Goal: Transaction & Acquisition: Purchase product/service

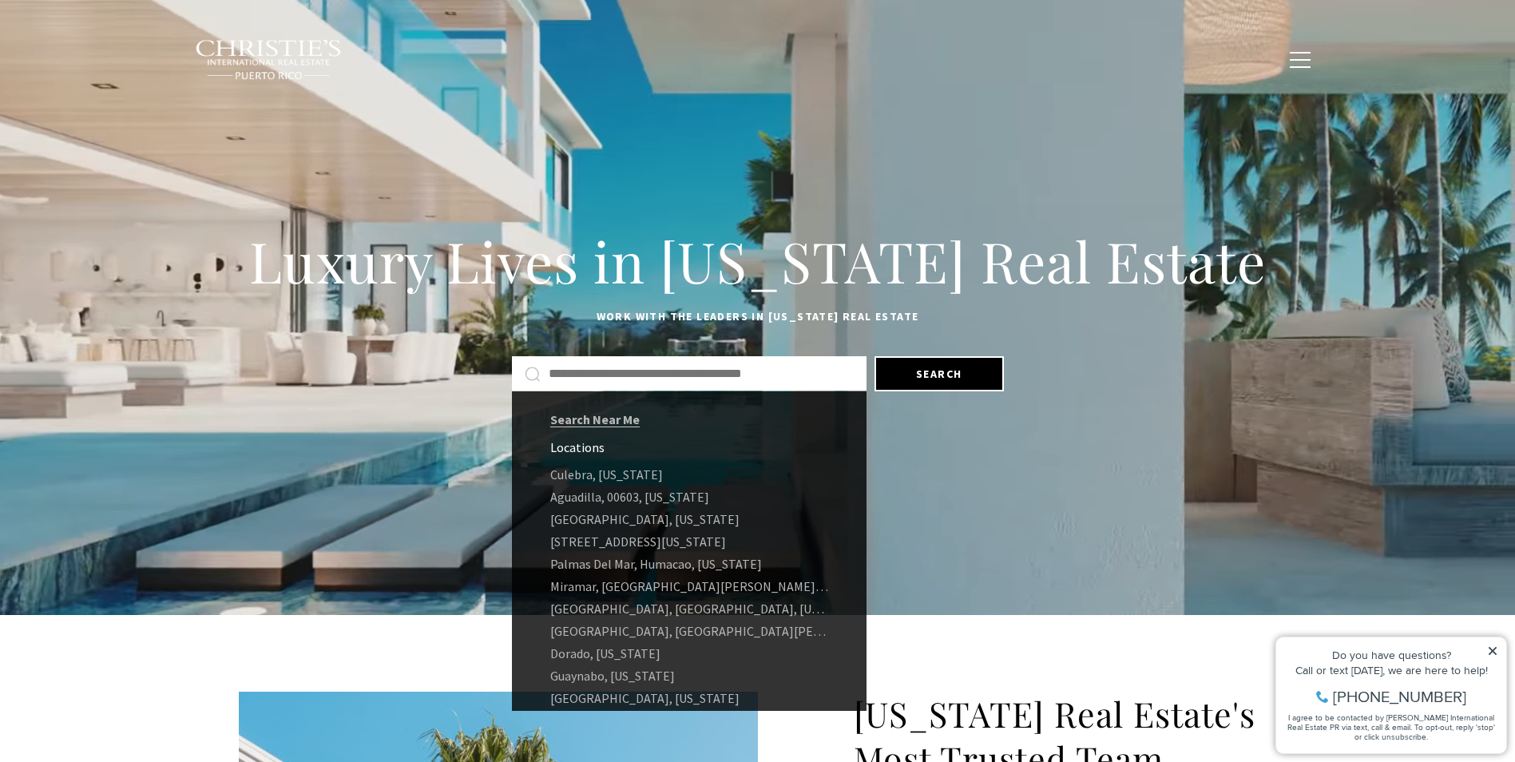
click at [561, 373] on input "text" at bounding box center [701, 373] width 305 height 21
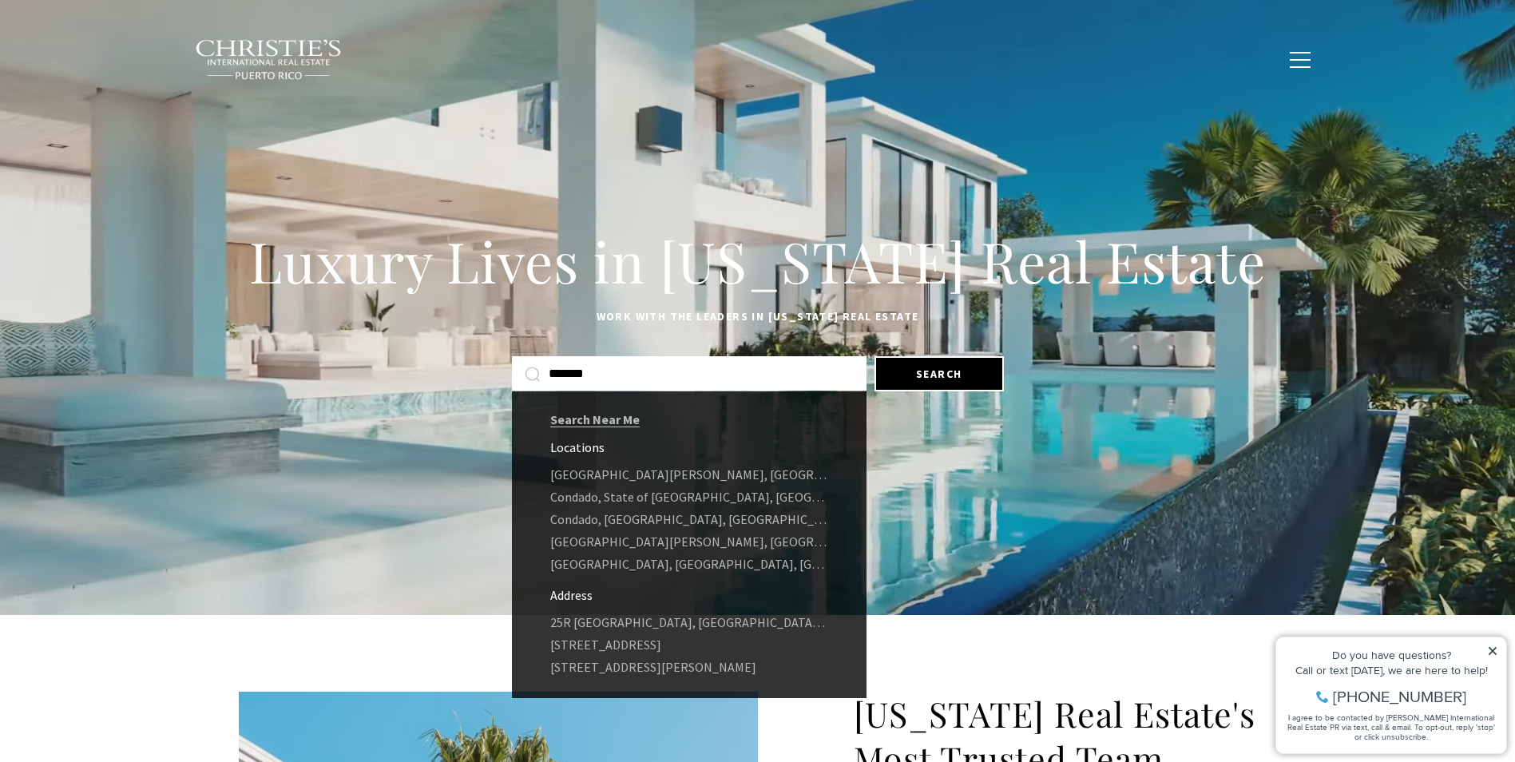
drag, startPoint x: 596, startPoint y: 373, endPoint x: 549, endPoint y: 372, distance: 47.9
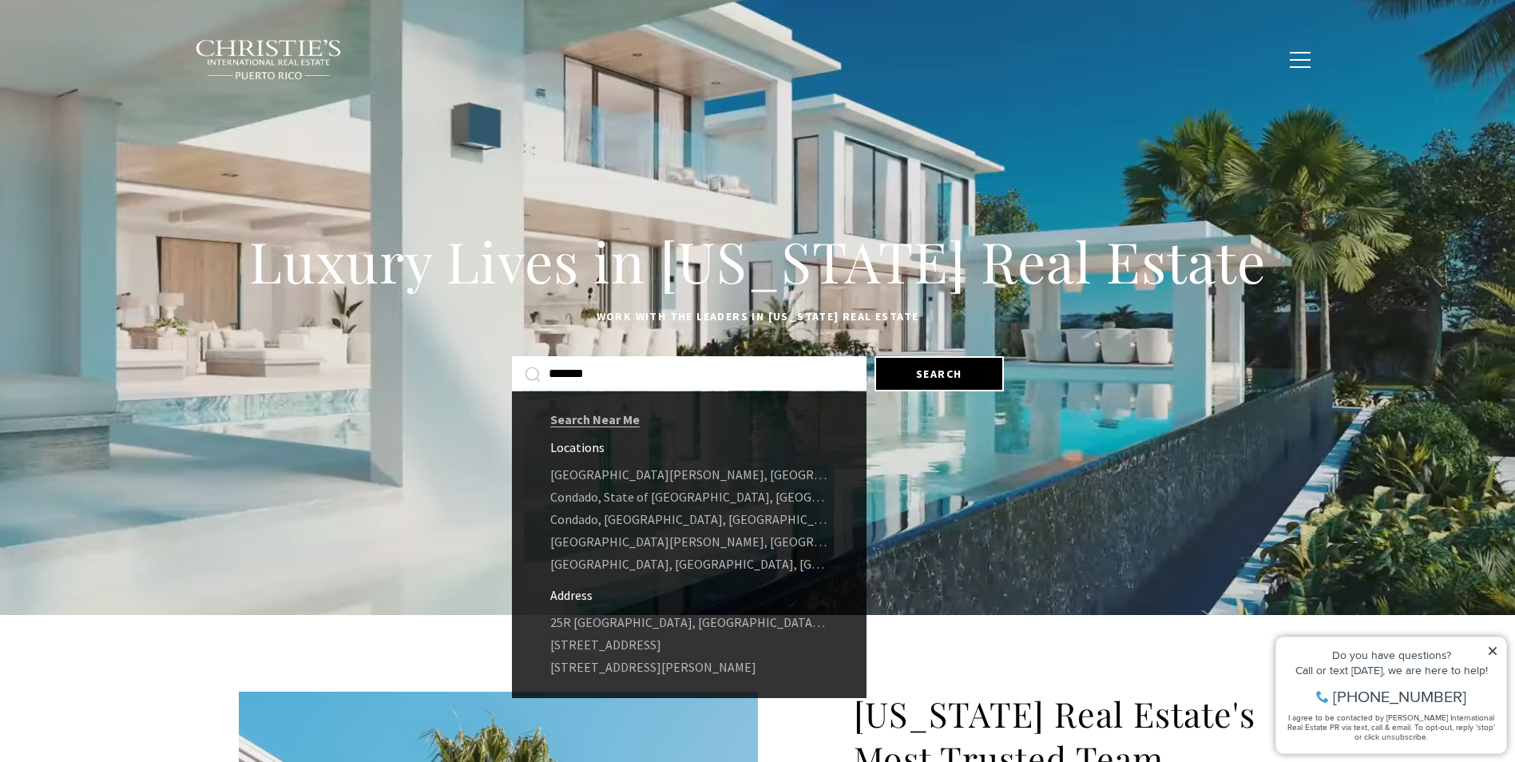
click at [549, 372] on input "*******" at bounding box center [701, 373] width 305 height 21
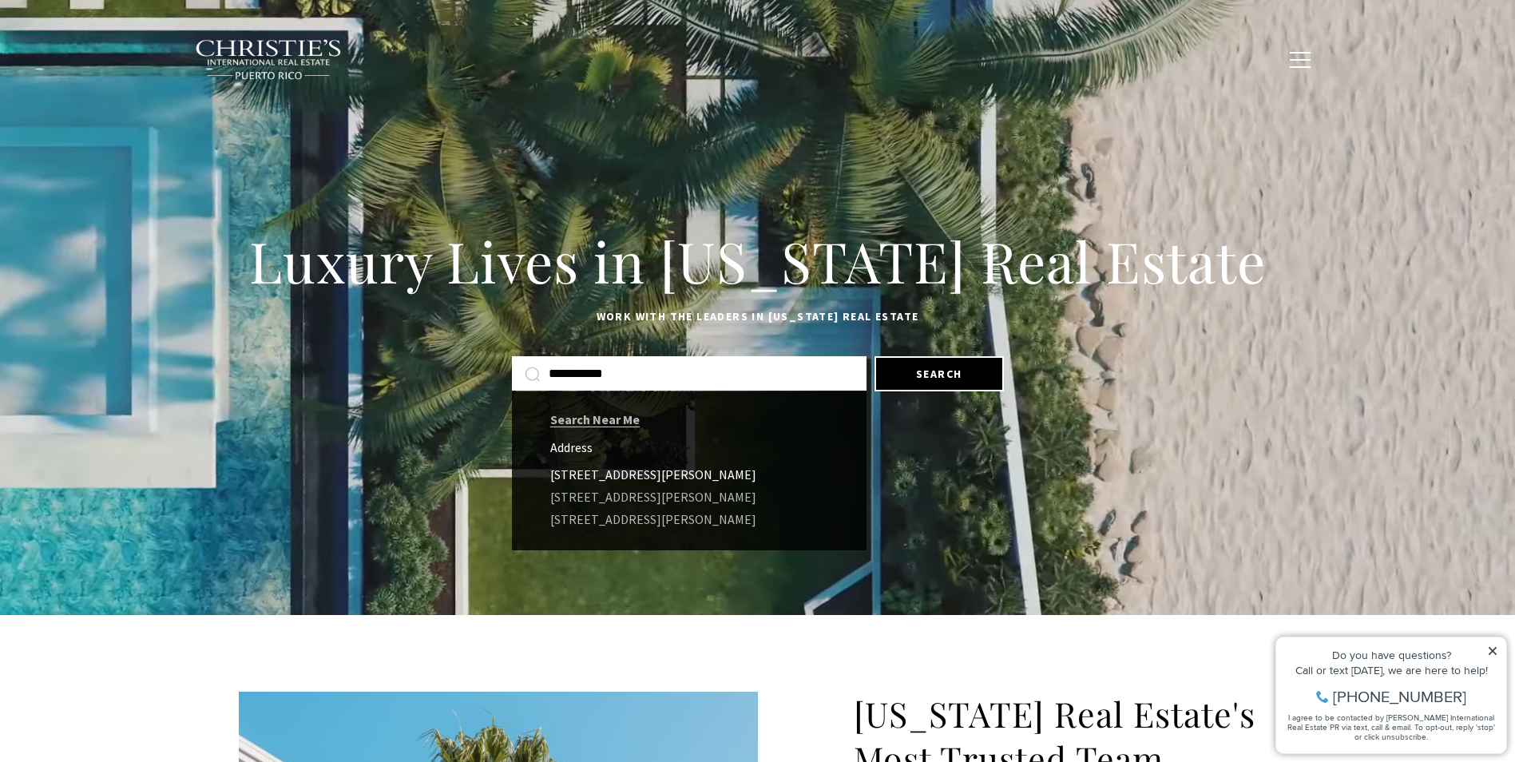
type input "**********"
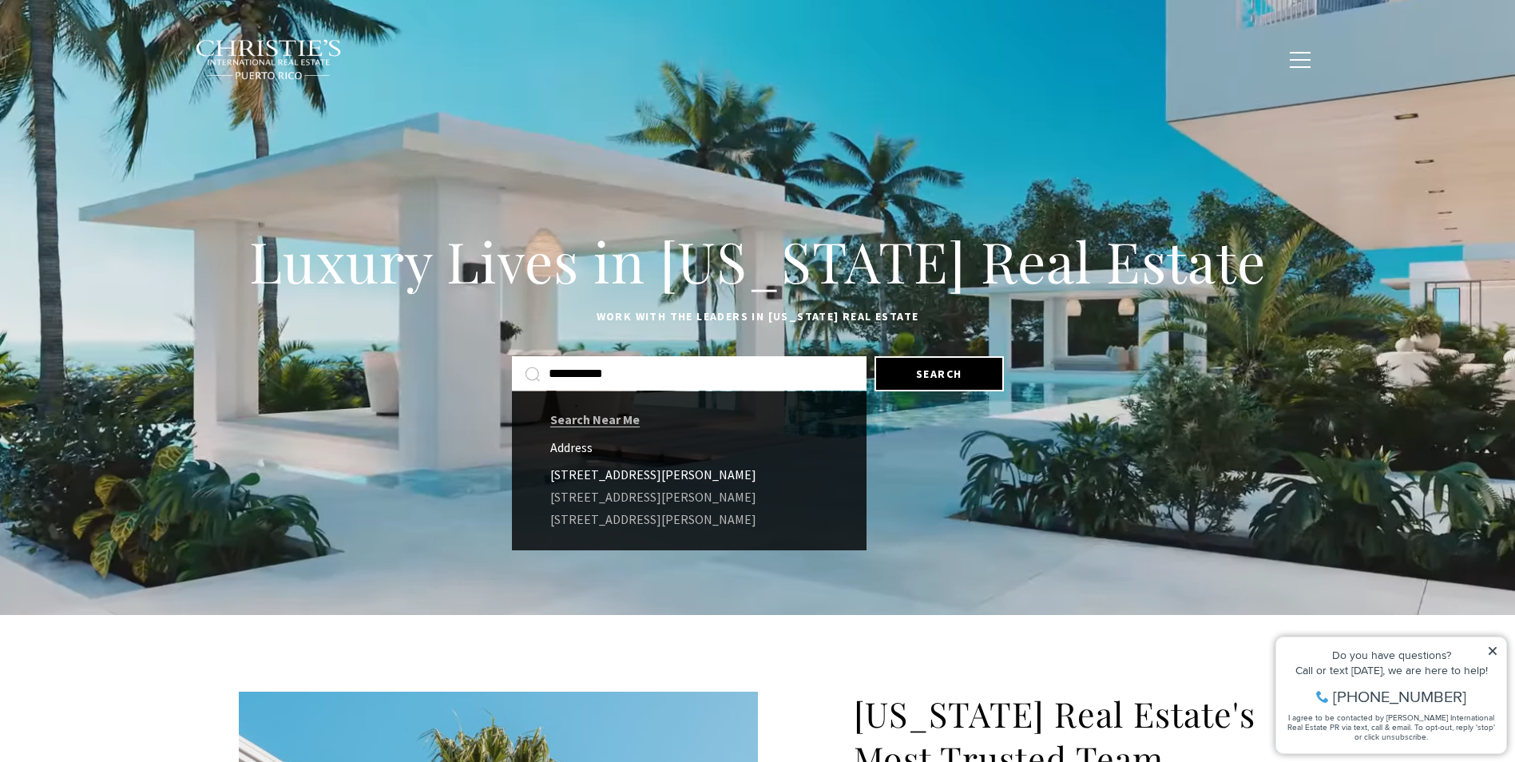
click at [617, 473] on link "14 DELCASSE #1103, SAN JUAN, PR 00909" at bounding box center [689, 474] width 354 height 22
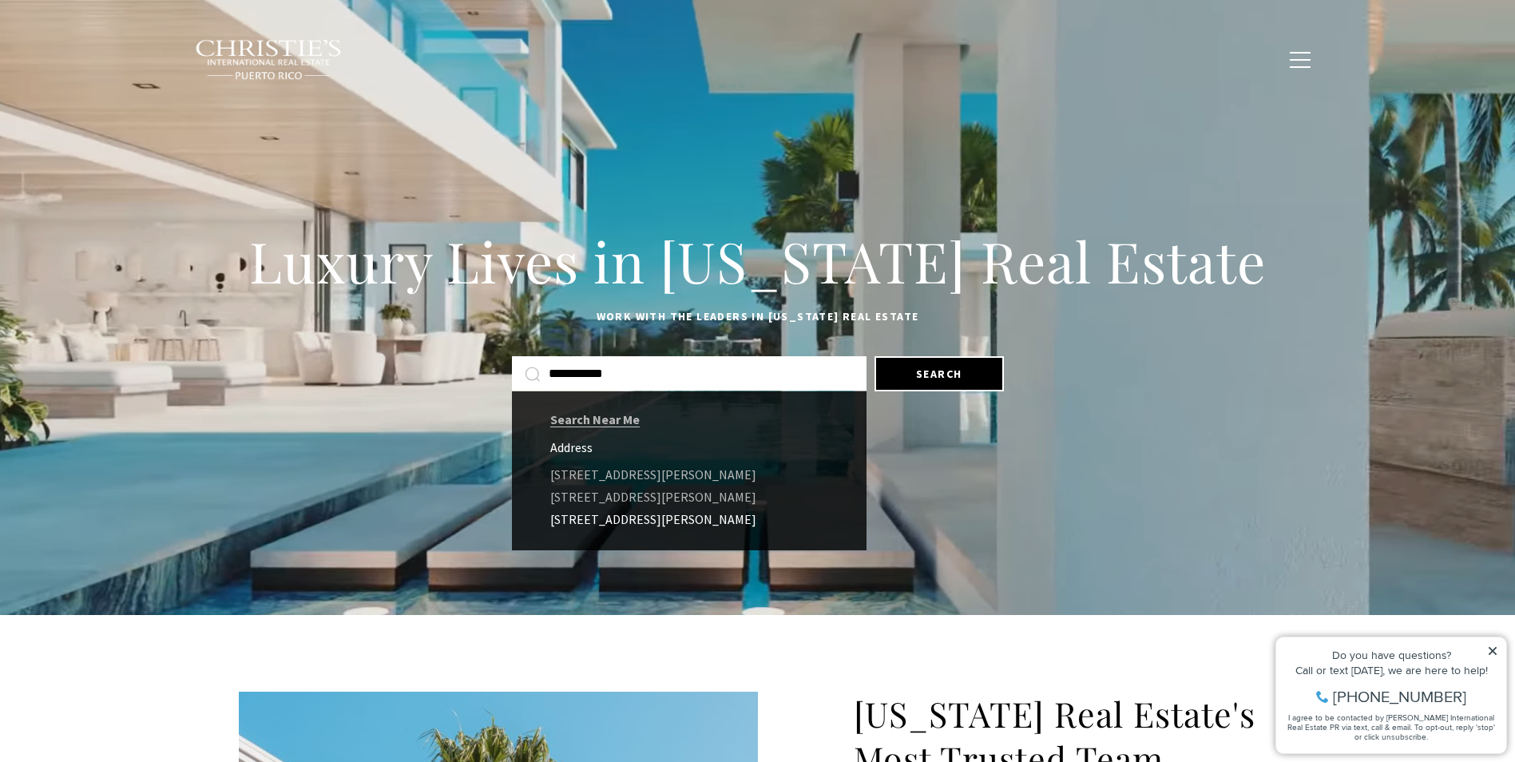
click at [634, 517] on link "14 Delcasse CONDADO BLU #1002, SAN JUAN, PR 00907" at bounding box center [689, 519] width 354 height 22
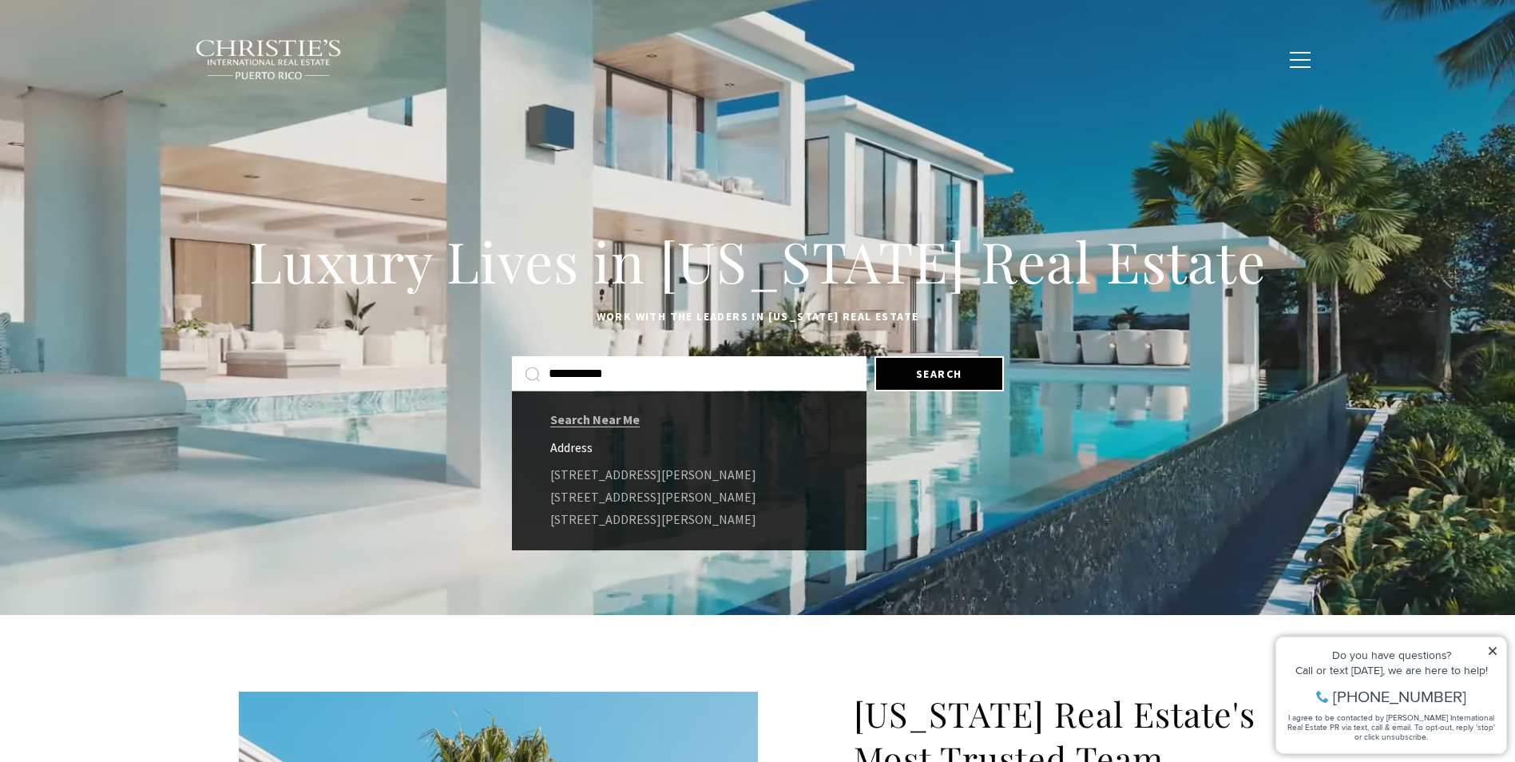
click at [717, 61] on span "Exclusive Properties" at bounding box center [668, 59] width 139 height 14
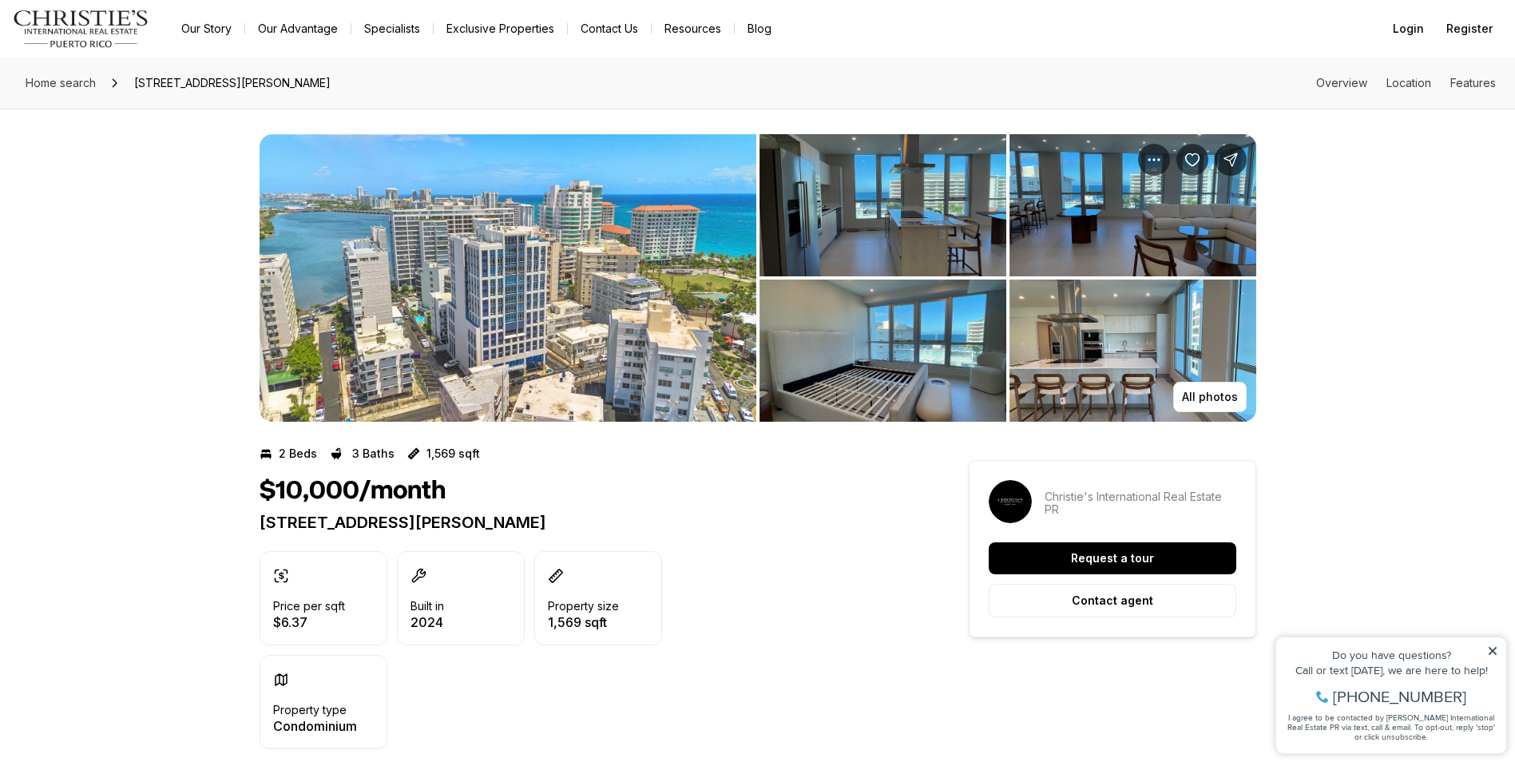
click at [1055, 359] on img "View image gallery" at bounding box center [1132, 350] width 247 height 142
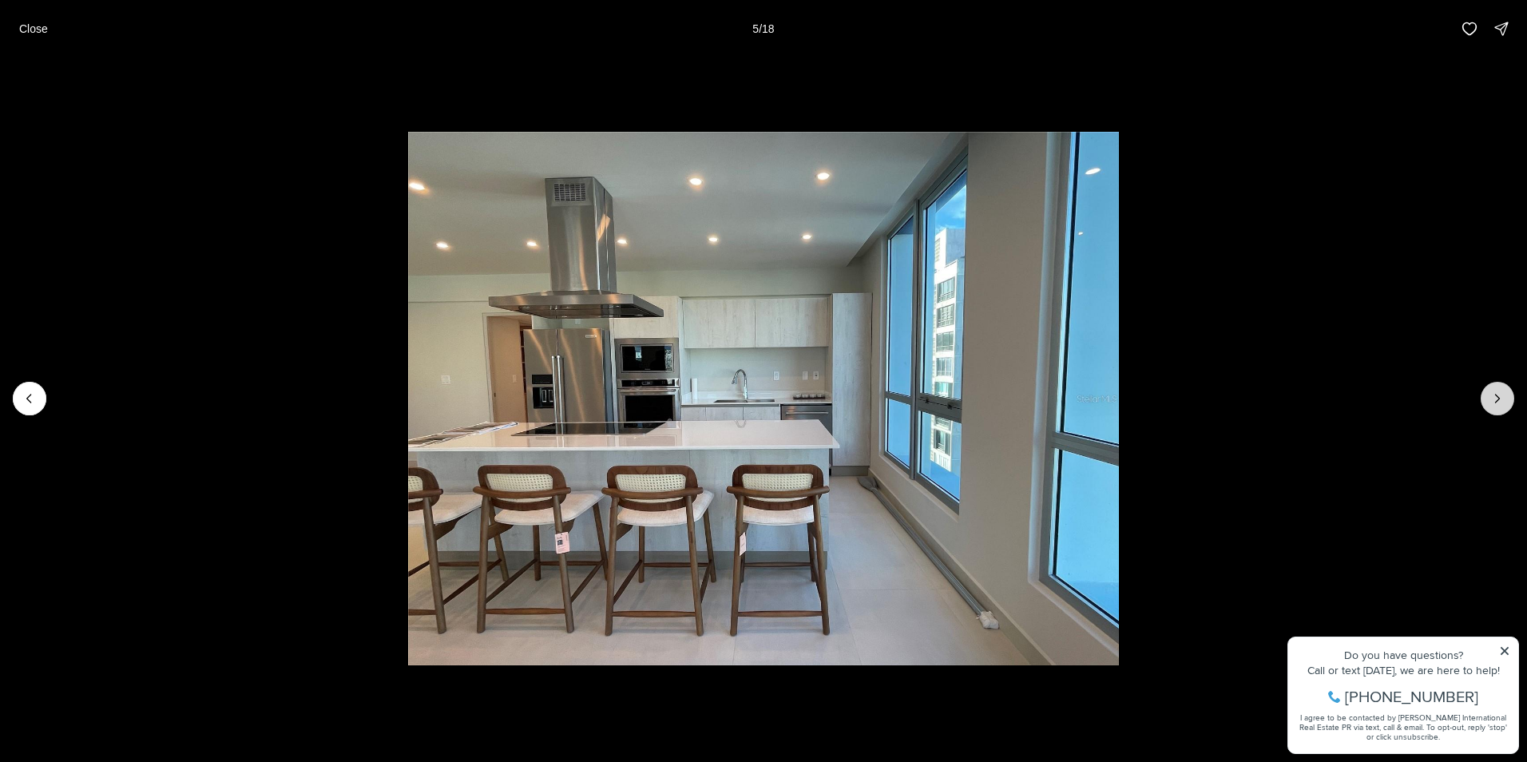
click at [1501, 390] on icon "Next slide" at bounding box center [1497, 398] width 16 height 16
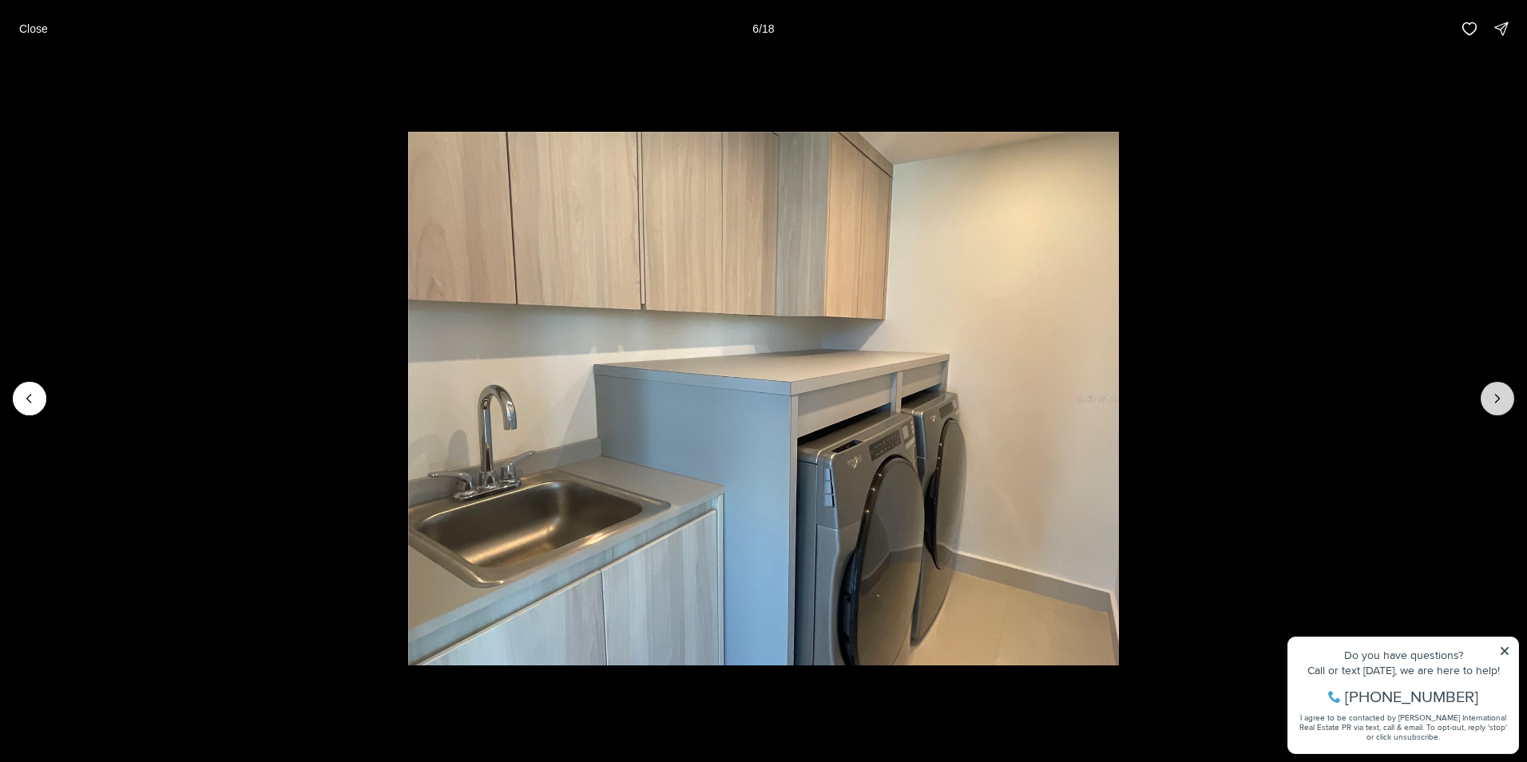
click at [1501, 390] on icon "Next slide" at bounding box center [1497, 398] width 16 height 16
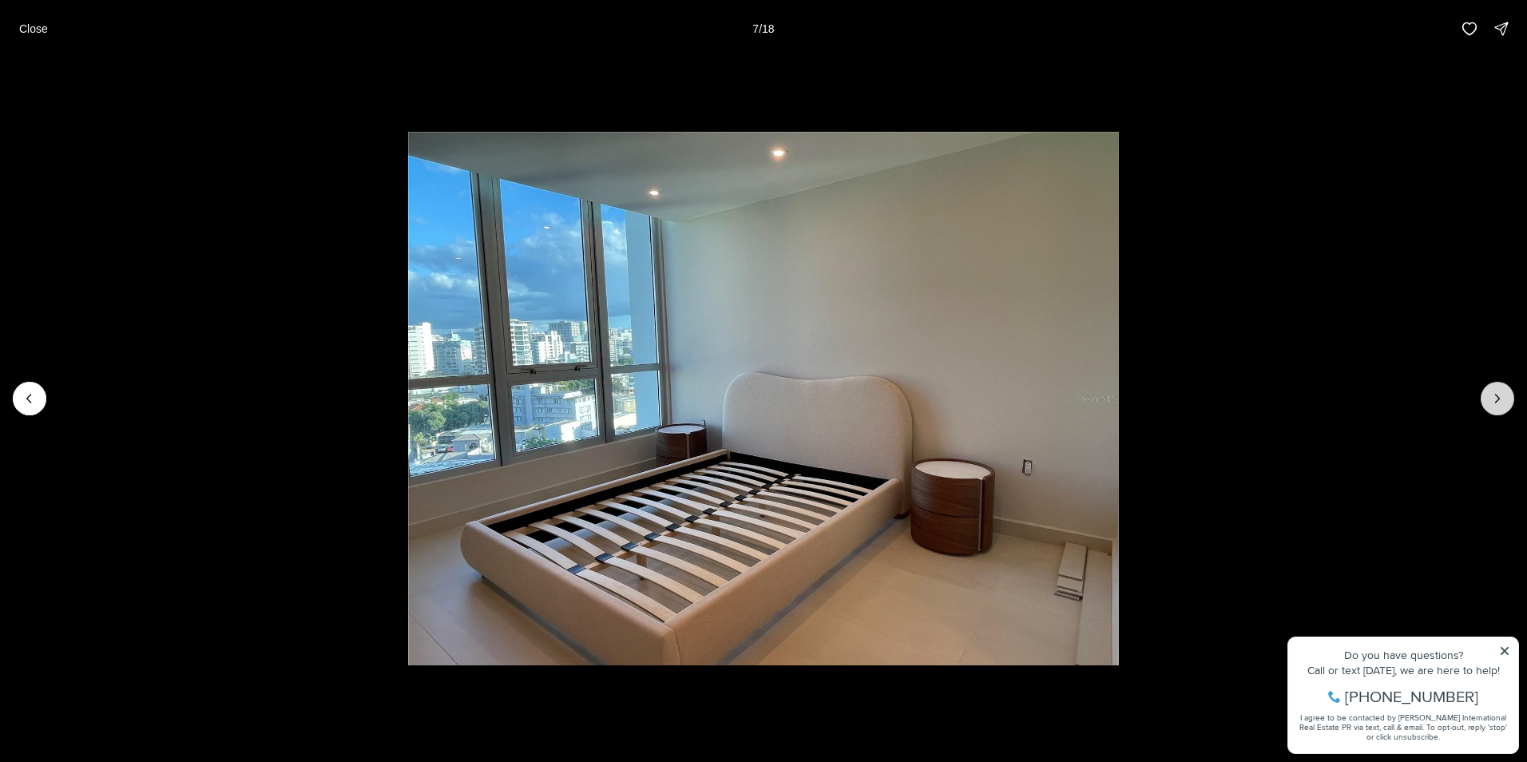
click at [1501, 390] on icon "Next slide" at bounding box center [1497, 398] width 16 height 16
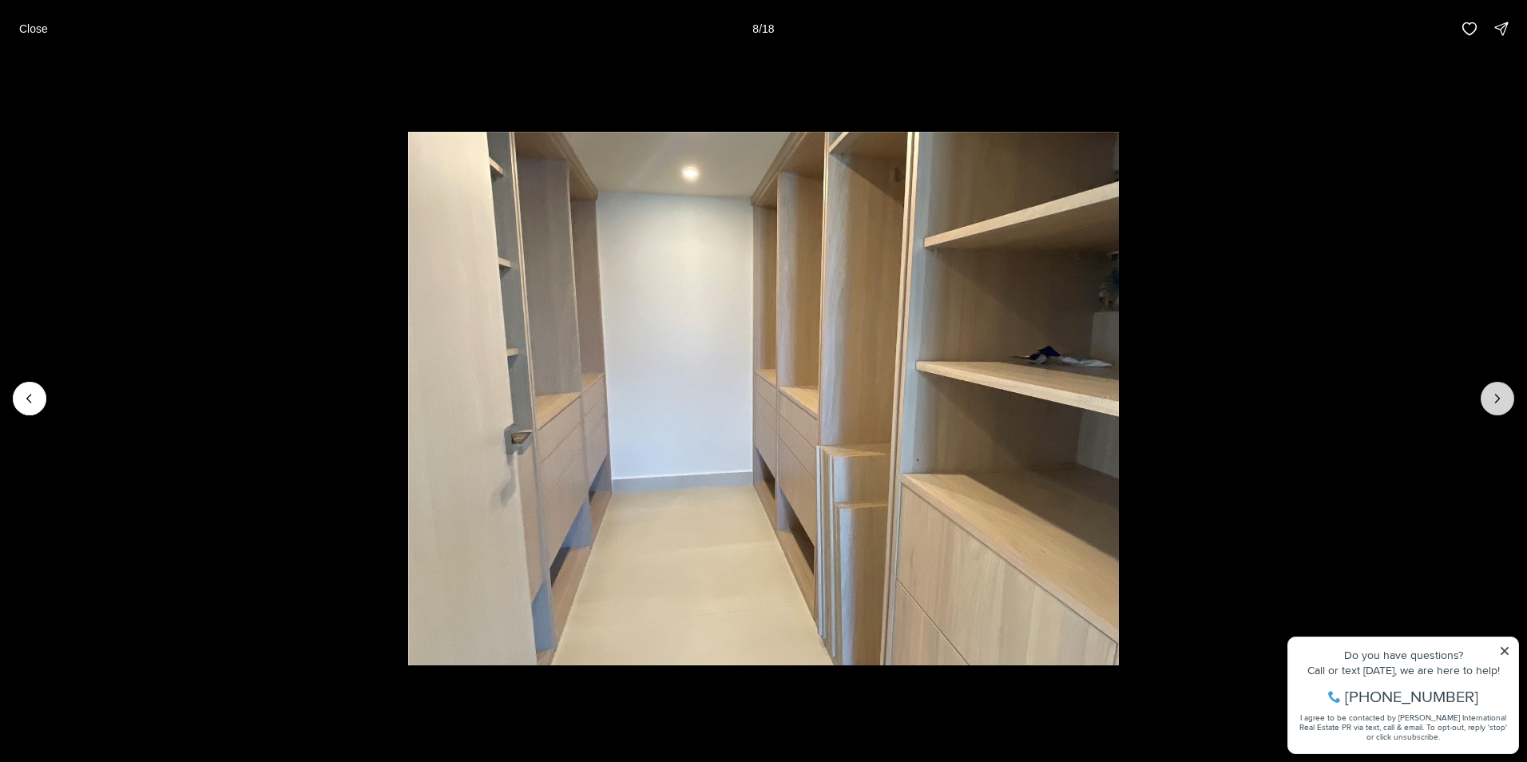
click at [1501, 390] on icon "Next slide" at bounding box center [1497, 398] width 16 height 16
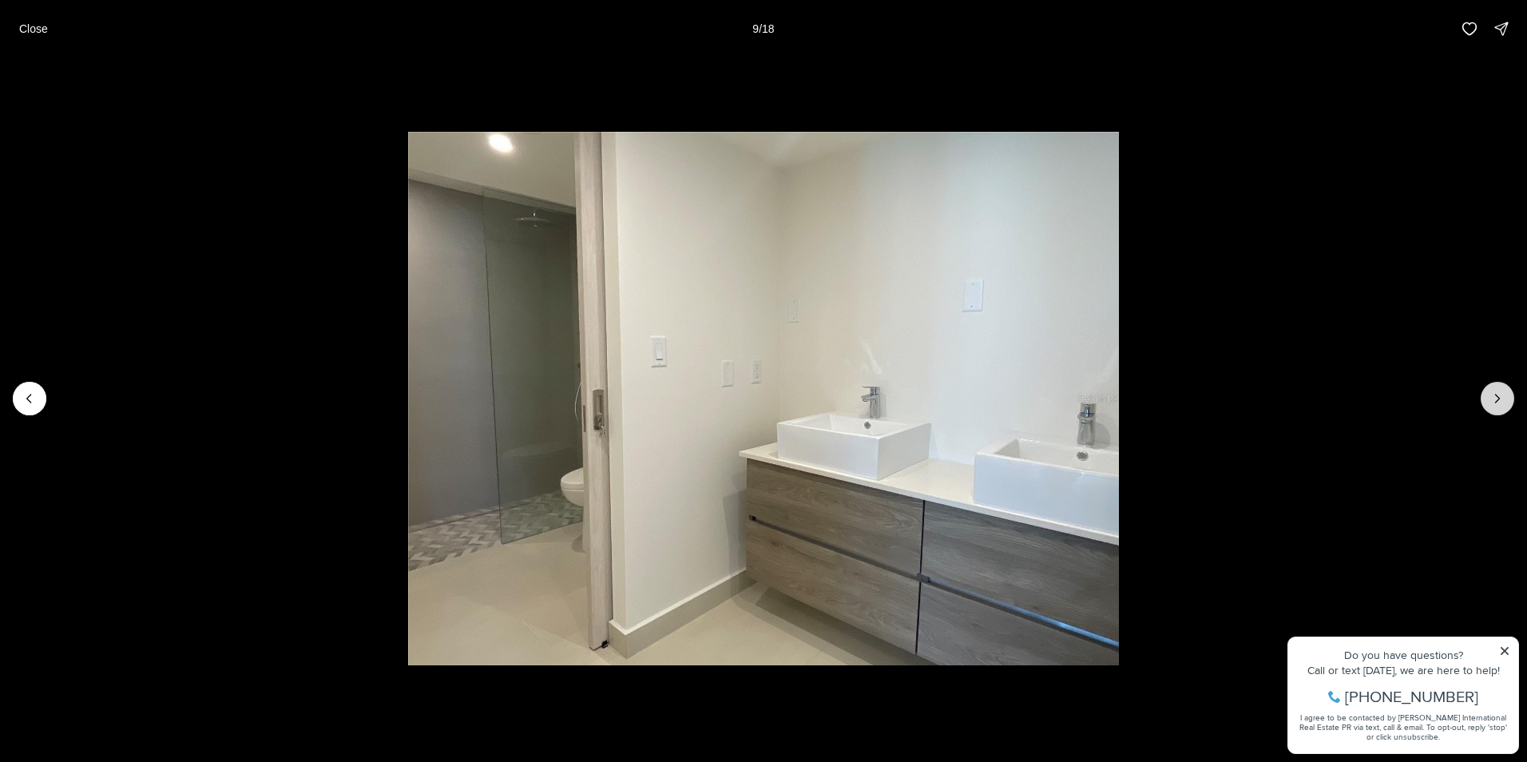
click at [1501, 390] on icon "Next slide" at bounding box center [1497, 398] width 16 height 16
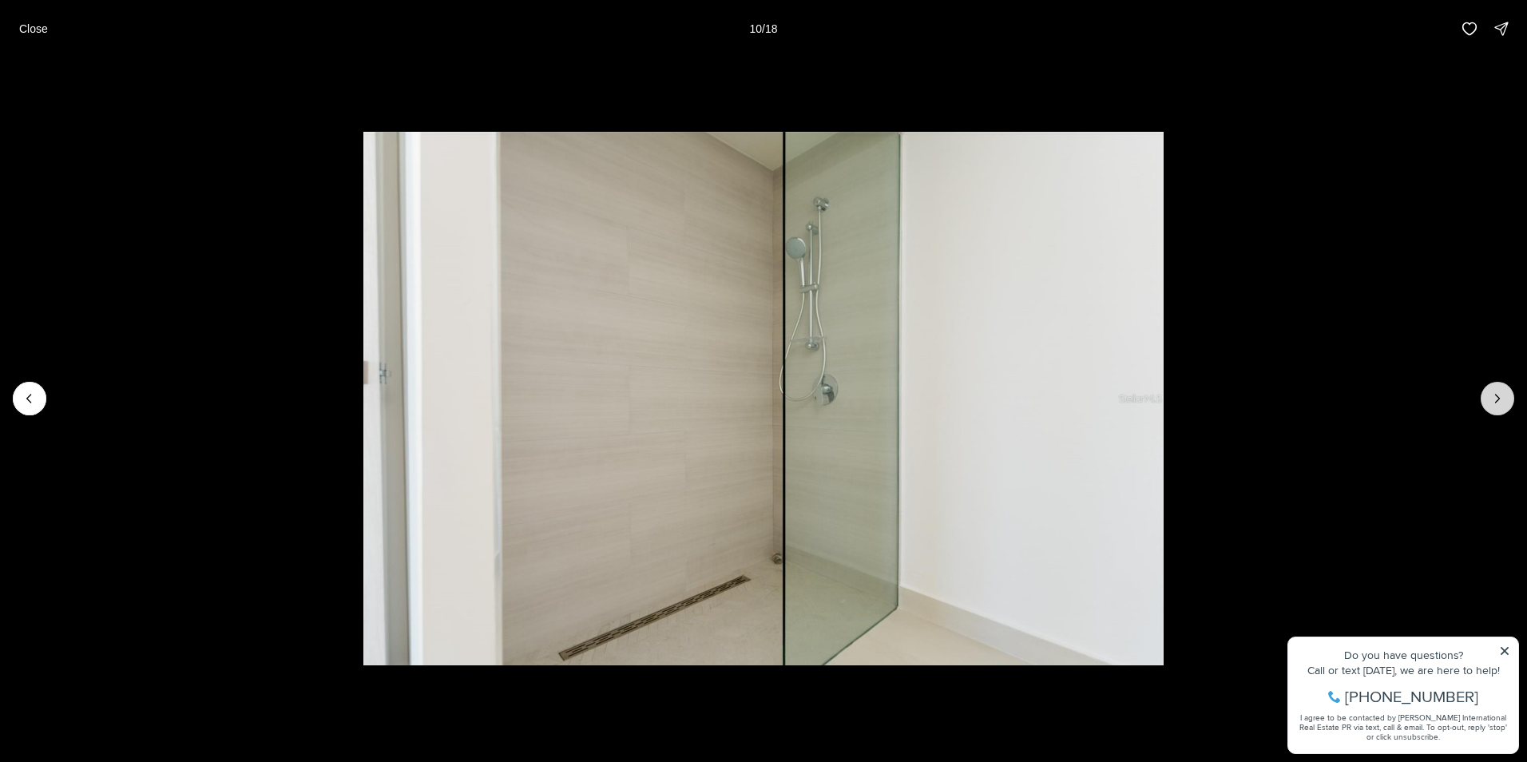
click at [1501, 390] on icon "Next slide" at bounding box center [1497, 398] width 16 height 16
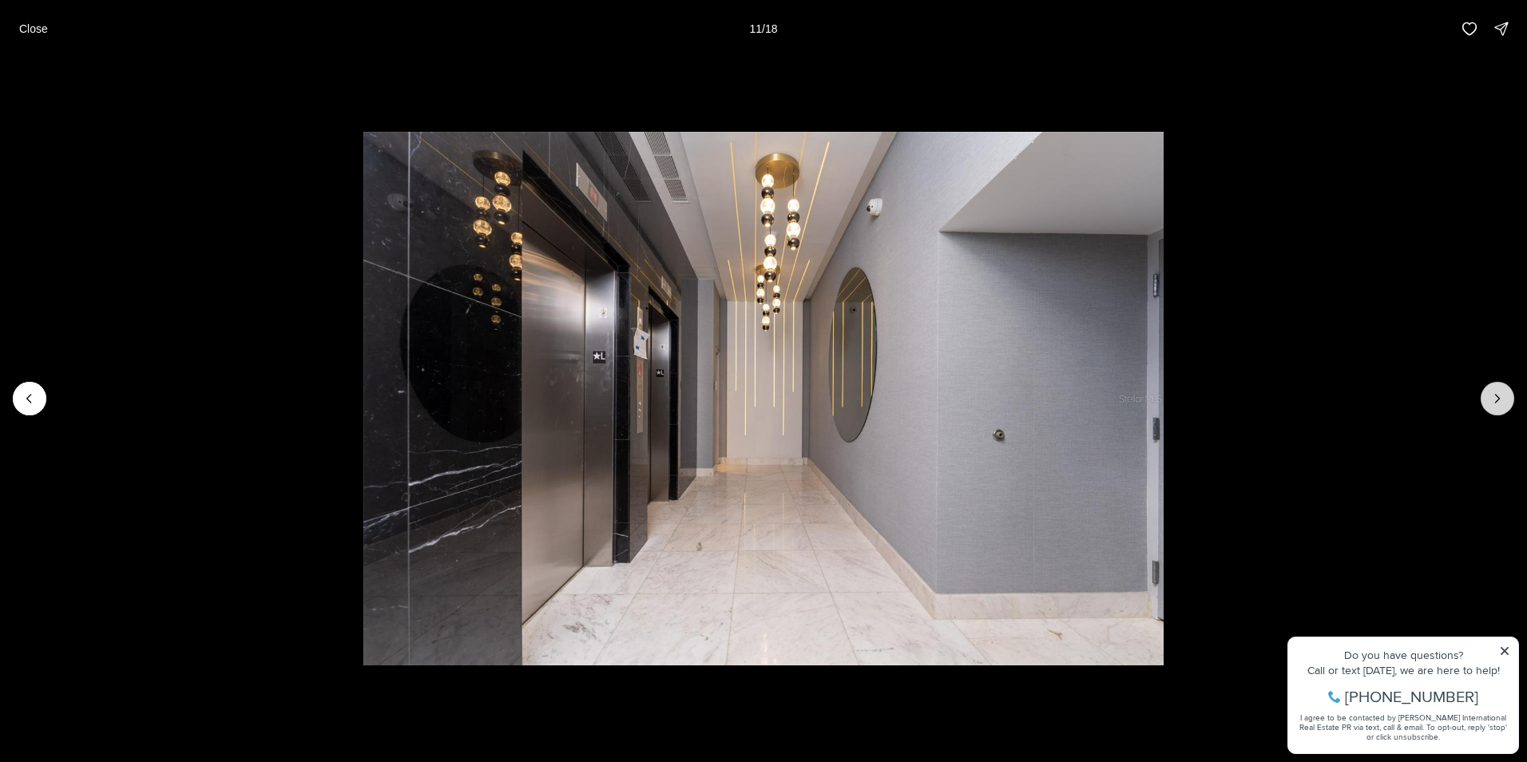
click at [1501, 390] on icon "Next slide" at bounding box center [1497, 398] width 16 height 16
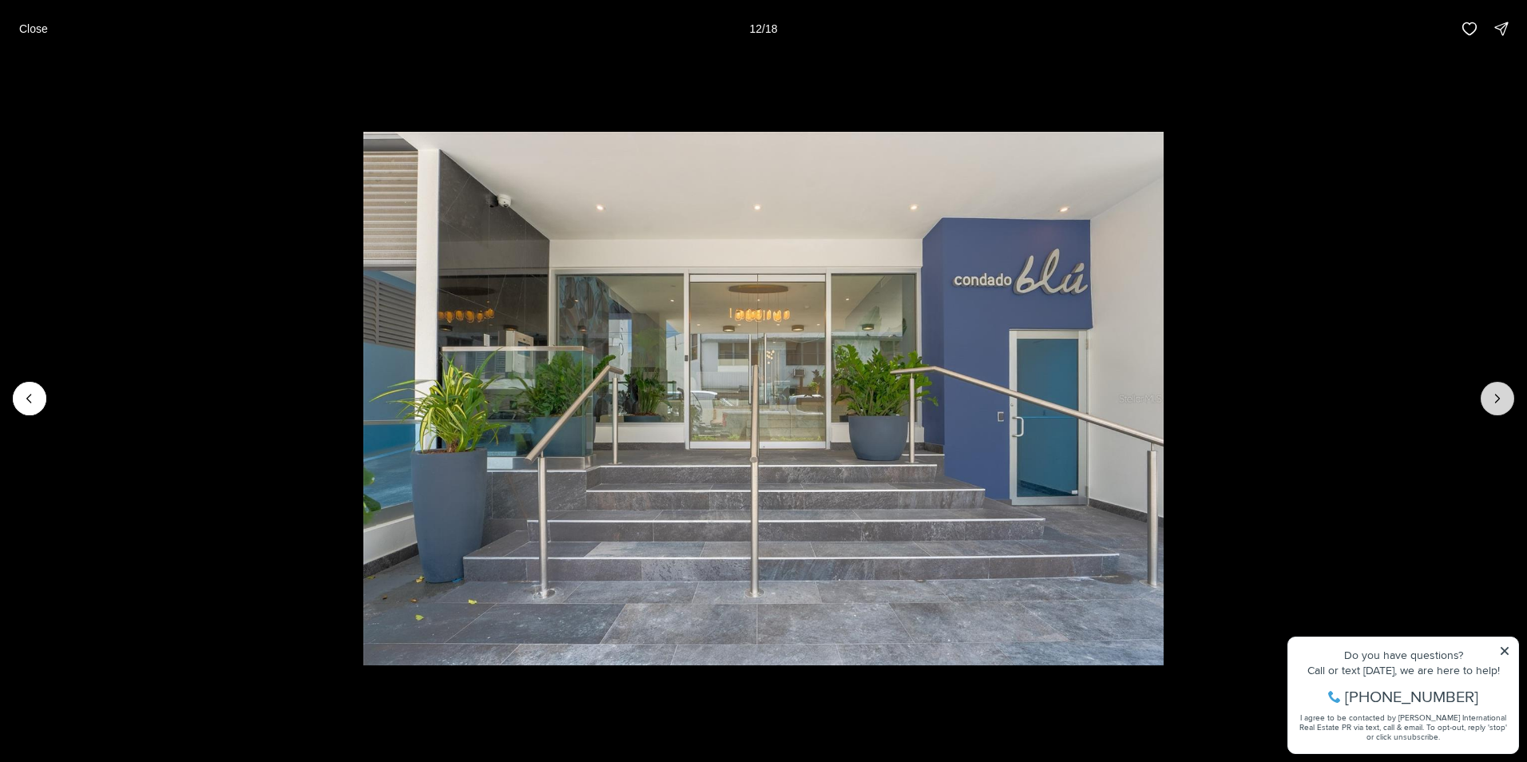
click at [1500, 392] on icon "Next slide" at bounding box center [1497, 398] width 16 height 16
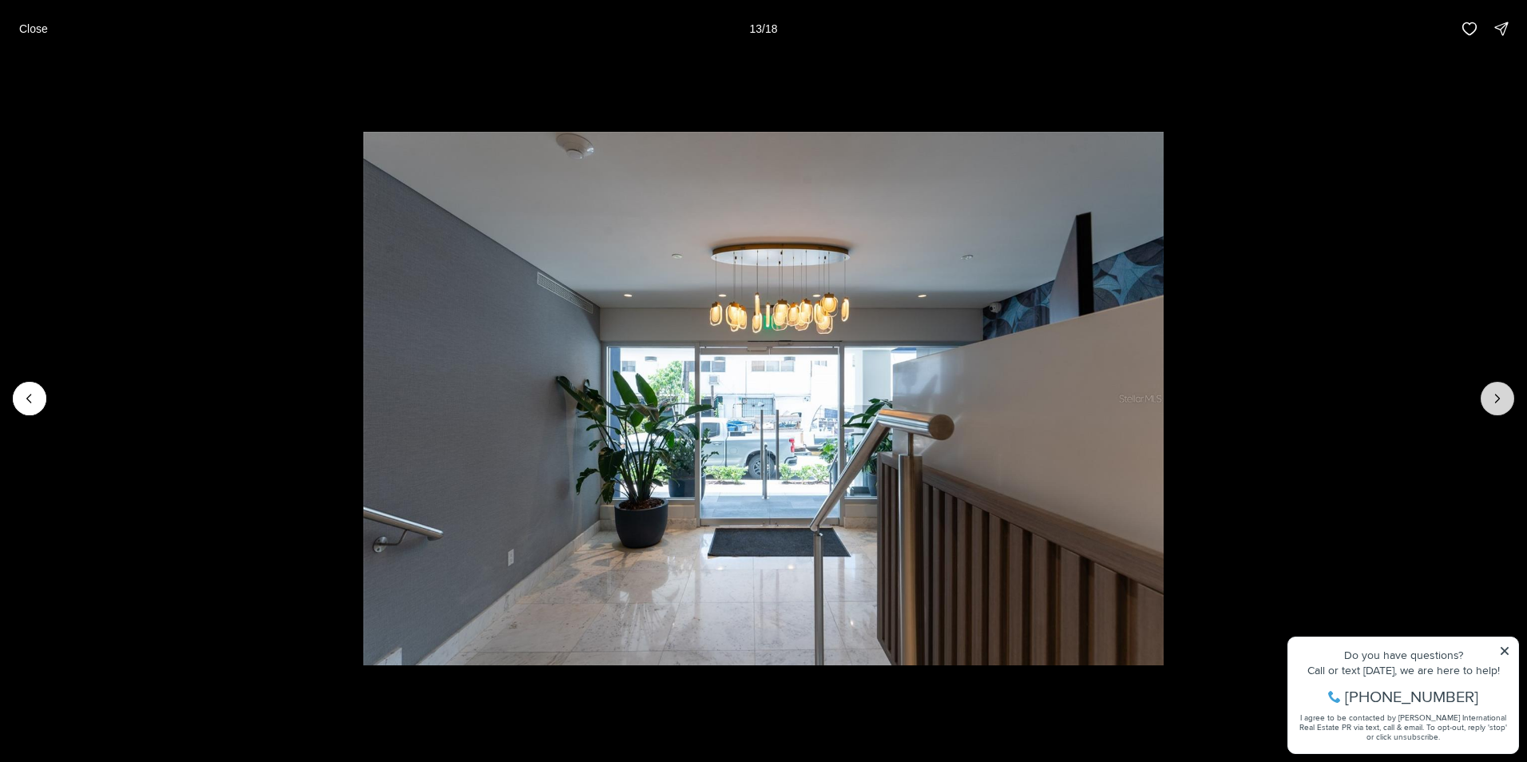
click at [1500, 392] on icon "Next slide" at bounding box center [1497, 398] width 16 height 16
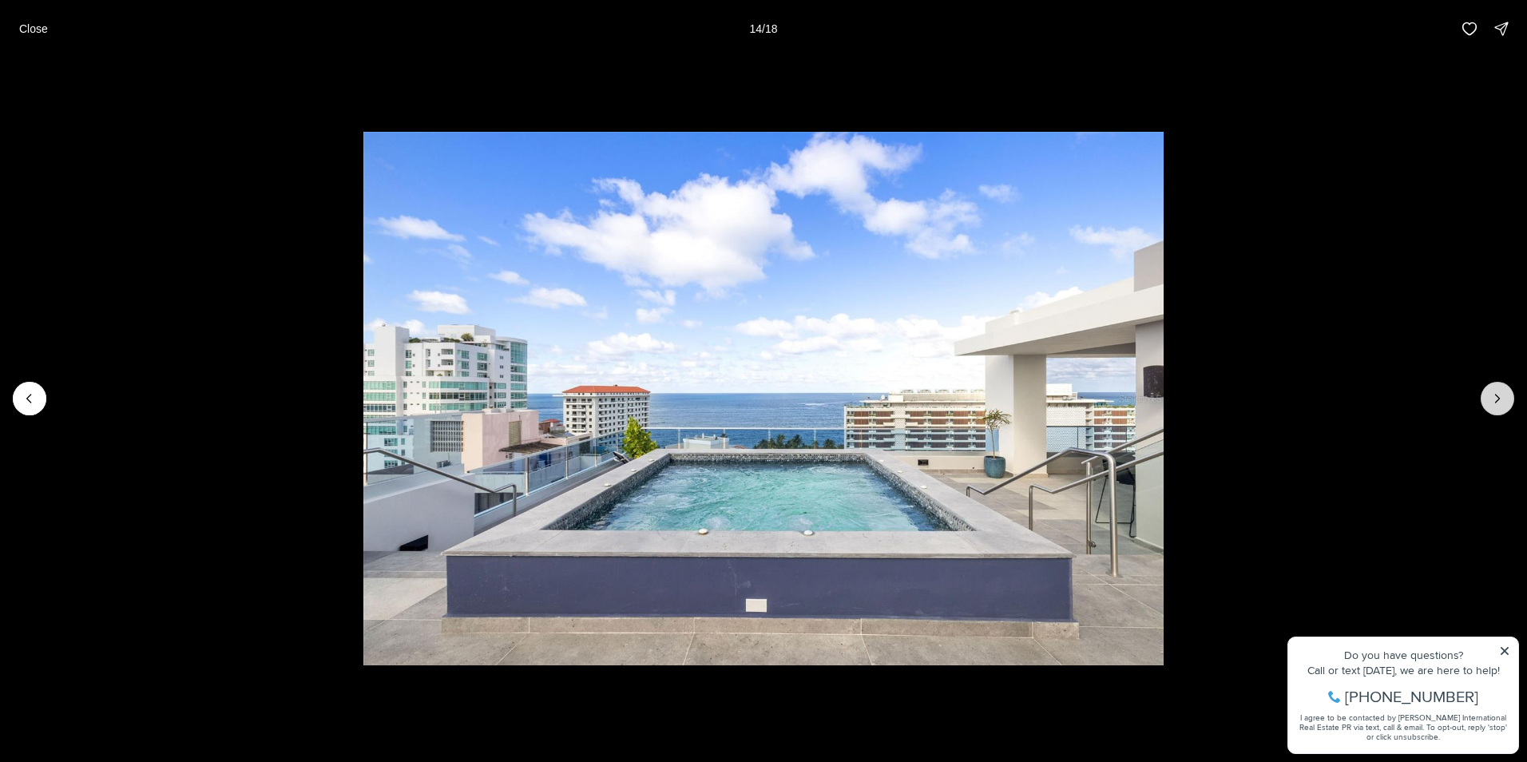
click at [1500, 392] on icon "Next slide" at bounding box center [1497, 398] width 16 height 16
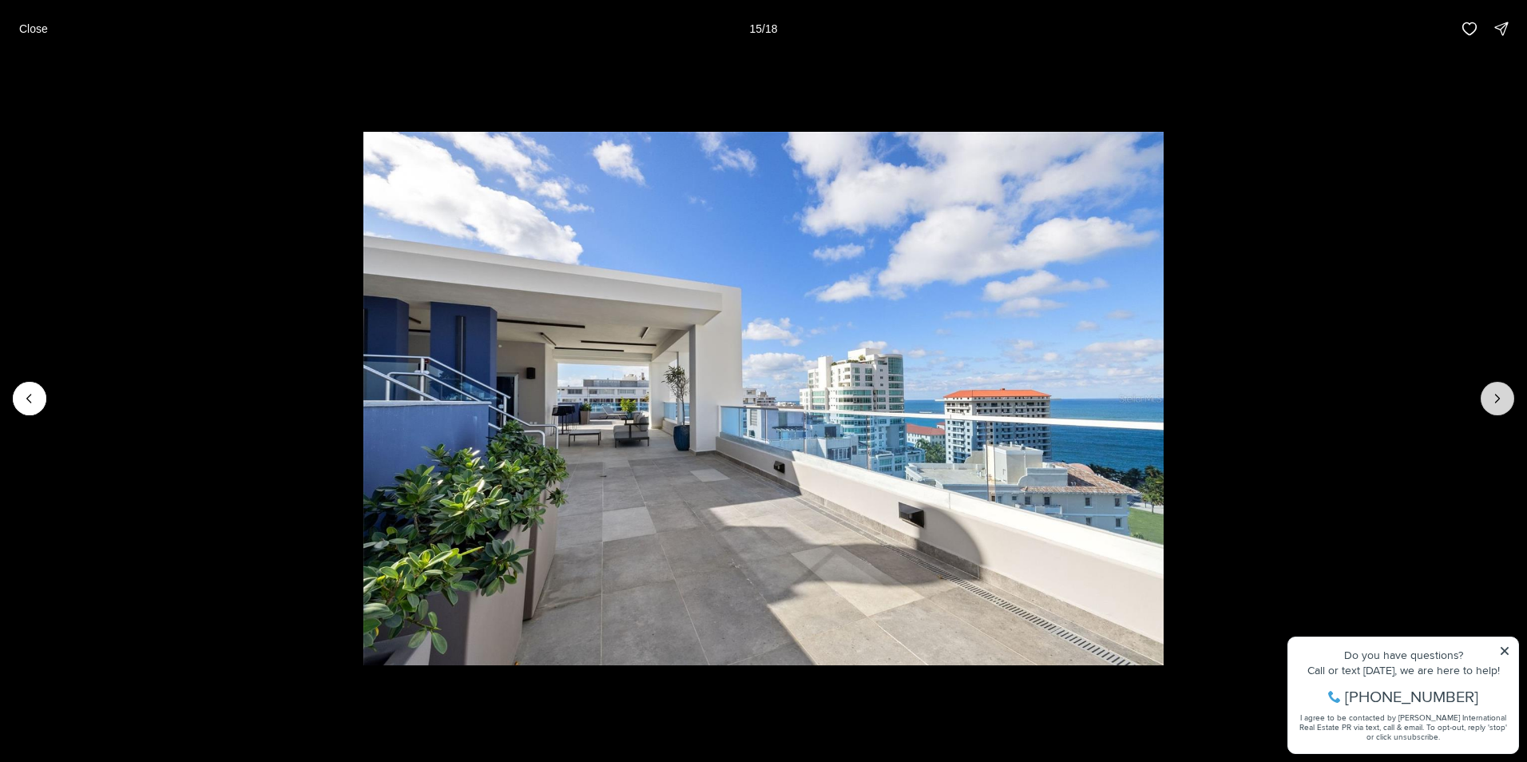
click at [1500, 392] on icon "Next slide" at bounding box center [1497, 398] width 16 height 16
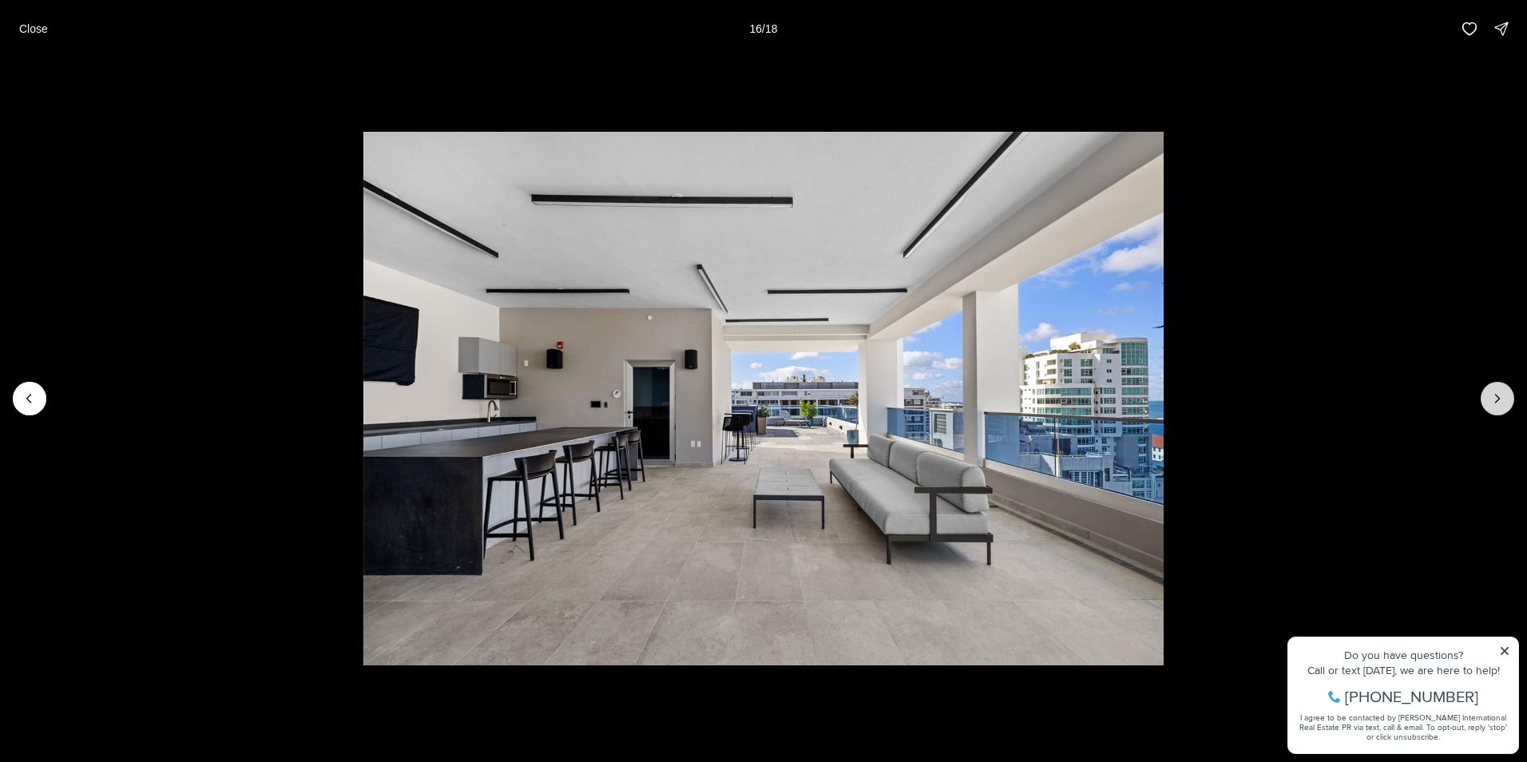
click at [1500, 392] on icon "Next slide" at bounding box center [1497, 398] width 16 height 16
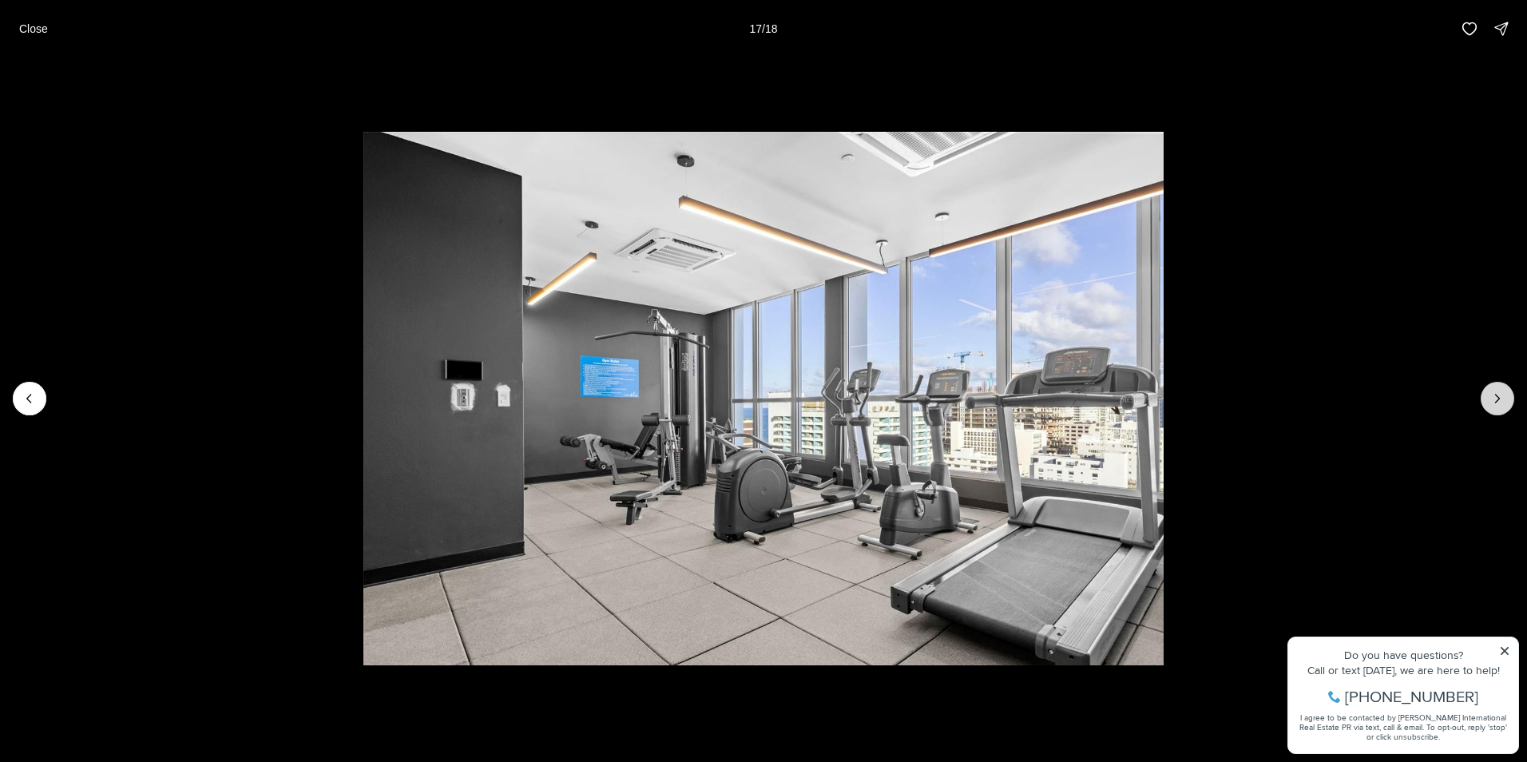
click at [1500, 392] on icon "Next slide" at bounding box center [1497, 398] width 16 height 16
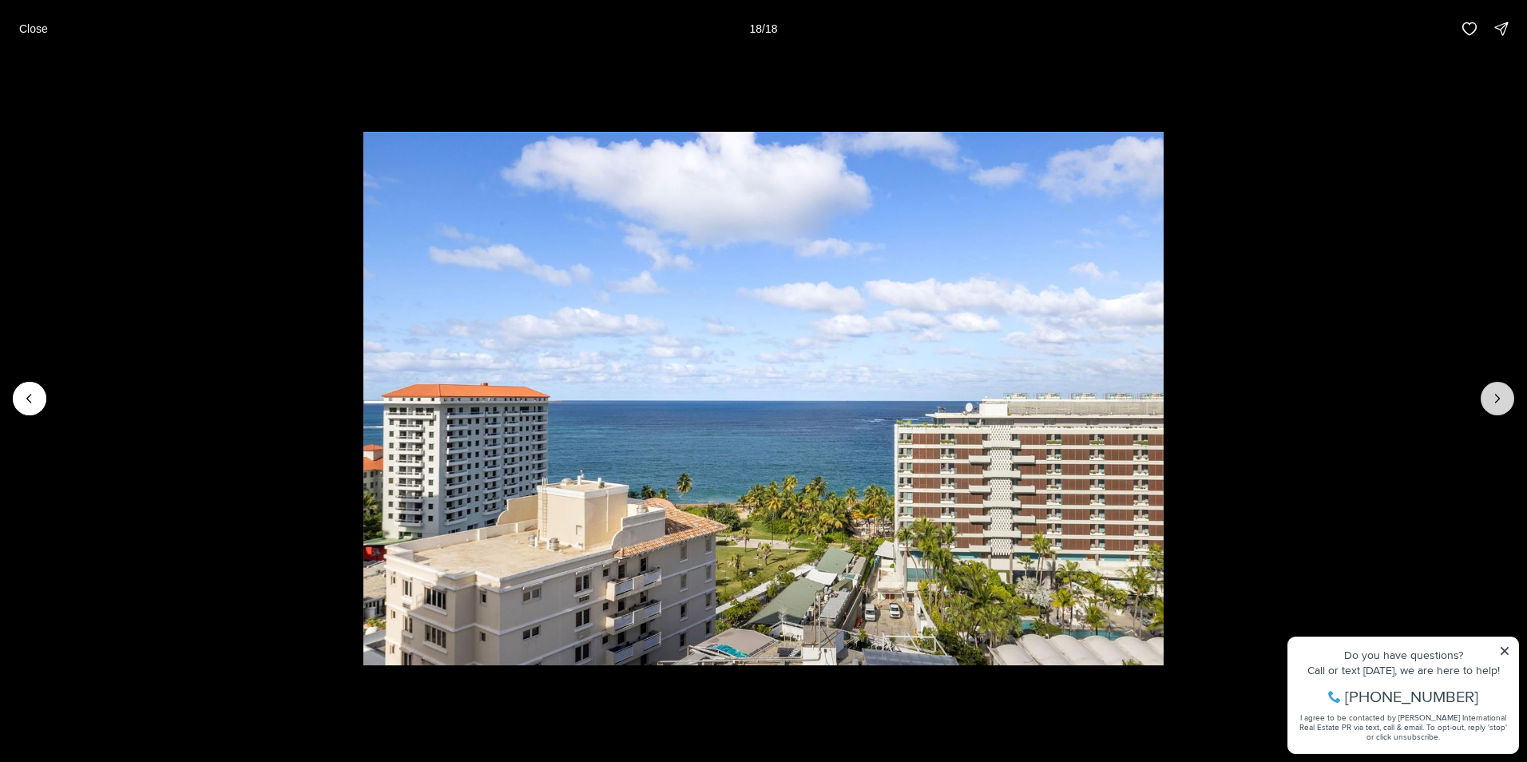
click at [1500, 392] on div at bounding box center [1497, 399] width 34 height 34
click at [25, 33] on p "Close" at bounding box center [33, 28] width 29 height 13
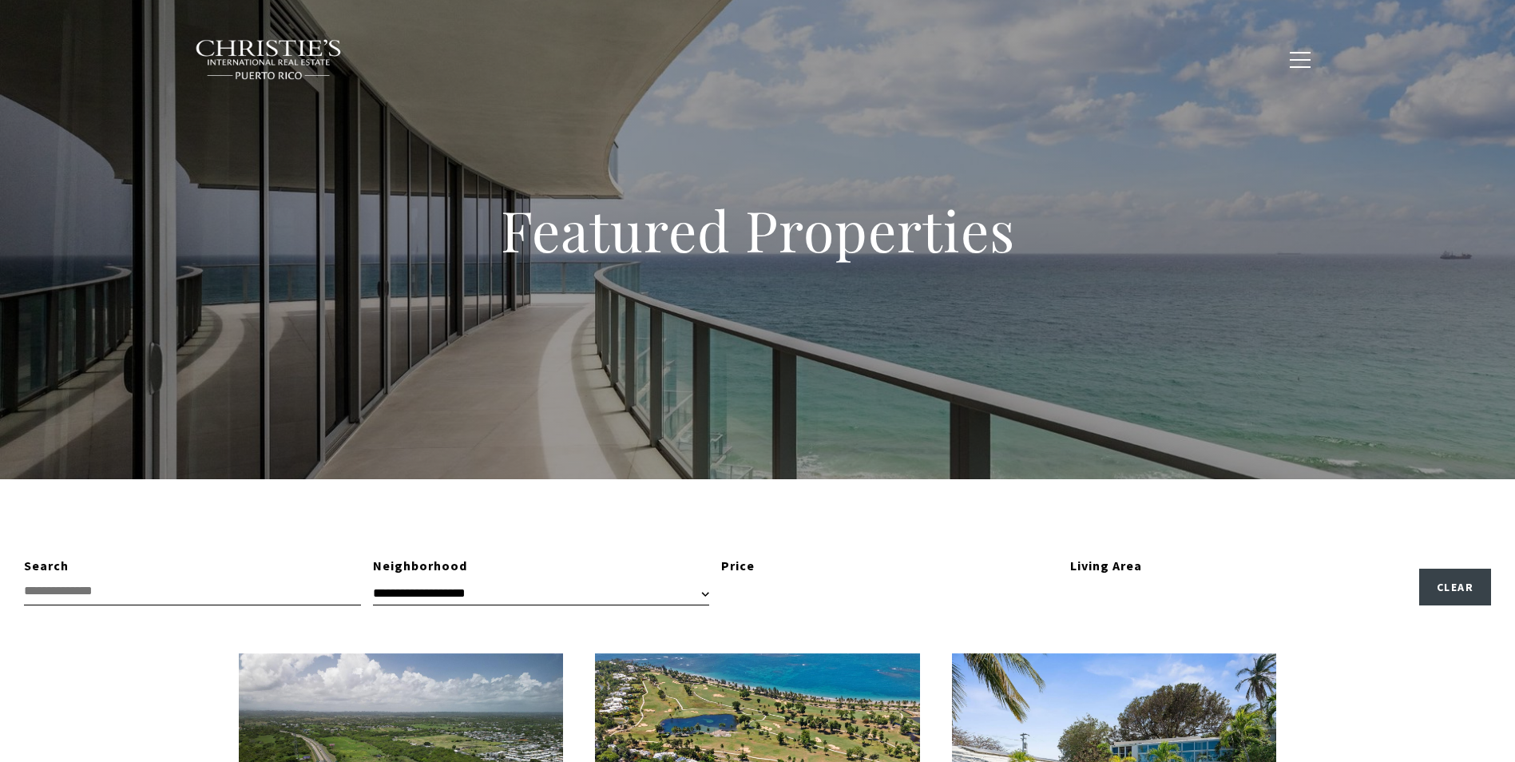
type input "**********"
type input "*********"
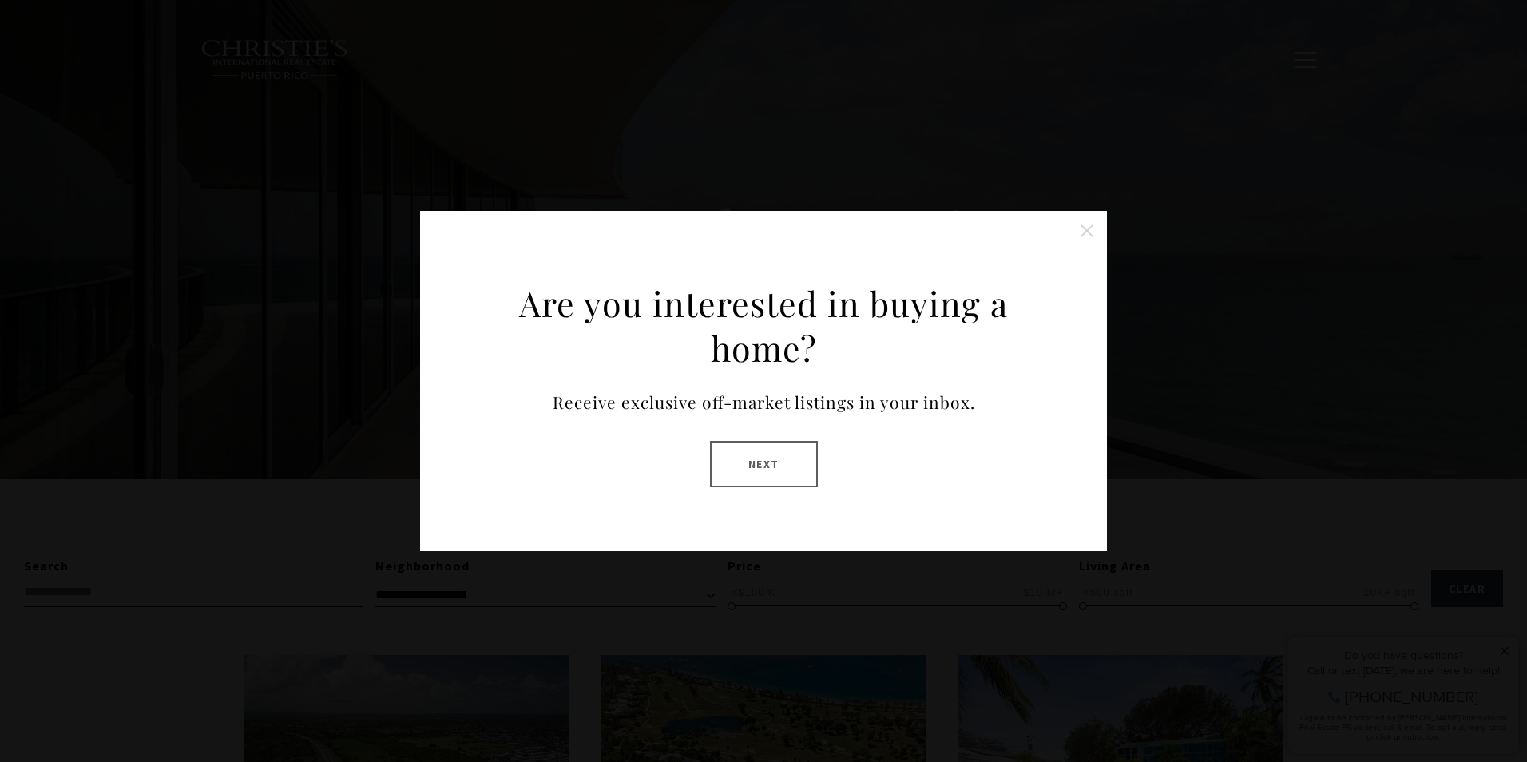
click at [1083, 224] on button "Close this option" at bounding box center [1087, 231] width 32 height 32
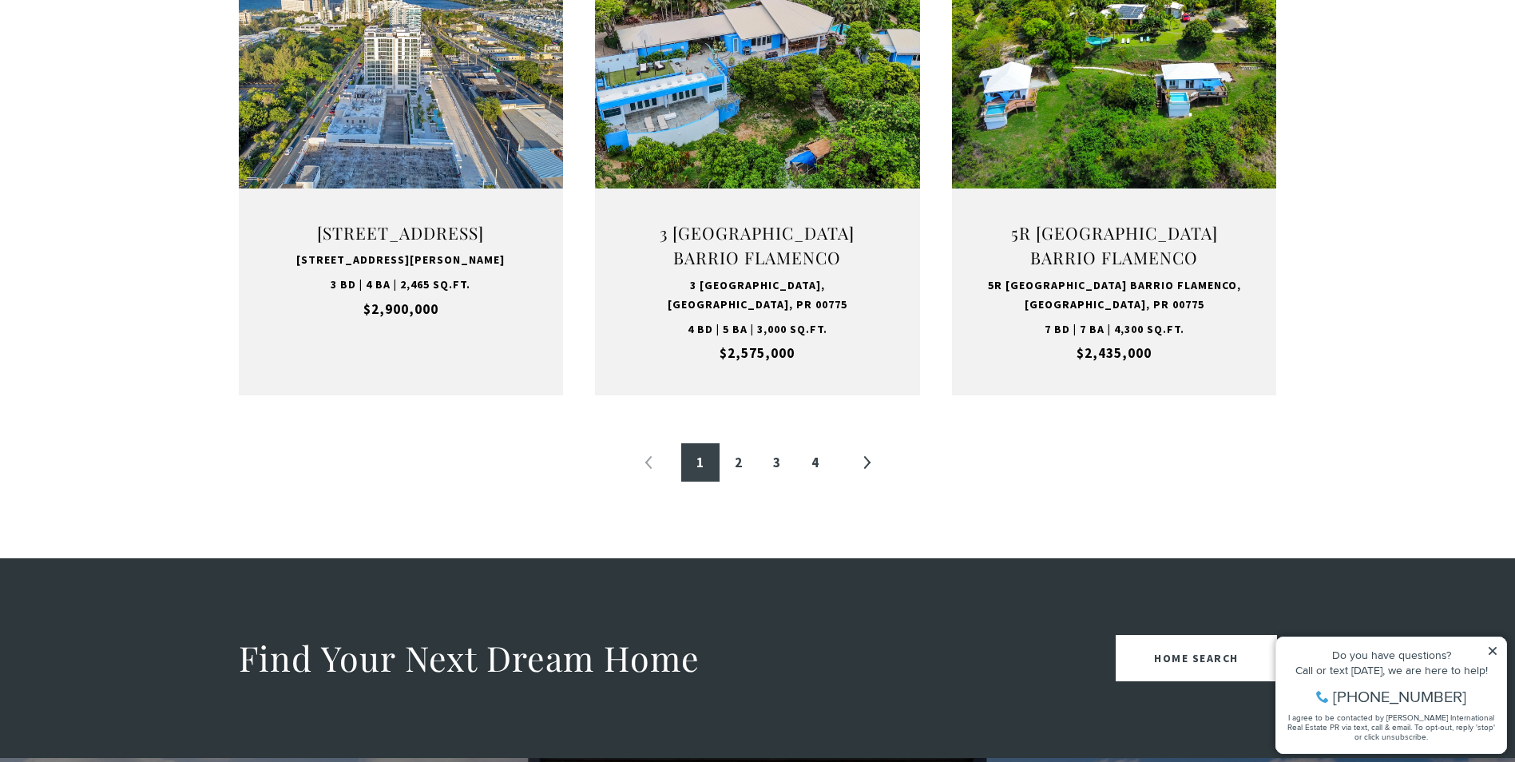
scroll to position [1744, 0]
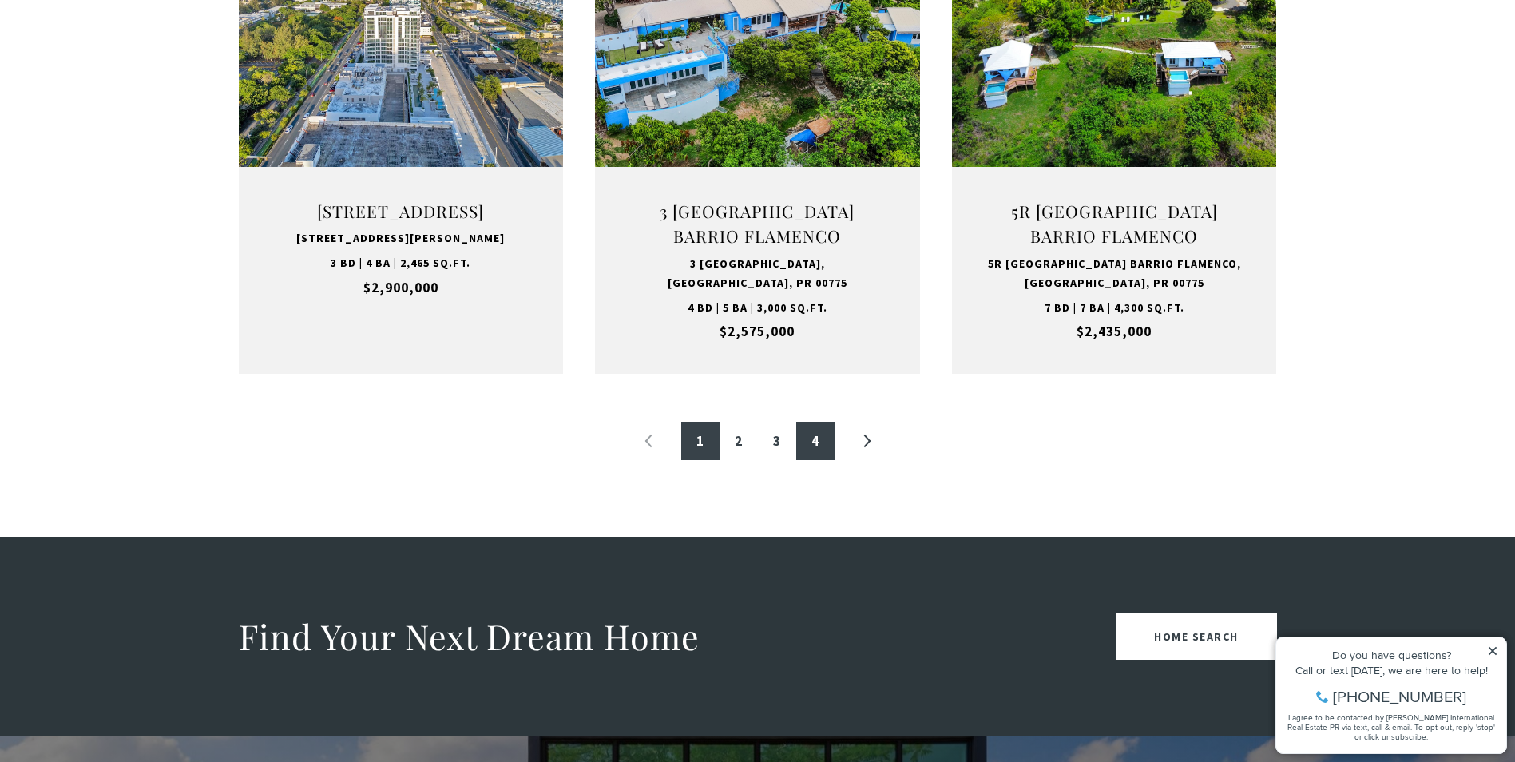
click at [813, 448] on link "4" at bounding box center [815, 441] width 38 height 38
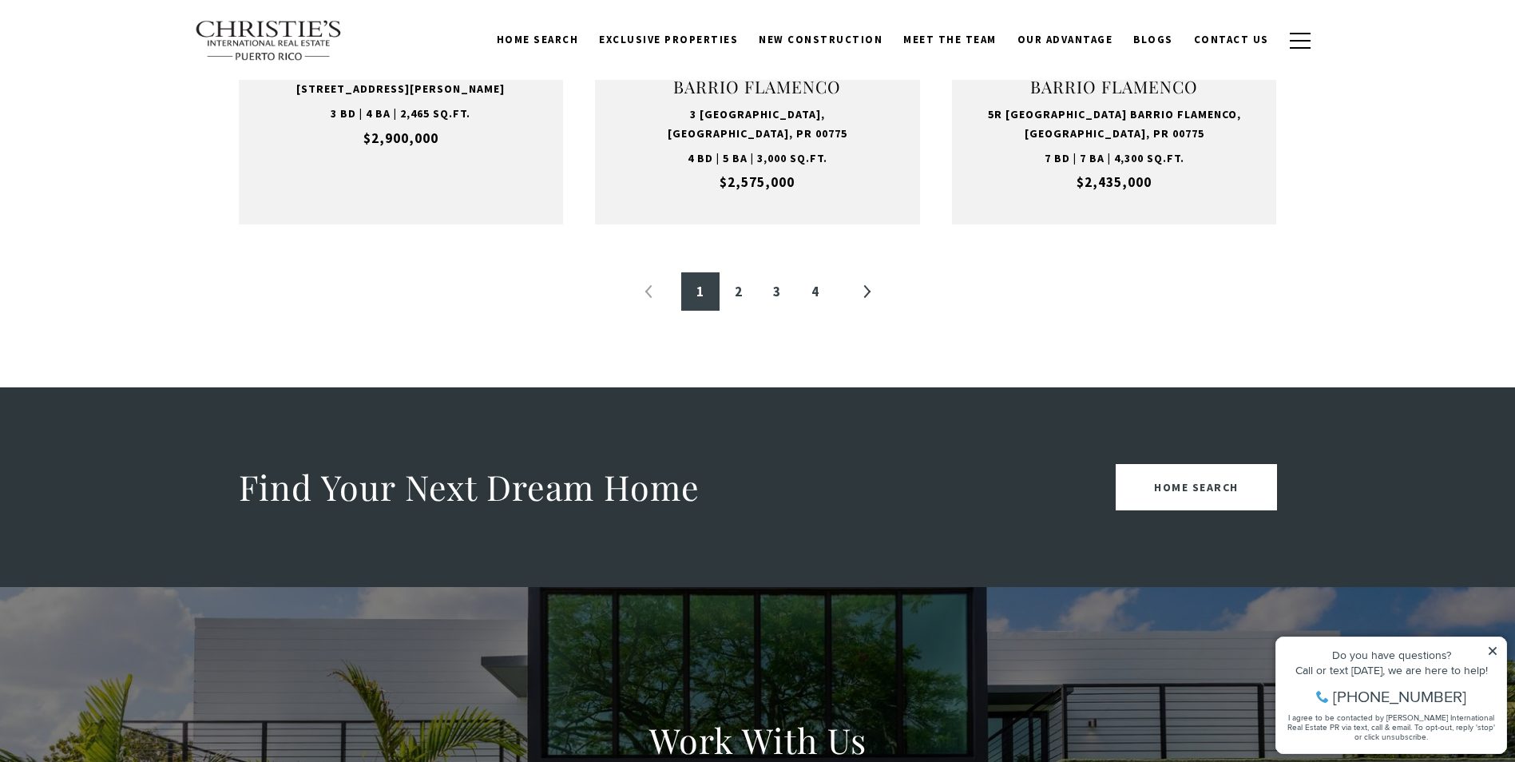
scroll to position [1888, 0]
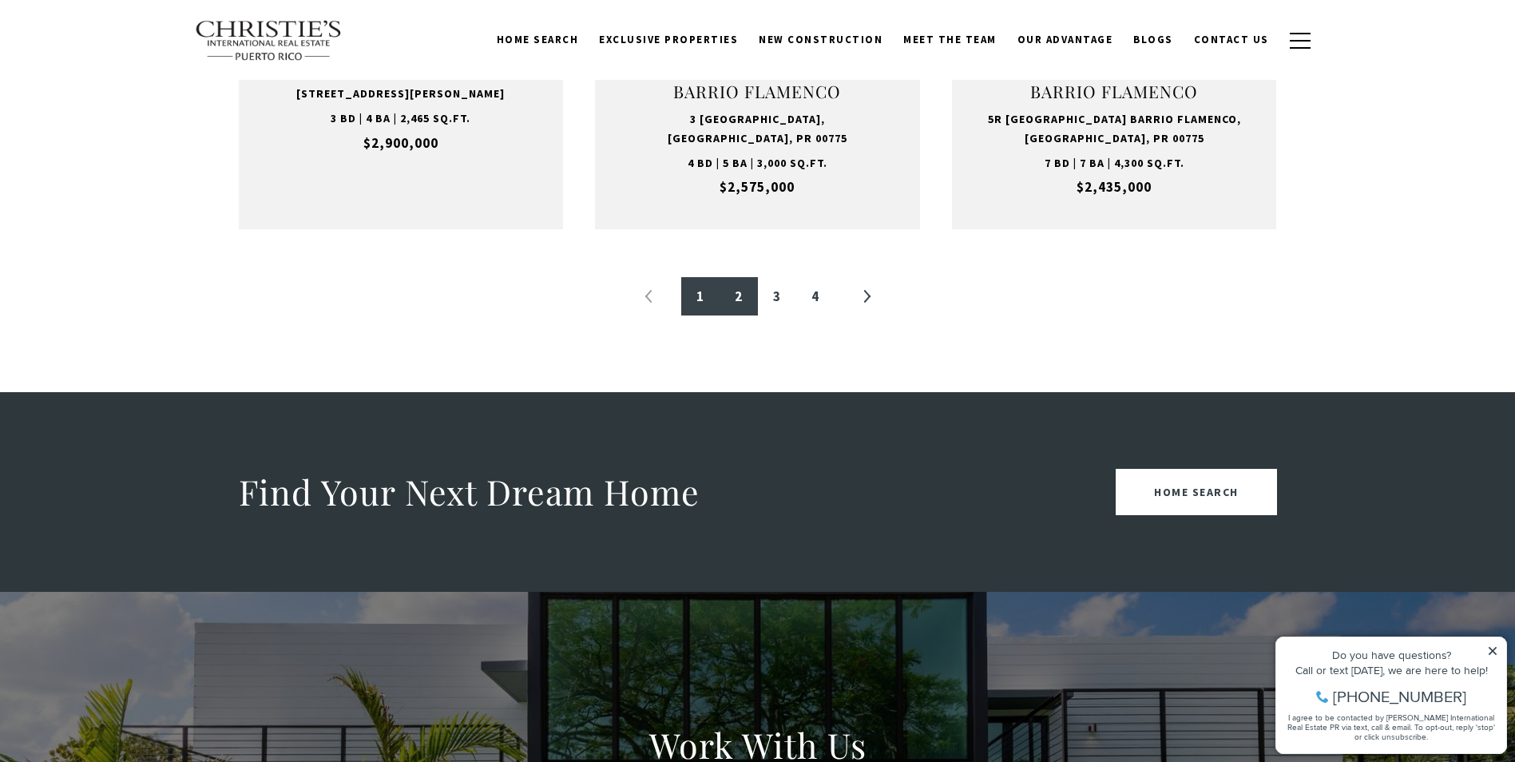
click at [739, 300] on link "2" at bounding box center [738, 296] width 38 height 38
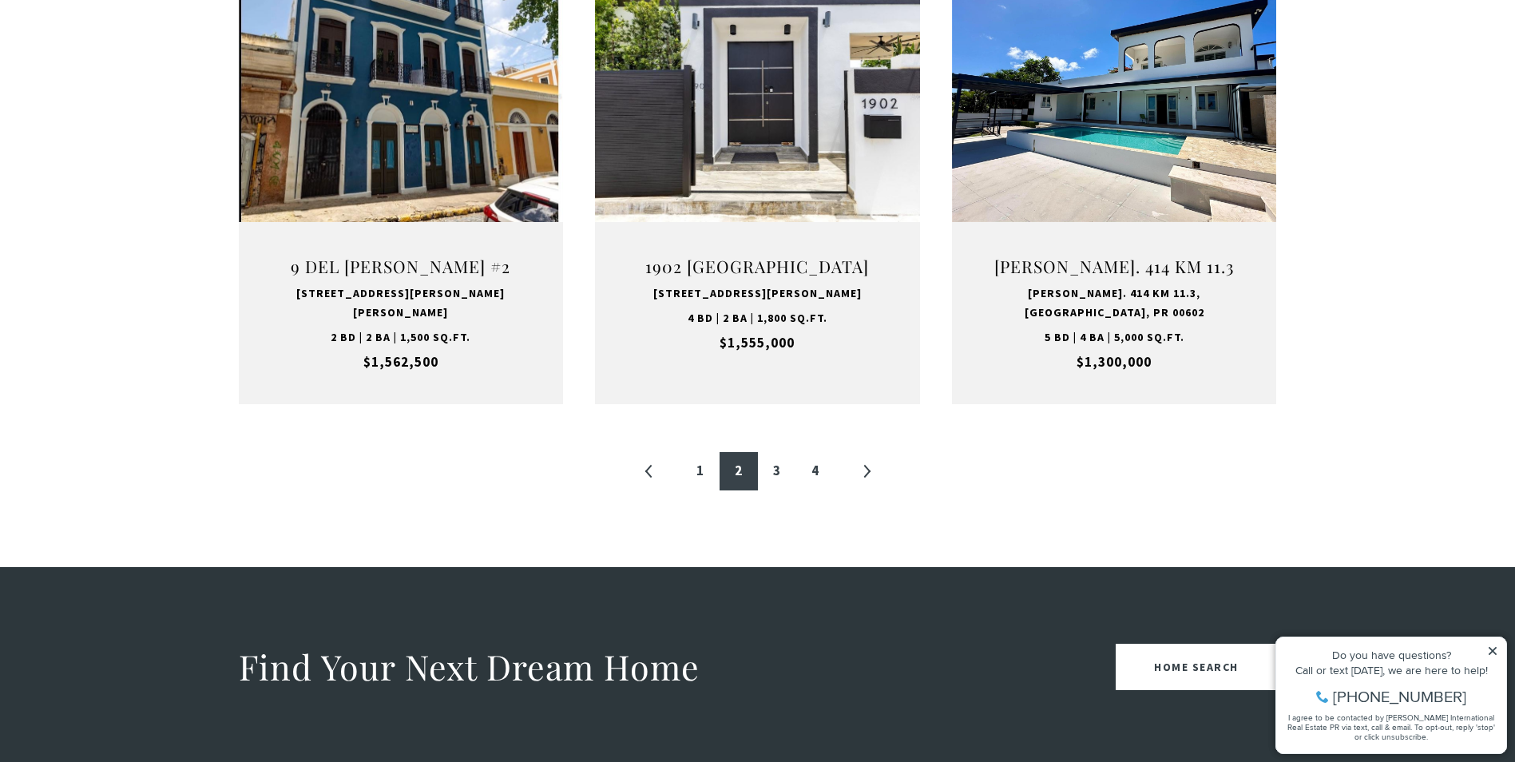
scroll to position [1726, 0]
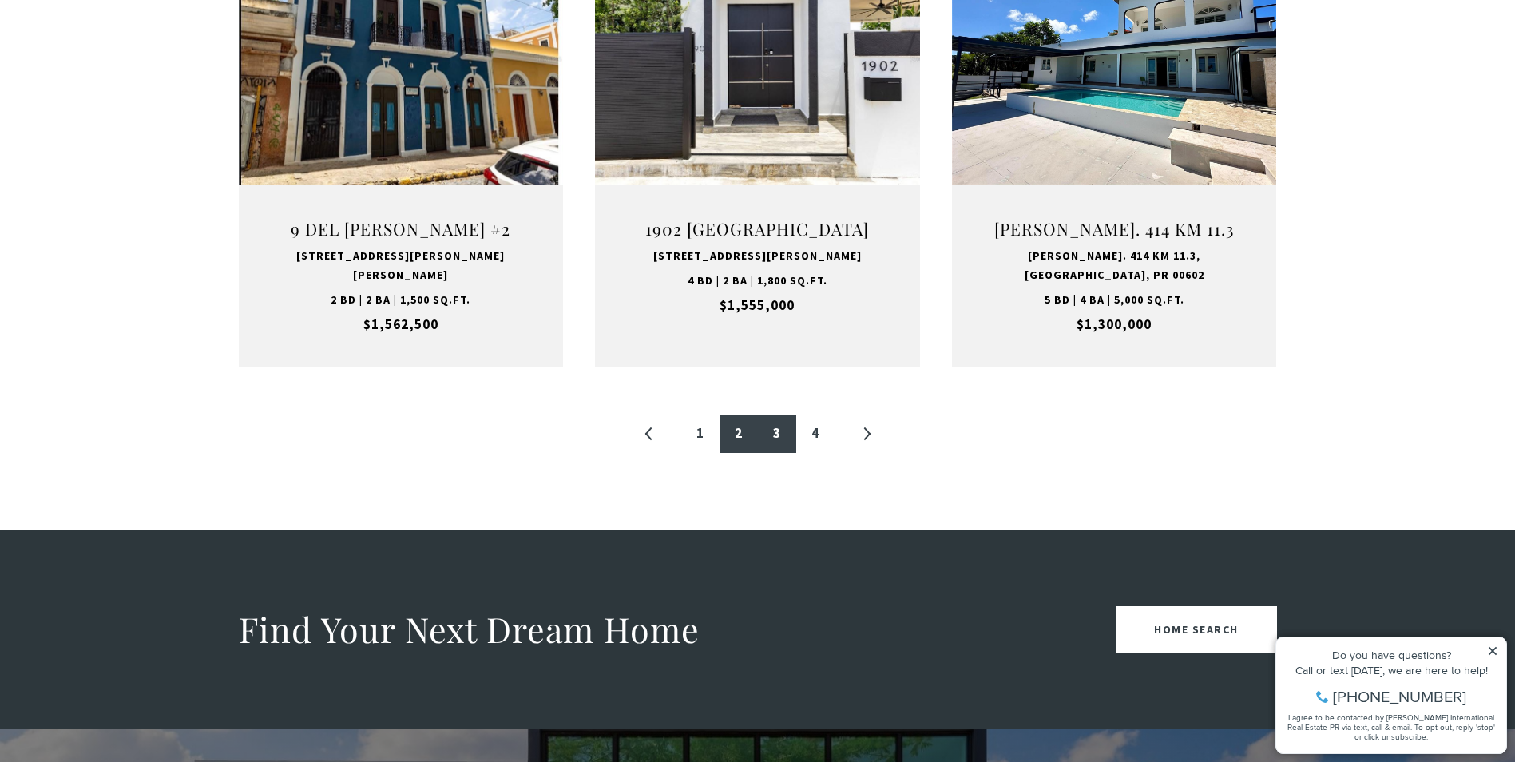
click at [779, 414] on link "3" at bounding box center [777, 433] width 38 height 38
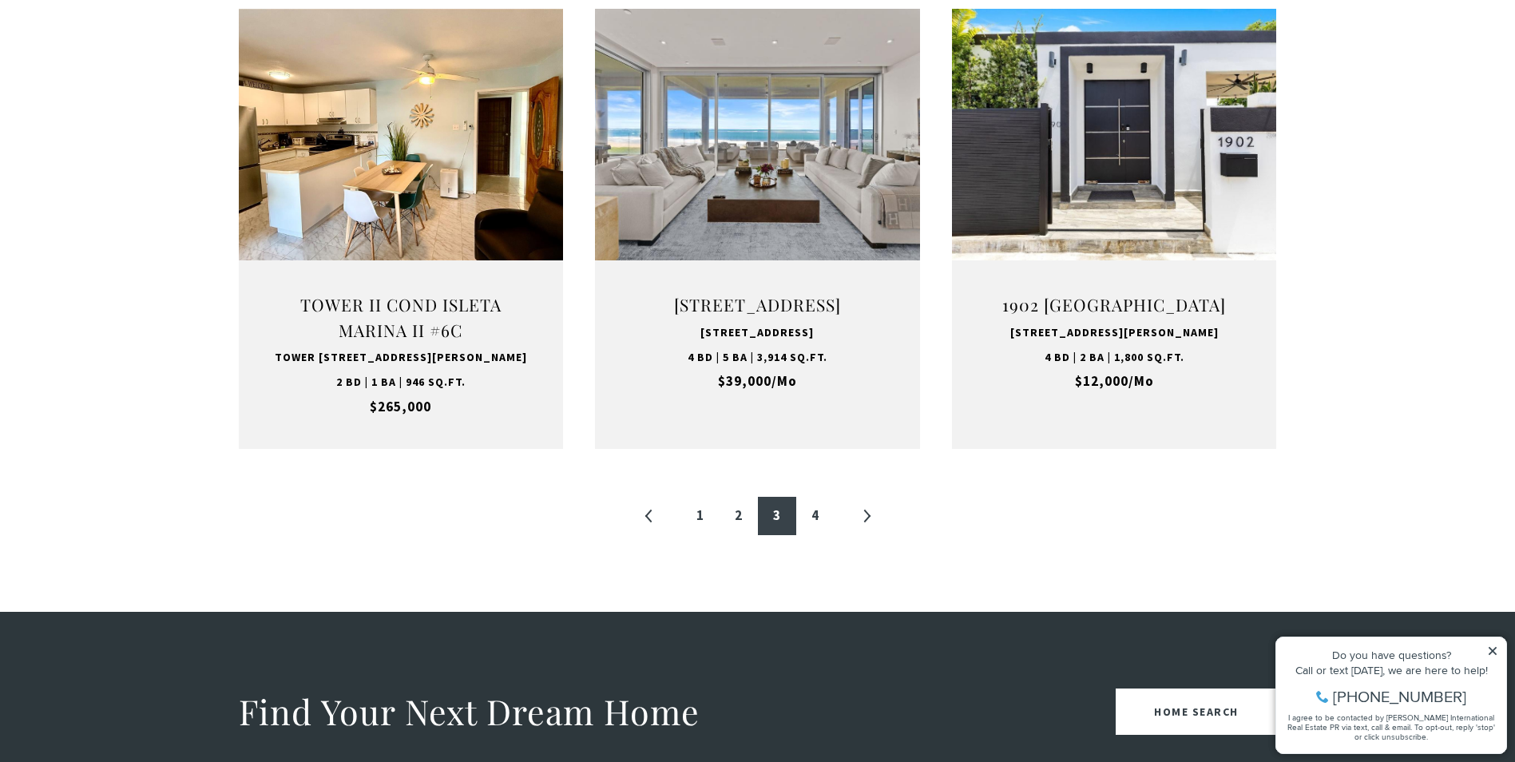
scroll to position [1649, 0]
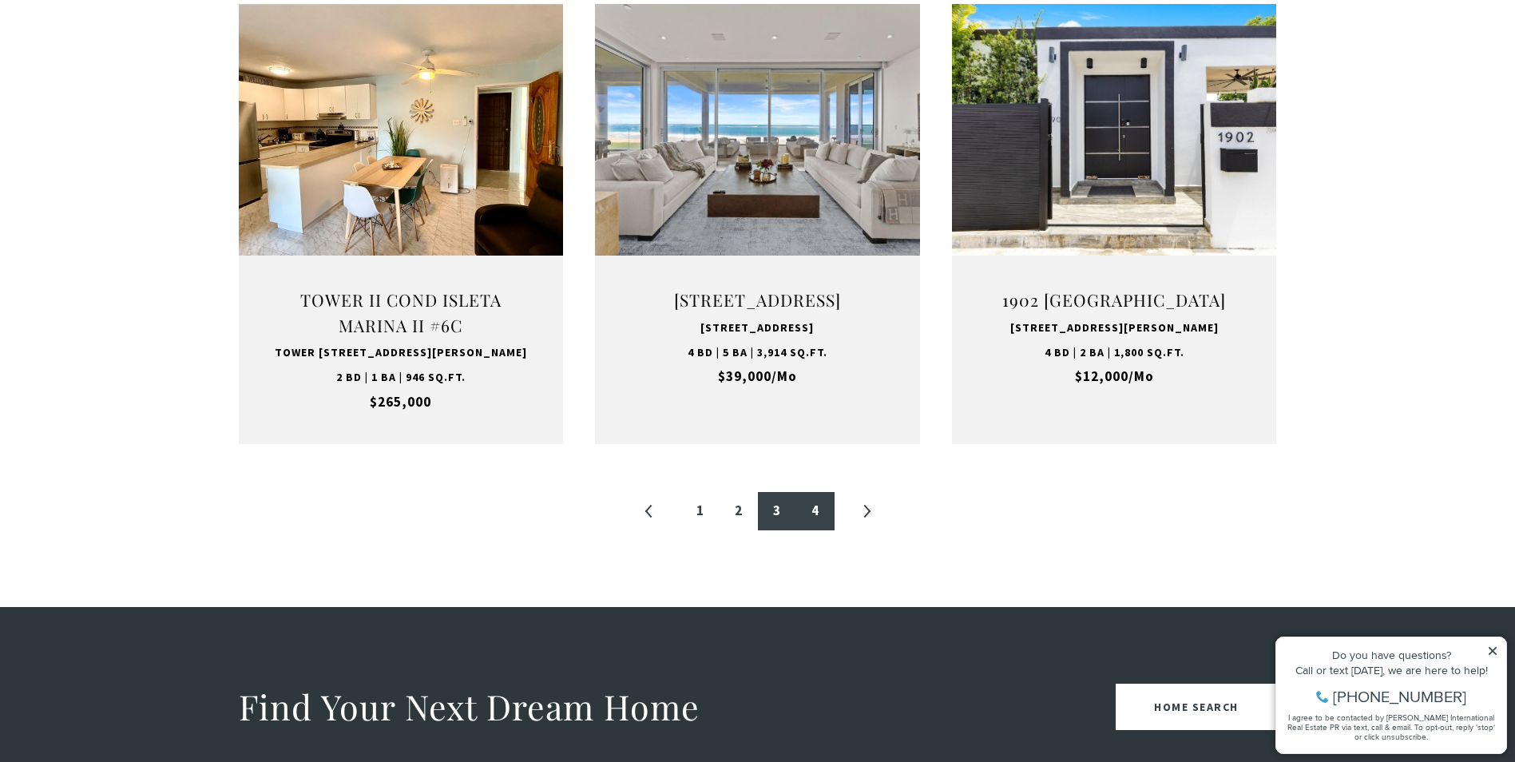
click at [814, 530] on link "4" at bounding box center [815, 511] width 38 height 38
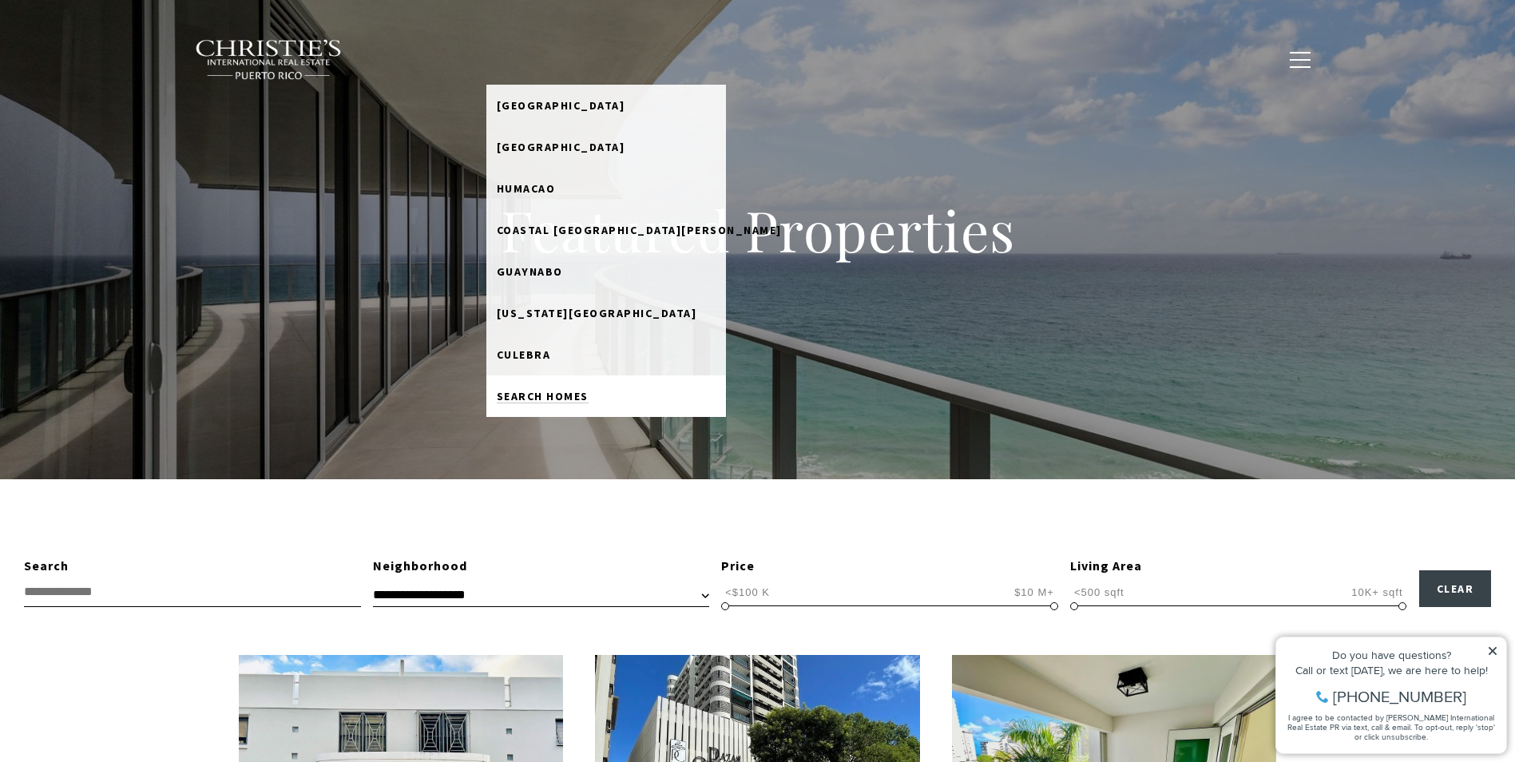
click at [588, 390] on span "Search Homes" at bounding box center [543, 396] width 92 height 14
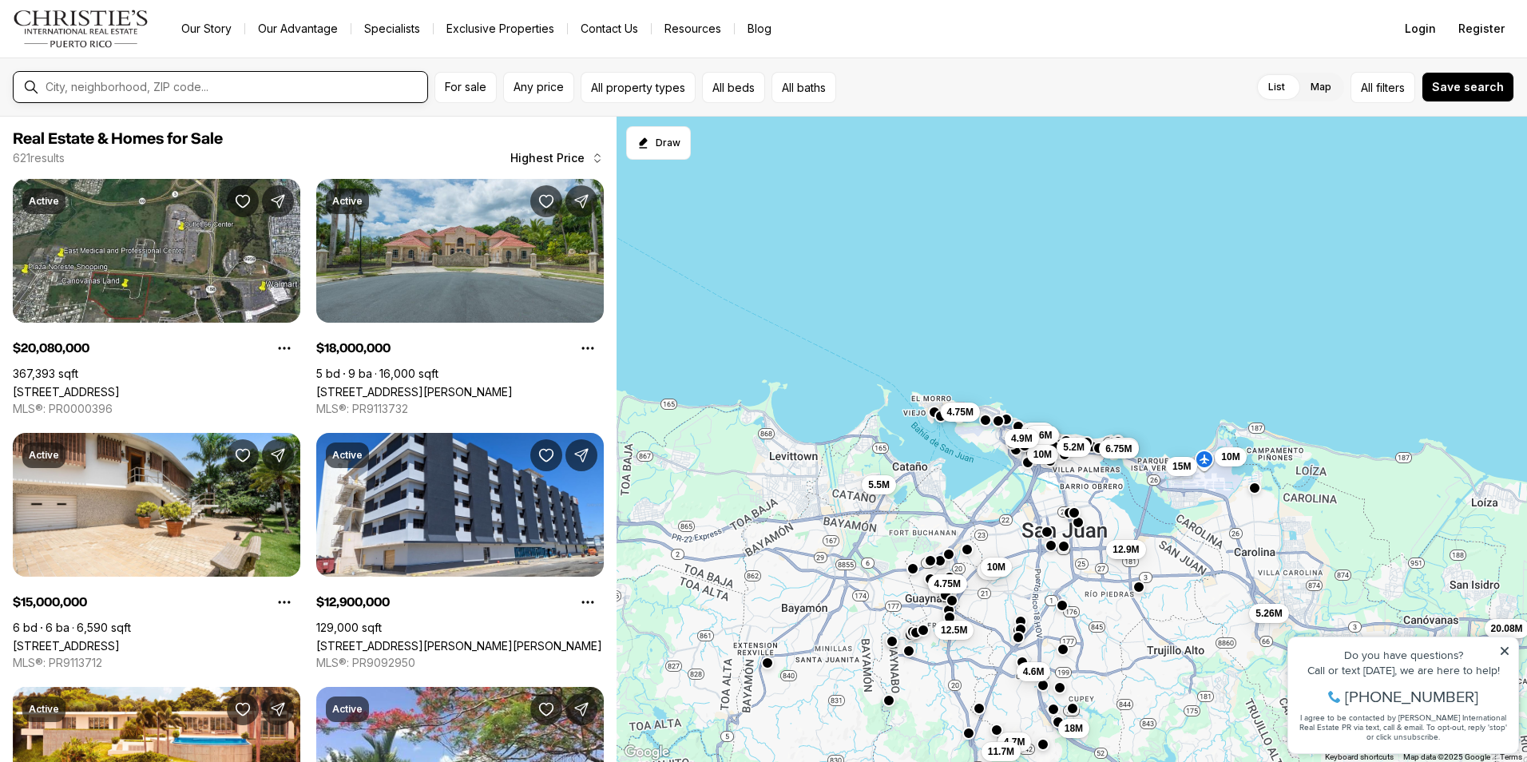
click at [88, 88] on input "text" at bounding box center [233, 87] width 375 height 14
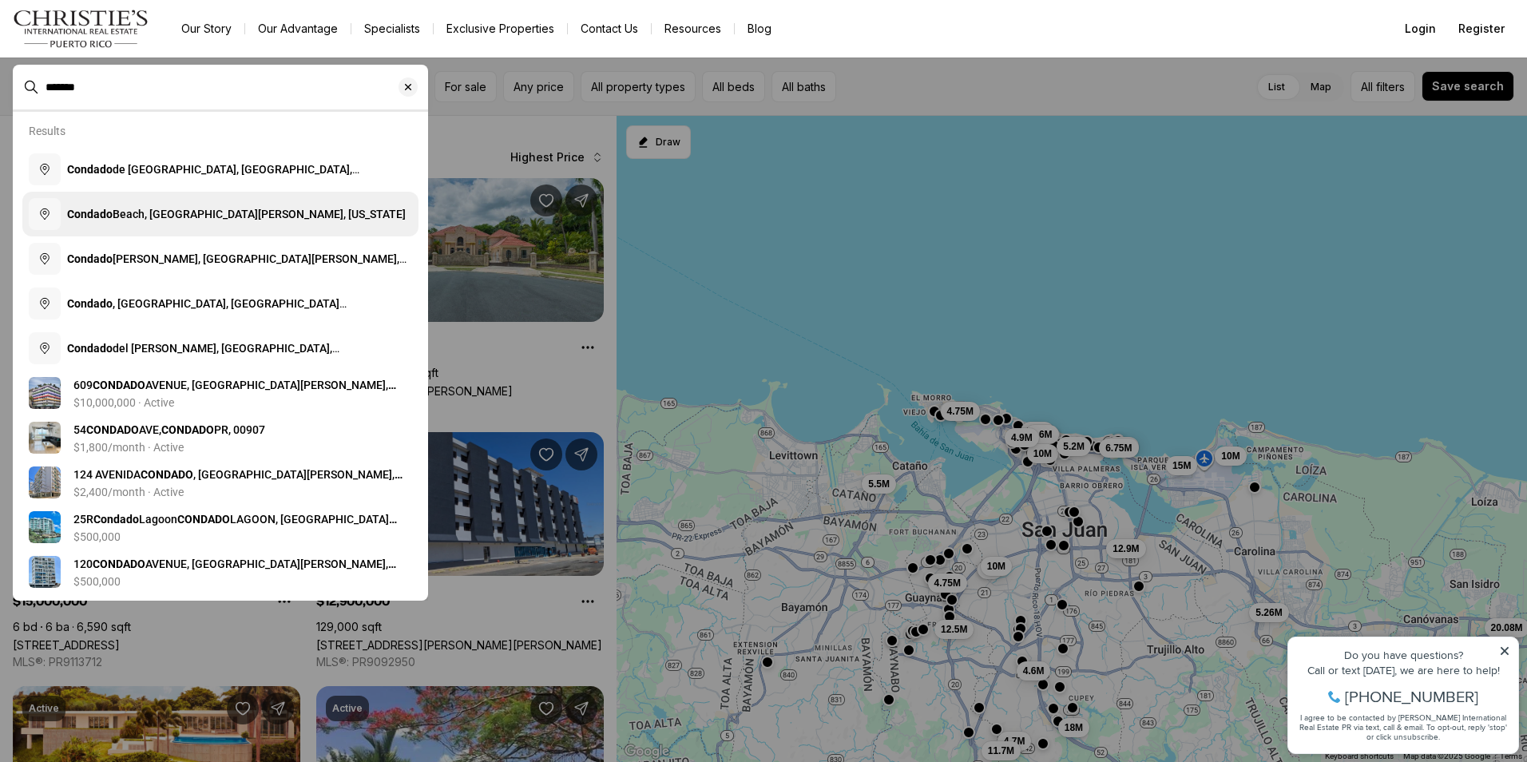
type input "*******"
click at [172, 213] on span "Condado Beach, San Juan, Puerto Rico" at bounding box center [236, 214] width 339 height 13
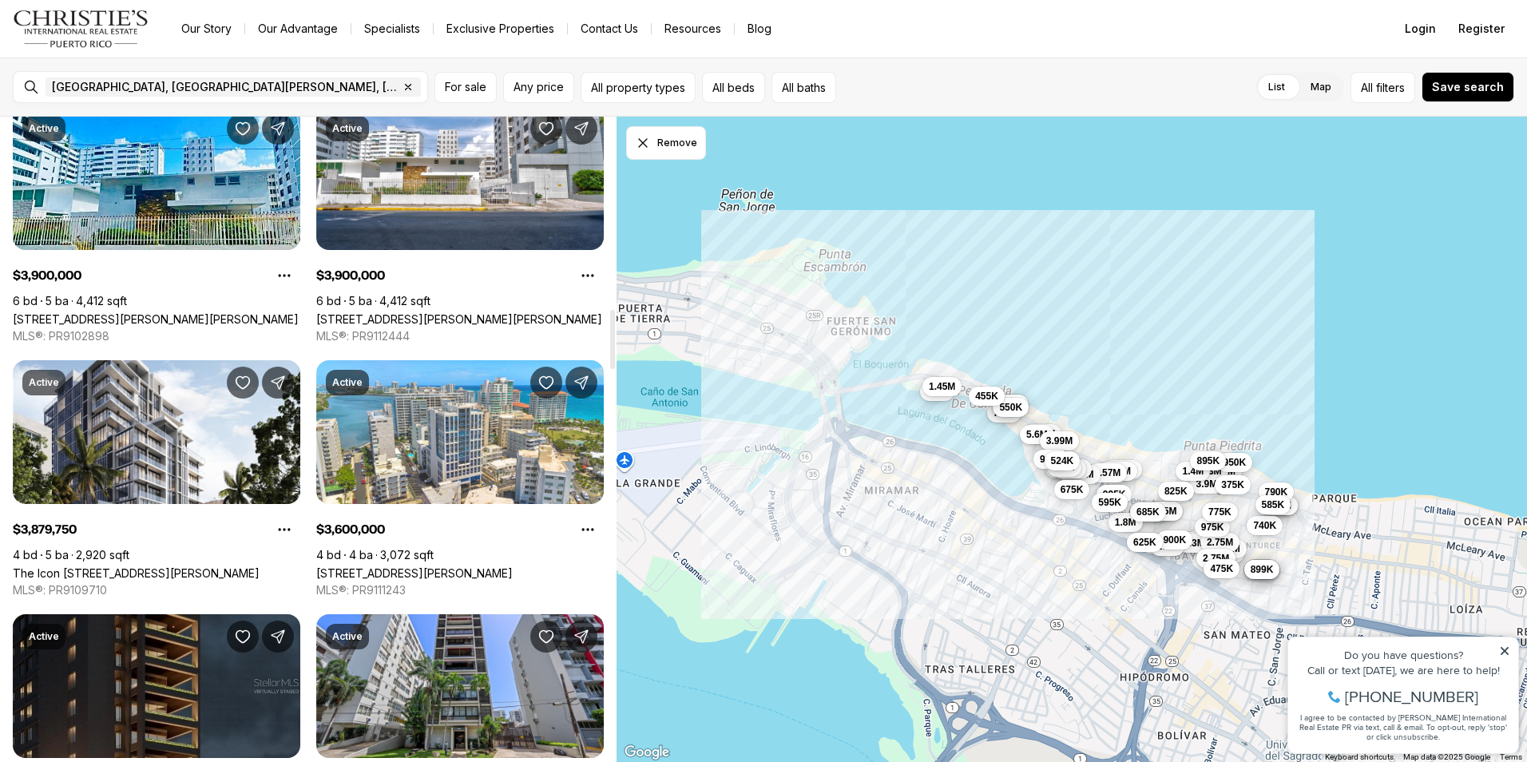
scroll to position [2139, 0]
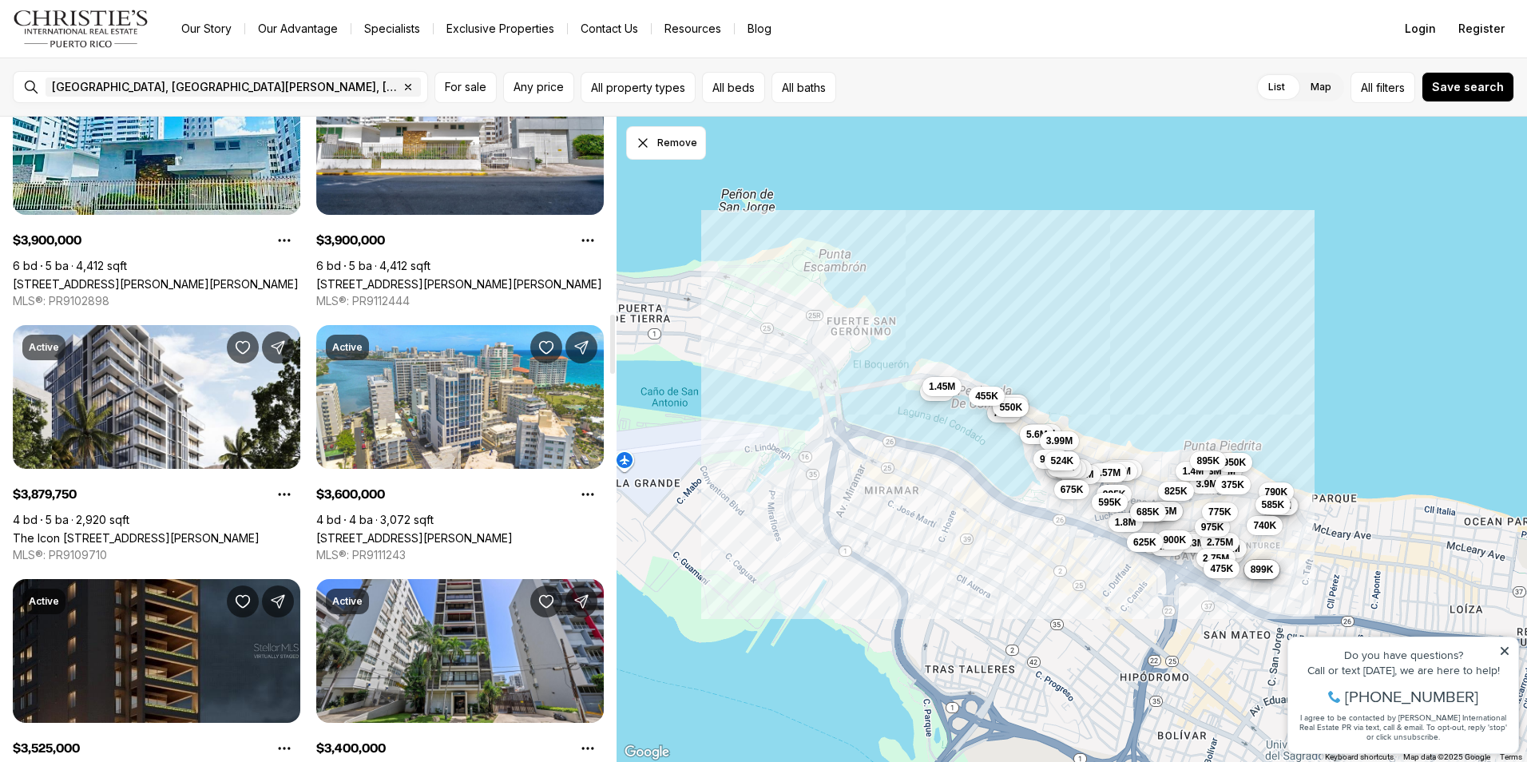
drag, startPoint x: 616, startPoint y: 149, endPoint x: 579, endPoint y: 346, distance: 199.8
click at [610, 346] on div at bounding box center [612, 344] width 5 height 59
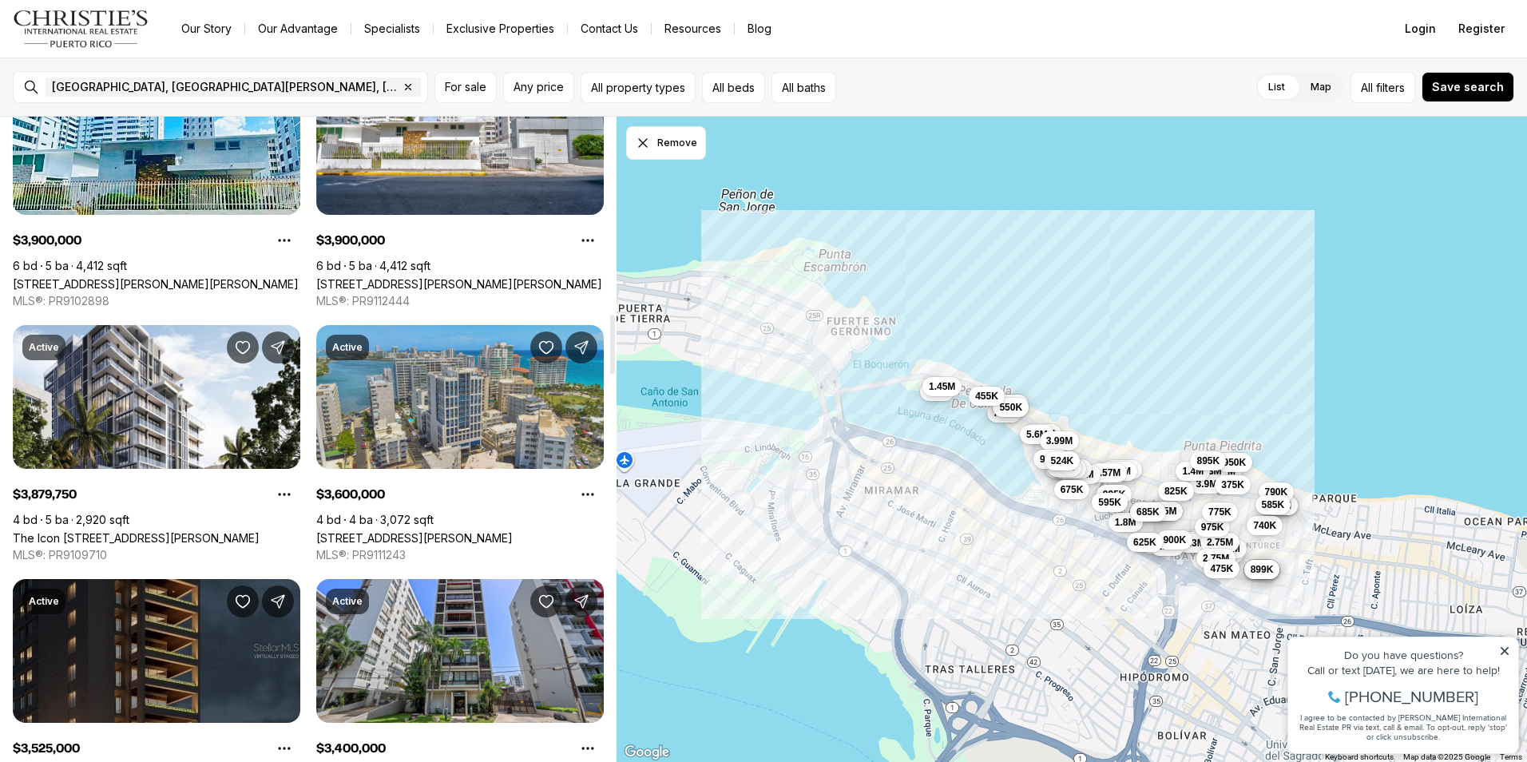
click at [432, 531] on link "14 CLL DELCASSE CONDADO BLU #14A, SAN JUAN PR, 00907" at bounding box center [414, 538] width 196 height 14
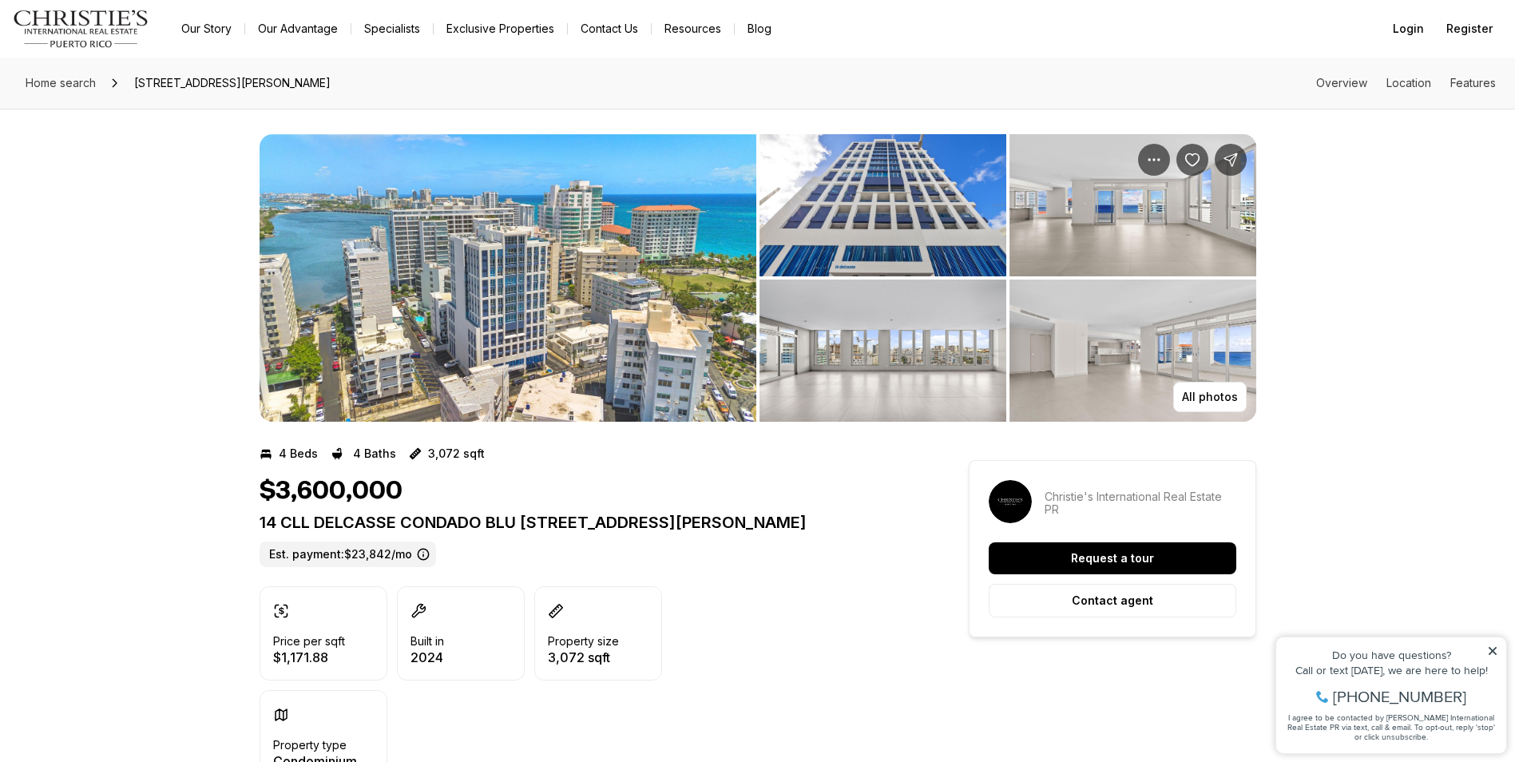
click at [1173, 370] on img "View image gallery" at bounding box center [1132, 350] width 247 height 142
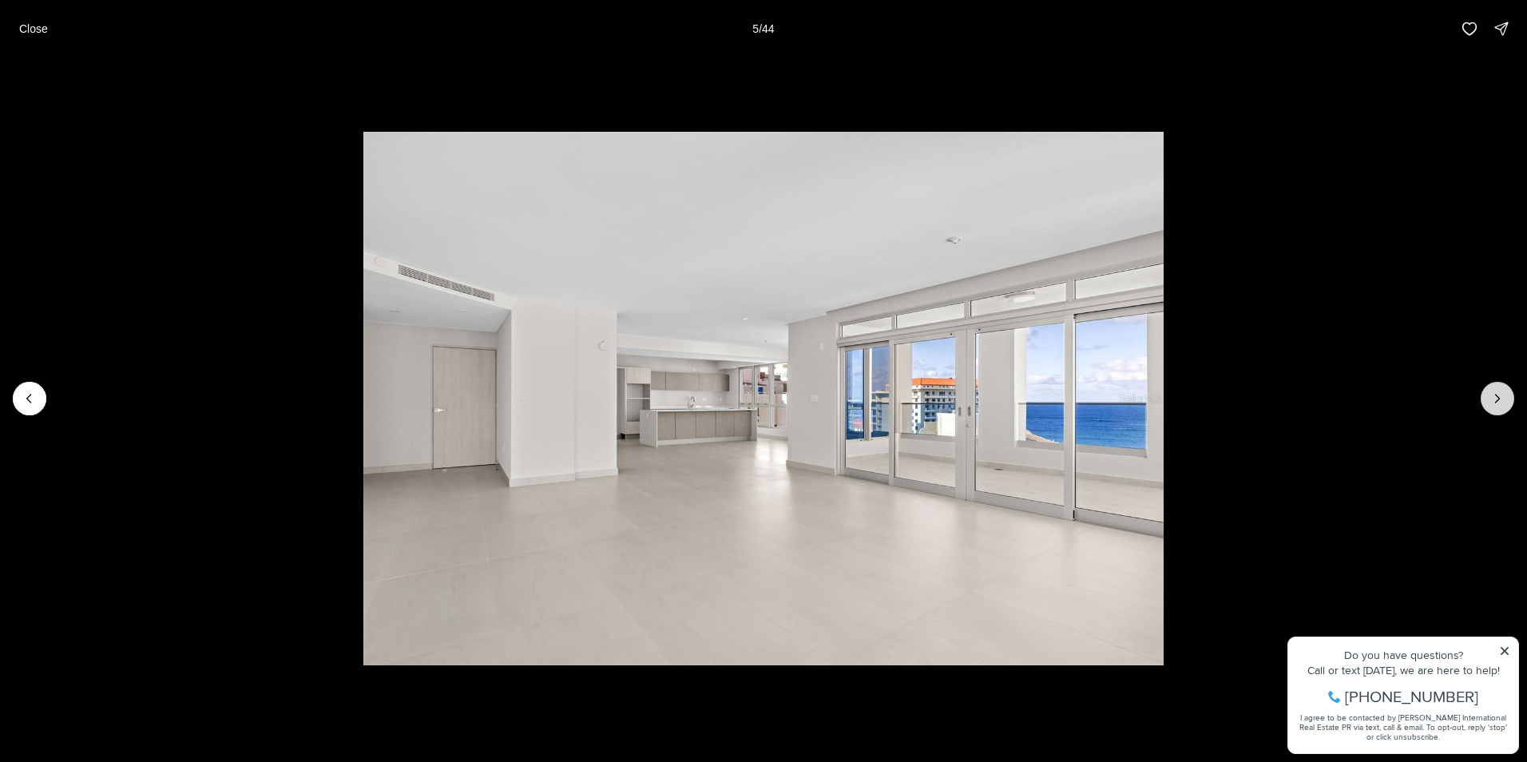
click at [1509, 402] on button "Next slide" at bounding box center [1497, 399] width 34 height 34
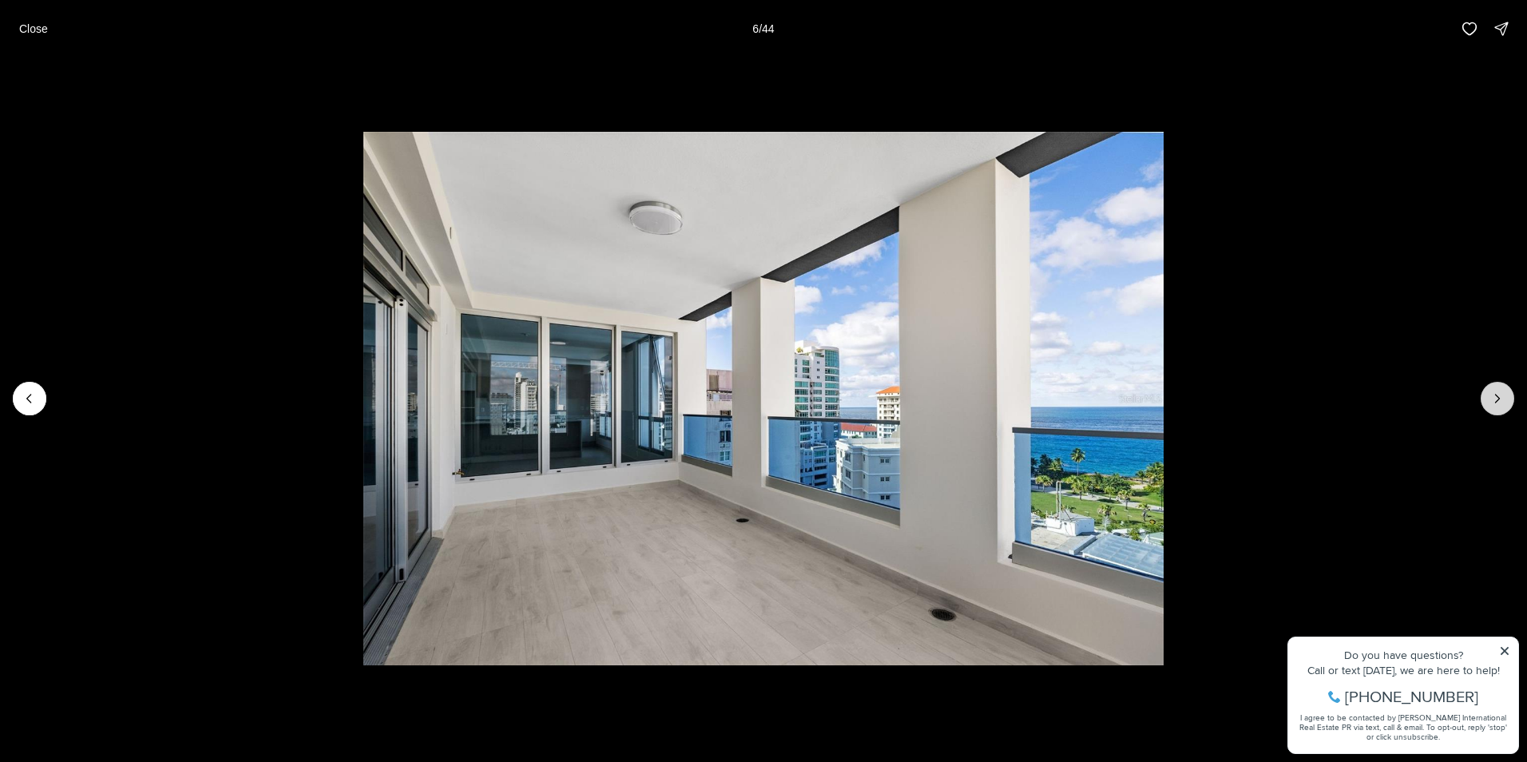
click at [1502, 397] on icon "Next slide" at bounding box center [1497, 398] width 16 height 16
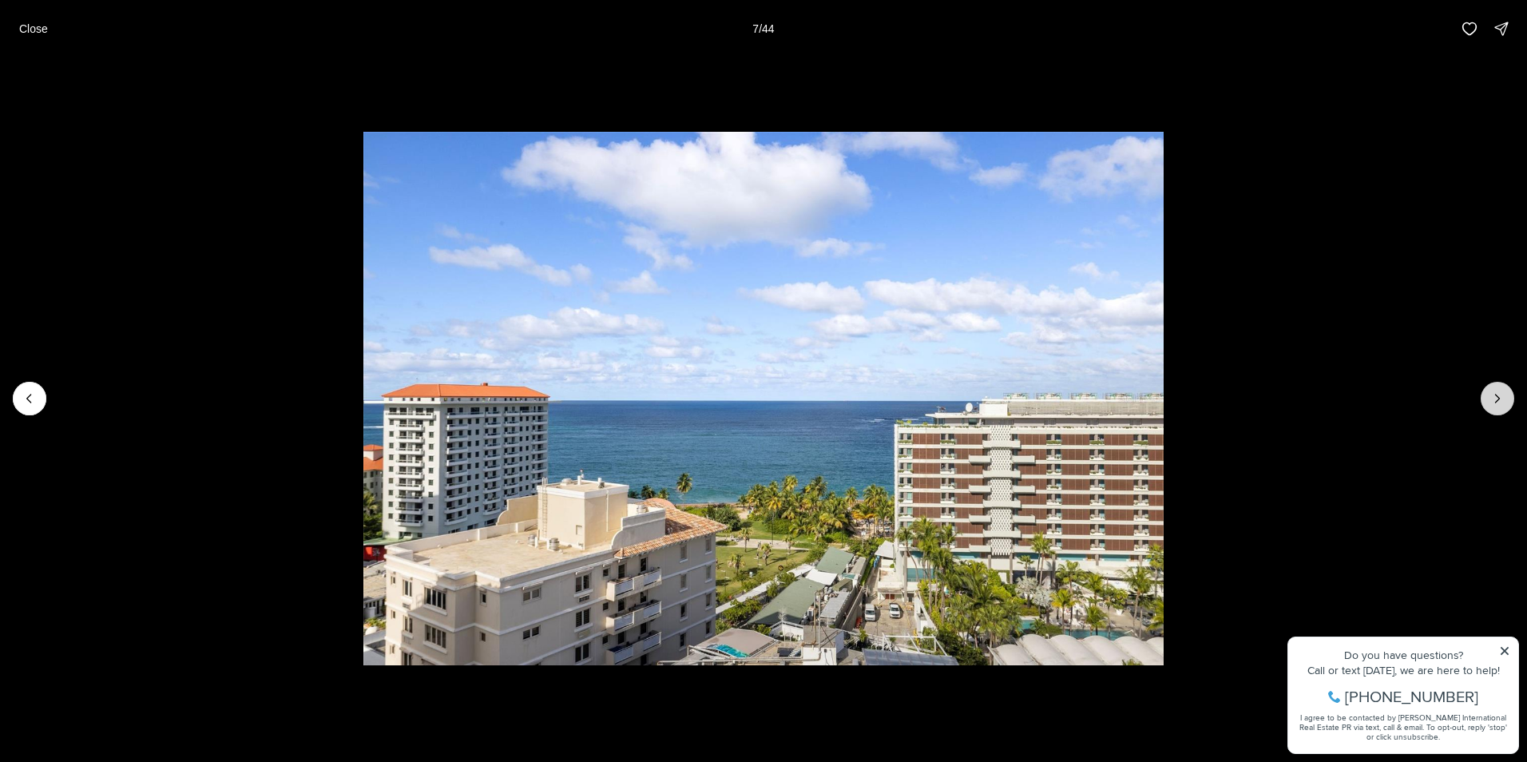
click at [1502, 397] on icon "Next slide" at bounding box center [1497, 398] width 16 height 16
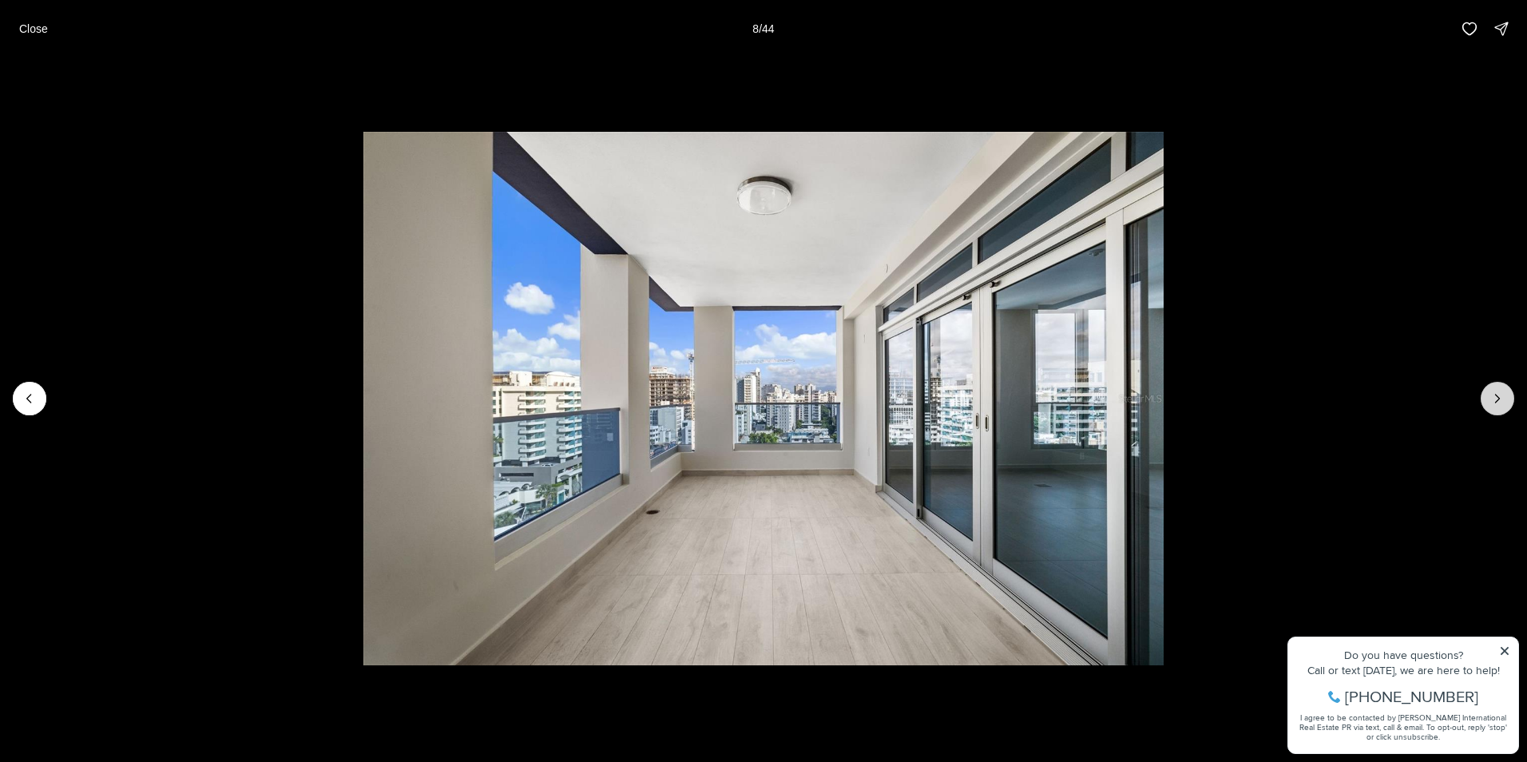
click at [1502, 397] on icon "Next slide" at bounding box center [1497, 398] width 16 height 16
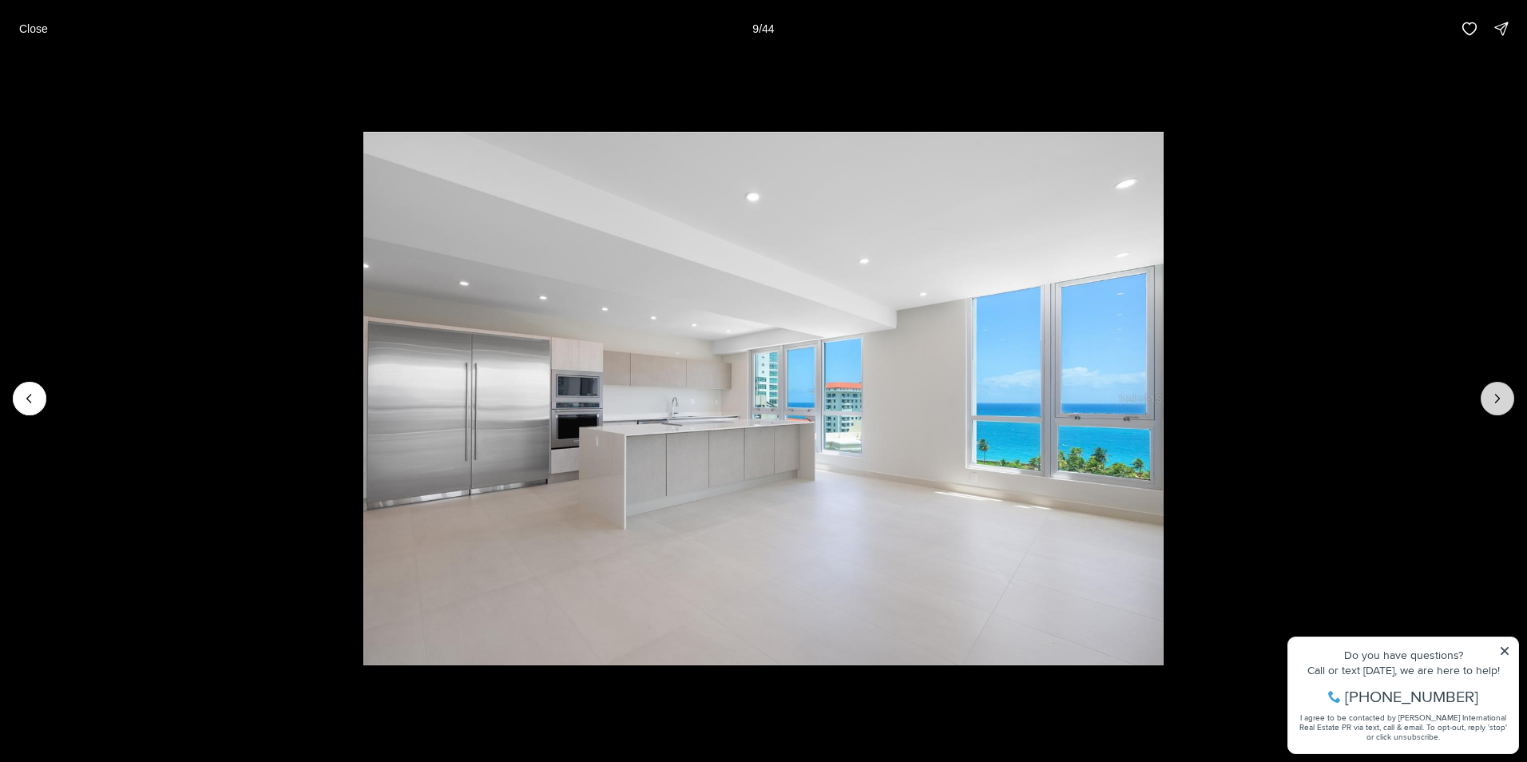
click at [1502, 397] on icon "Next slide" at bounding box center [1497, 398] width 16 height 16
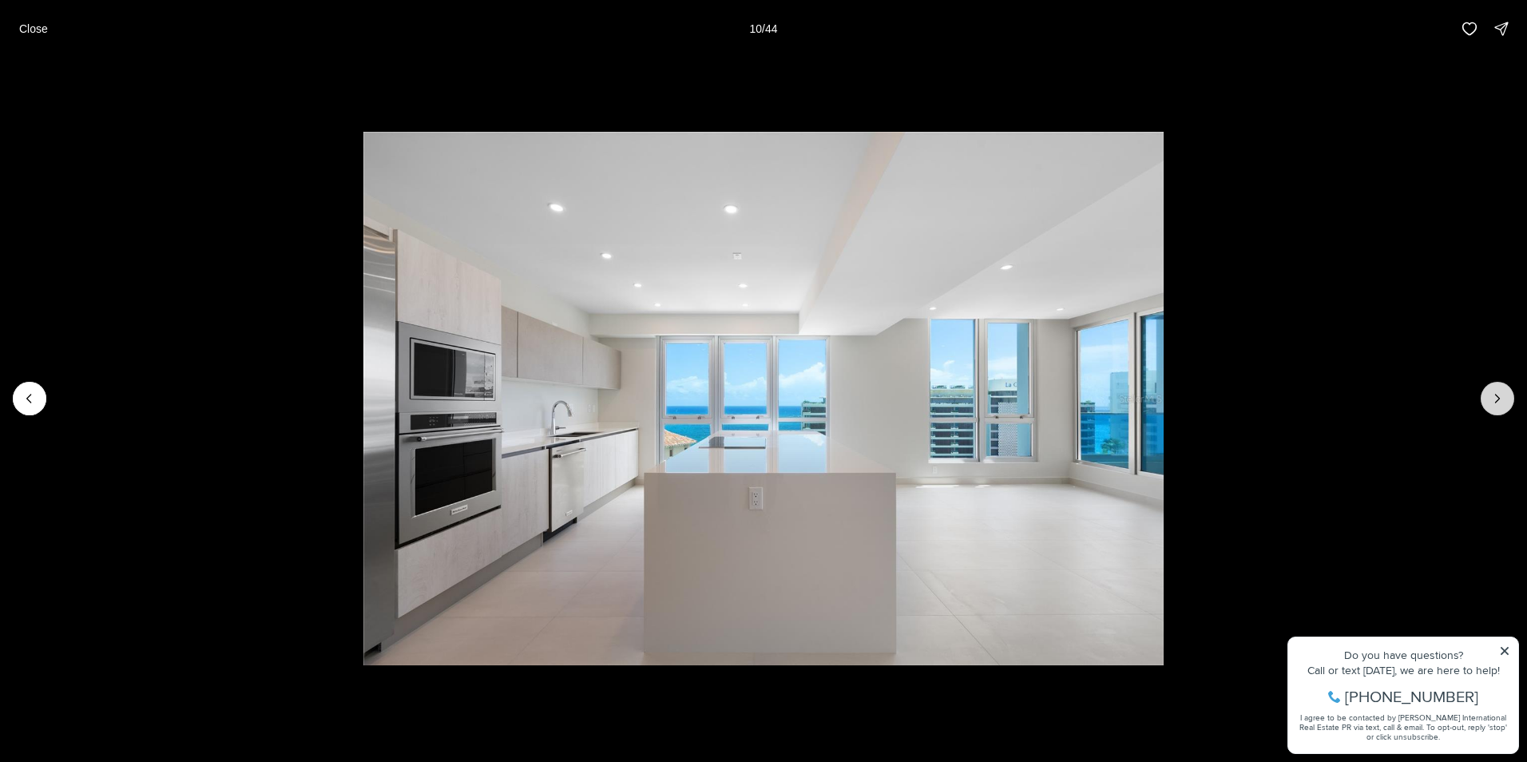
click at [1502, 397] on icon "Next slide" at bounding box center [1497, 398] width 16 height 16
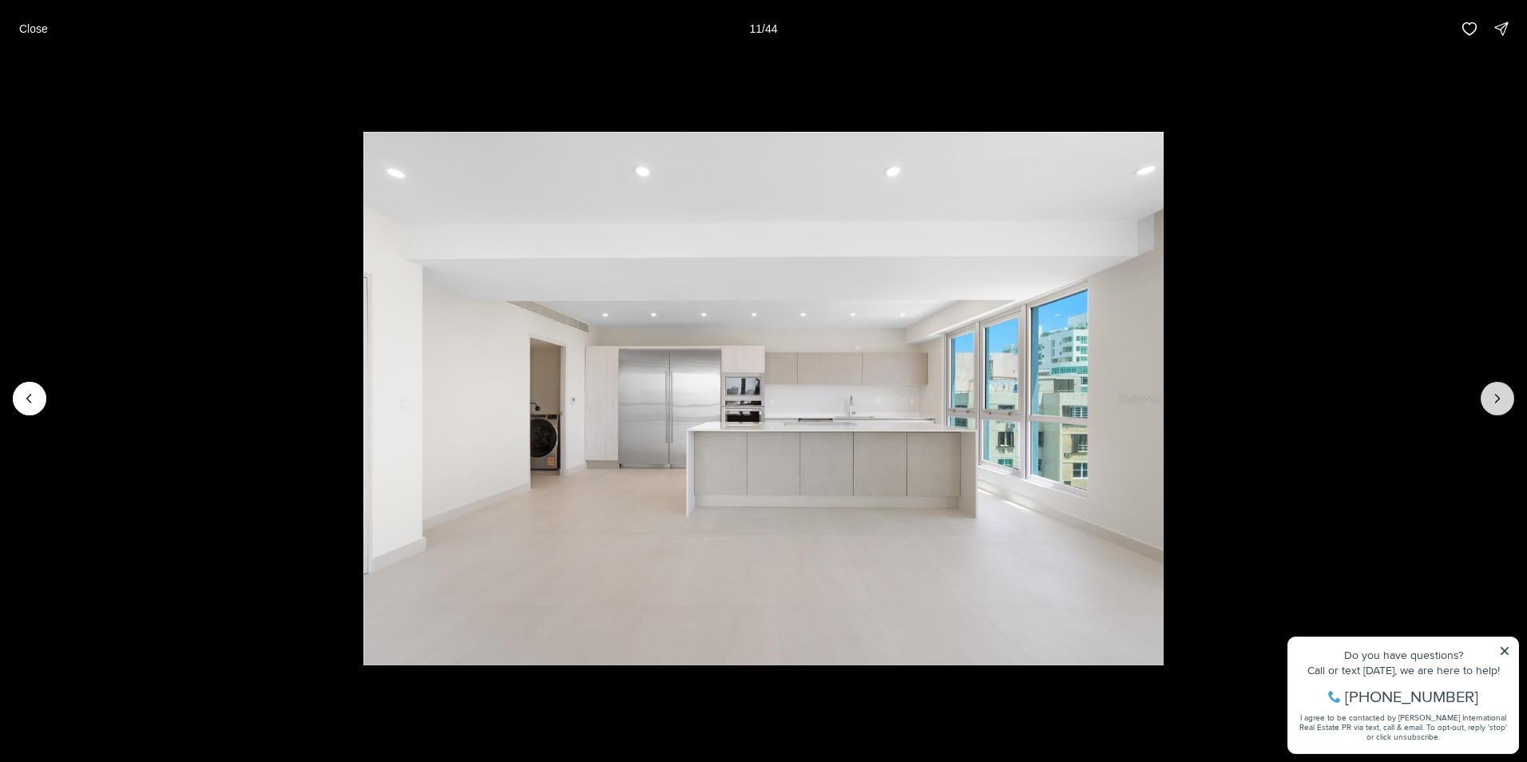
click at [1502, 397] on icon "Next slide" at bounding box center [1497, 398] width 16 height 16
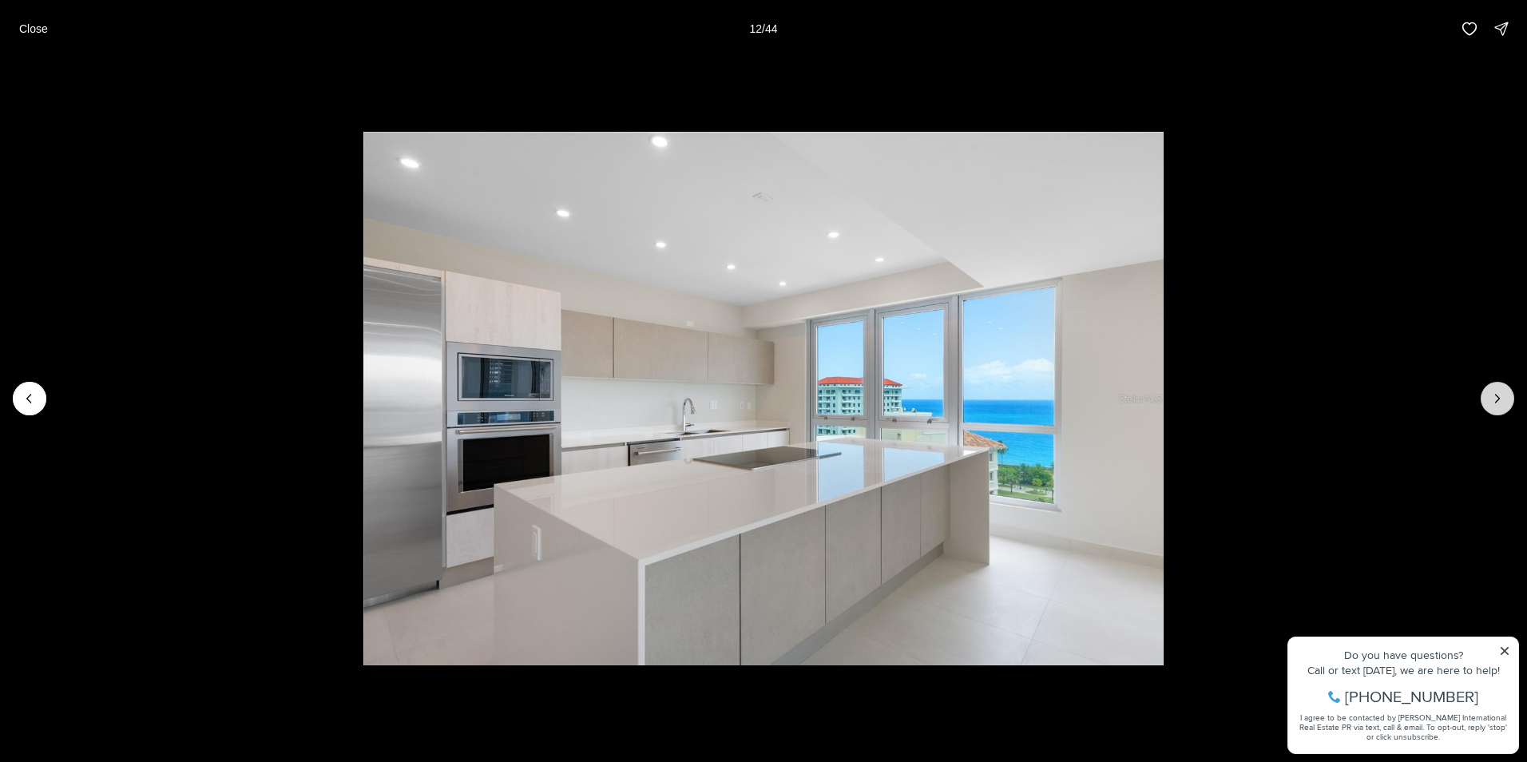
click at [1502, 397] on icon "Next slide" at bounding box center [1497, 398] width 16 height 16
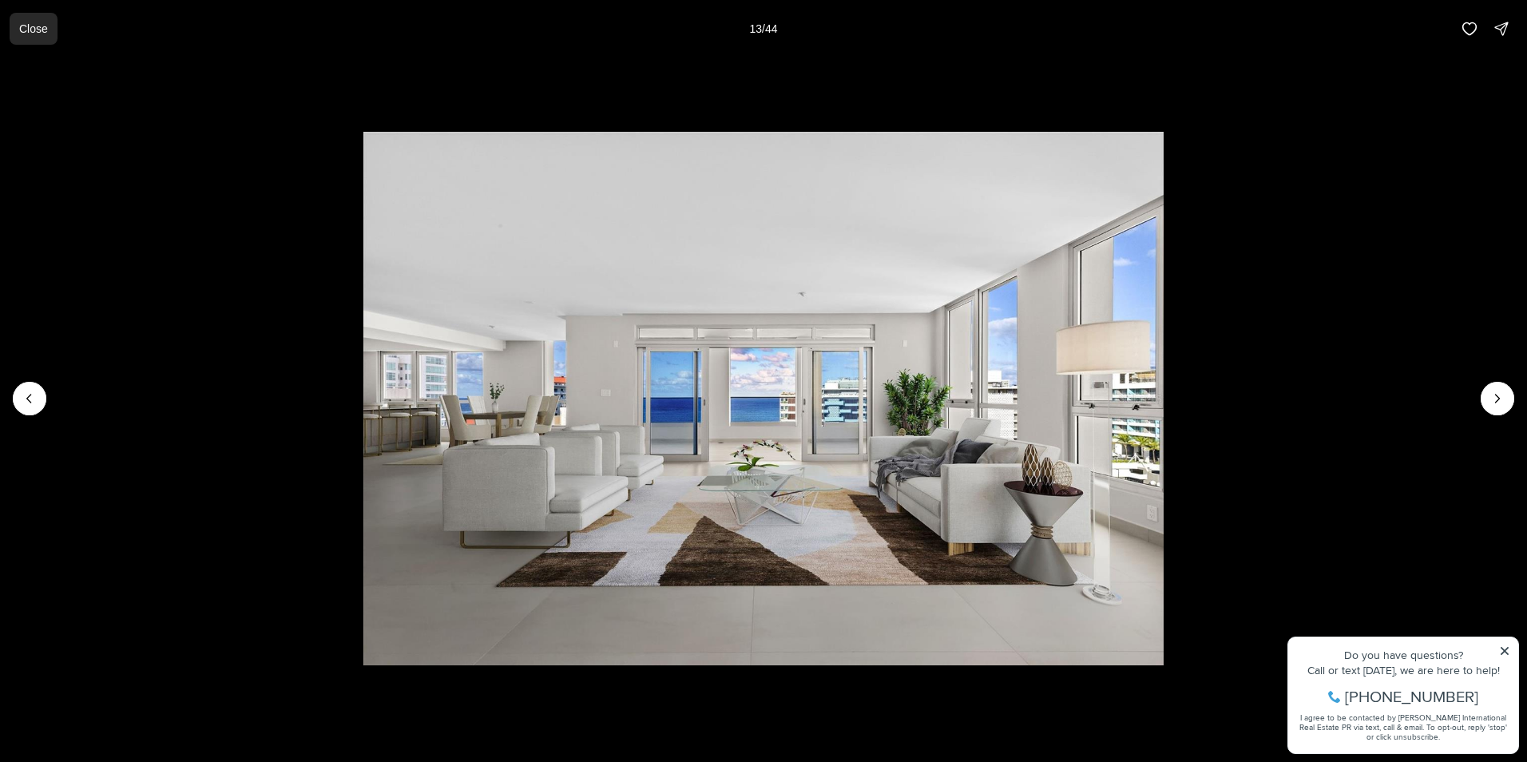
click at [45, 19] on button "Close" at bounding box center [34, 29] width 48 height 32
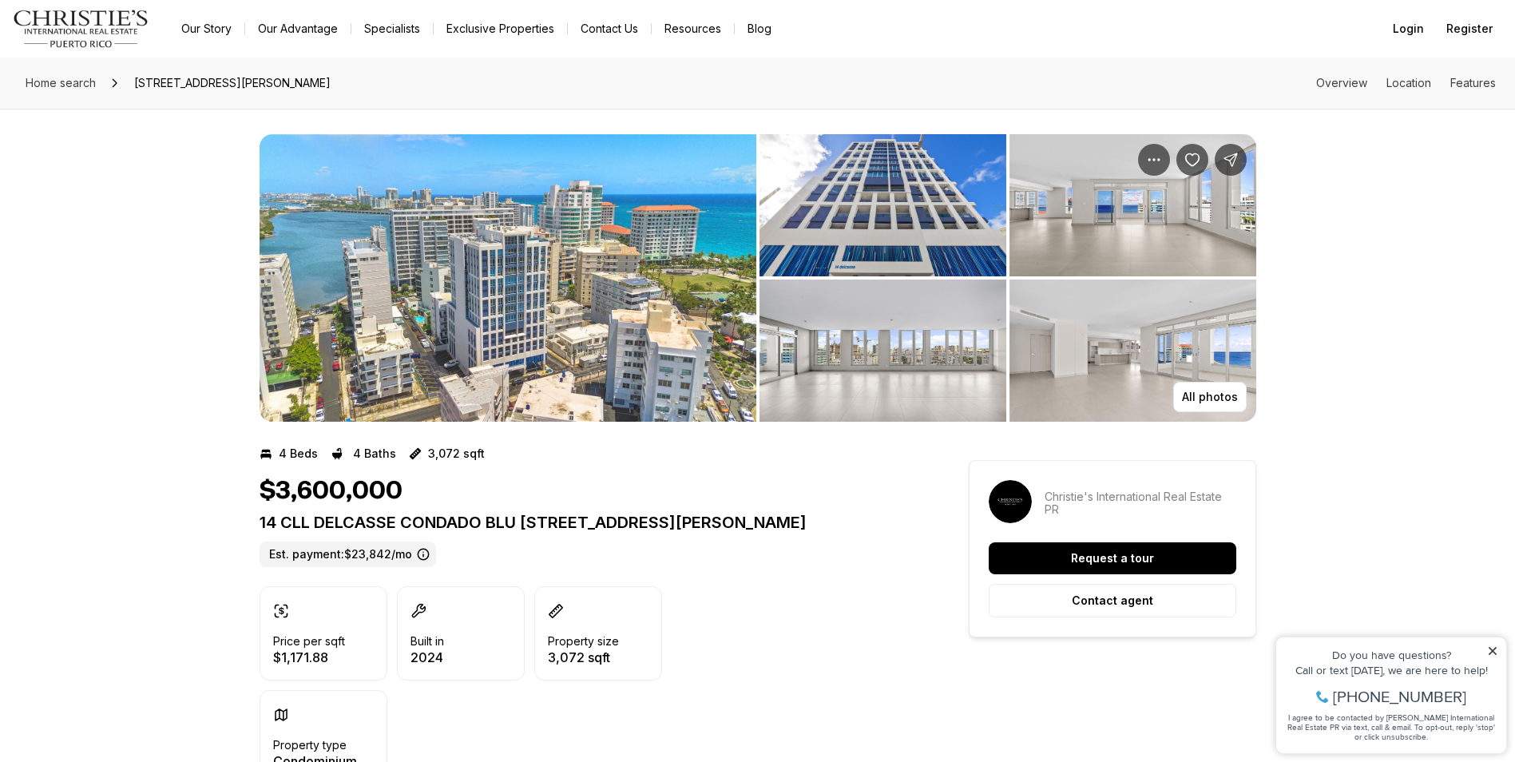
click at [1167, 347] on img "View image gallery" at bounding box center [1132, 350] width 247 height 142
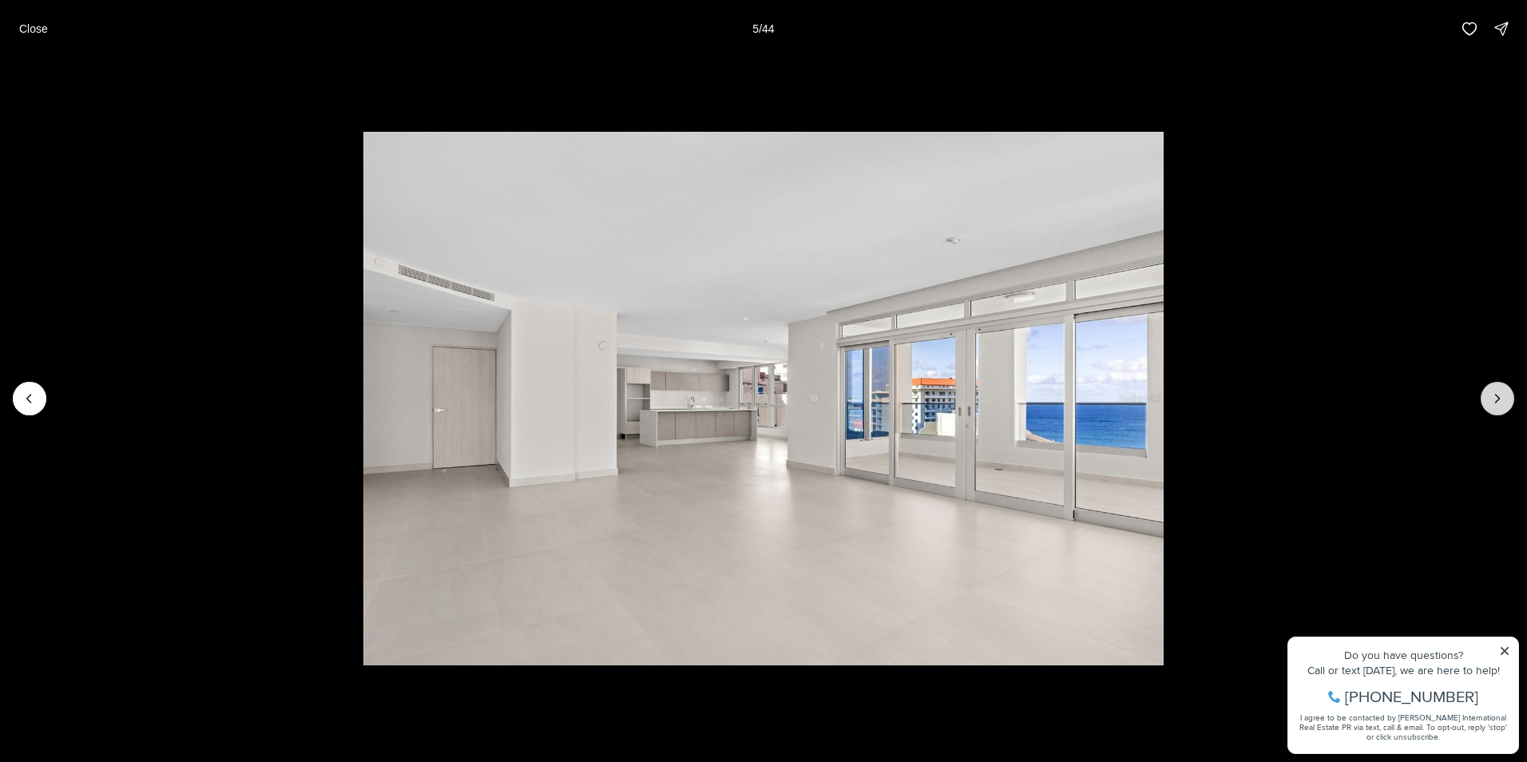
click at [1494, 393] on icon "Next slide" at bounding box center [1497, 398] width 16 height 16
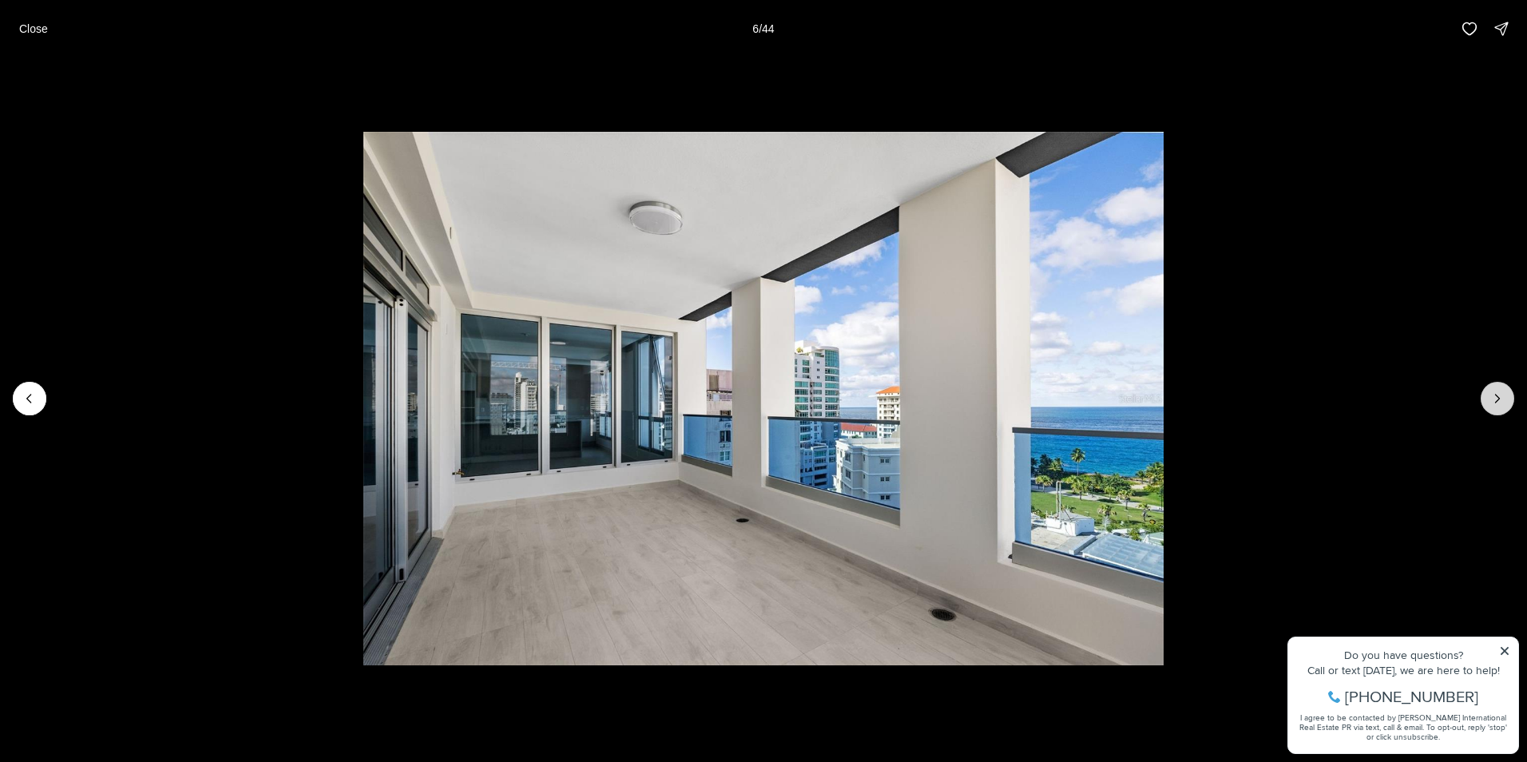
click at [1497, 399] on icon "Next slide" at bounding box center [1497, 398] width 16 height 16
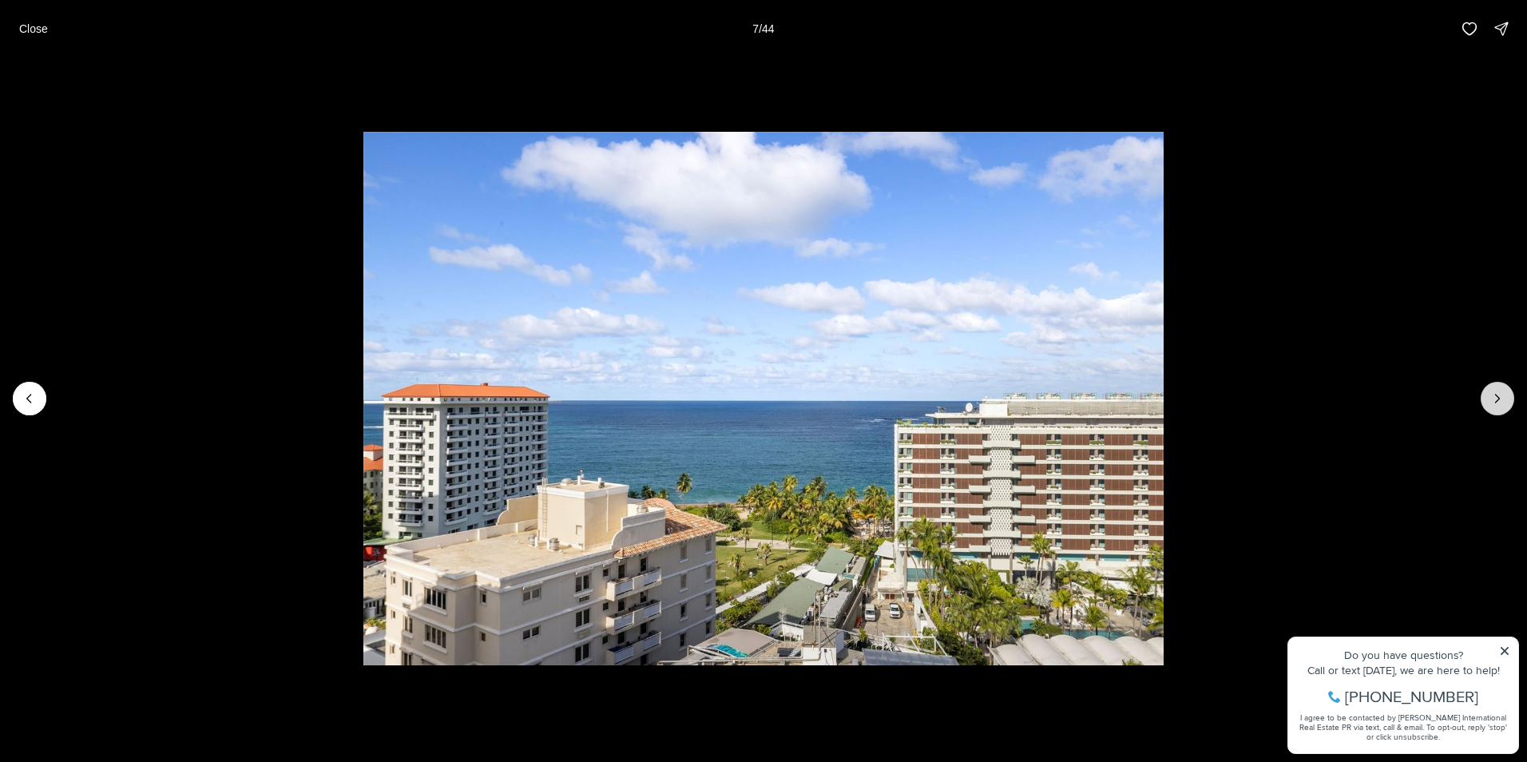
click at [1497, 399] on icon "Next slide" at bounding box center [1497, 398] width 16 height 16
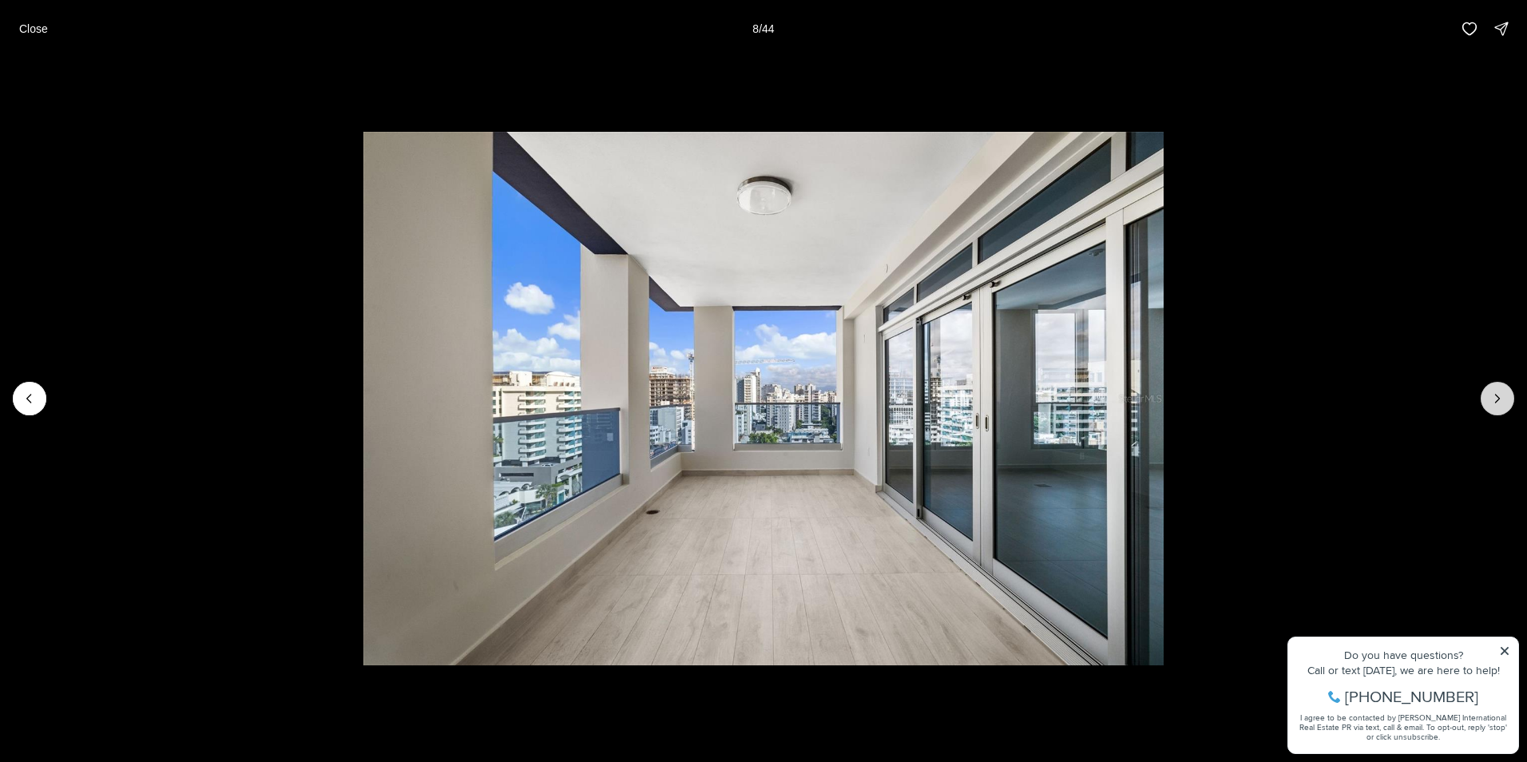
click at [1497, 399] on icon "Next slide" at bounding box center [1497, 398] width 16 height 16
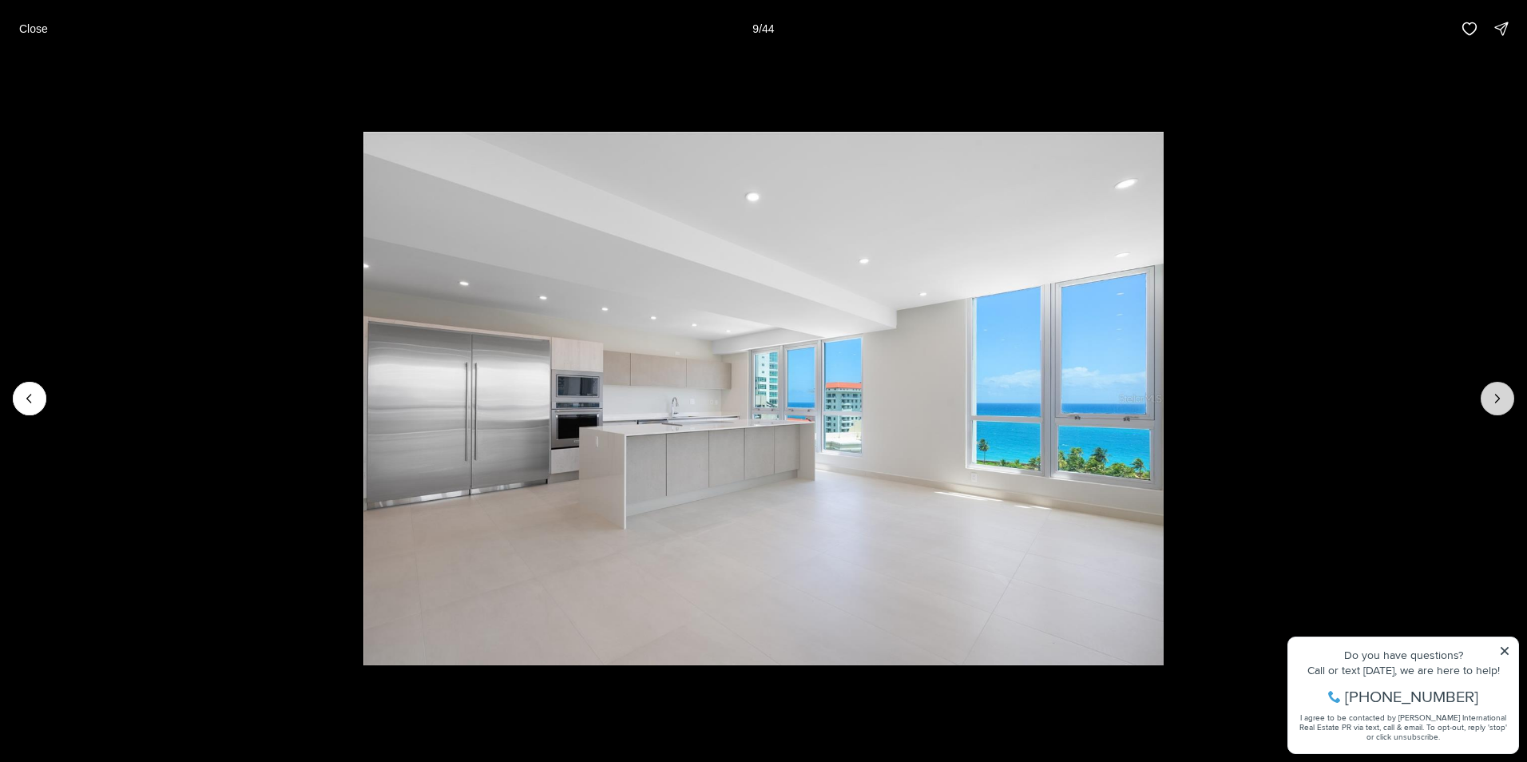
click at [1497, 399] on icon "Next slide" at bounding box center [1497, 398] width 16 height 16
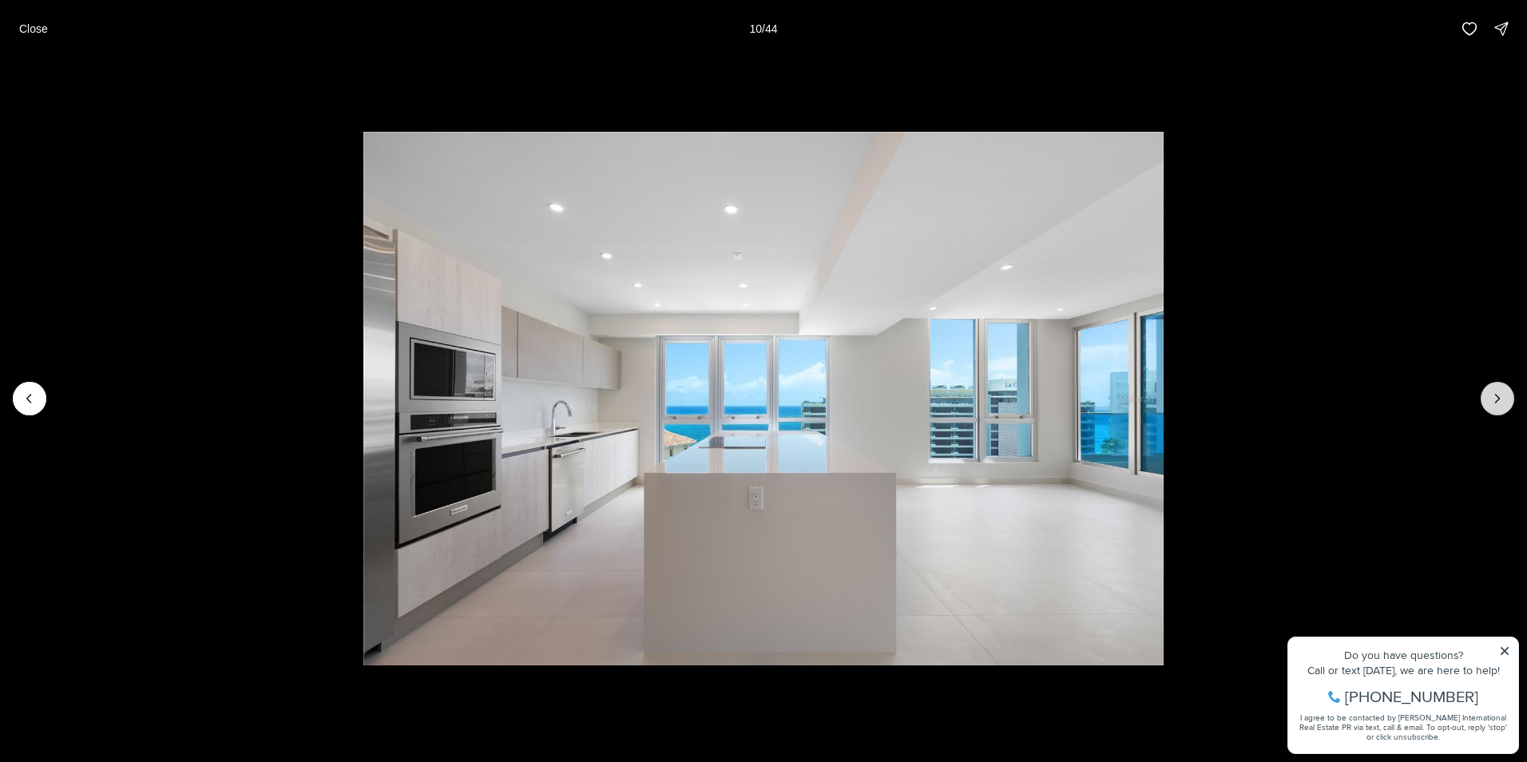
click at [1497, 399] on icon "Next slide" at bounding box center [1497, 398] width 16 height 16
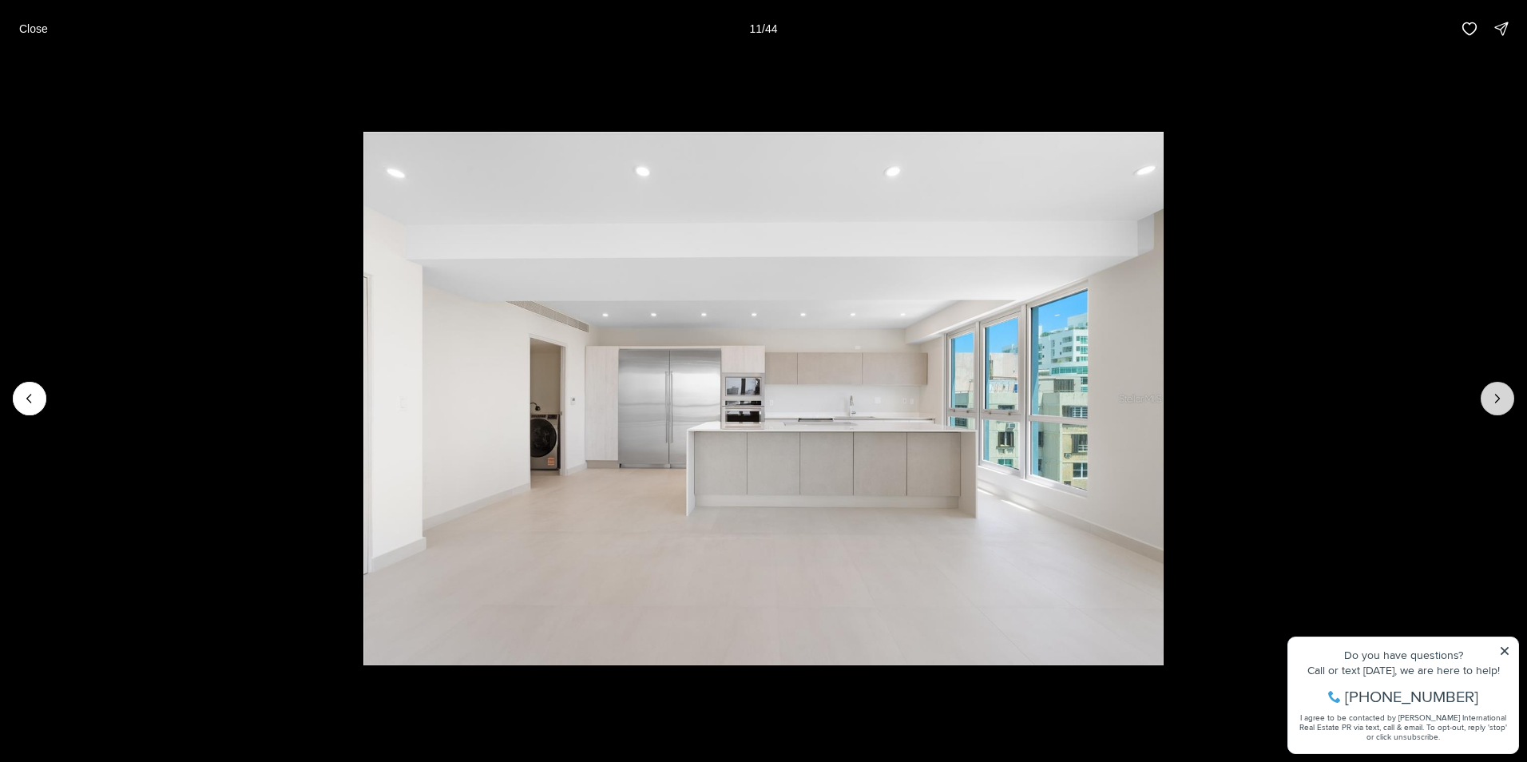
click at [1497, 399] on icon "Next slide" at bounding box center [1497, 398] width 16 height 16
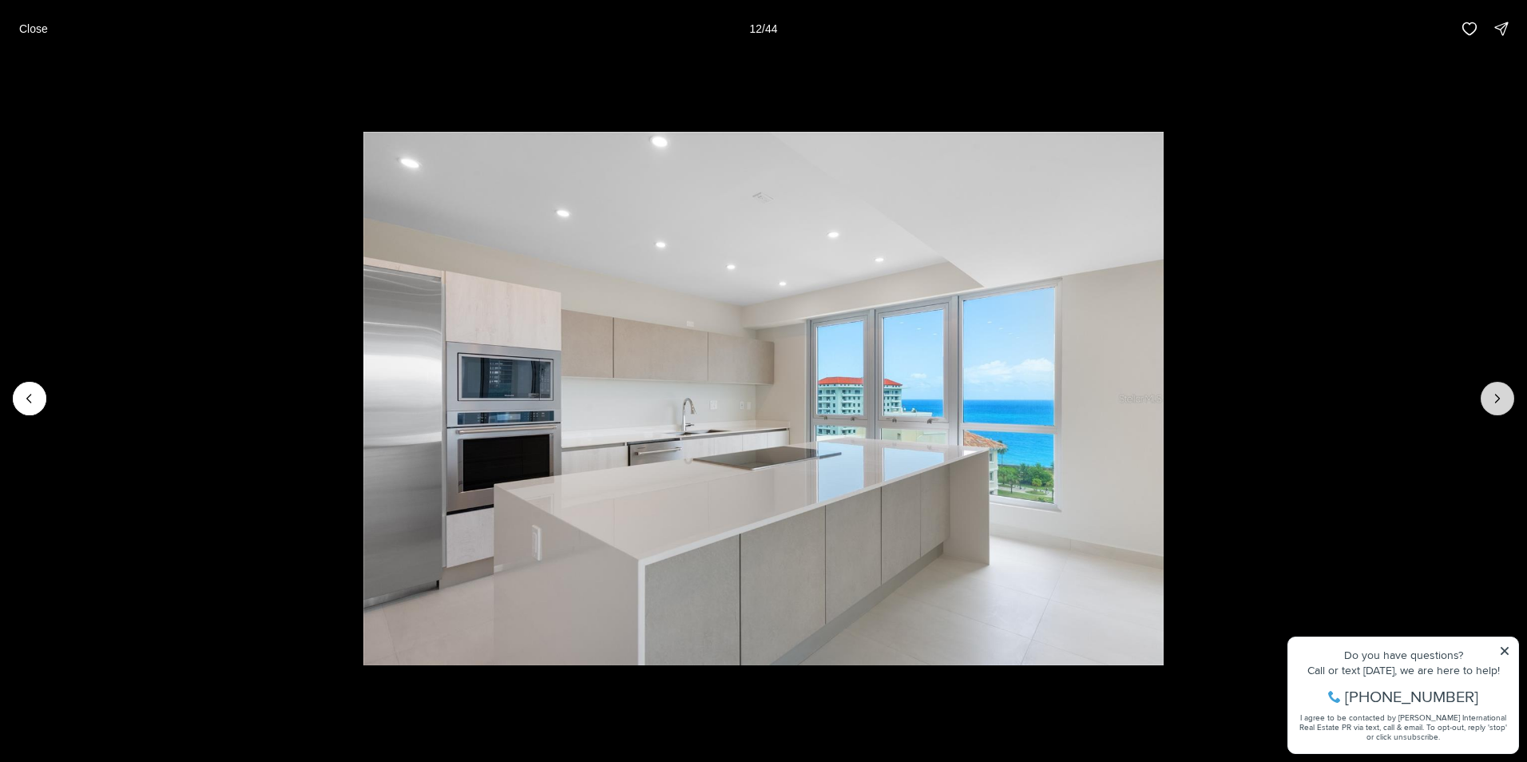
click at [1497, 399] on icon "Next slide" at bounding box center [1497, 398] width 16 height 16
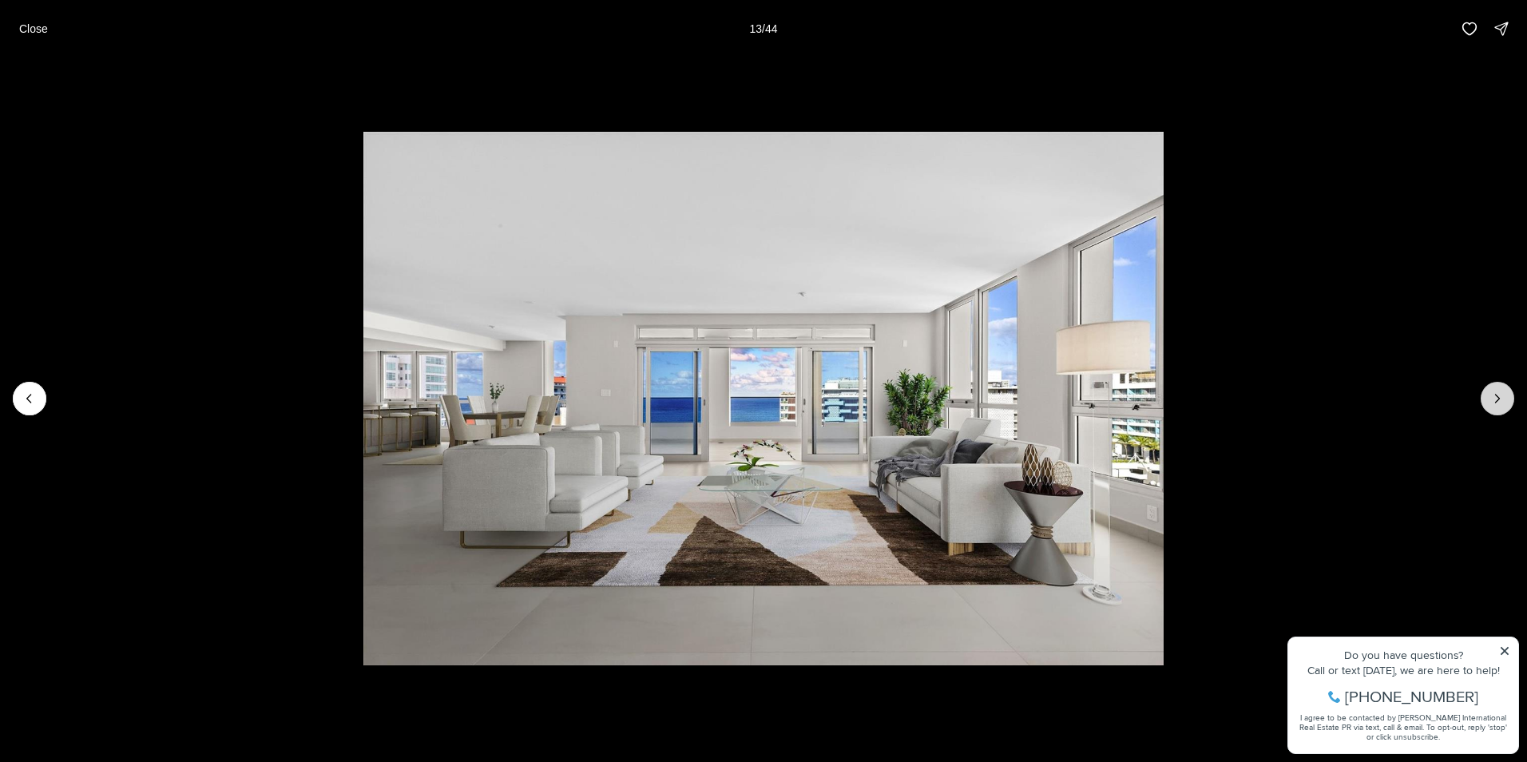
click at [1497, 399] on icon "Next slide" at bounding box center [1497, 398] width 16 height 16
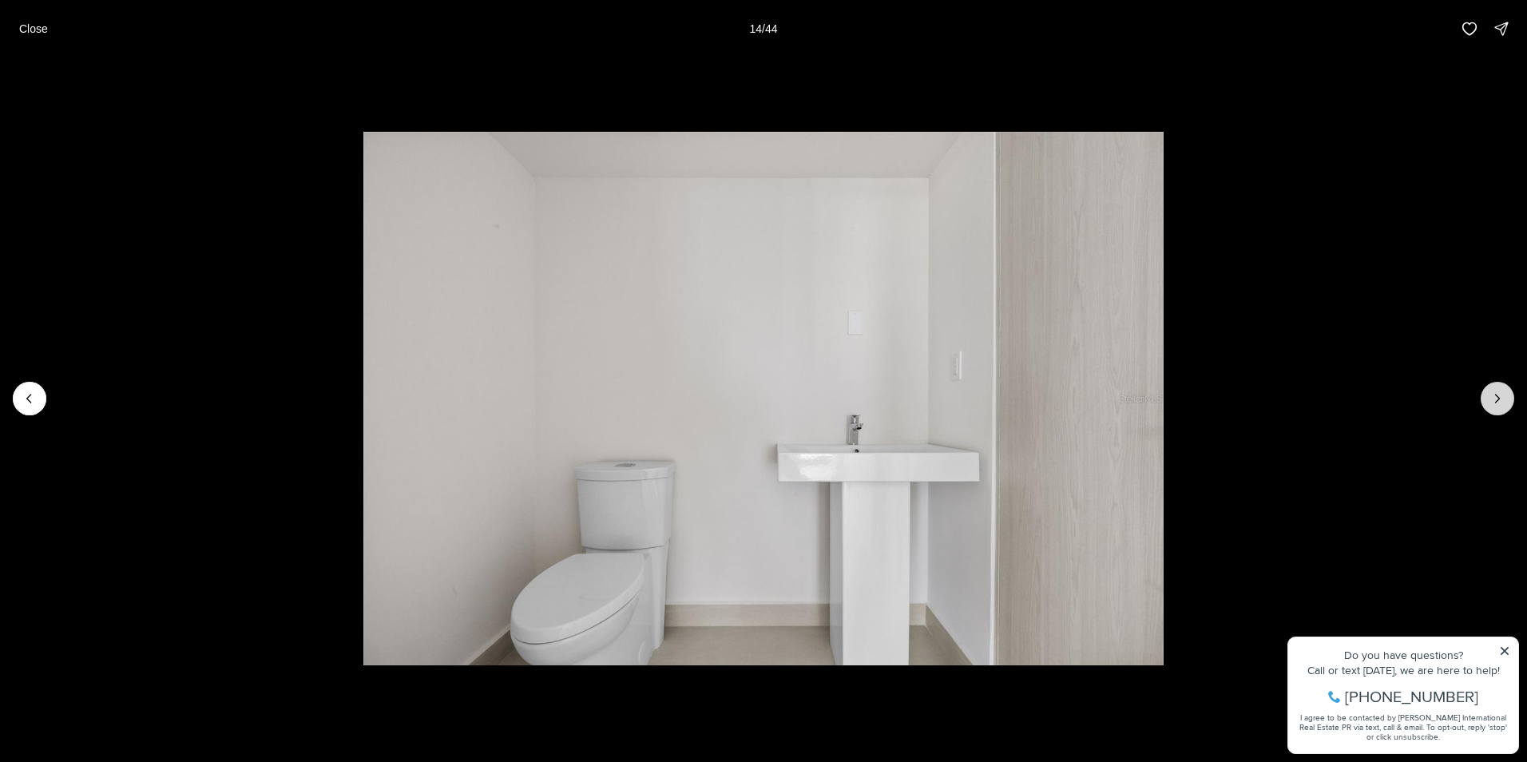
click at [1497, 399] on icon "Next slide" at bounding box center [1497, 398] width 16 height 16
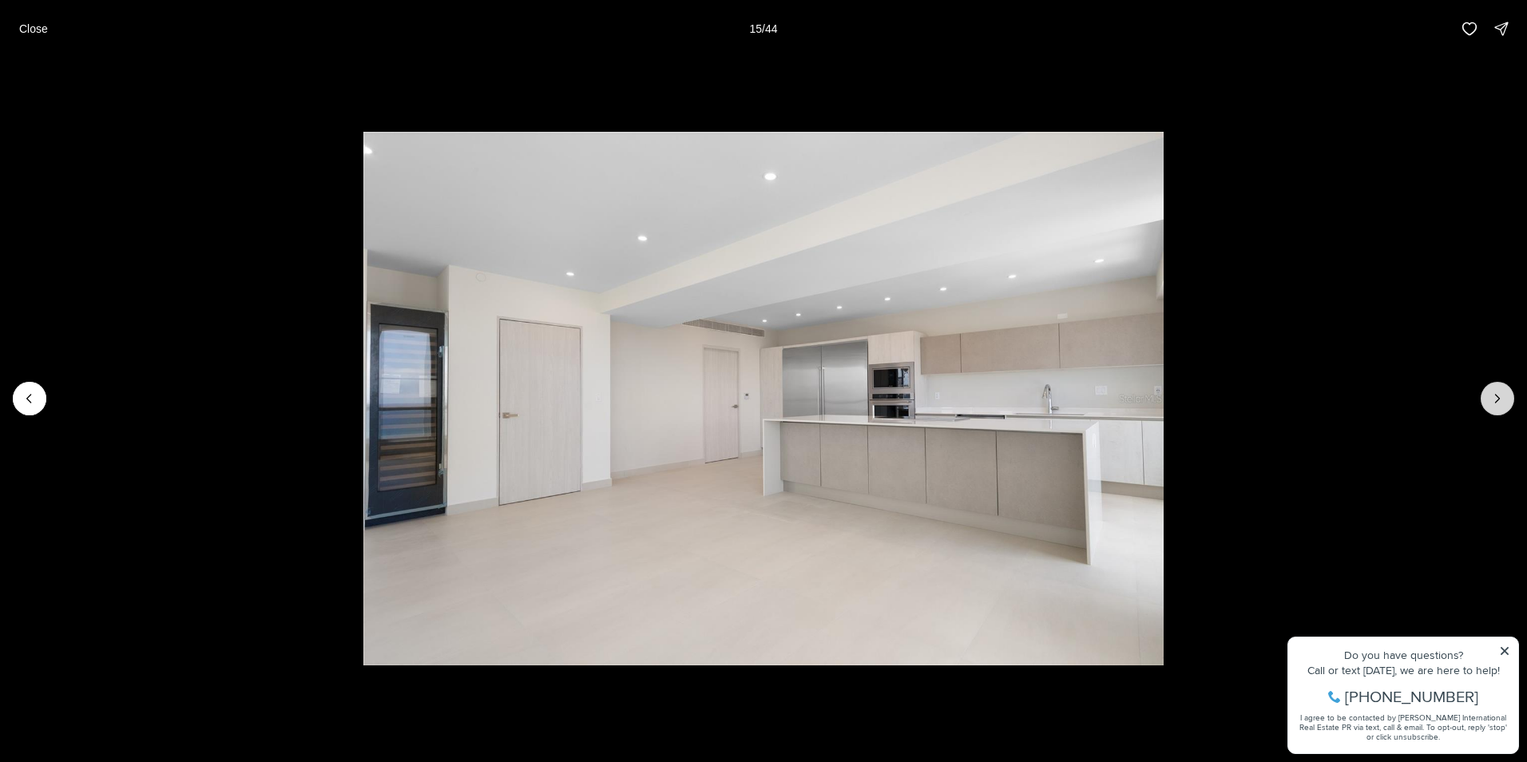
click at [1497, 399] on icon "Next slide" at bounding box center [1497, 398] width 16 height 16
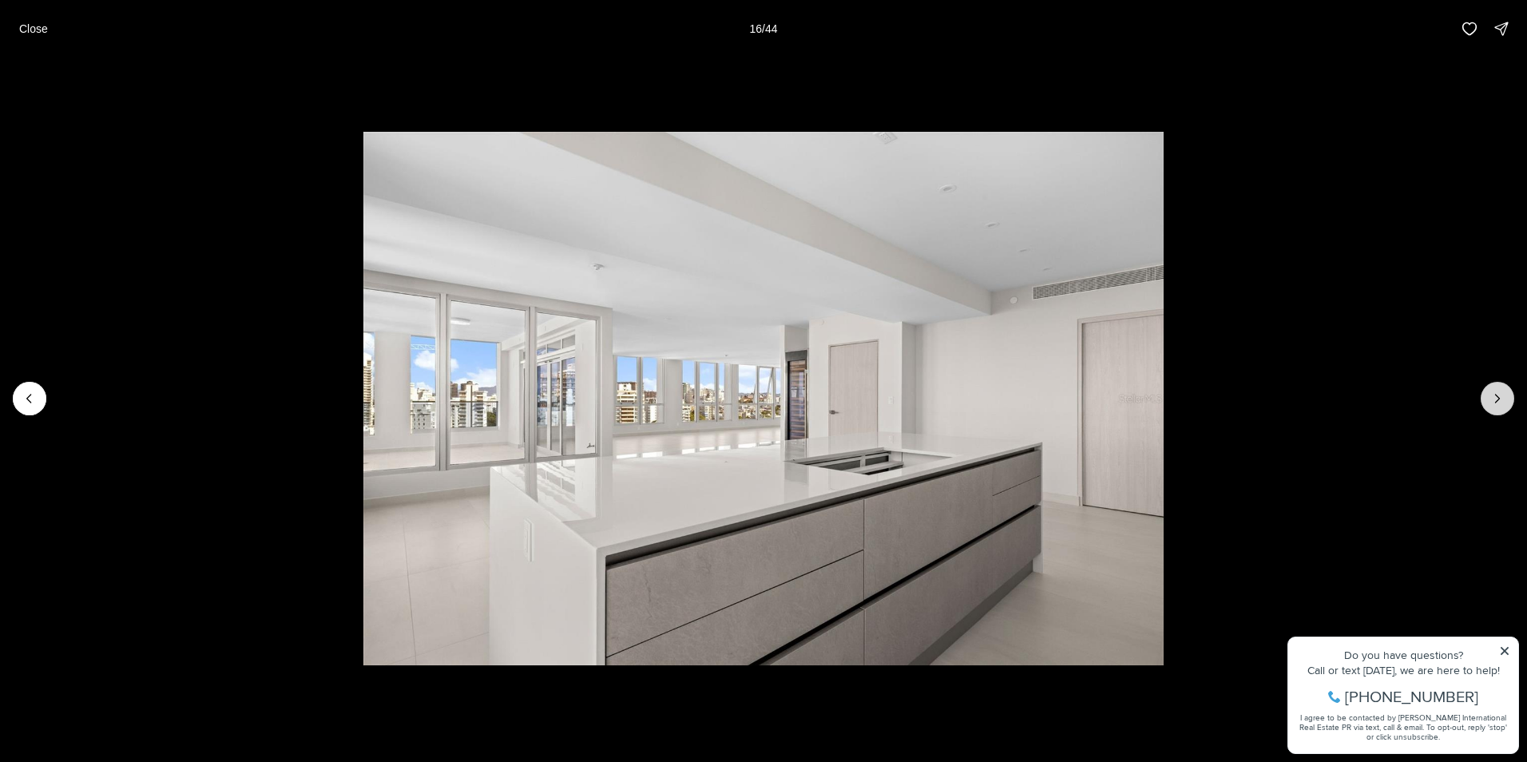
click at [1497, 399] on icon "Next slide" at bounding box center [1497, 398] width 16 height 16
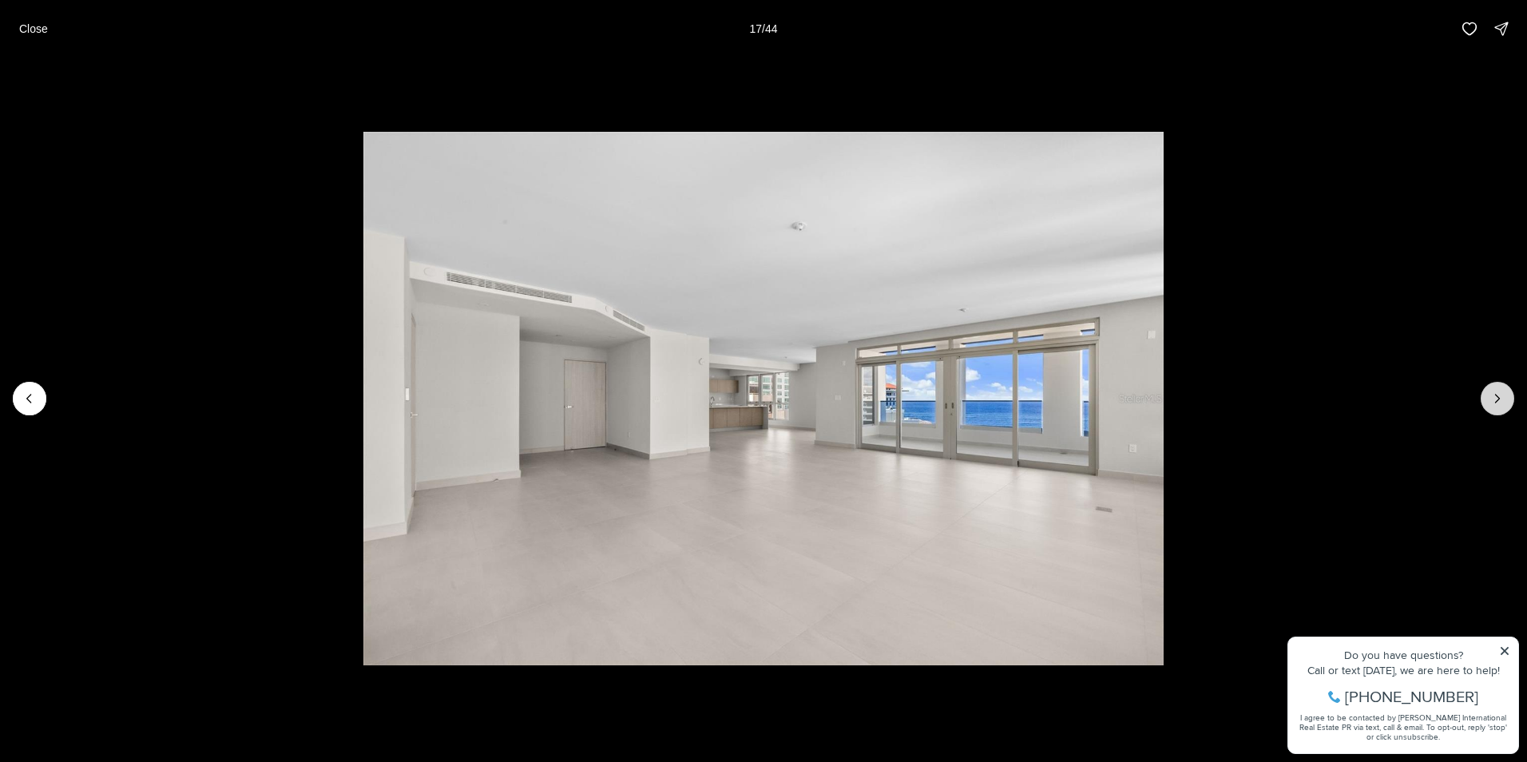
click at [1497, 399] on icon "Next slide" at bounding box center [1497, 398] width 16 height 16
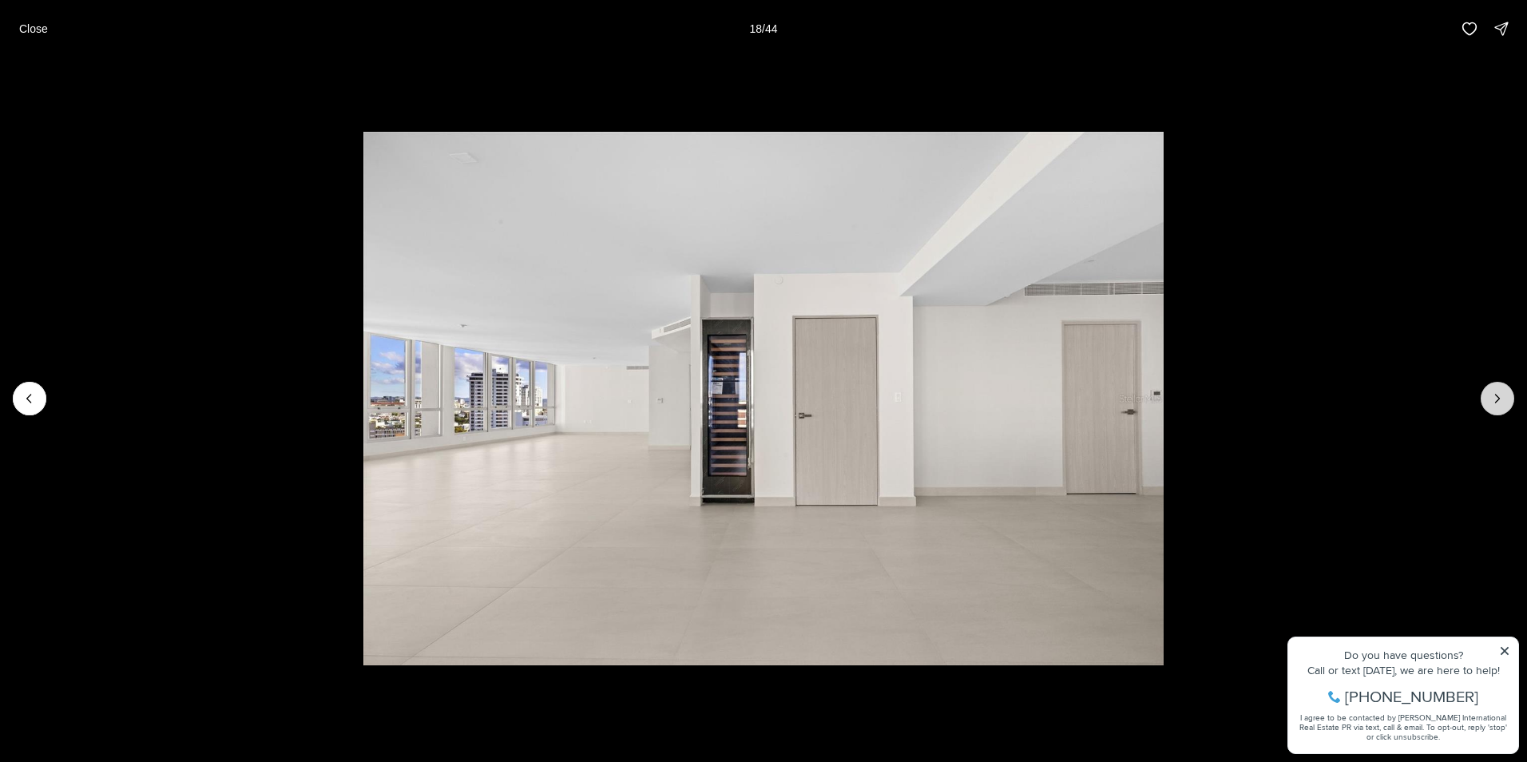
click at [1497, 399] on icon "Next slide" at bounding box center [1497, 398] width 16 height 16
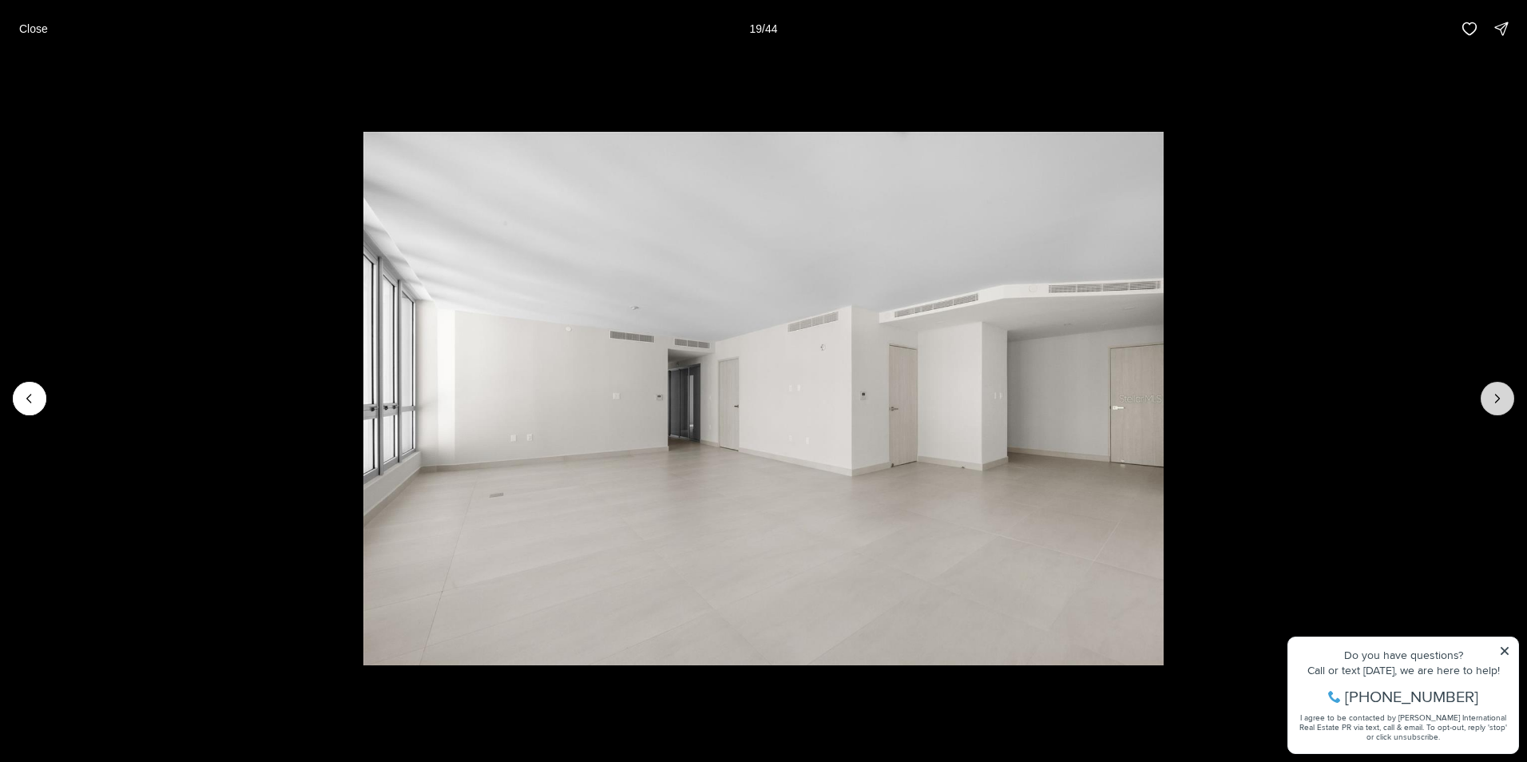
click at [1497, 399] on icon "Next slide" at bounding box center [1497, 398] width 16 height 16
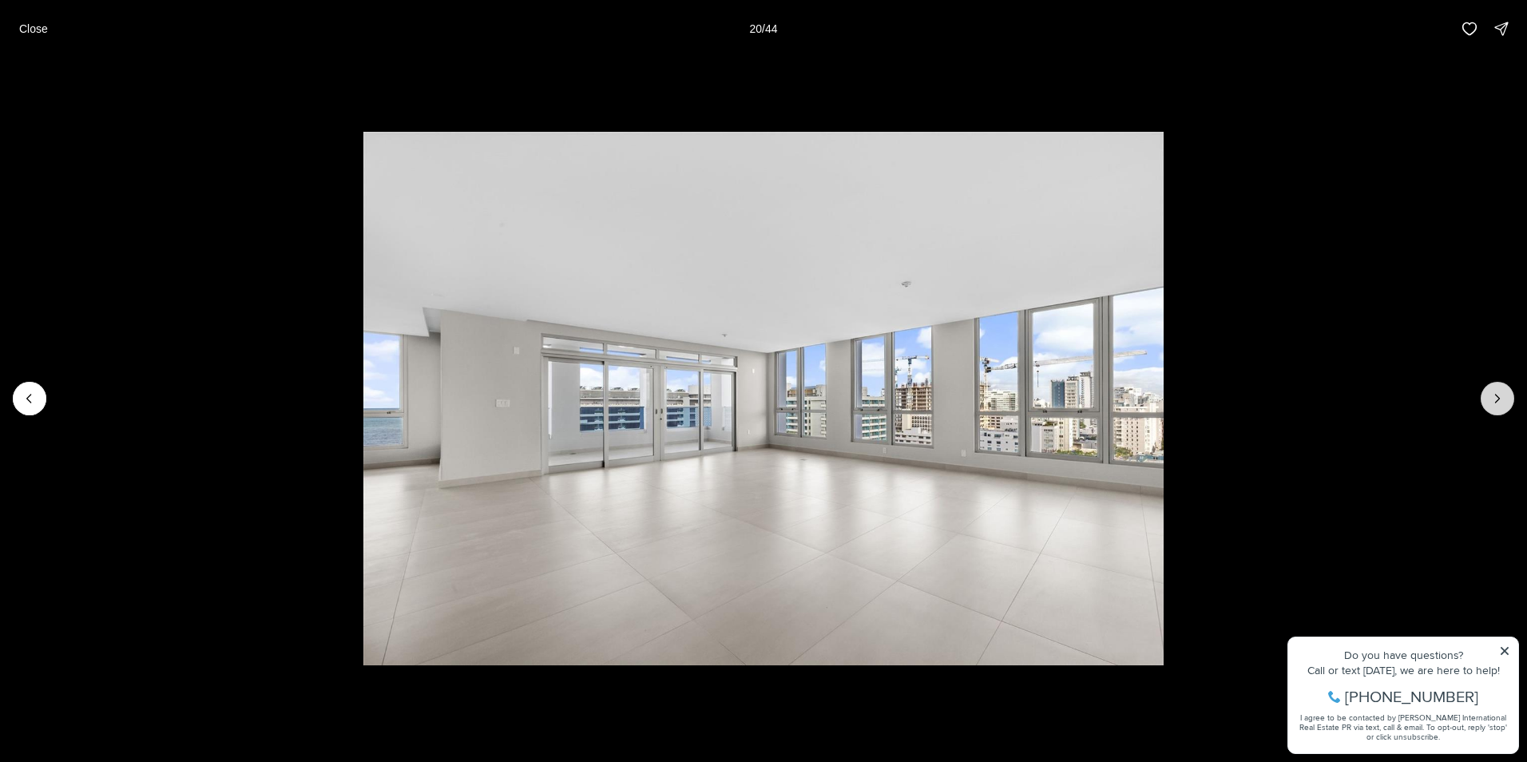
click at [1497, 399] on icon "Next slide" at bounding box center [1497, 398] width 16 height 16
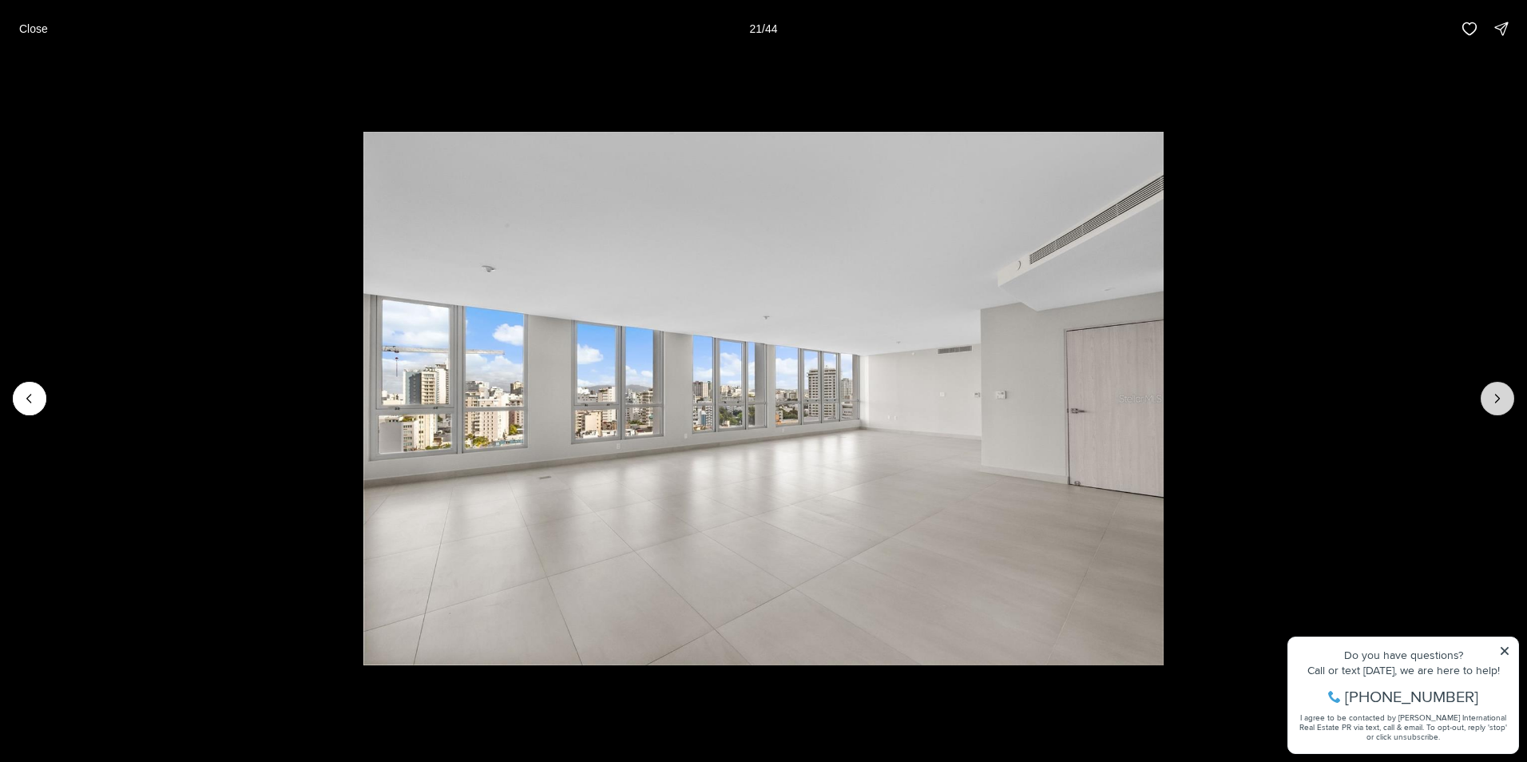
click at [1497, 399] on icon "Next slide" at bounding box center [1497, 398] width 16 height 16
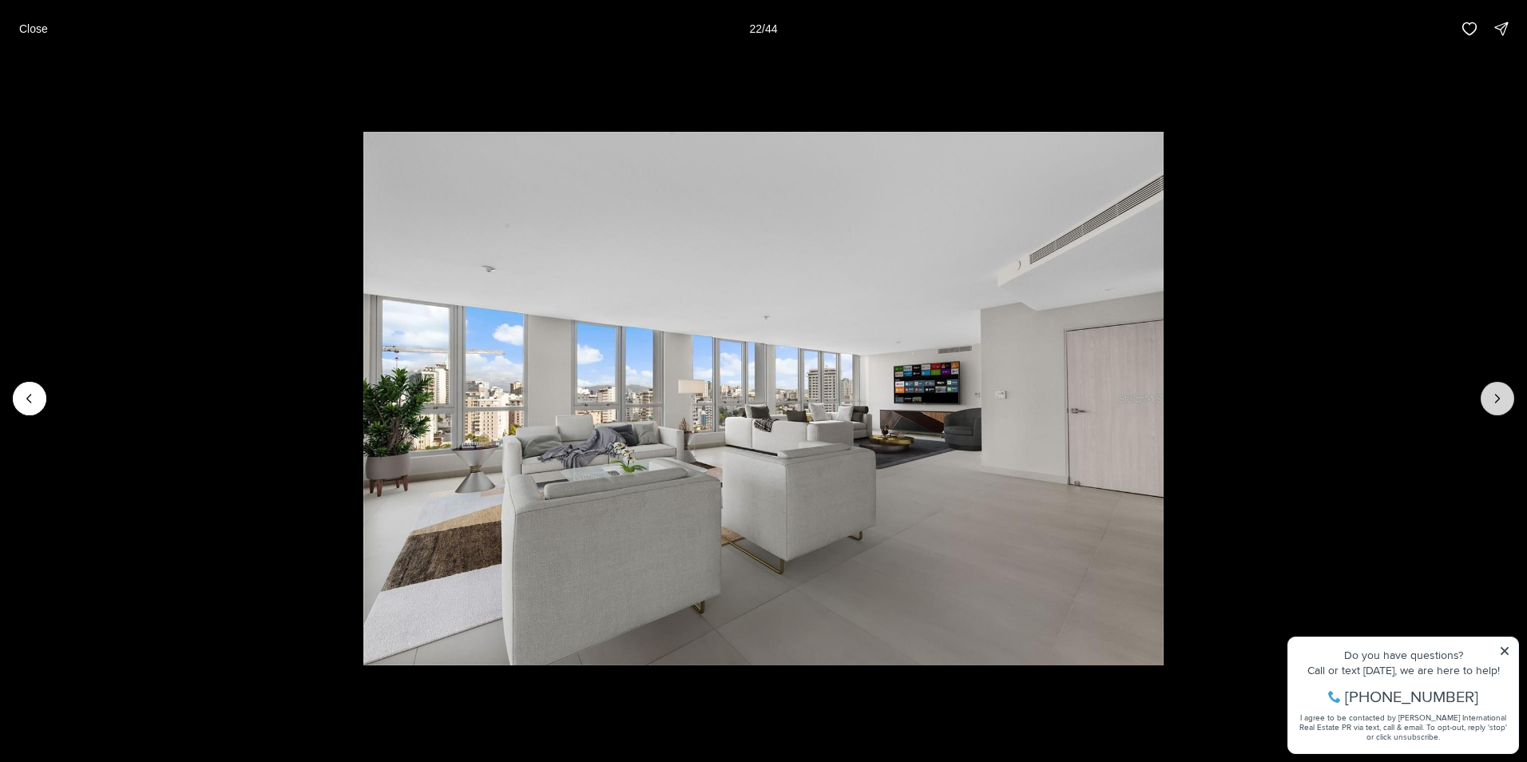
click at [1497, 399] on icon "Next slide" at bounding box center [1497, 398] width 16 height 16
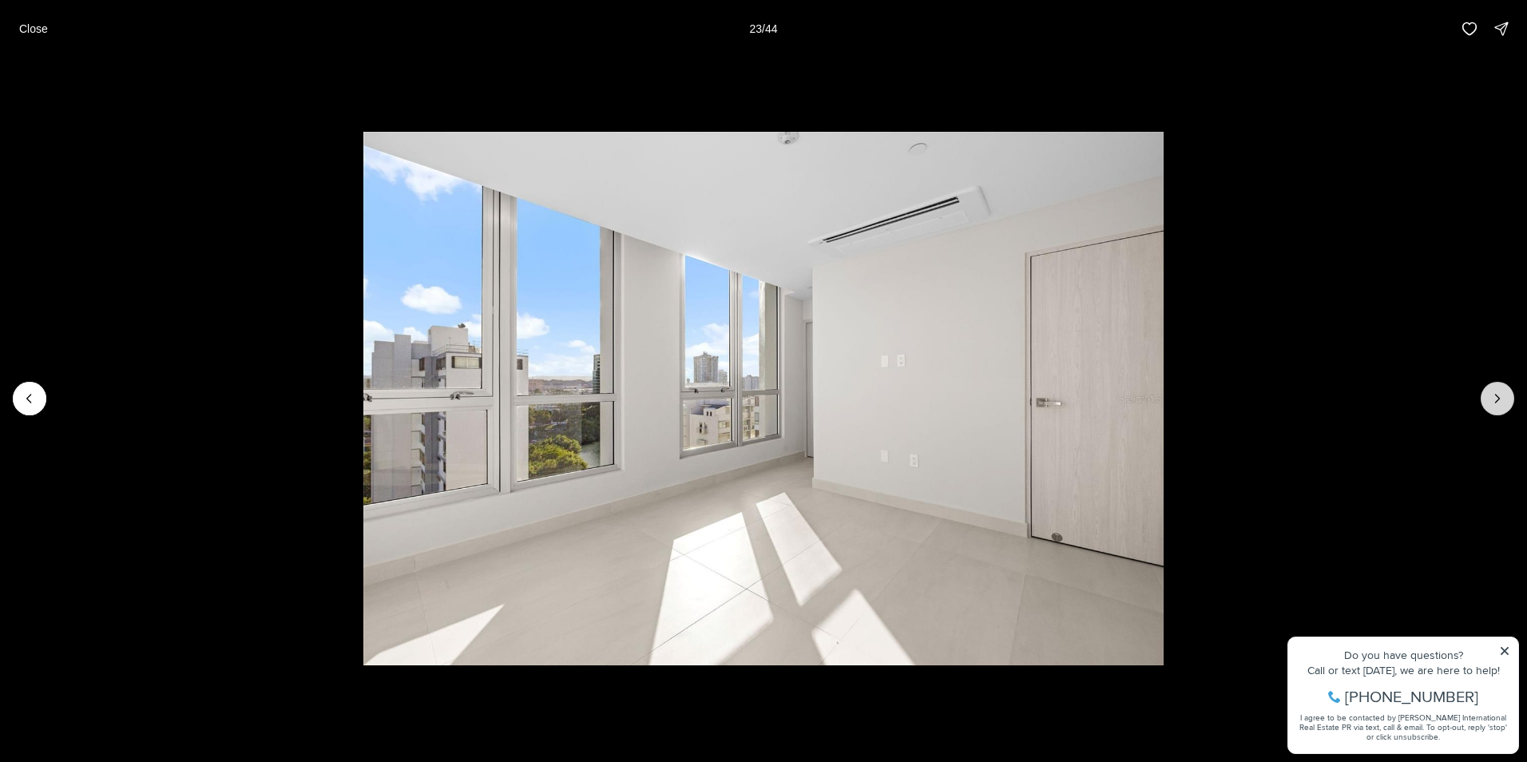
click at [1497, 399] on icon "Next slide" at bounding box center [1497, 398] width 16 height 16
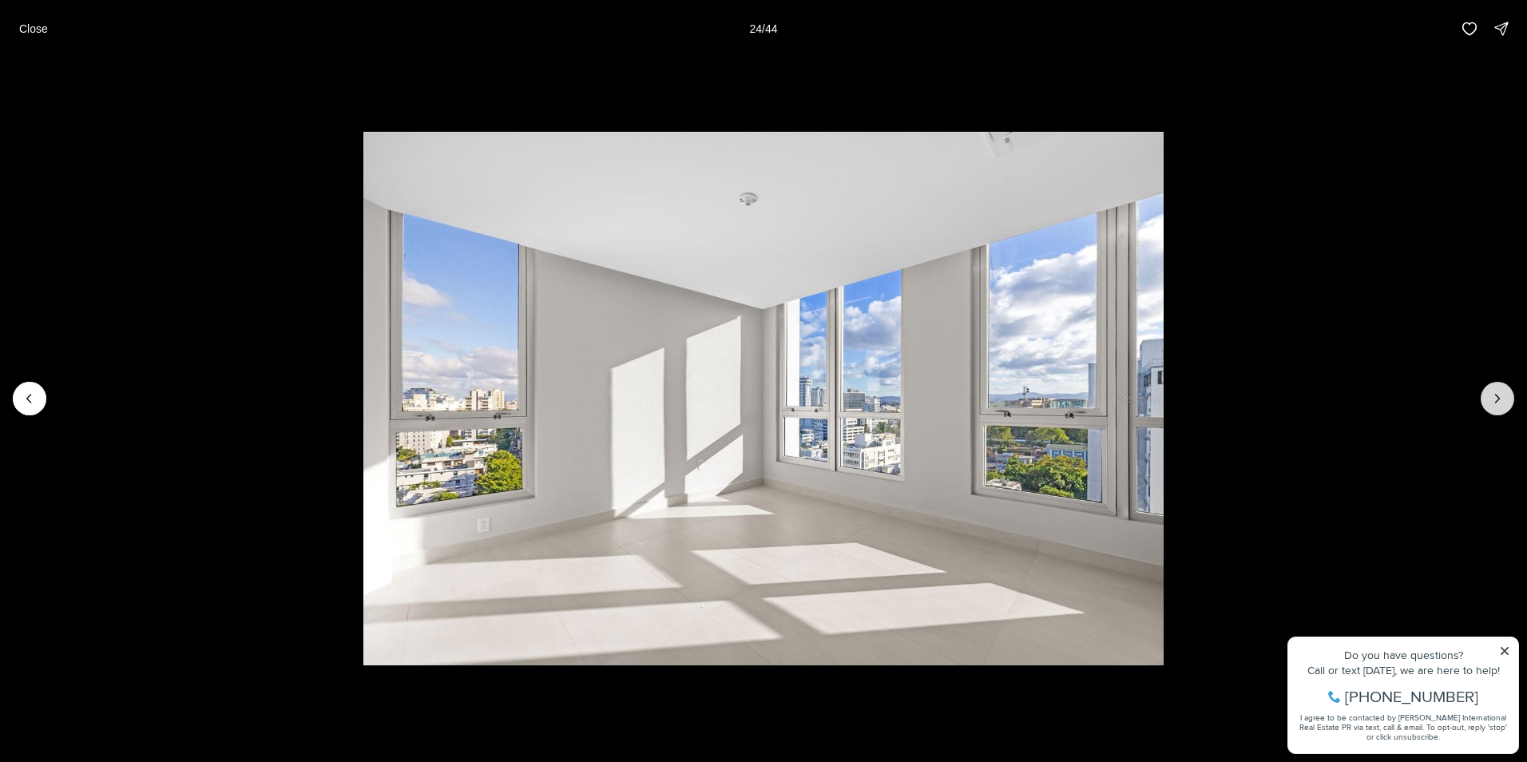
click at [1497, 399] on icon "Next slide" at bounding box center [1497, 398] width 16 height 16
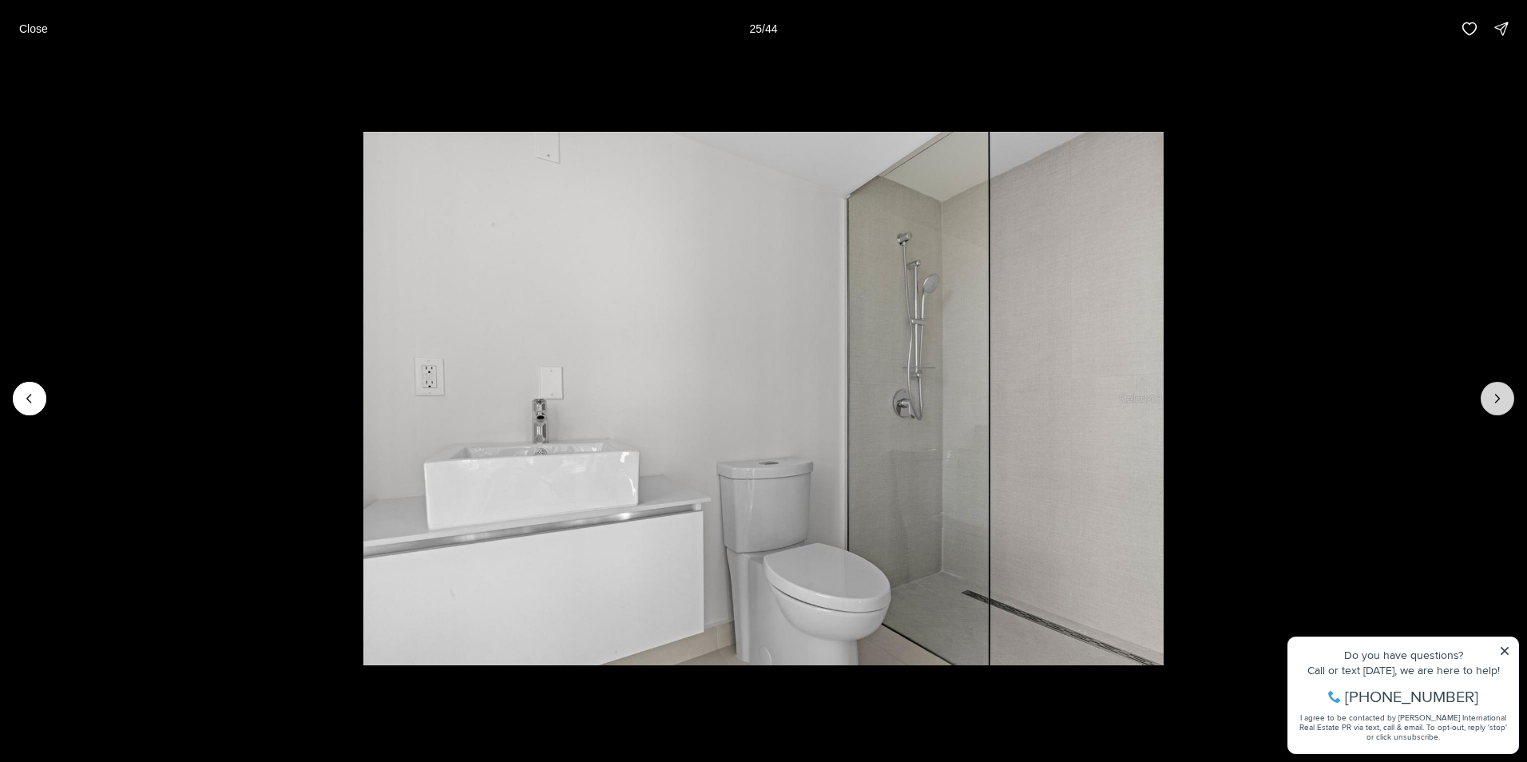
click at [1497, 399] on icon "Next slide" at bounding box center [1497, 398] width 16 height 16
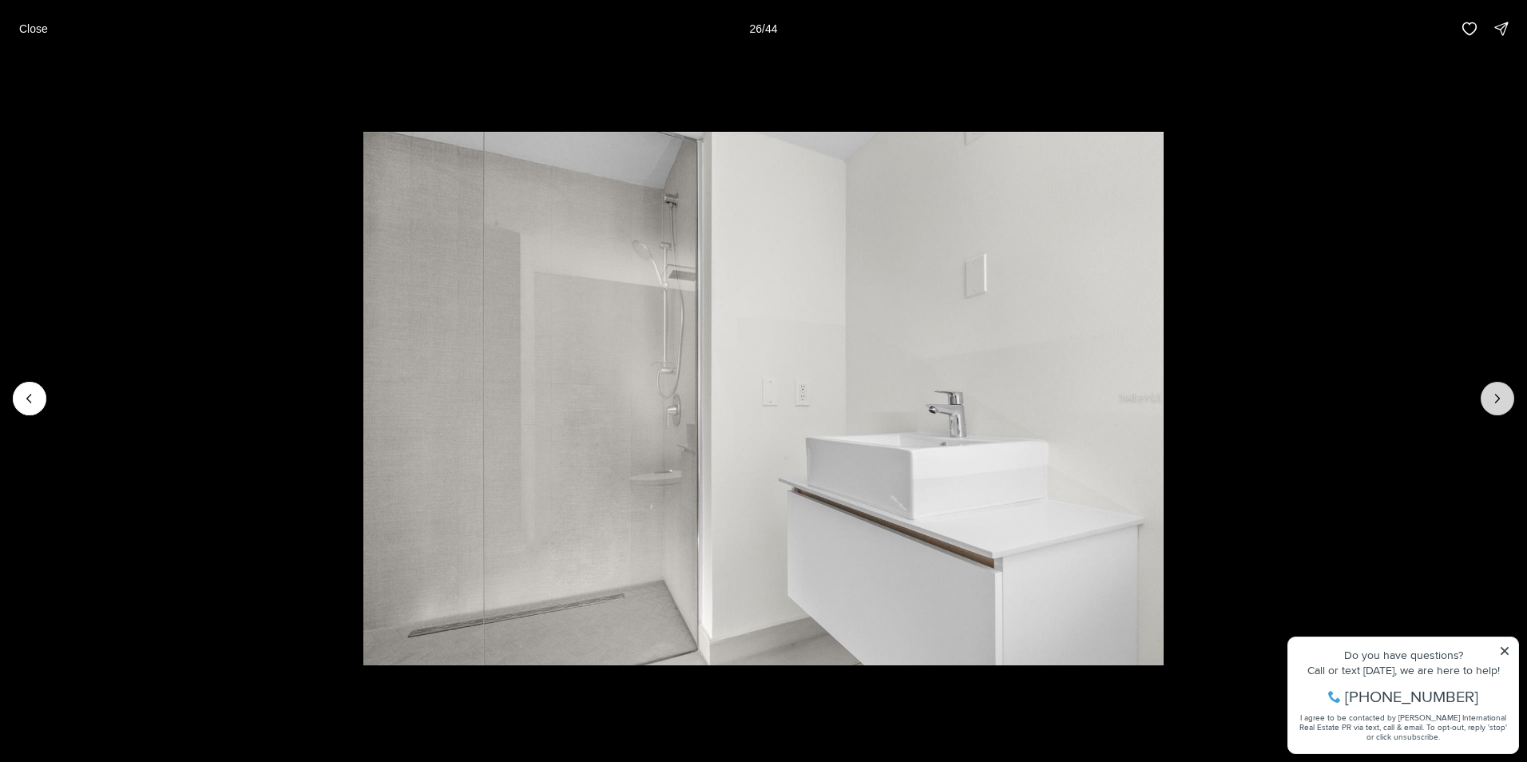
click at [1497, 399] on icon "Next slide" at bounding box center [1497, 398] width 16 height 16
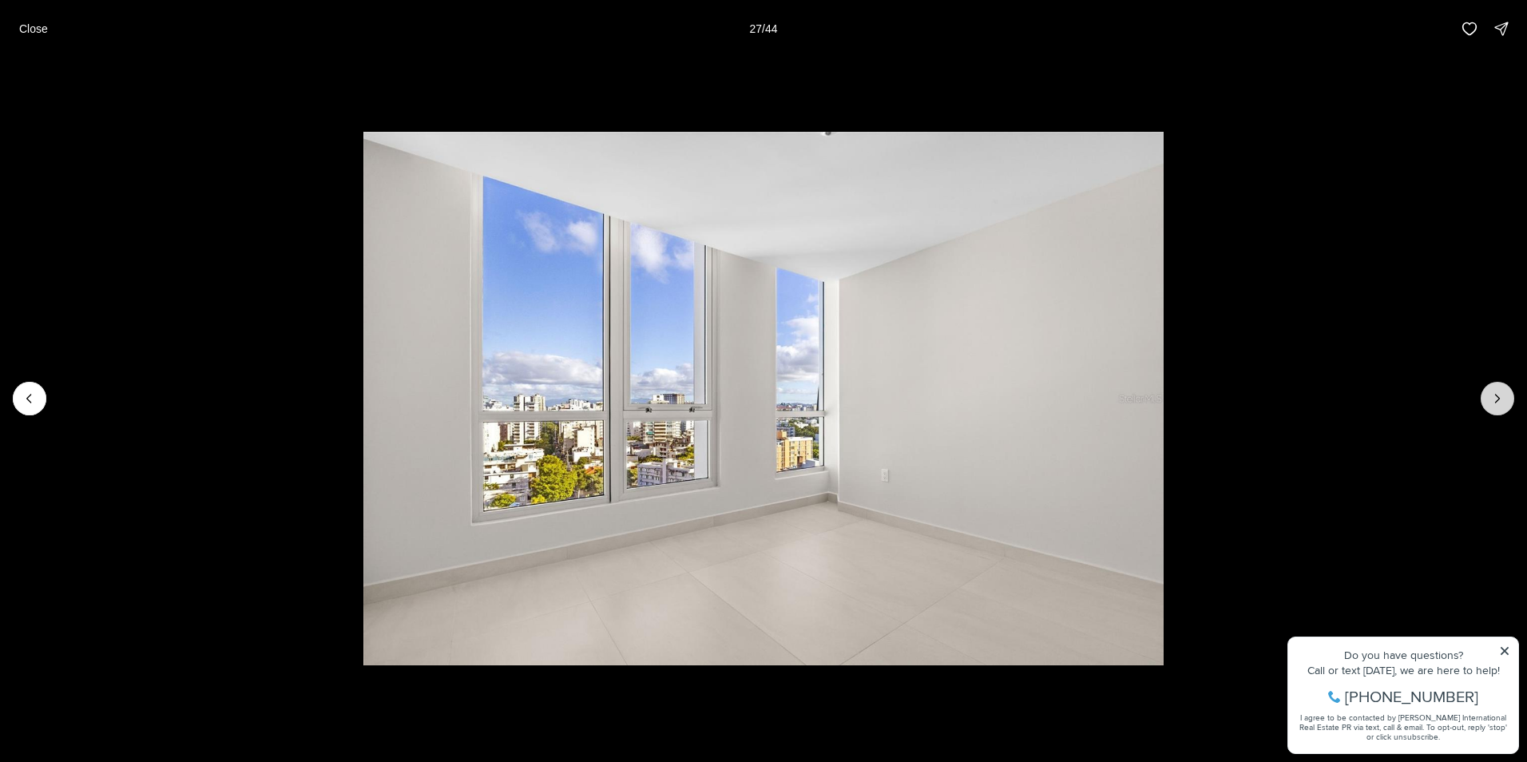
click at [1497, 399] on icon "Next slide" at bounding box center [1497, 398] width 16 height 16
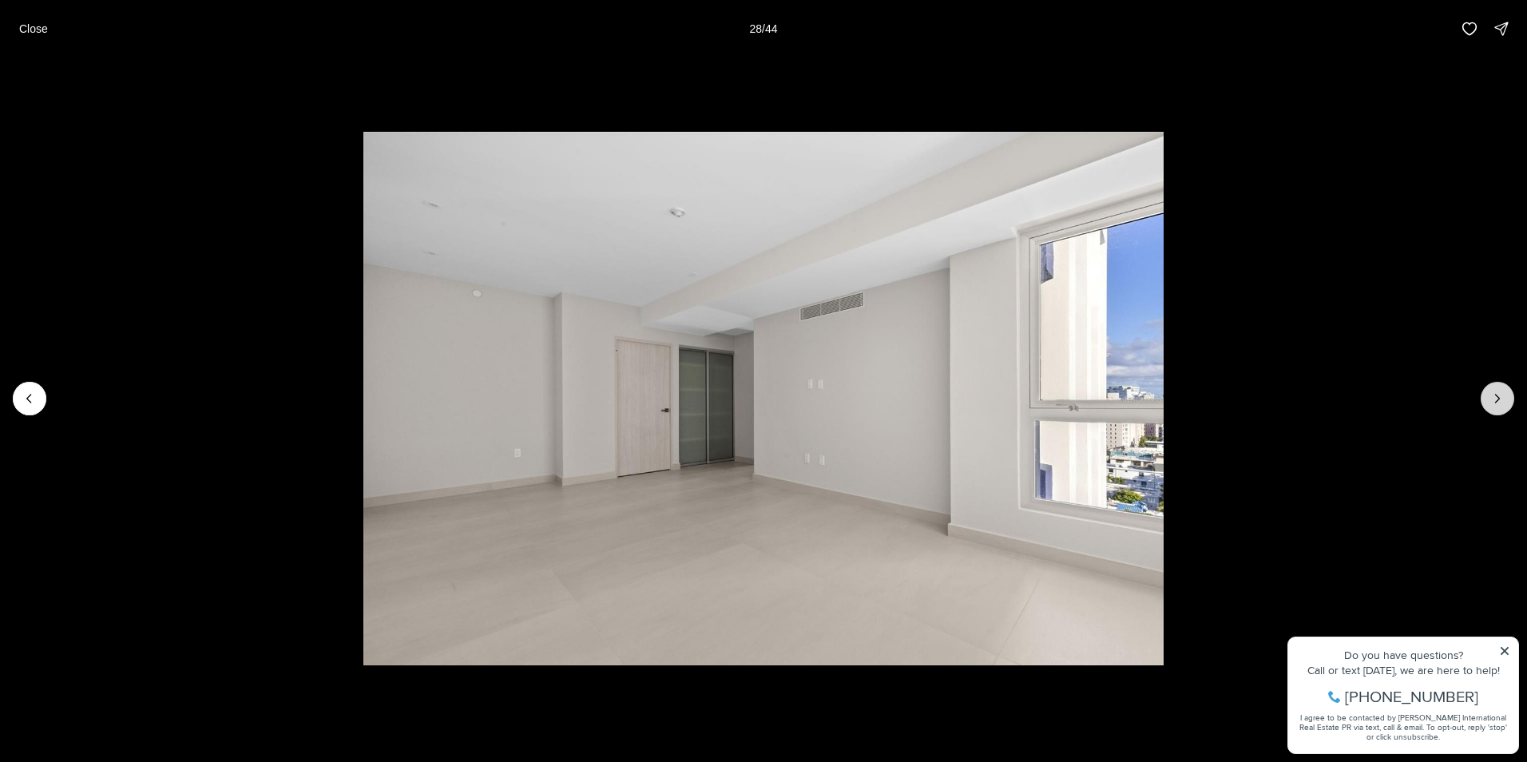
click at [1497, 399] on icon "Next slide" at bounding box center [1497, 398] width 16 height 16
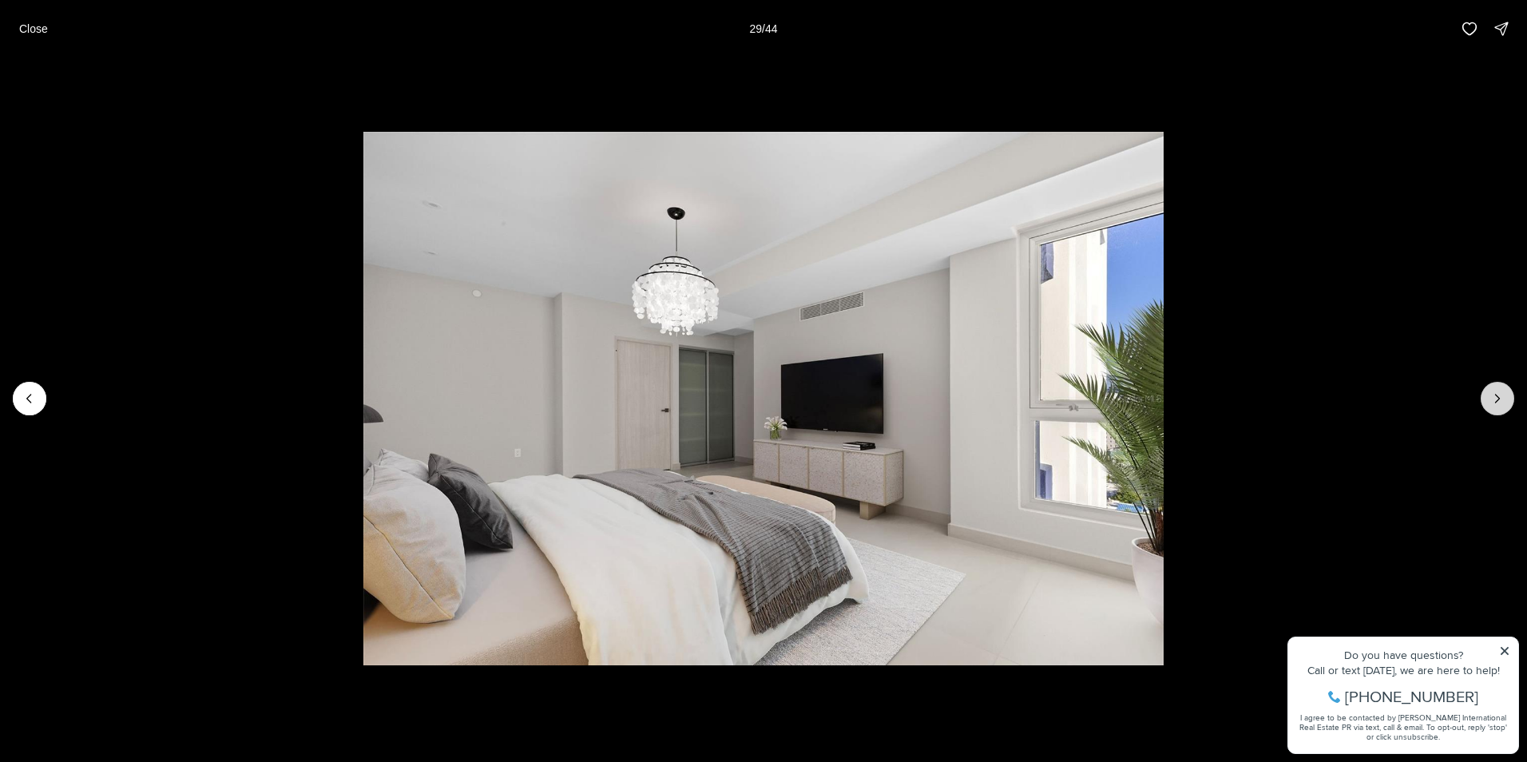
click at [1497, 399] on icon "Next slide" at bounding box center [1497, 398] width 16 height 16
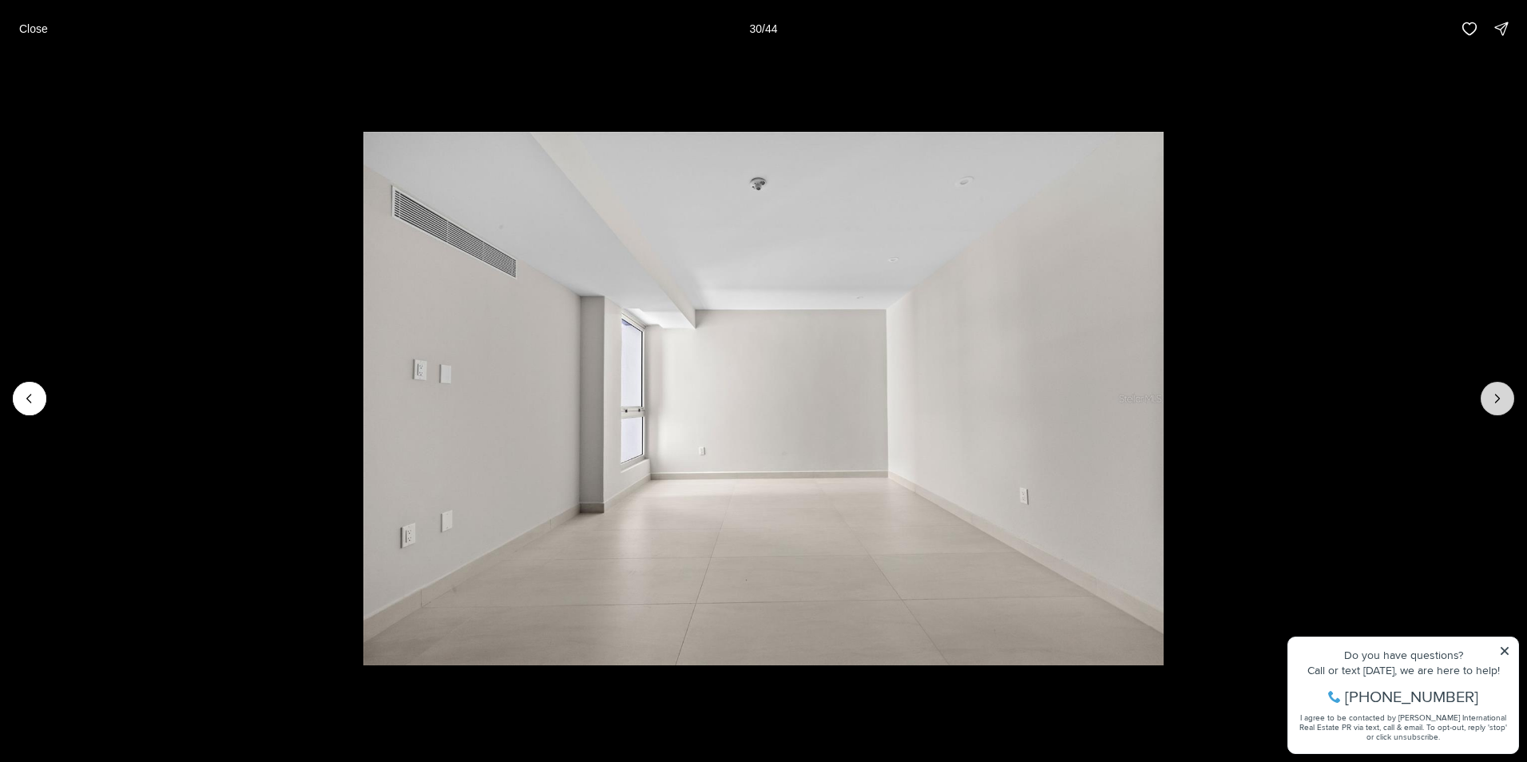
click at [1497, 399] on icon "Next slide" at bounding box center [1497, 398] width 16 height 16
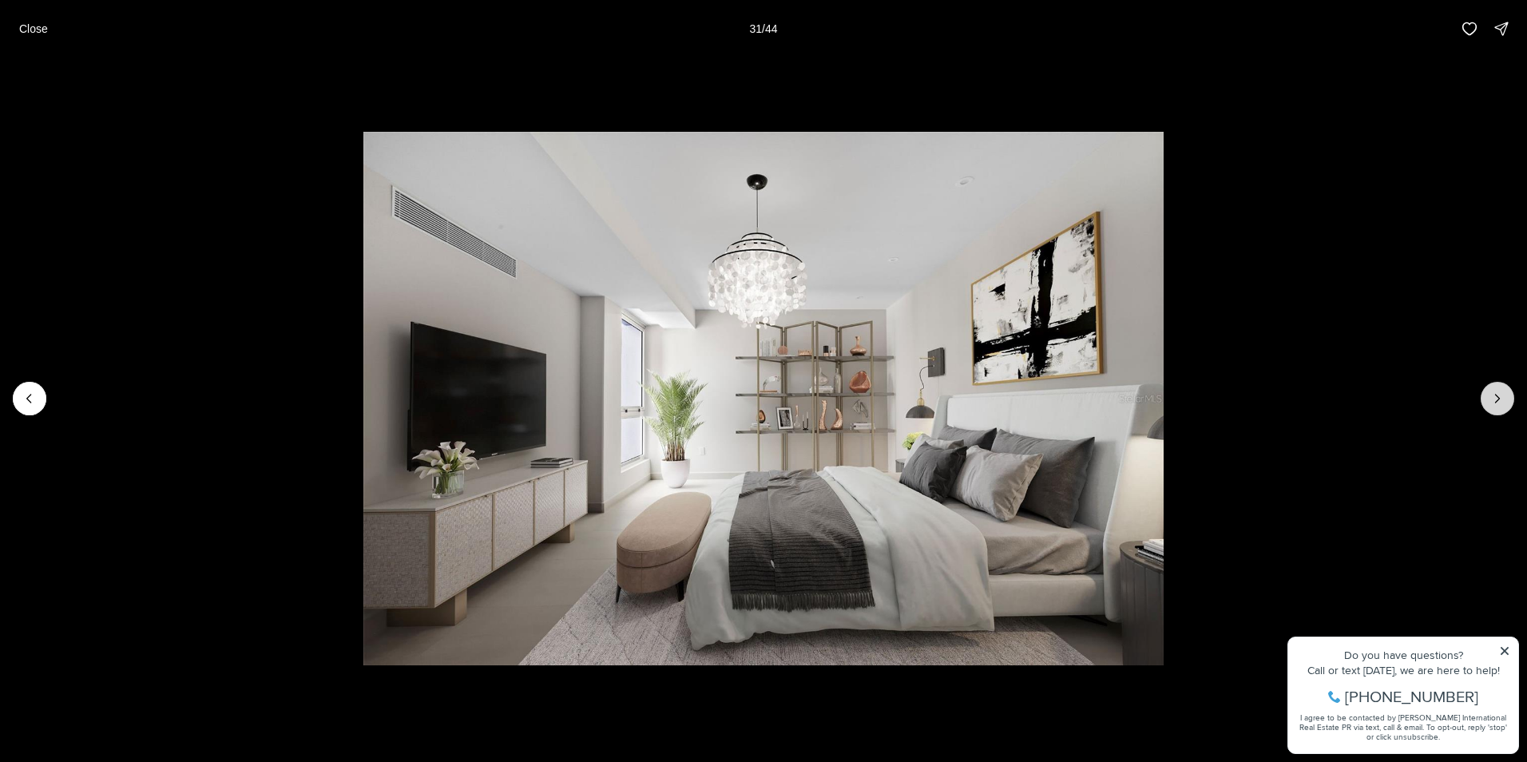
click at [1497, 399] on icon "Next slide" at bounding box center [1497, 398] width 16 height 16
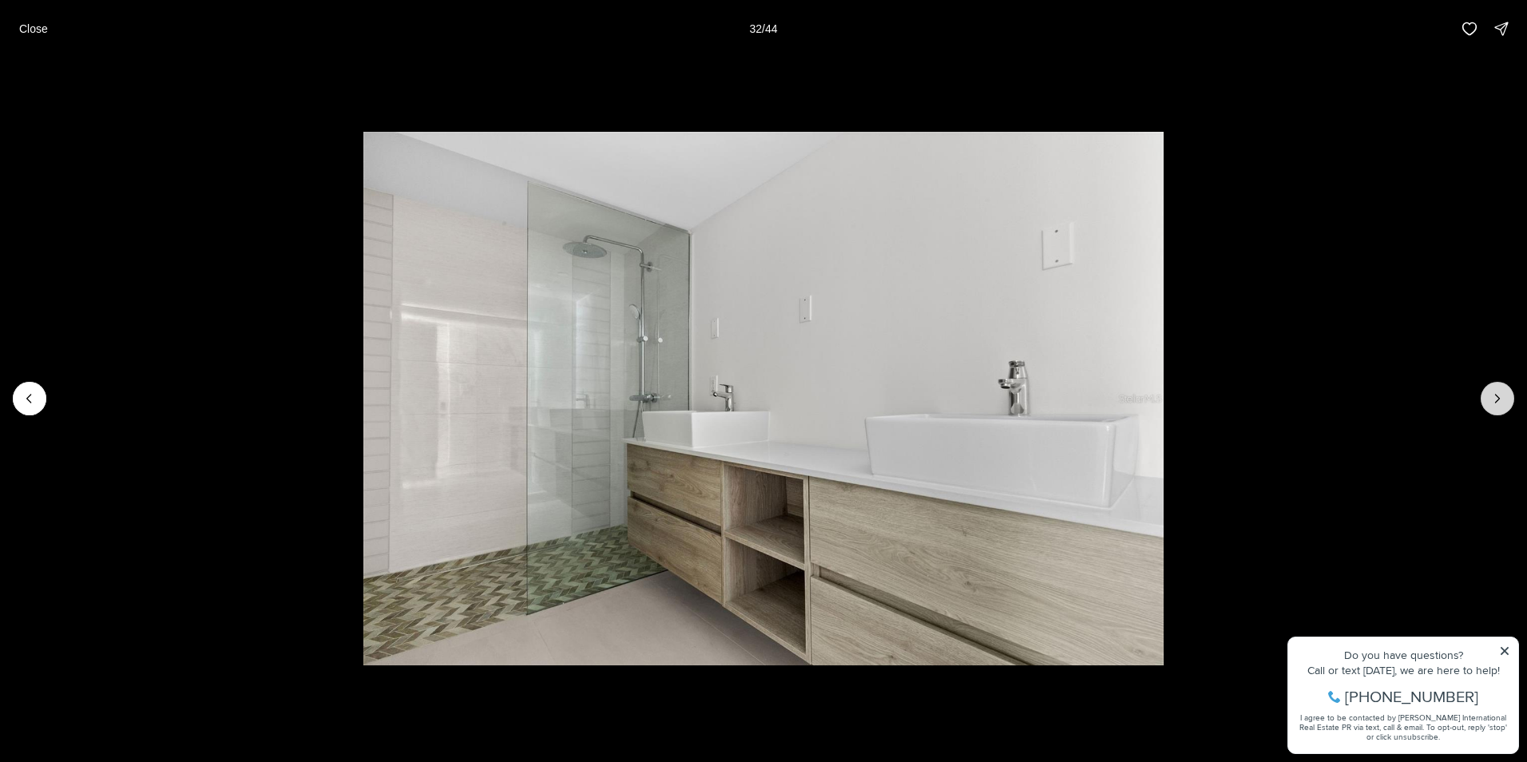
click at [1497, 399] on icon "Next slide" at bounding box center [1497, 398] width 16 height 16
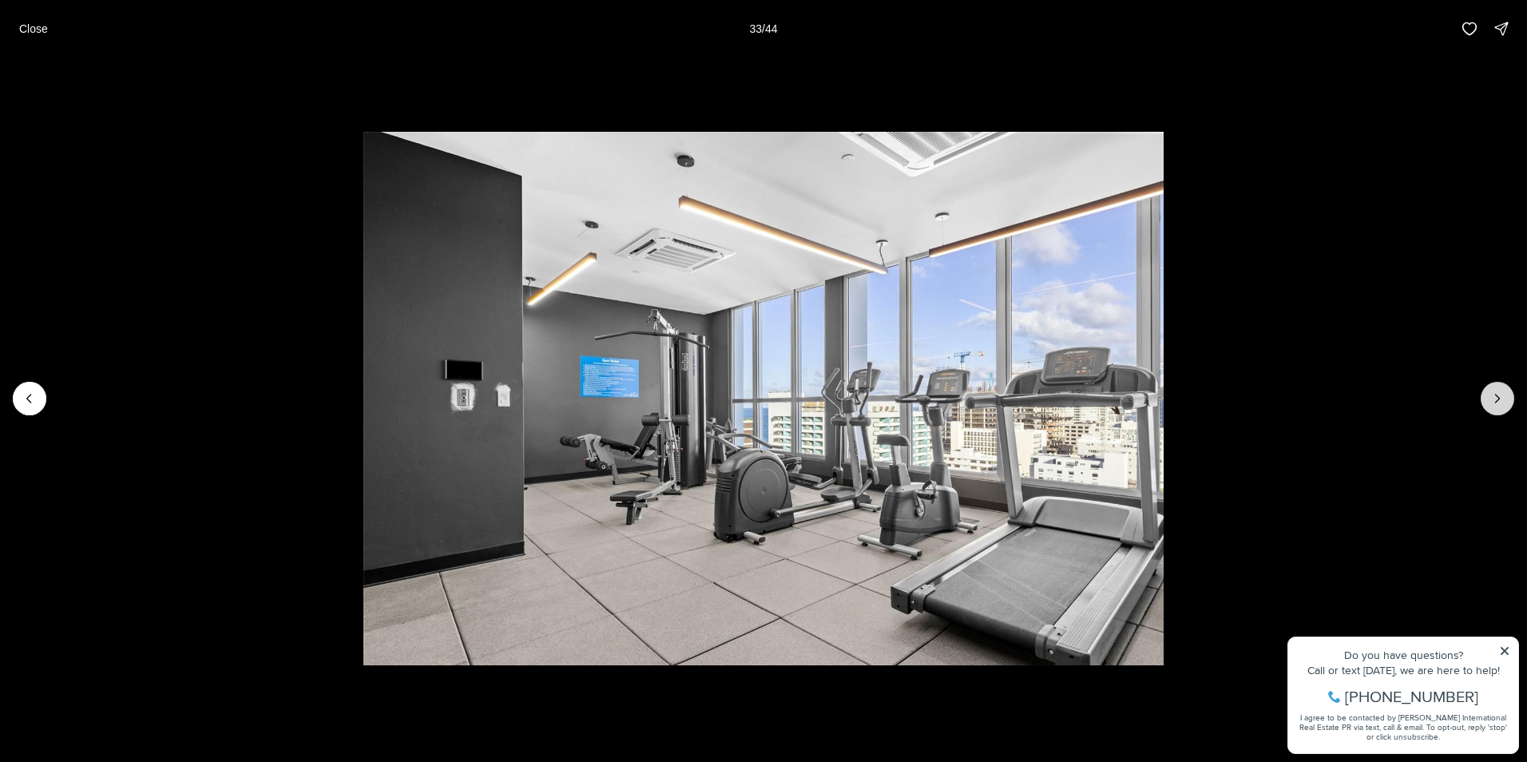
click at [1497, 399] on icon "Next slide" at bounding box center [1497, 398] width 16 height 16
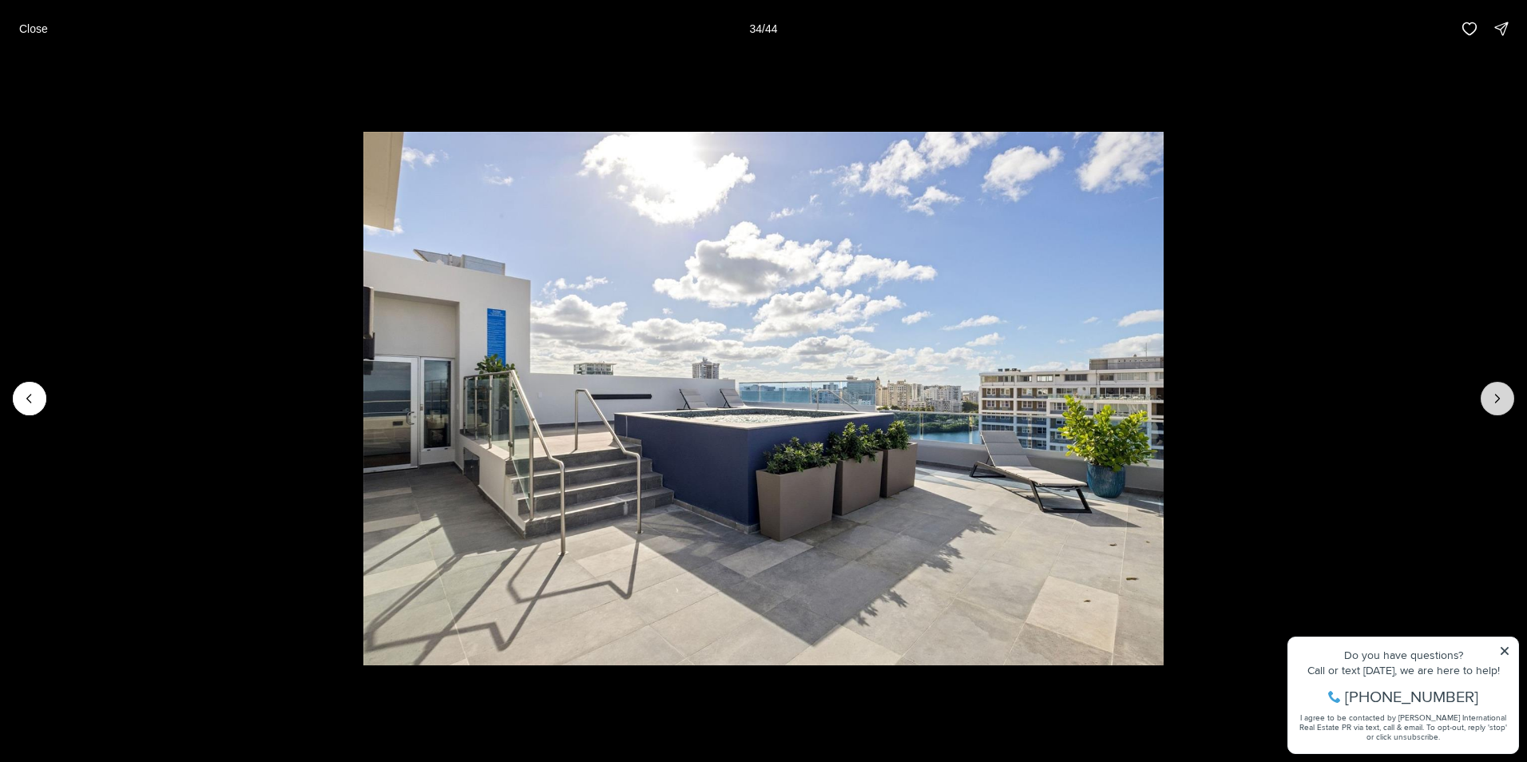
click at [1497, 399] on icon "Next slide" at bounding box center [1497, 398] width 16 height 16
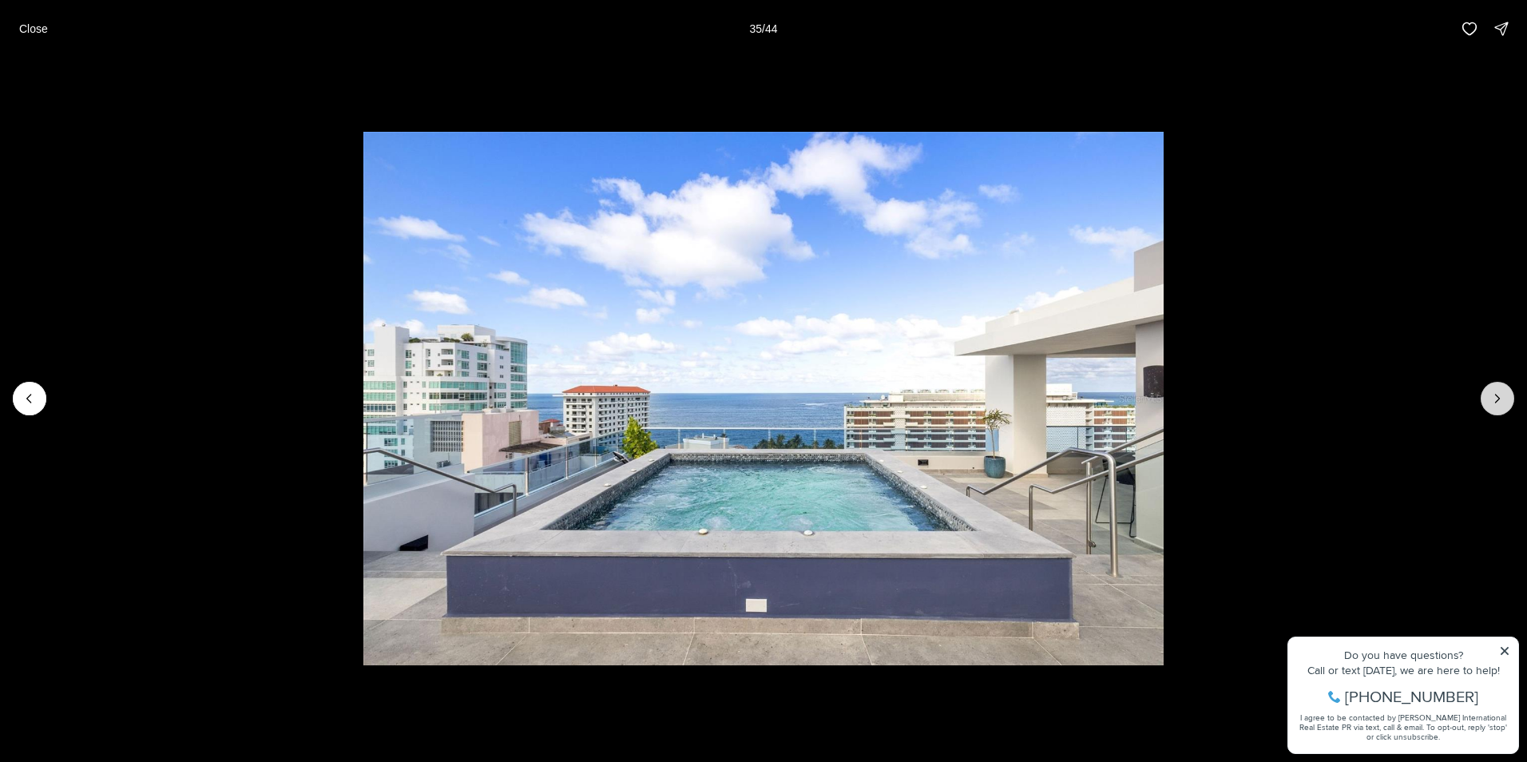
click at [1497, 399] on icon "Next slide" at bounding box center [1497, 398] width 16 height 16
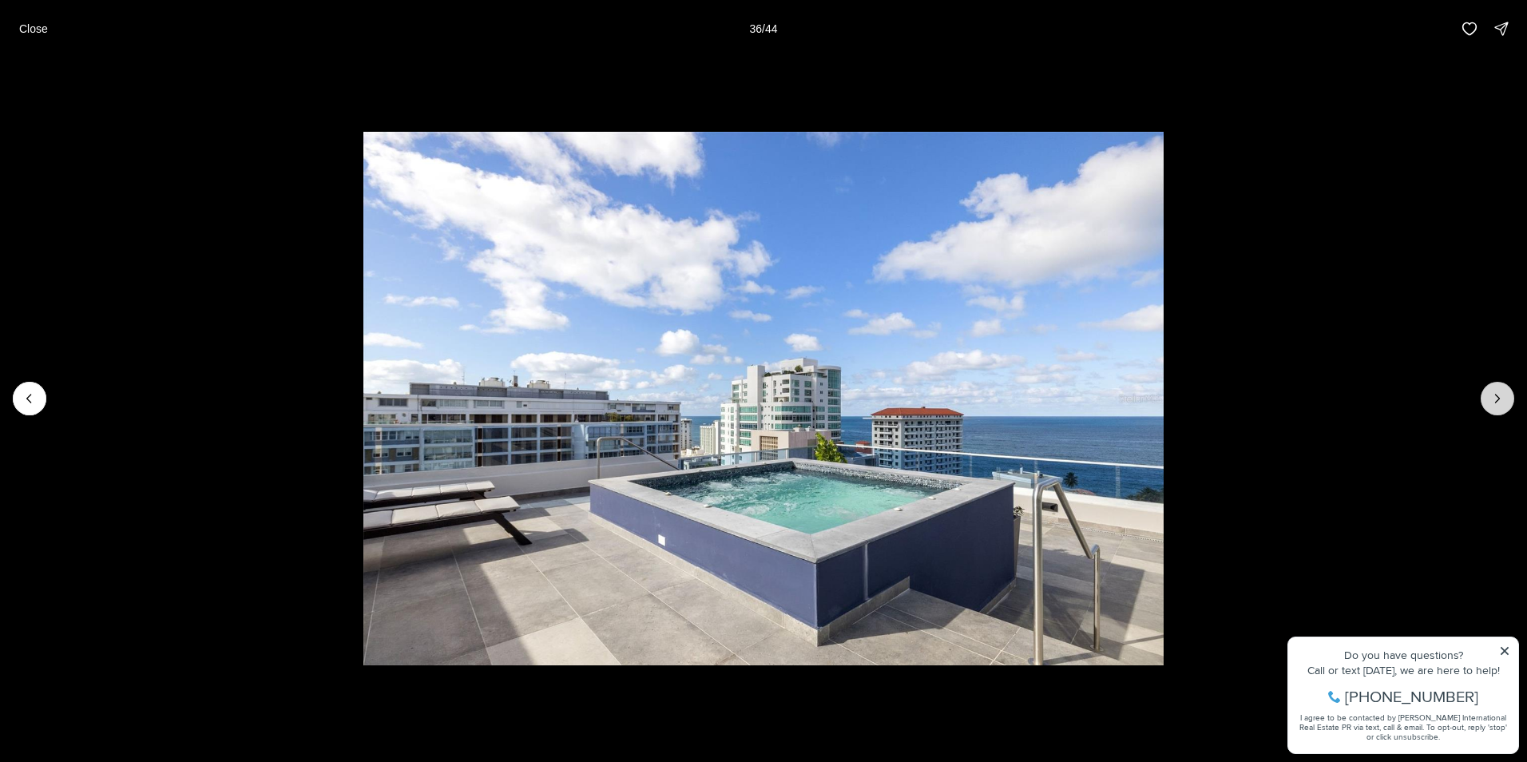
click at [1497, 399] on icon "Next slide" at bounding box center [1497, 398] width 16 height 16
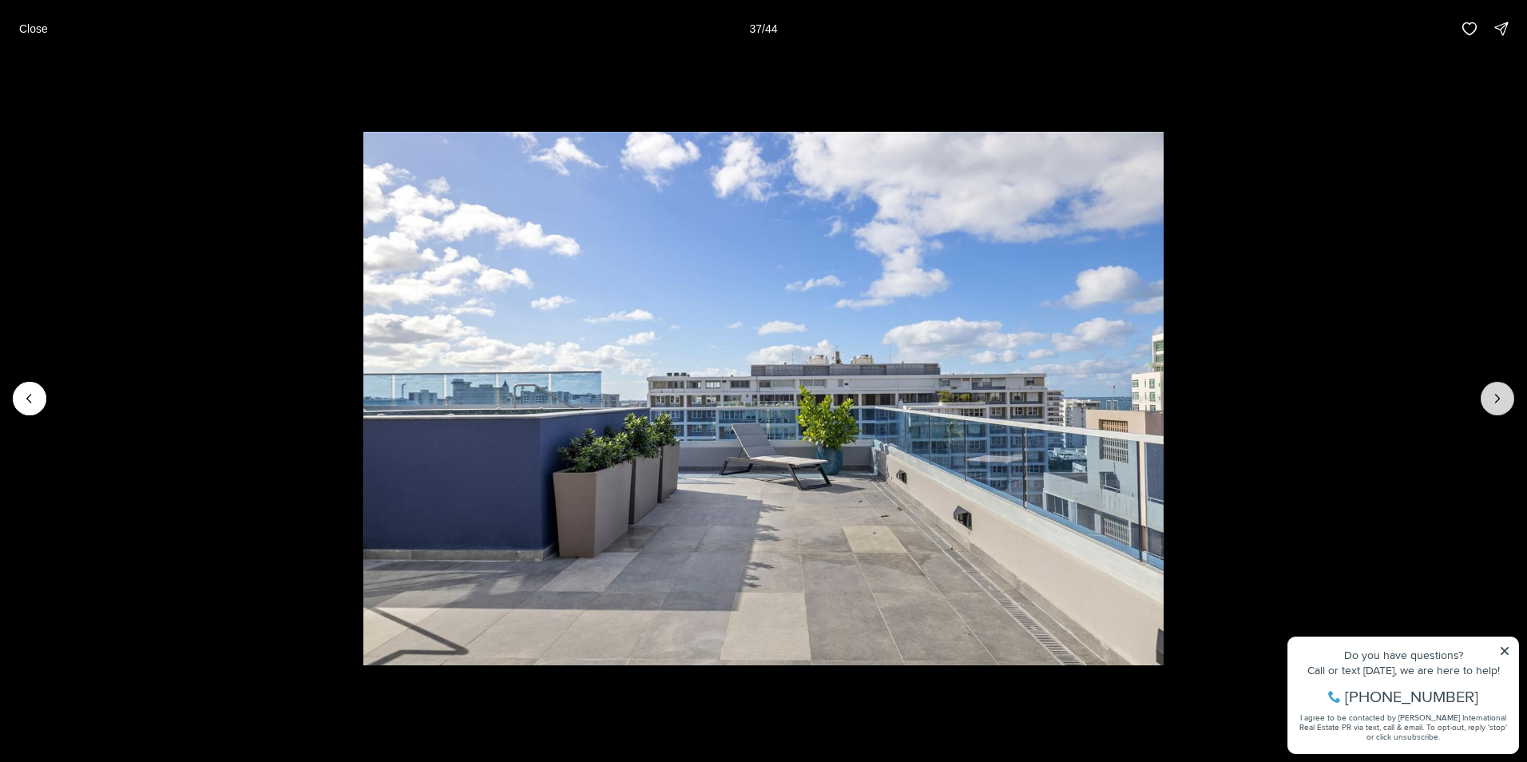
click at [1497, 399] on icon "Next slide" at bounding box center [1497, 398] width 16 height 16
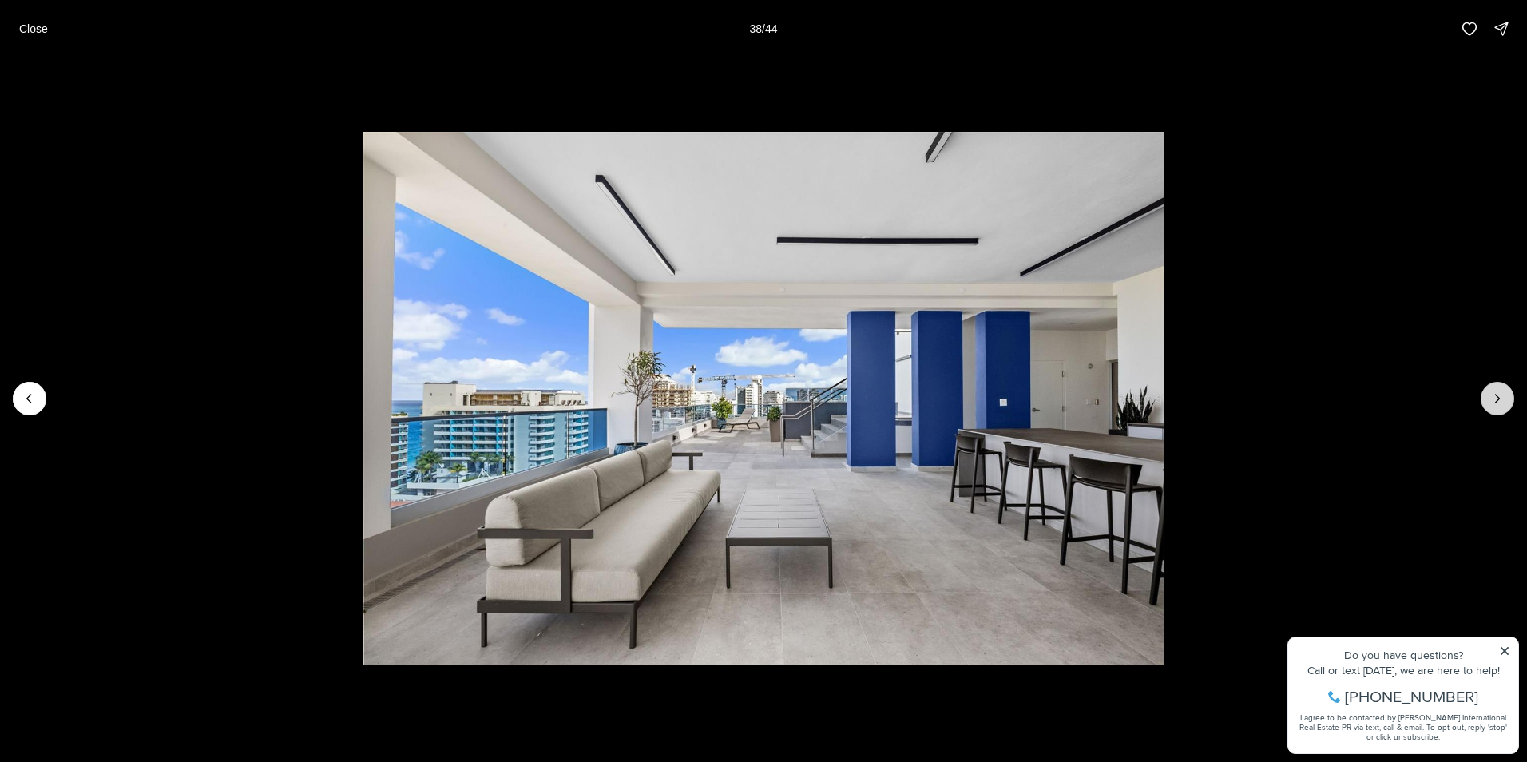
click at [1497, 399] on icon "Next slide" at bounding box center [1497, 398] width 16 height 16
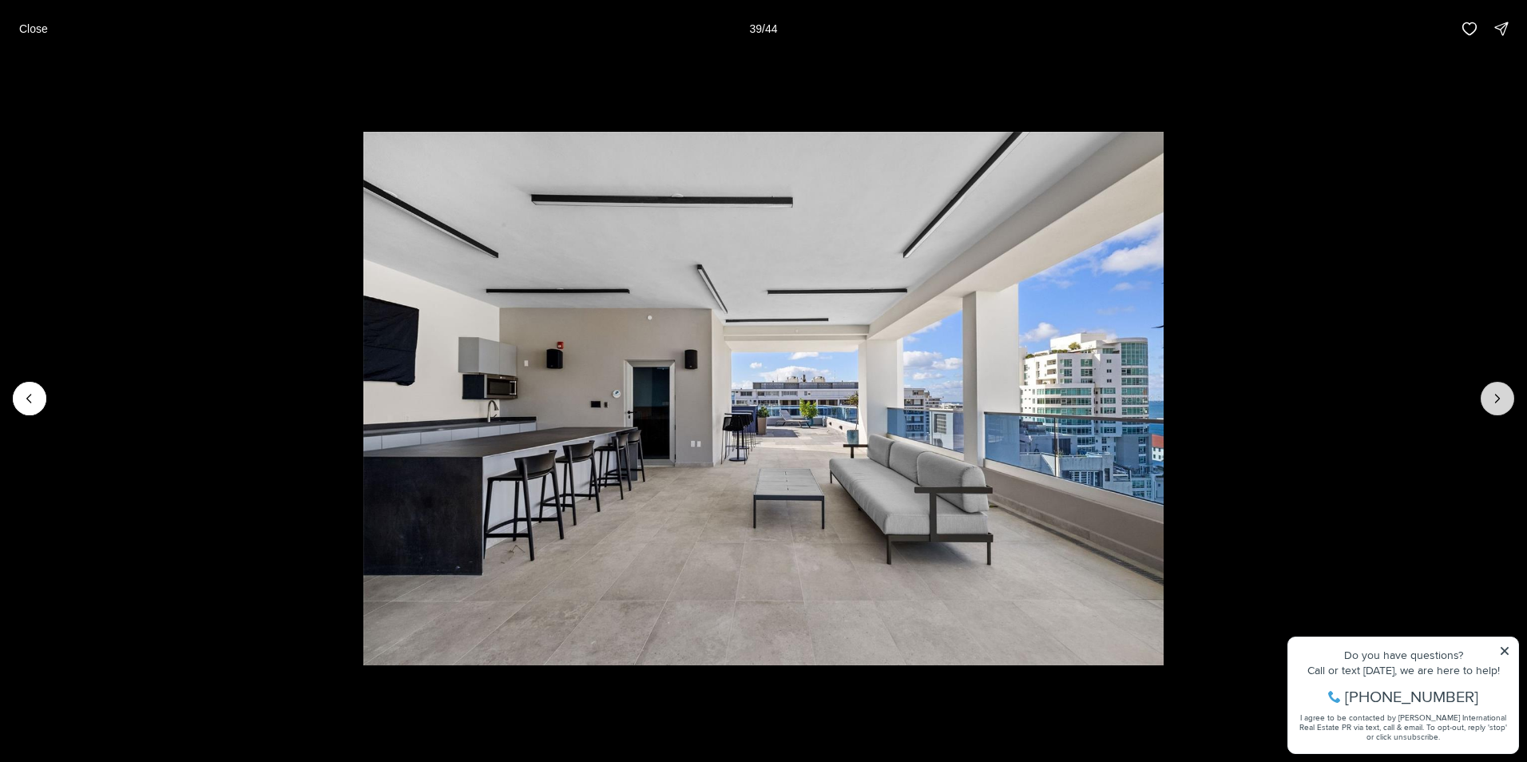
click at [1497, 399] on icon "Next slide" at bounding box center [1497, 398] width 16 height 16
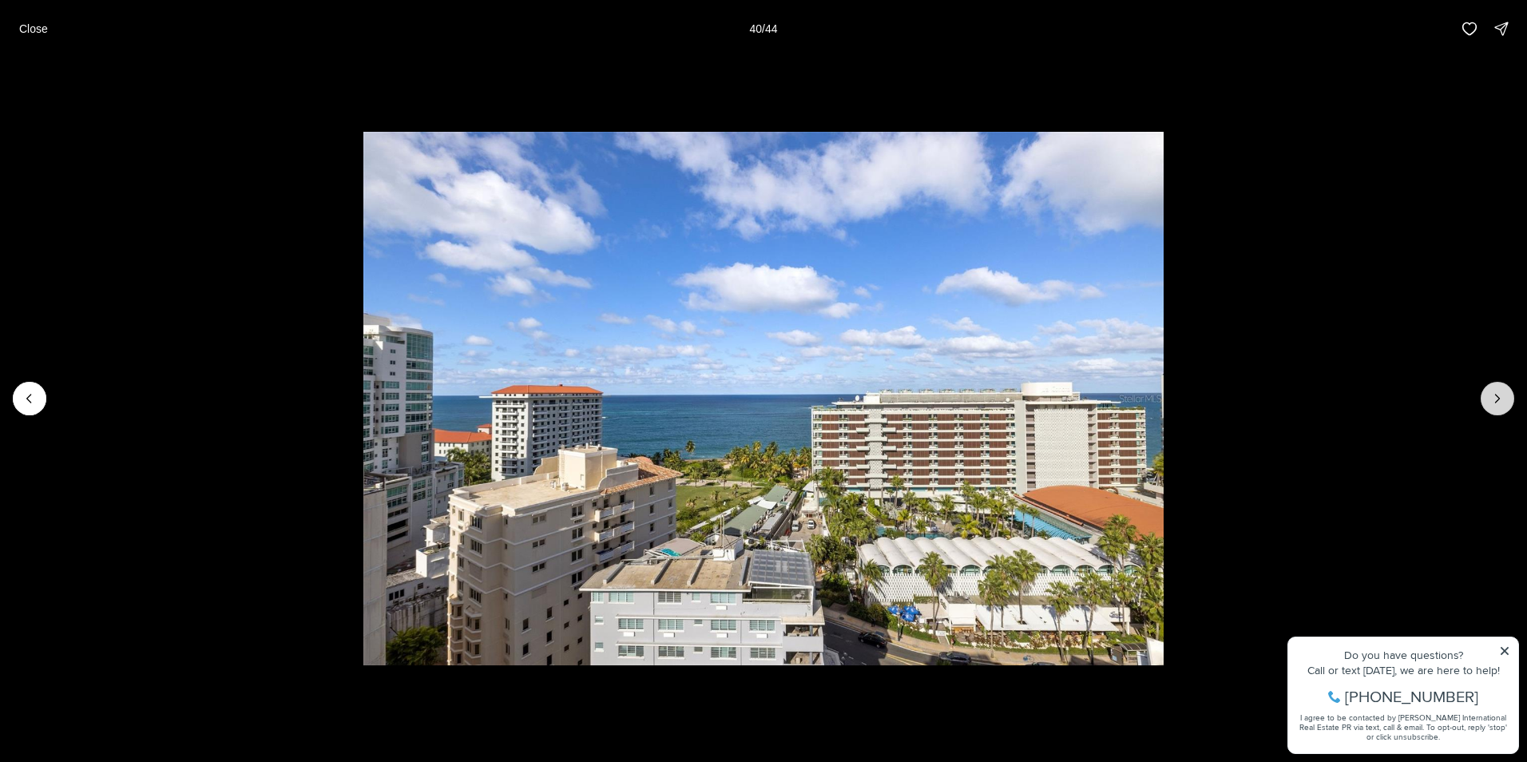
click at [1497, 399] on icon "Next slide" at bounding box center [1497, 398] width 16 height 16
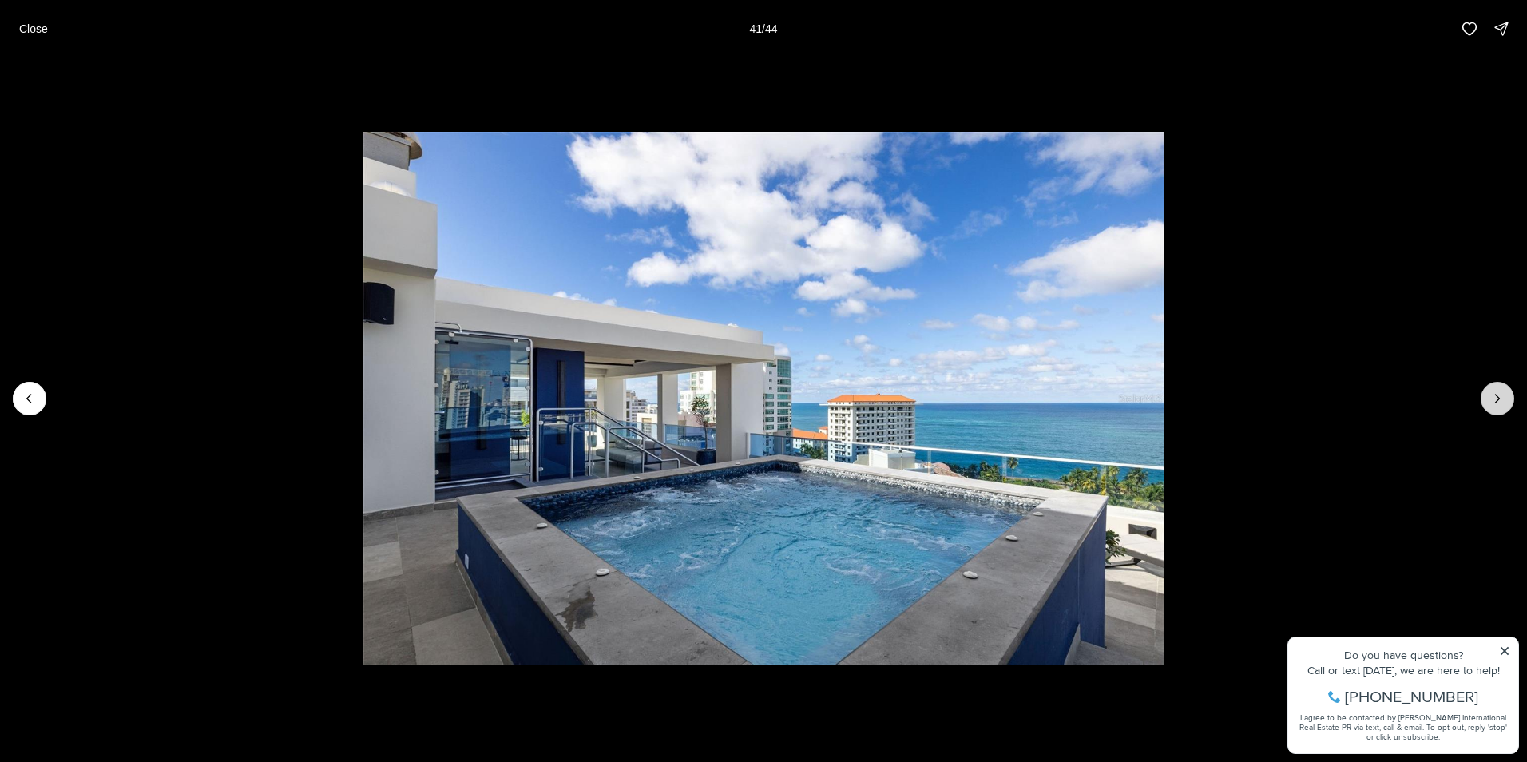
click at [1497, 399] on icon "Next slide" at bounding box center [1497, 398] width 16 height 16
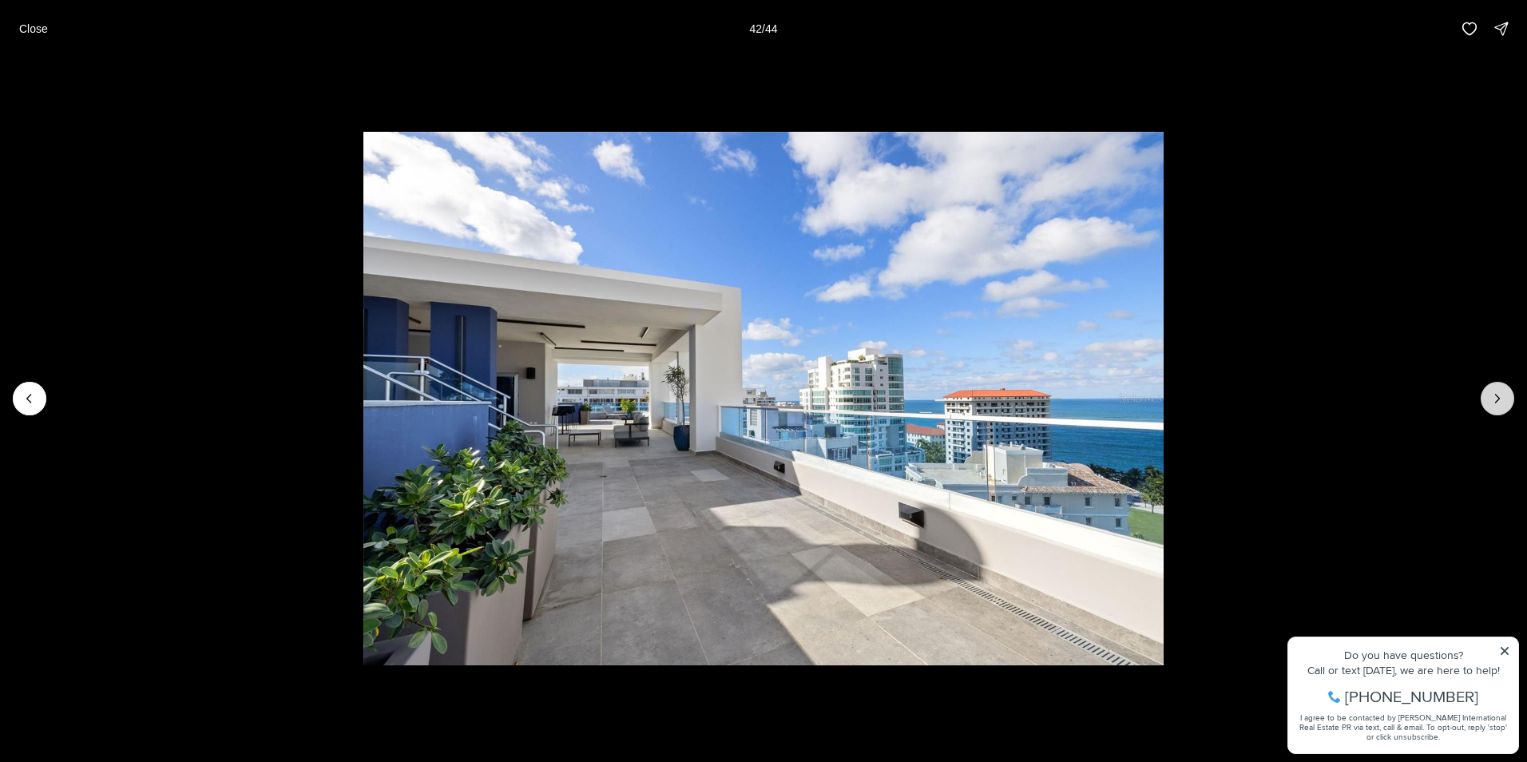
click at [1497, 399] on icon "Next slide" at bounding box center [1497, 398] width 16 height 16
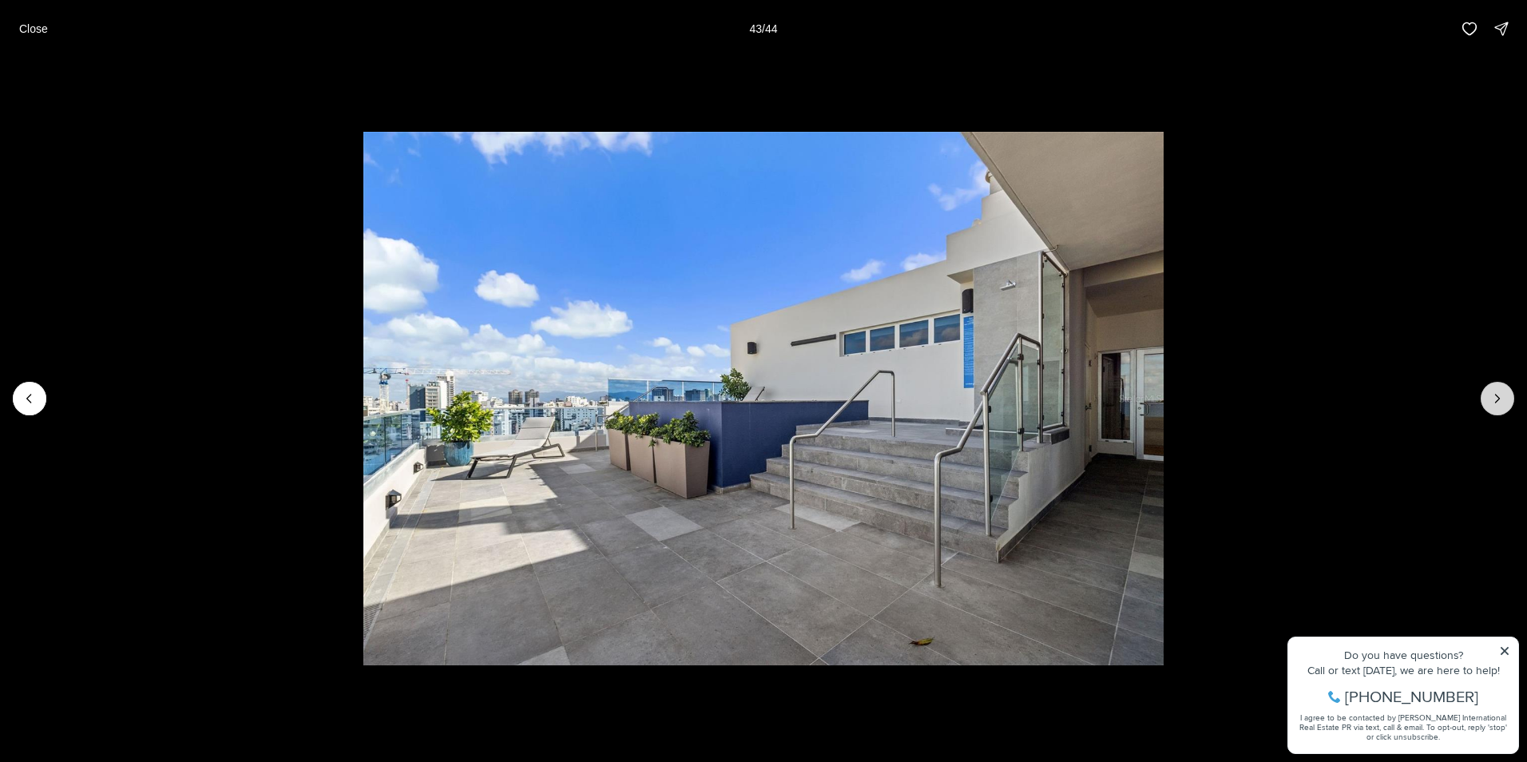
click at [1497, 399] on icon "Next slide" at bounding box center [1497, 398] width 16 height 16
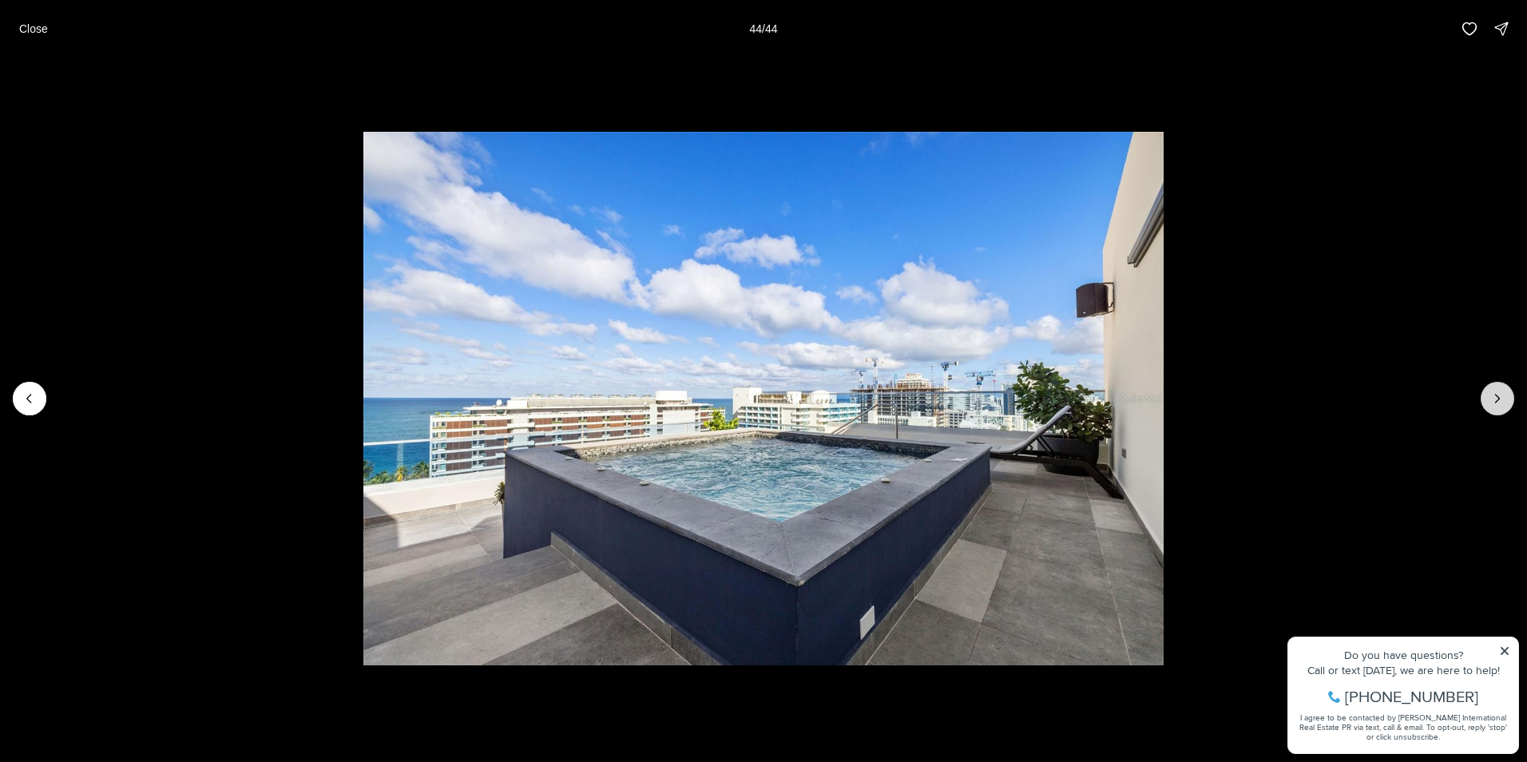
click at [1497, 399] on div at bounding box center [1497, 399] width 34 height 34
click at [32, 405] on icon "Previous slide" at bounding box center [30, 398] width 16 height 16
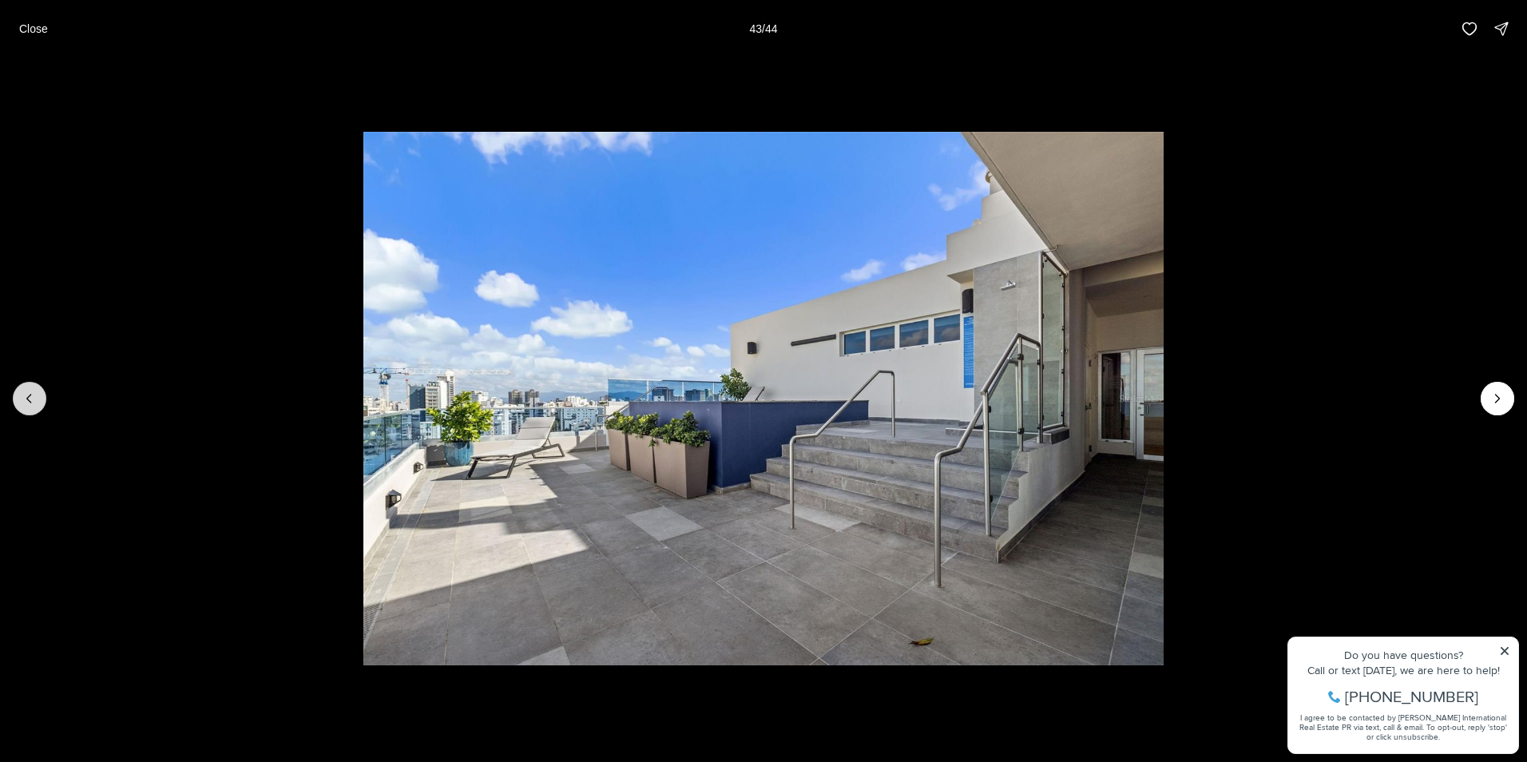
click at [32, 405] on icon "Previous slide" at bounding box center [30, 398] width 16 height 16
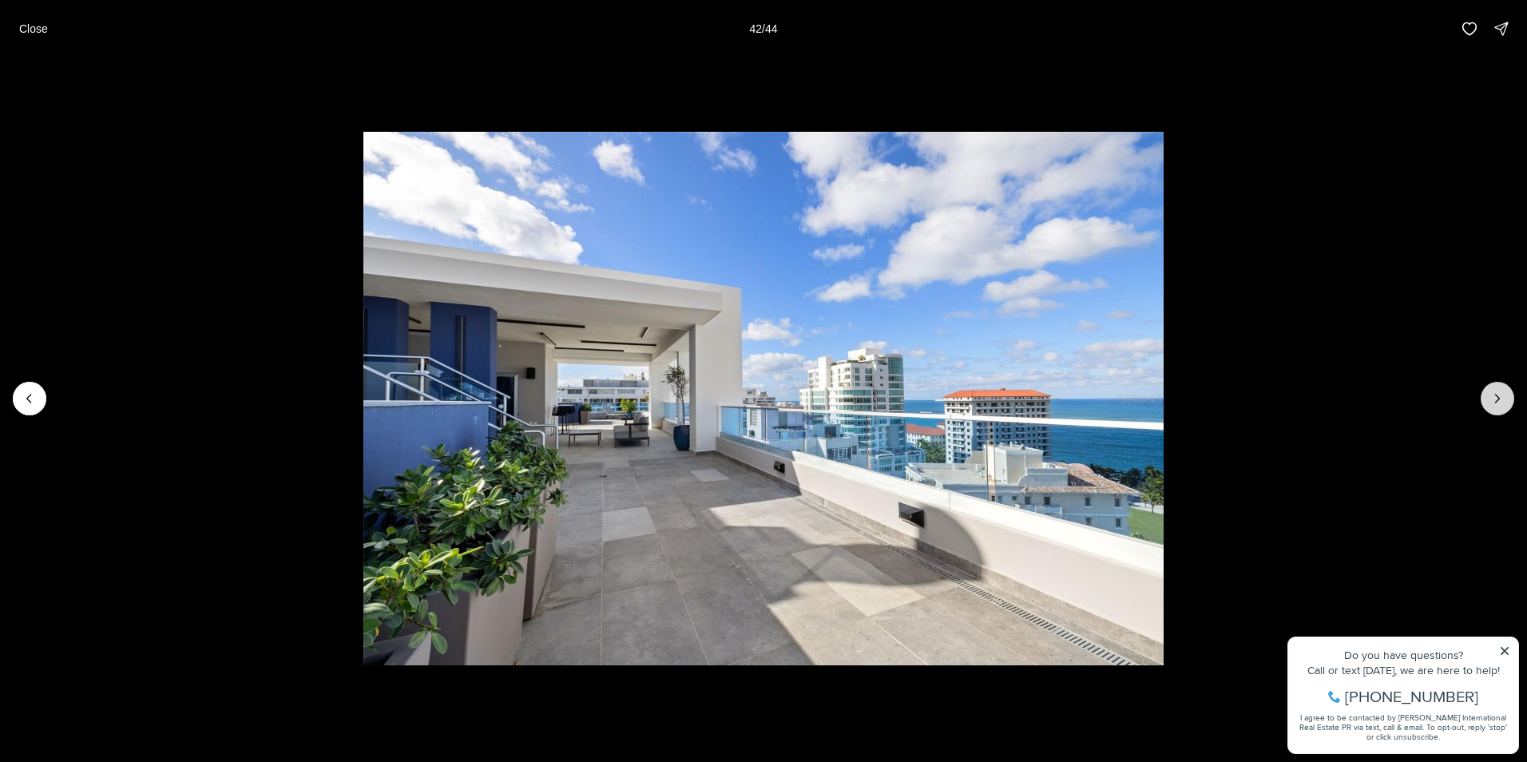
click at [1489, 394] on icon "Next slide" at bounding box center [1497, 398] width 16 height 16
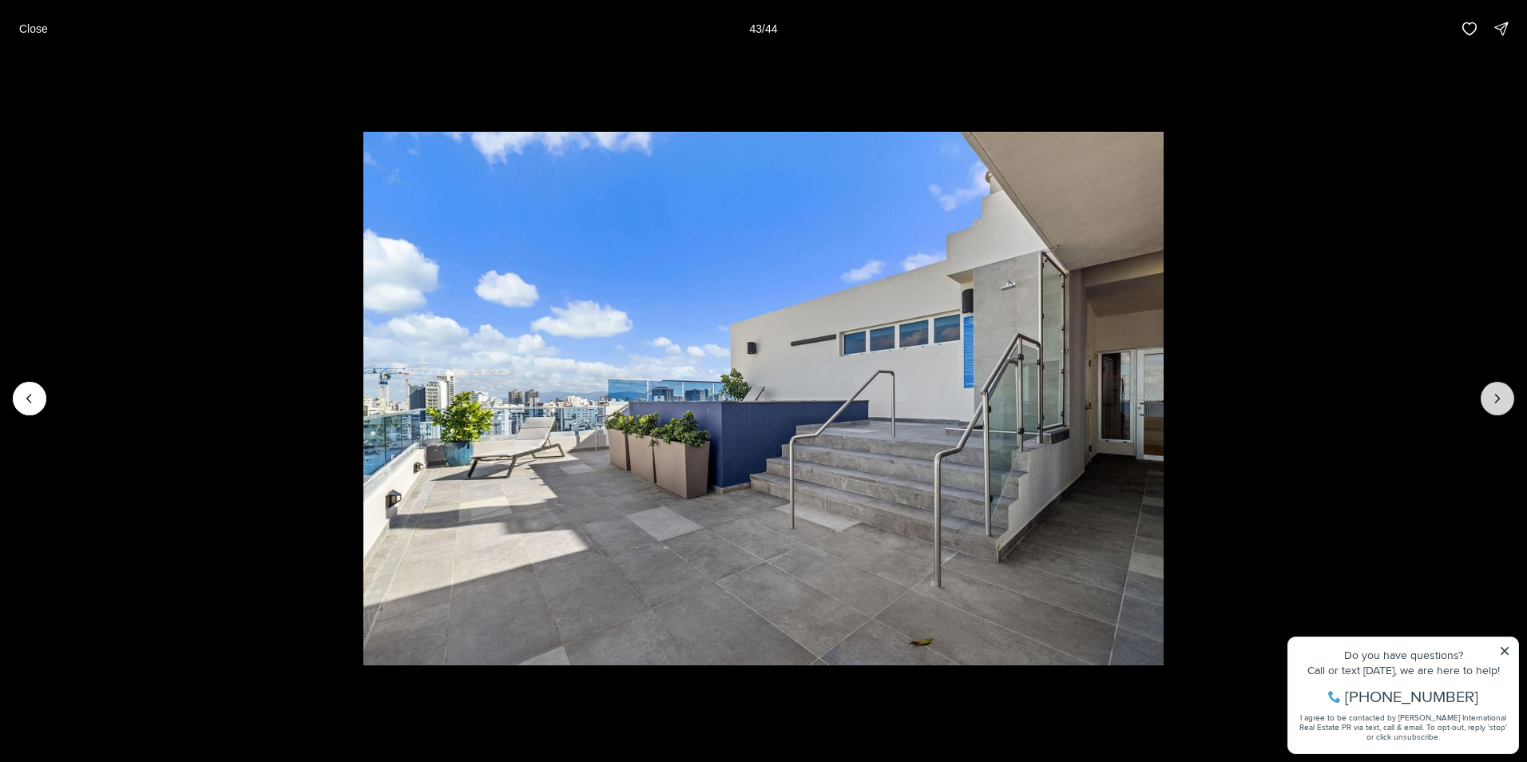
click at [1487, 394] on button "Next slide" at bounding box center [1497, 399] width 34 height 34
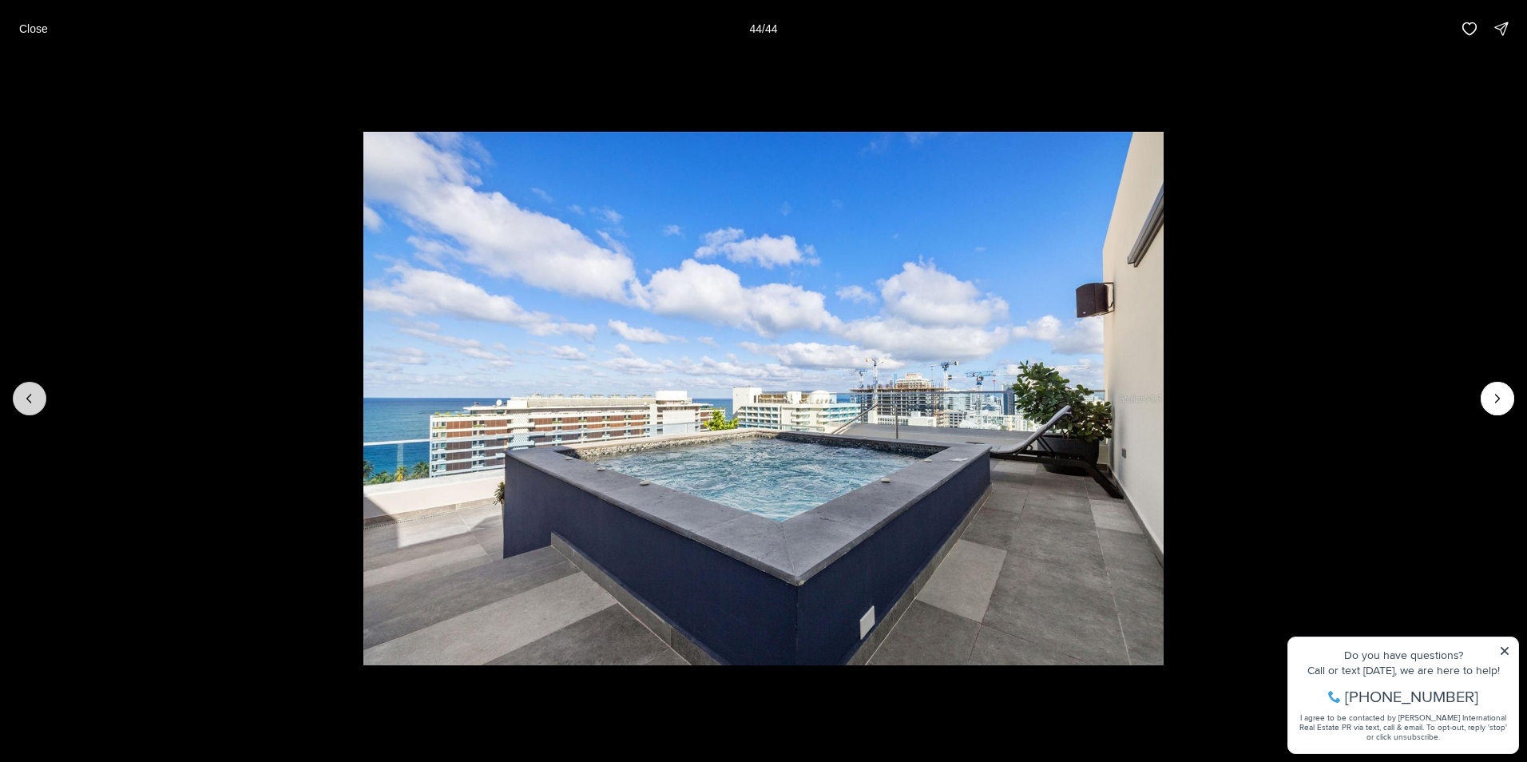
click at [35, 395] on icon "Previous slide" at bounding box center [30, 398] width 16 height 16
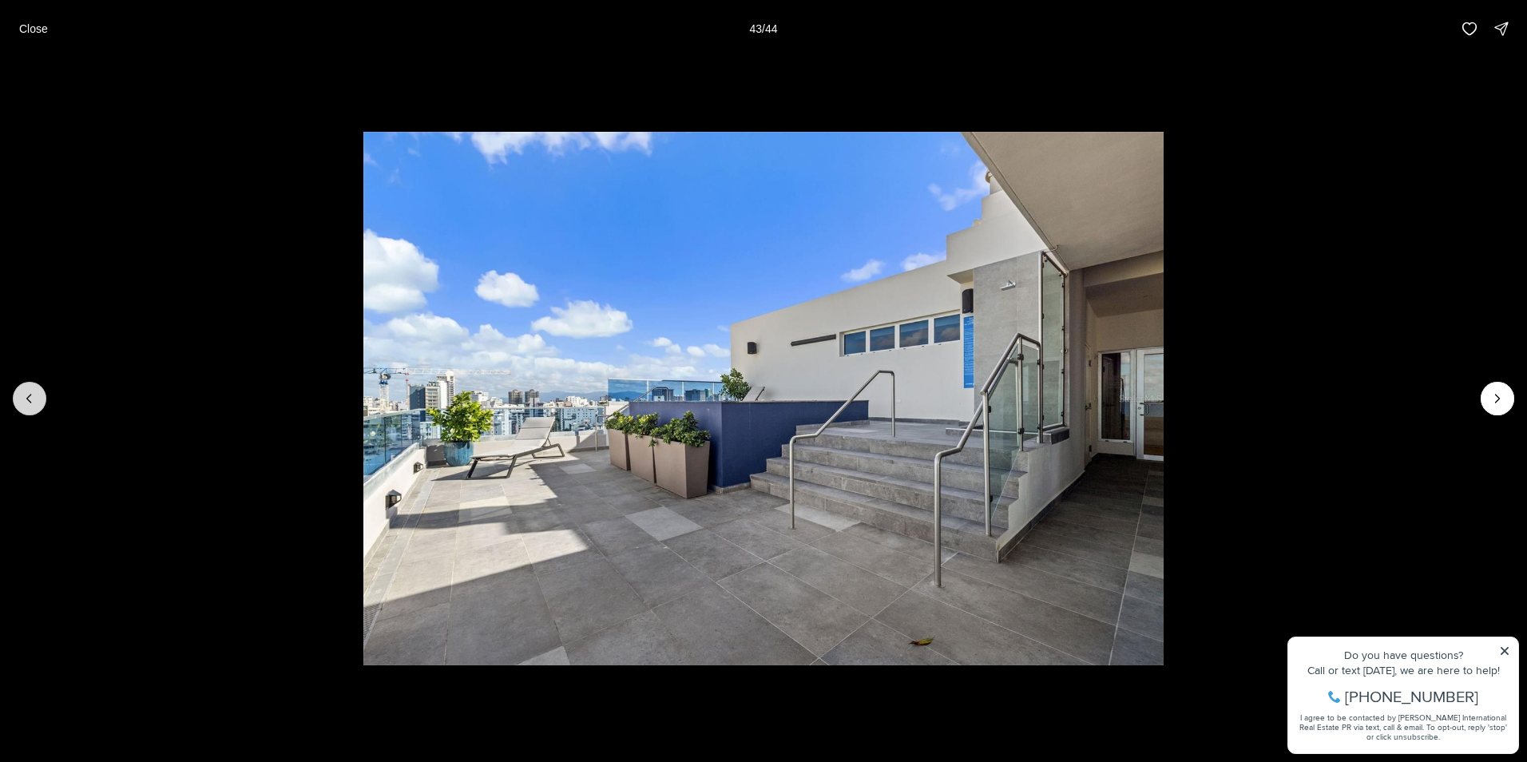
click at [35, 395] on icon "Previous slide" at bounding box center [30, 398] width 16 height 16
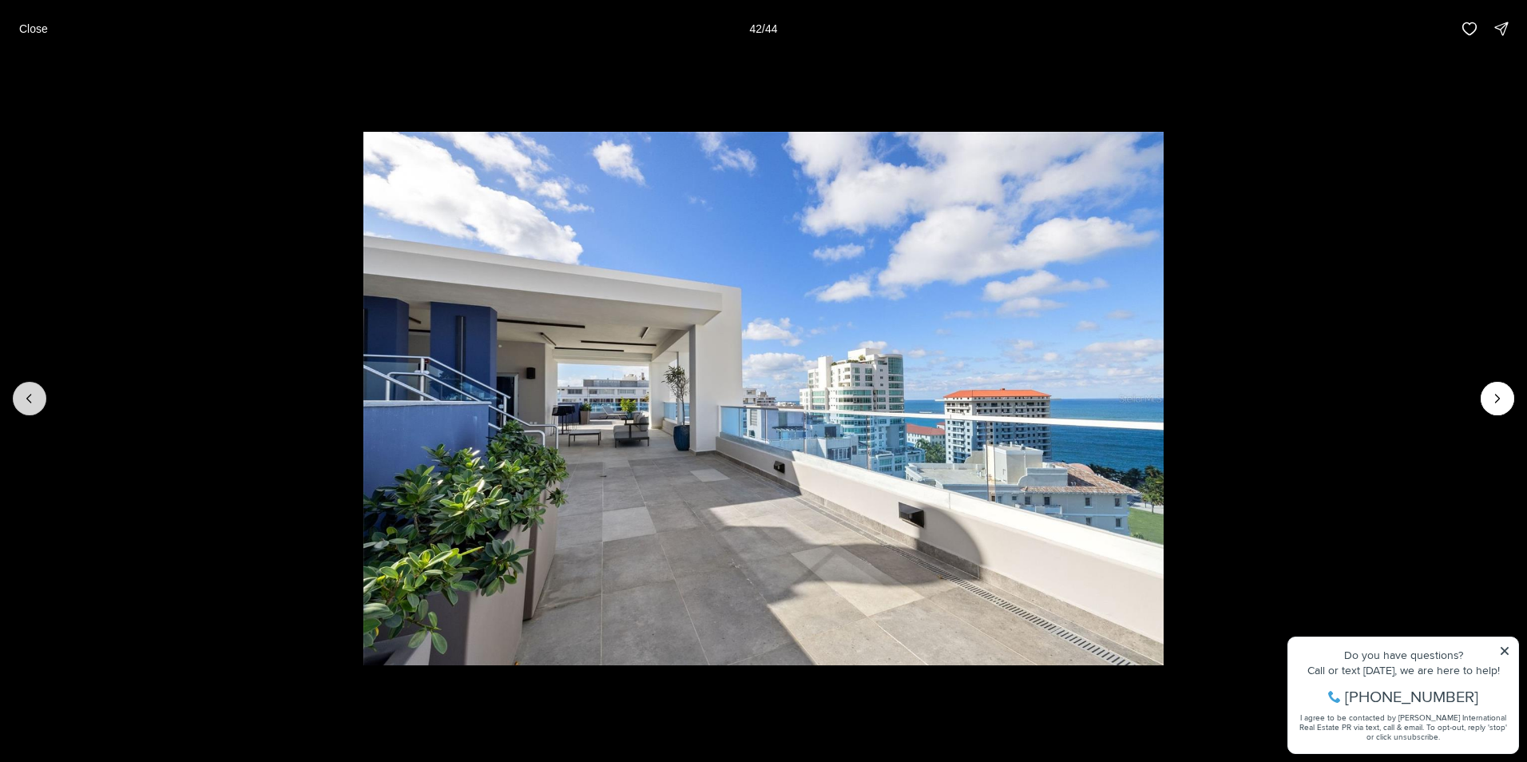
click at [33, 395] on icon "Previous slide" at bounding box center [30, 398] width 16 height 16
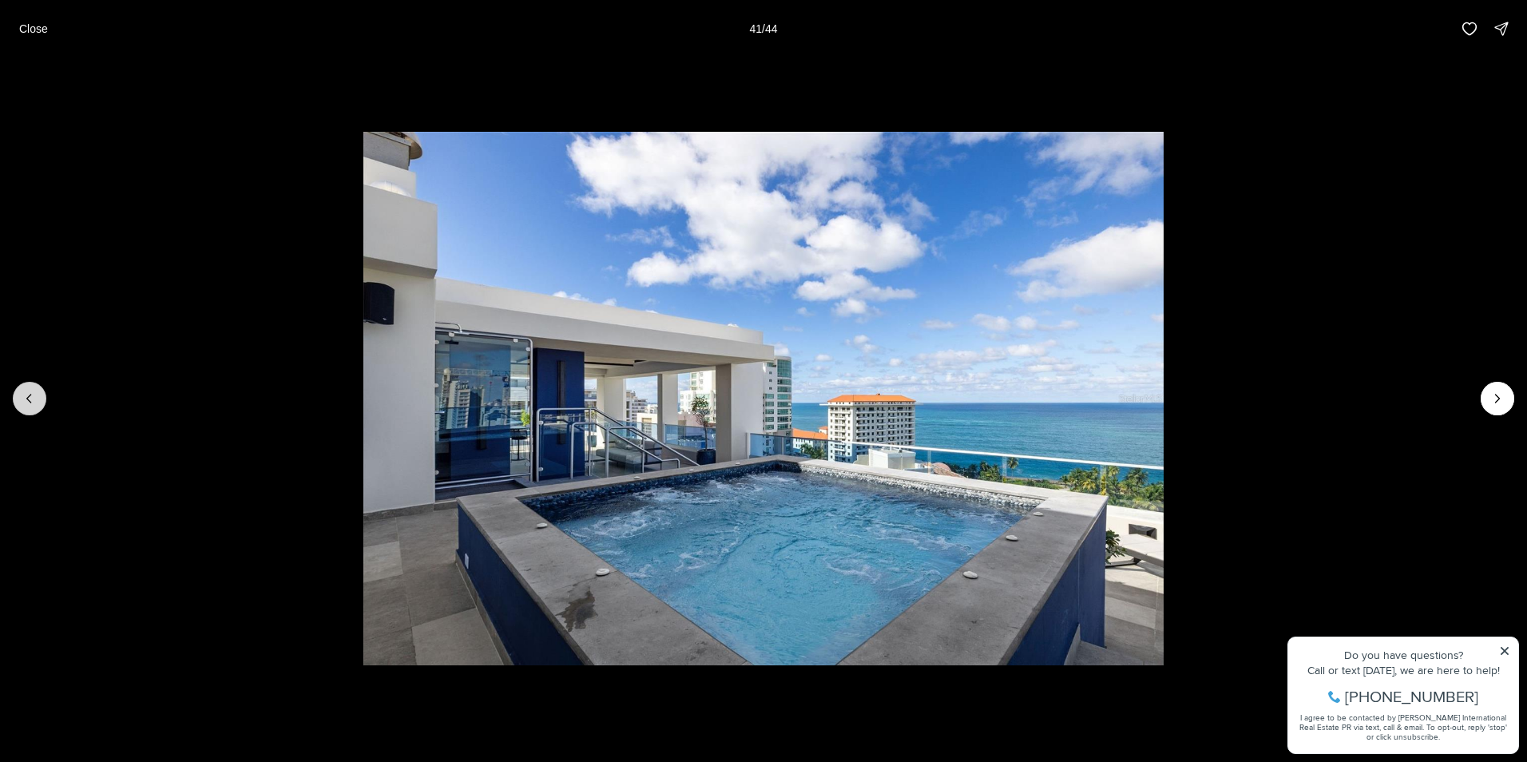
click at [33, 395] on icon "Previous slide" at bounding box center [30, 398] width 16 height 16
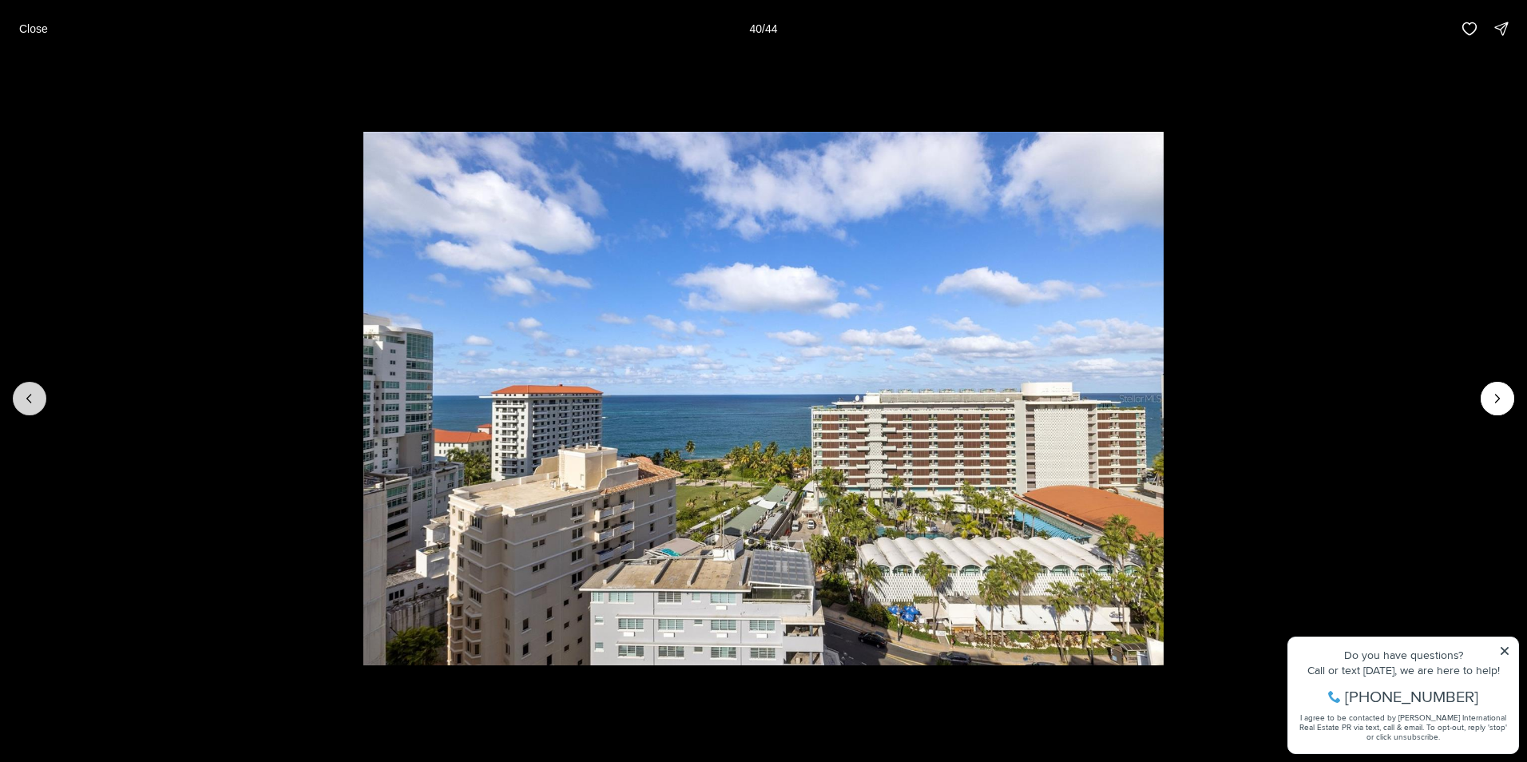
click at [33, 395] on icon "Previous slide" at bounding box center [30, 398] width 16 height 16
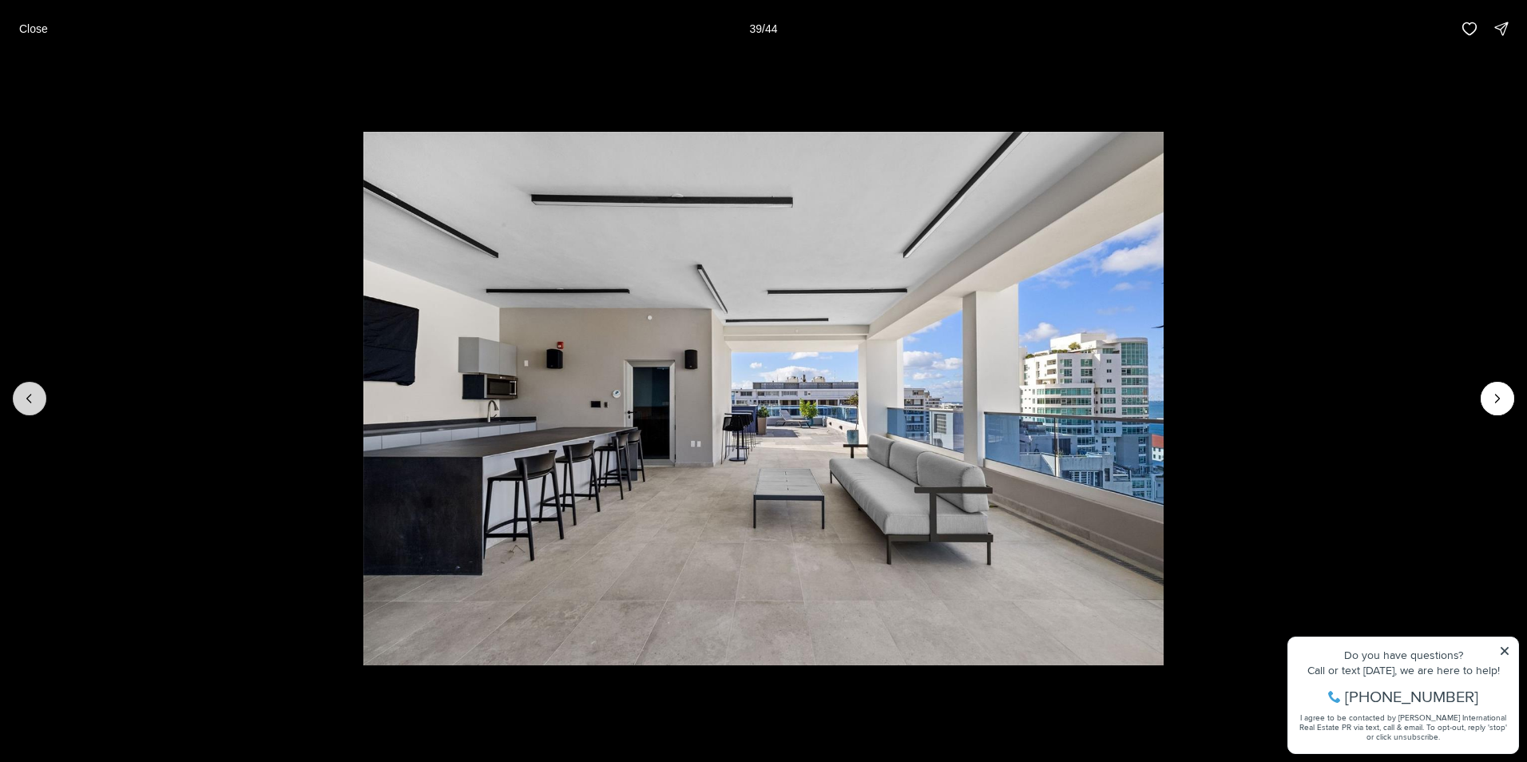
click at [33, 395] on icon "Previous slide" at bounding box center [30, 398] width 16 height 16
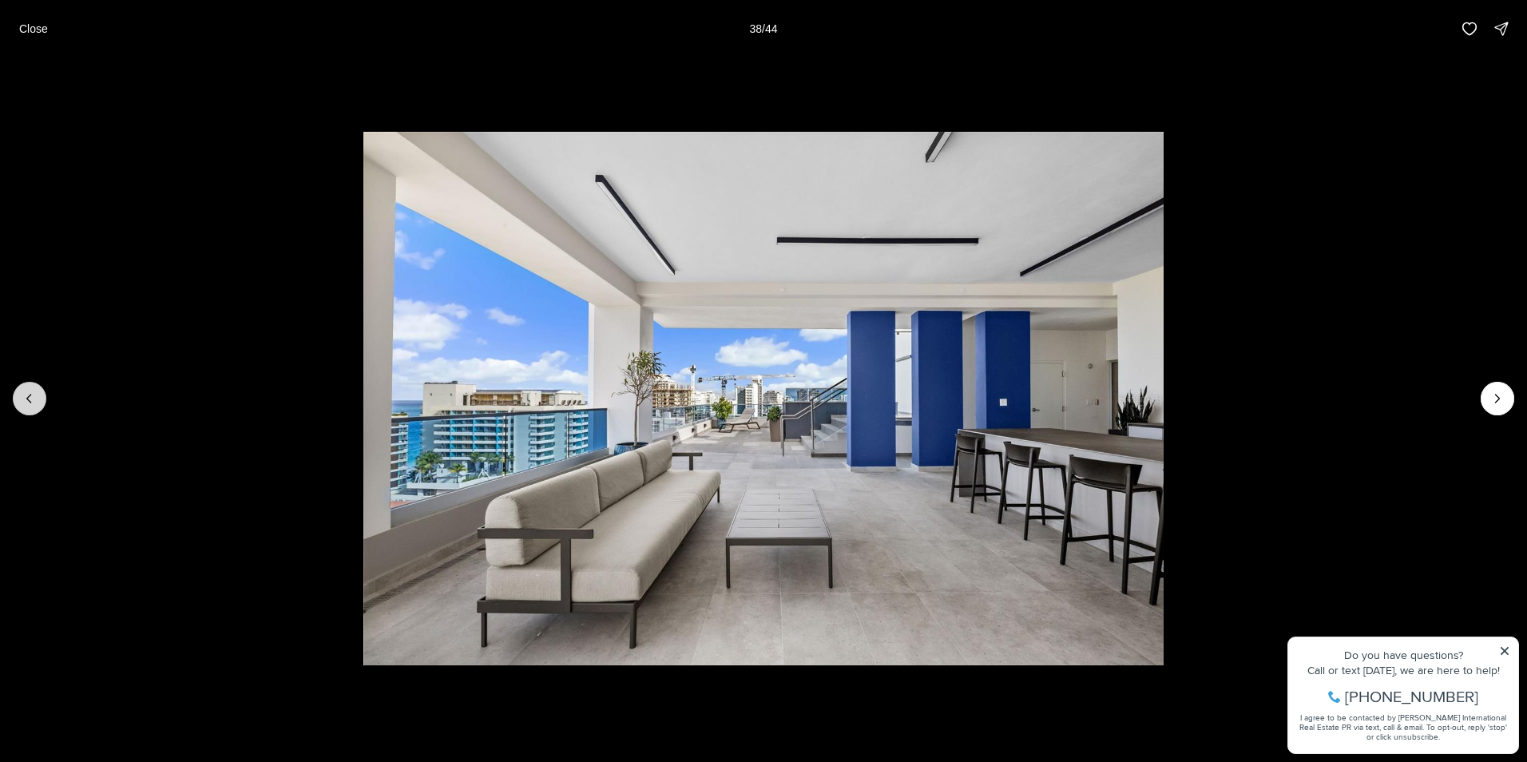
click at [32, 395] on icon "Previous slide" at bounding box center [30, 398] width 16 height 16
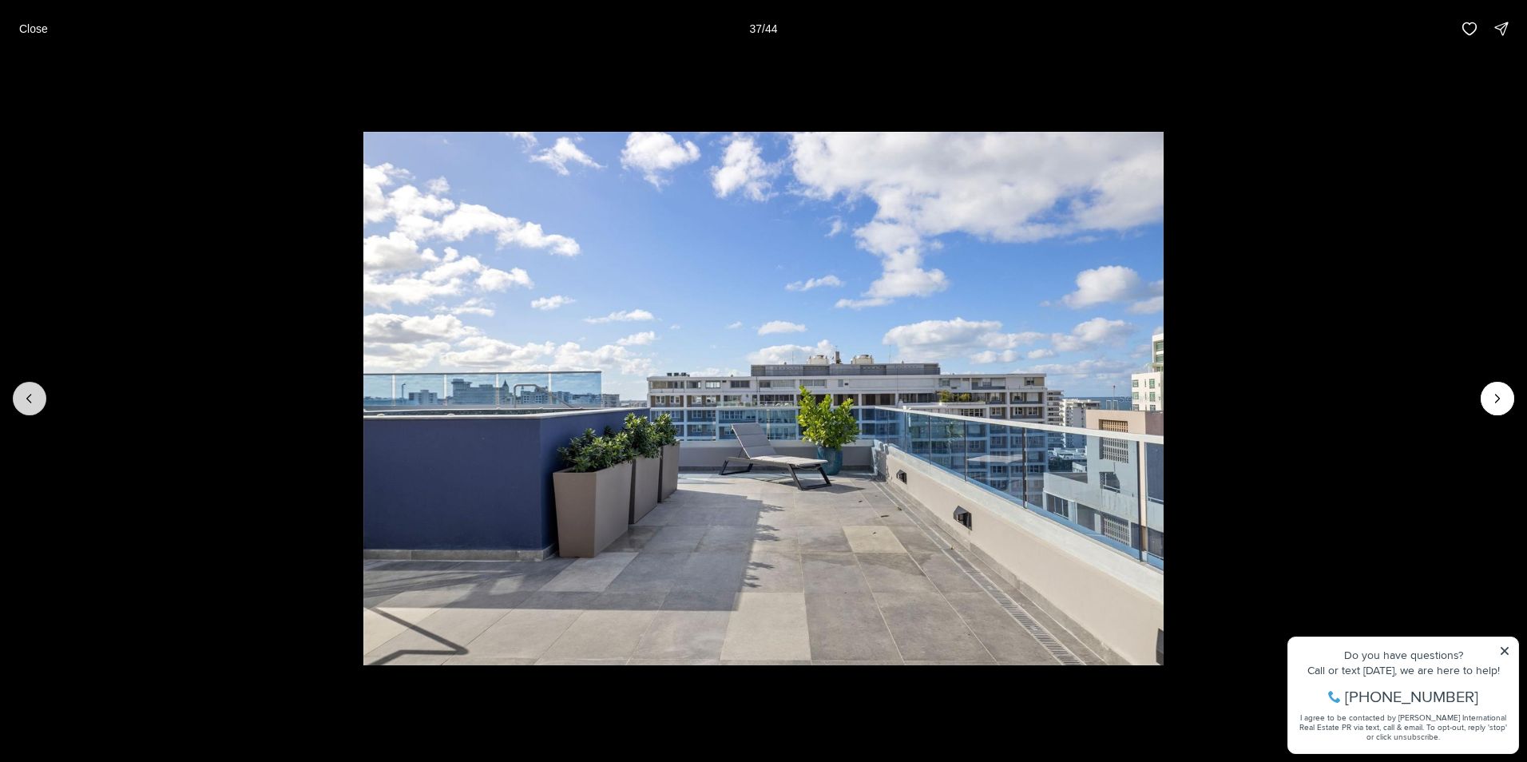
click at [32, 395] on icon "Previous slide" at bounding box center [30, 398] width 16 height 16
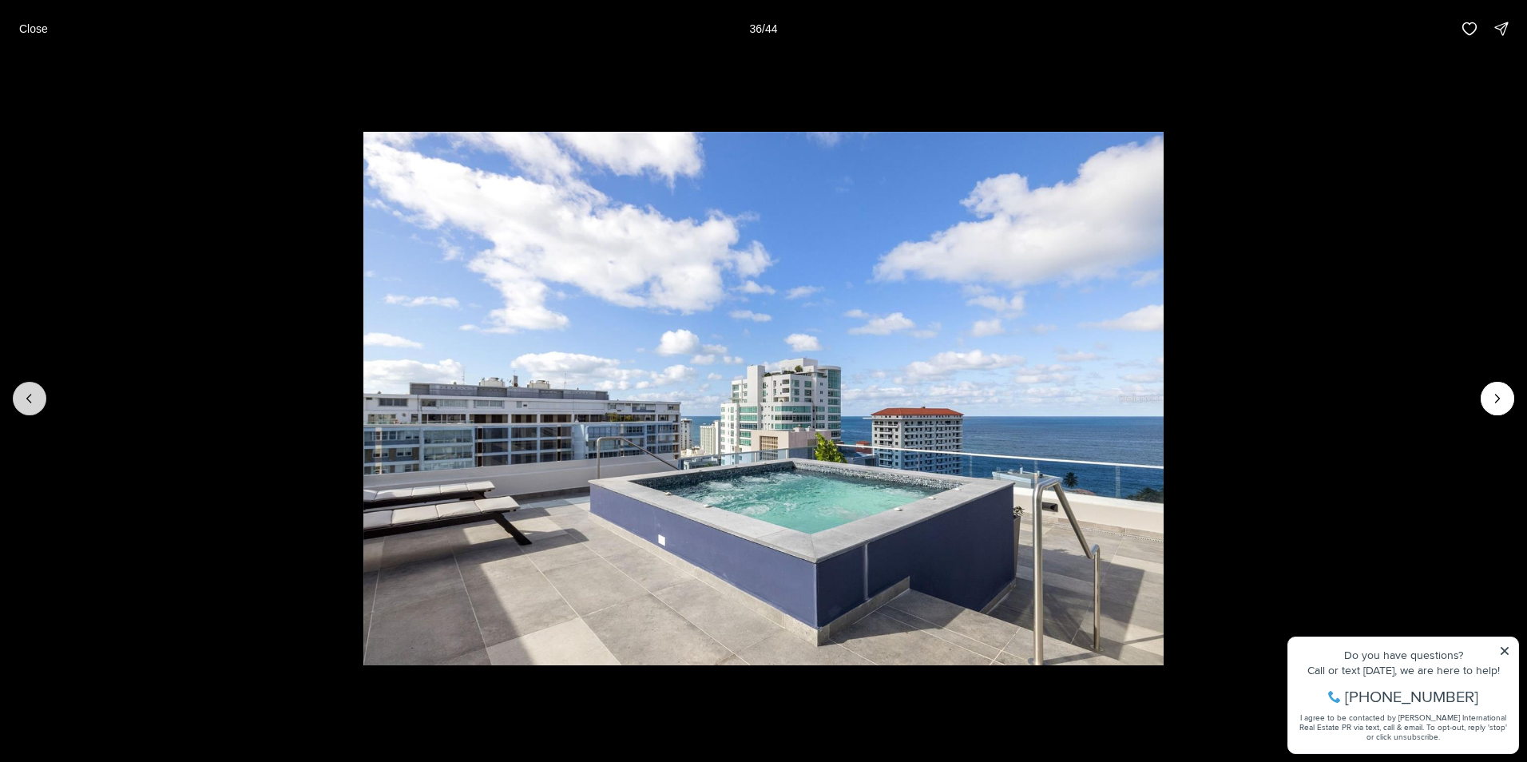
click at [32, 395] on icon "Previous slide" at bounding box center [30, 398] width 16 height 16
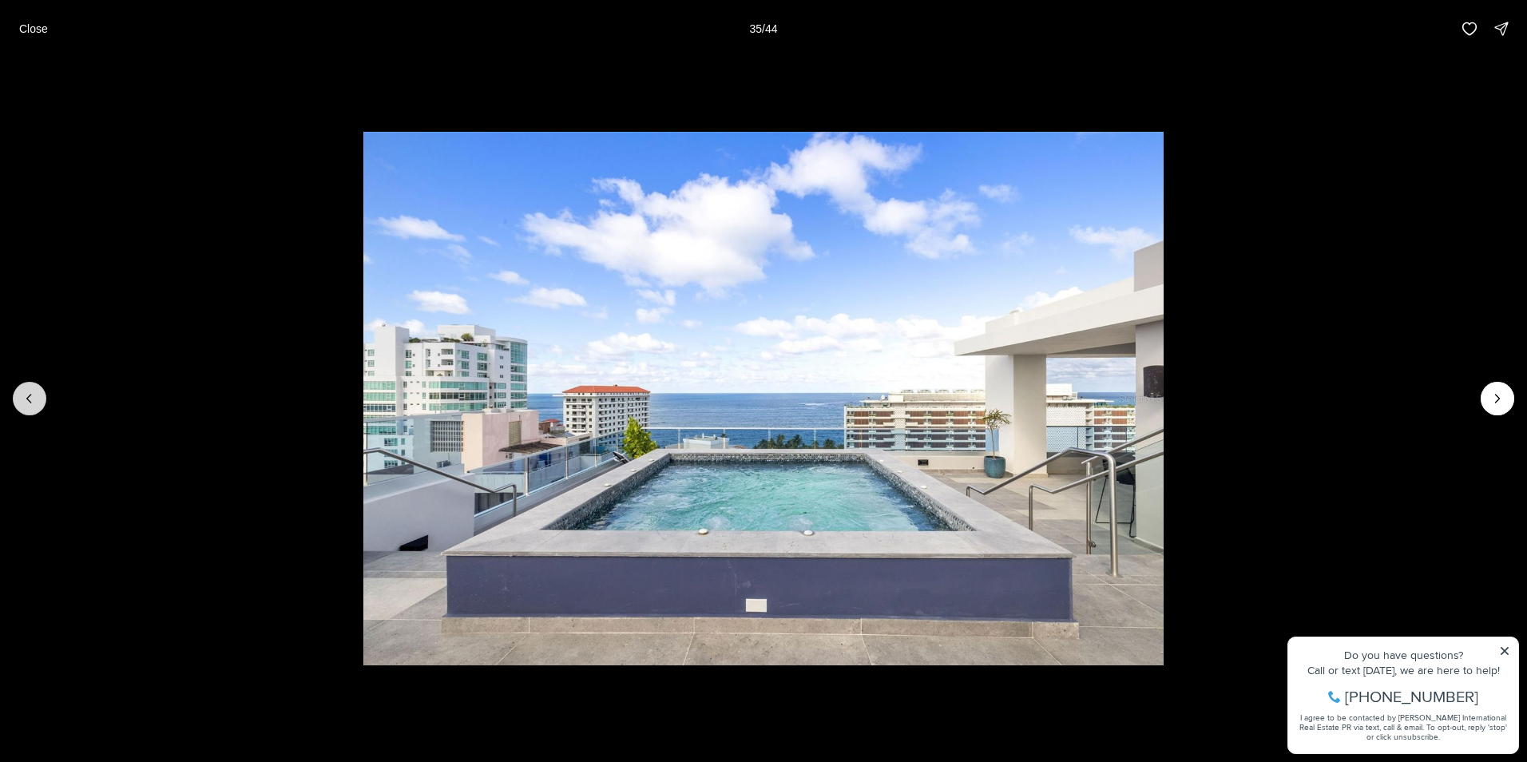
click at [32, 395] on icon "Previous slide" at bounding box center [30, 398] width 16 height 16
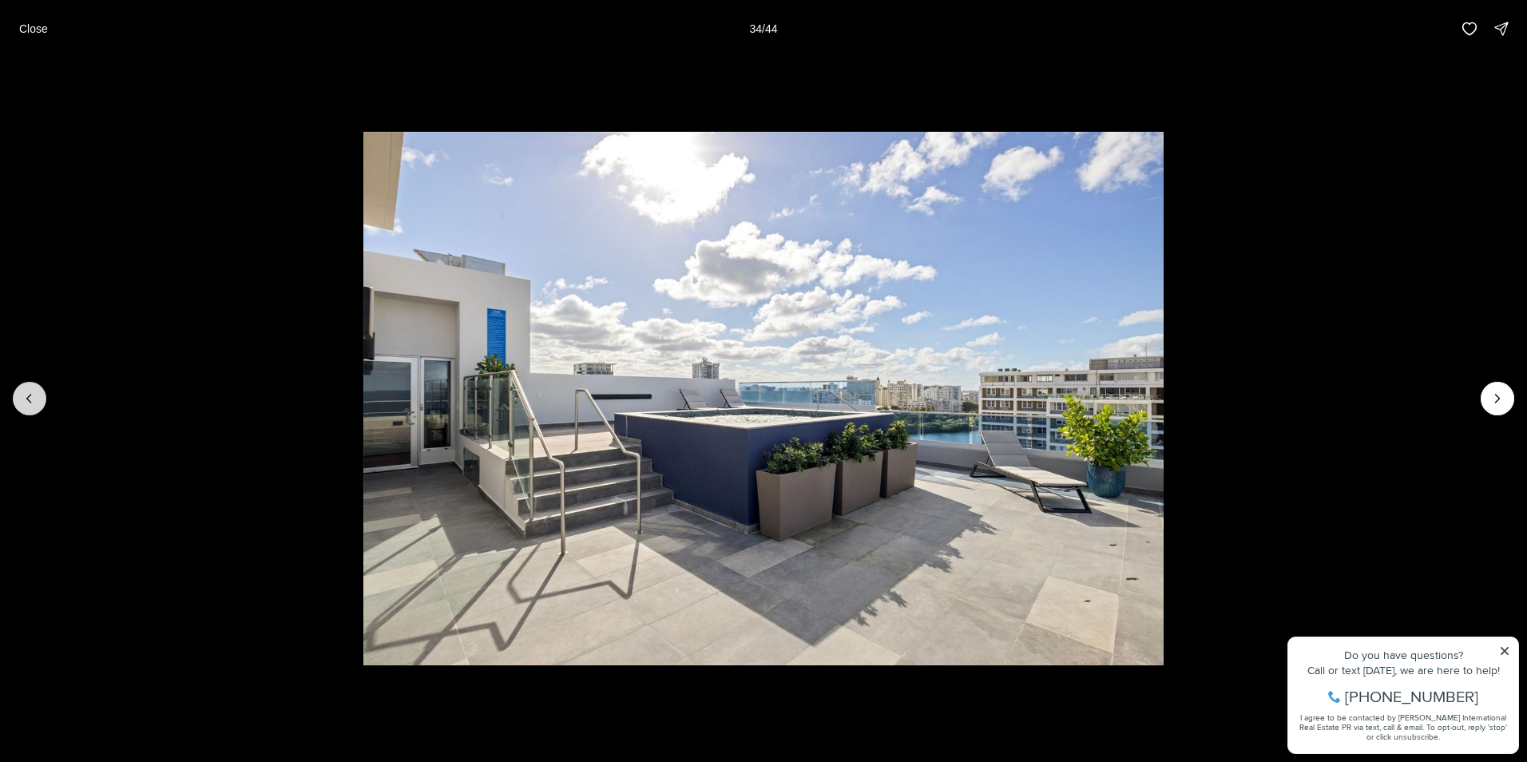
click at [32, 395] on icon "Previous slide" at bounding box center [30, 398] width 16 height 16
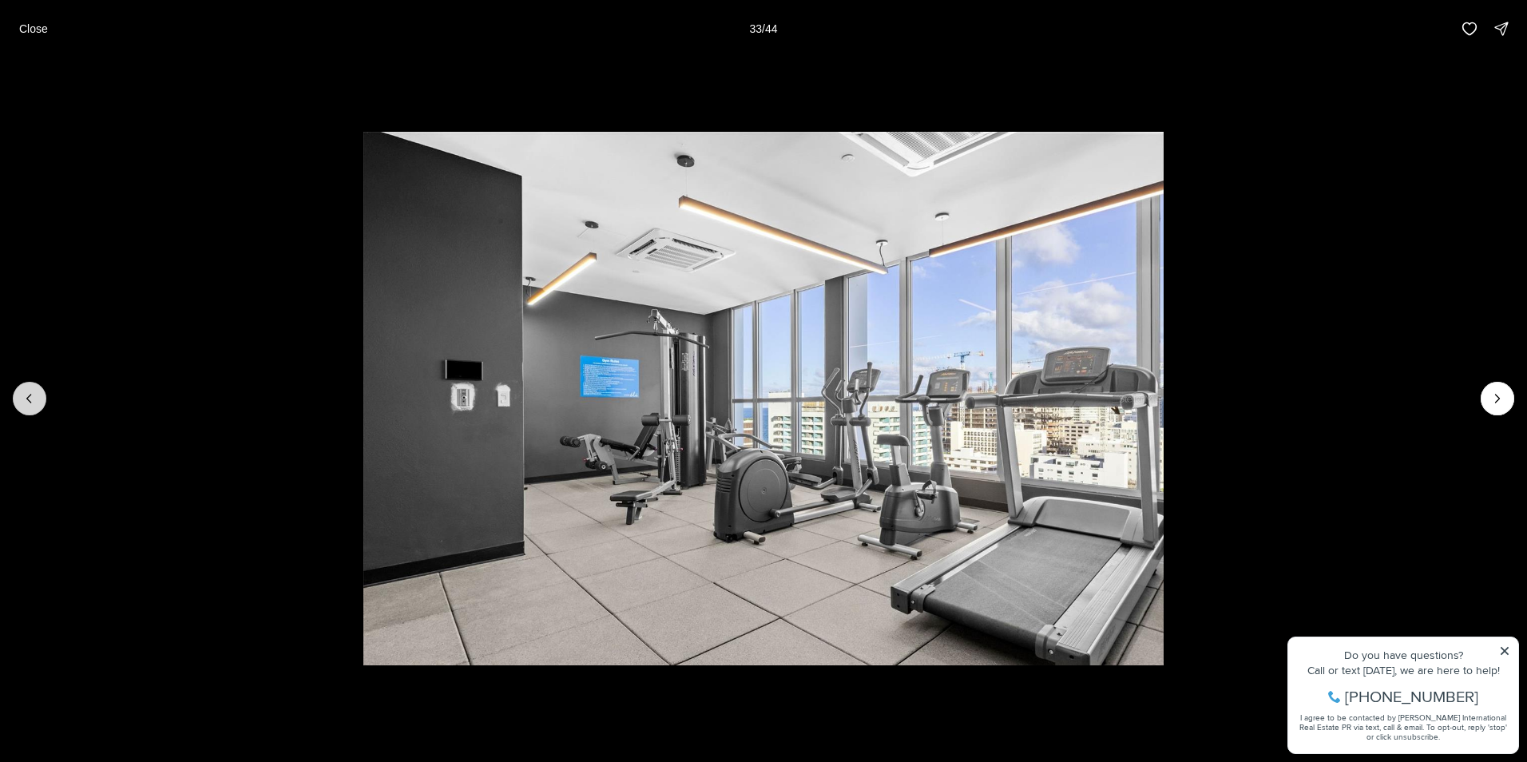
click at [32, 395] on icon "Previous slide" at bounding box center [30, 398] width 16 height 16
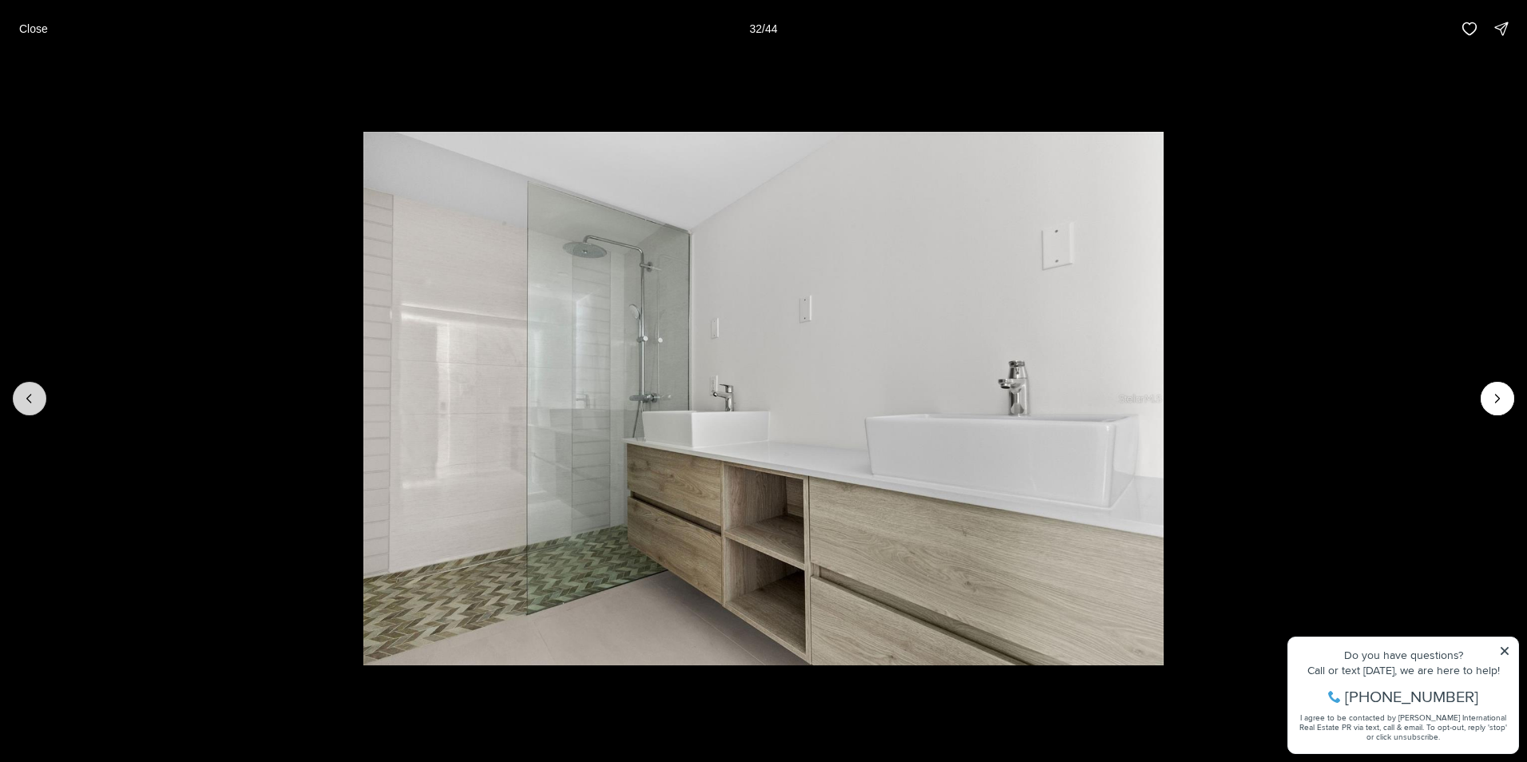
click at [32, 395] on icon "Previous slide" at bounding box center [30, 398] width 16 height 16
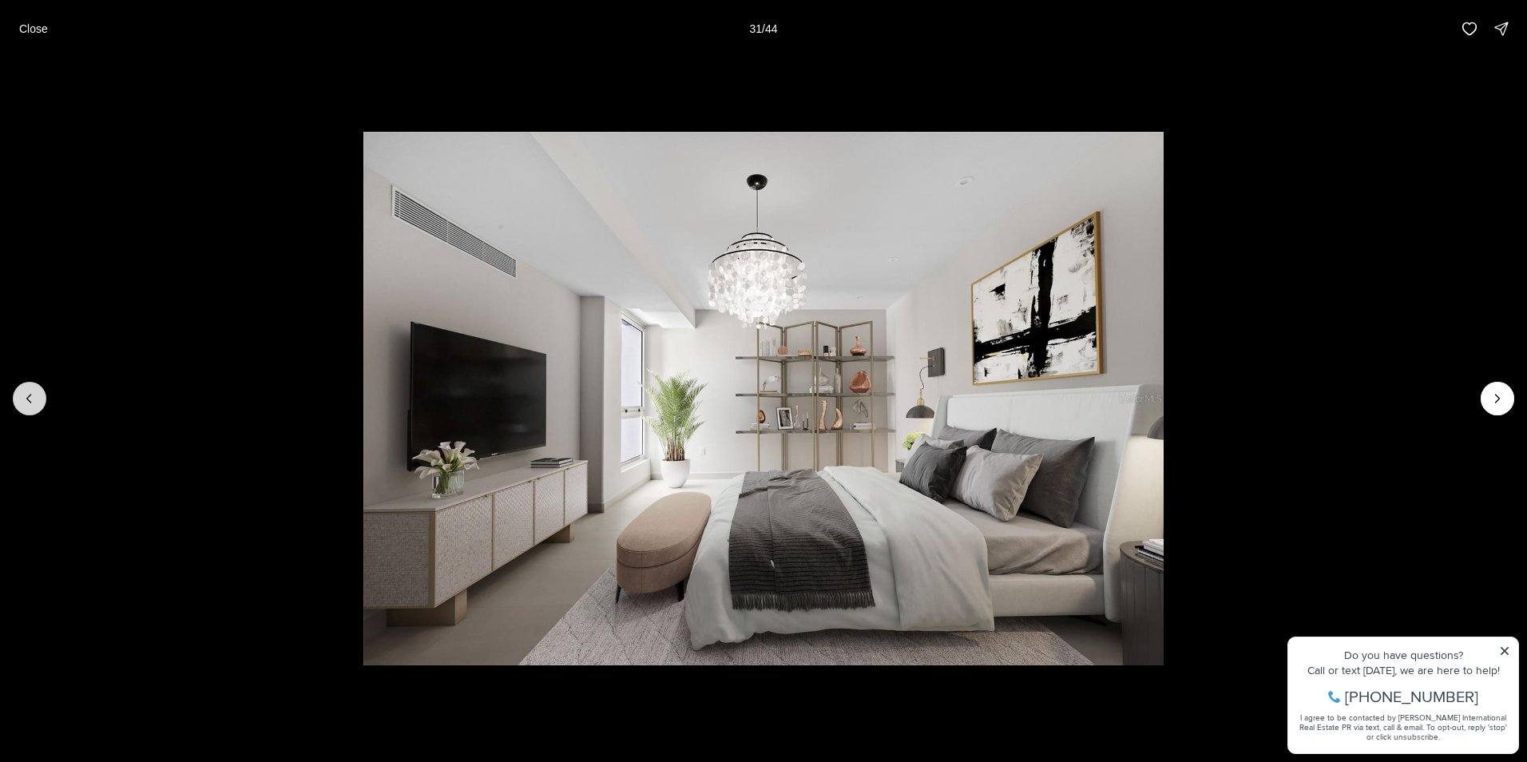
click at [32, 395] on icon "Previous slide" at bounding box center [30, 398] width 16 height 16
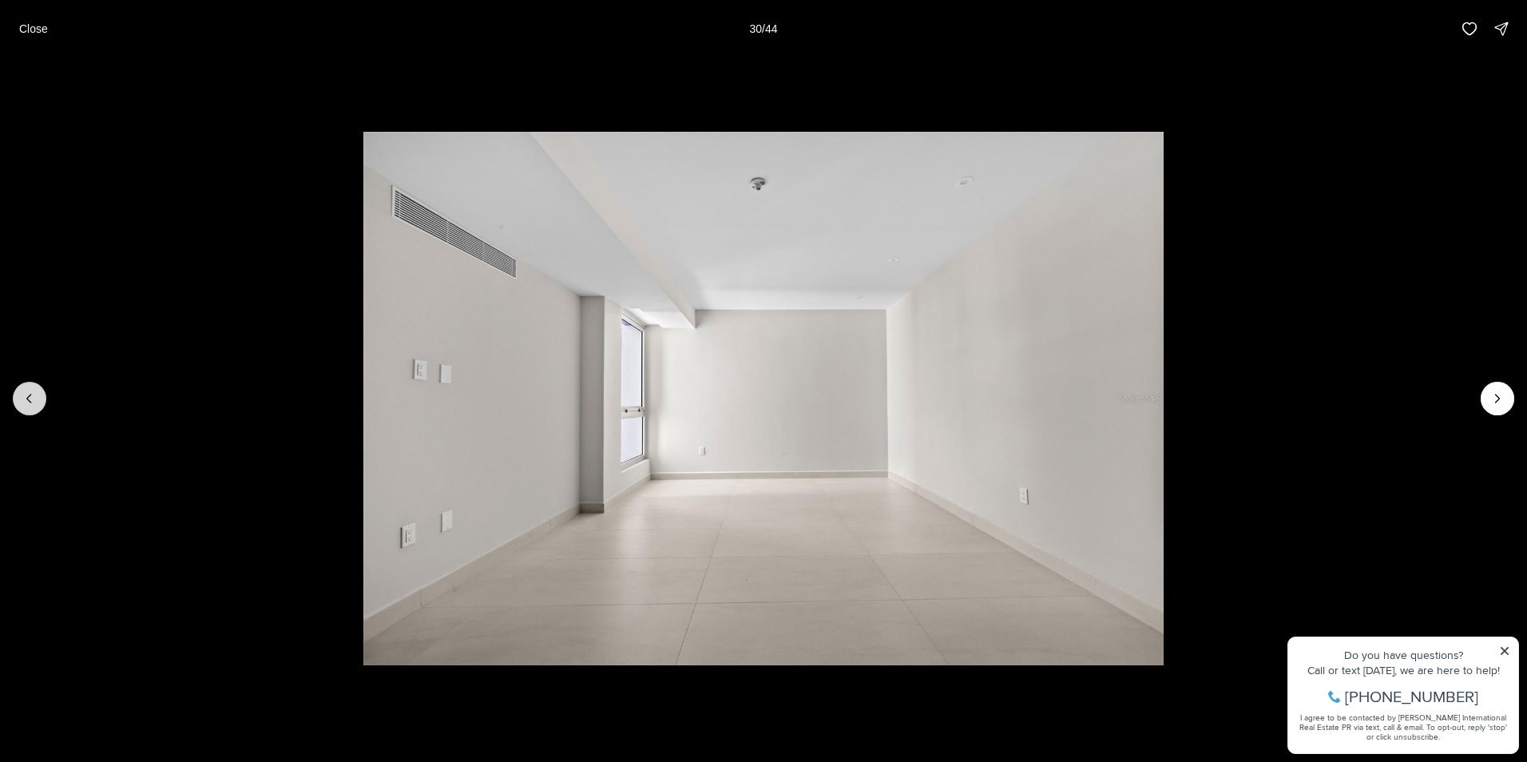
click at [32, 395] on icon "Previous slide" at bounding box center [30, 398] width 16 height 16
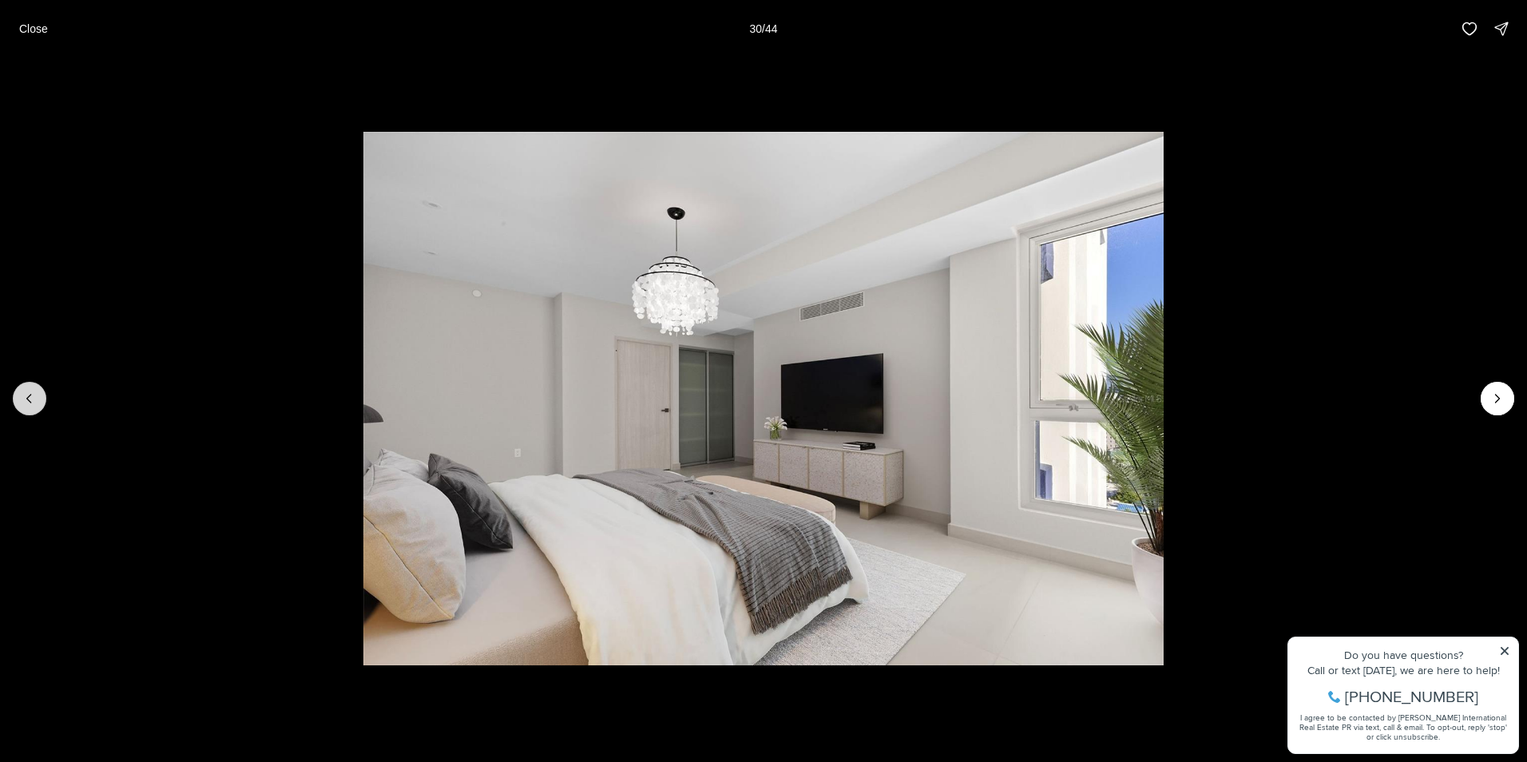
click at [32, 395] on icon "Previous slide" at bounding box center [30, 398] width 16 height 16
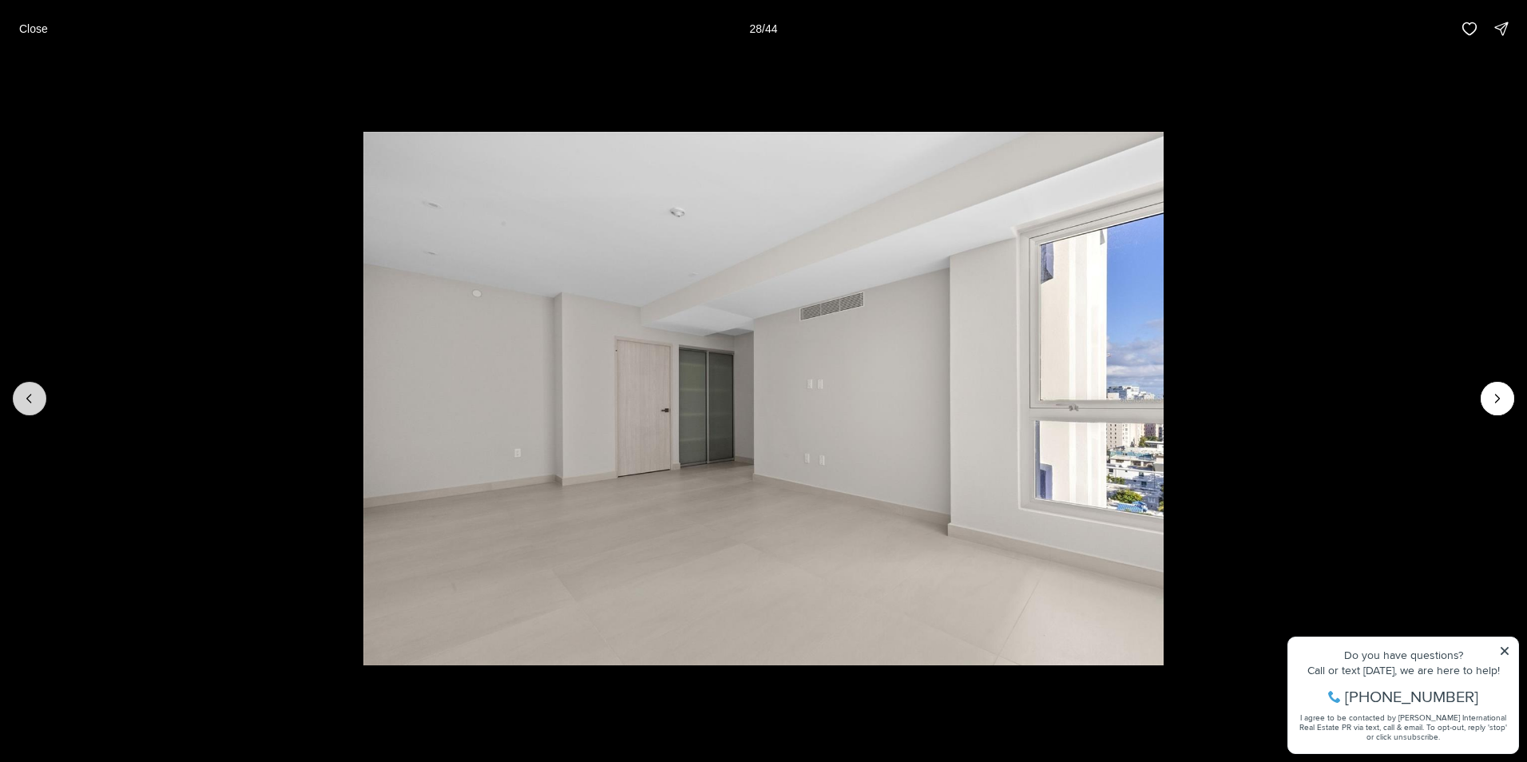
click at [32, 395] on icon "Previous slide" at bounding box center [30, 398] width 16 height 16
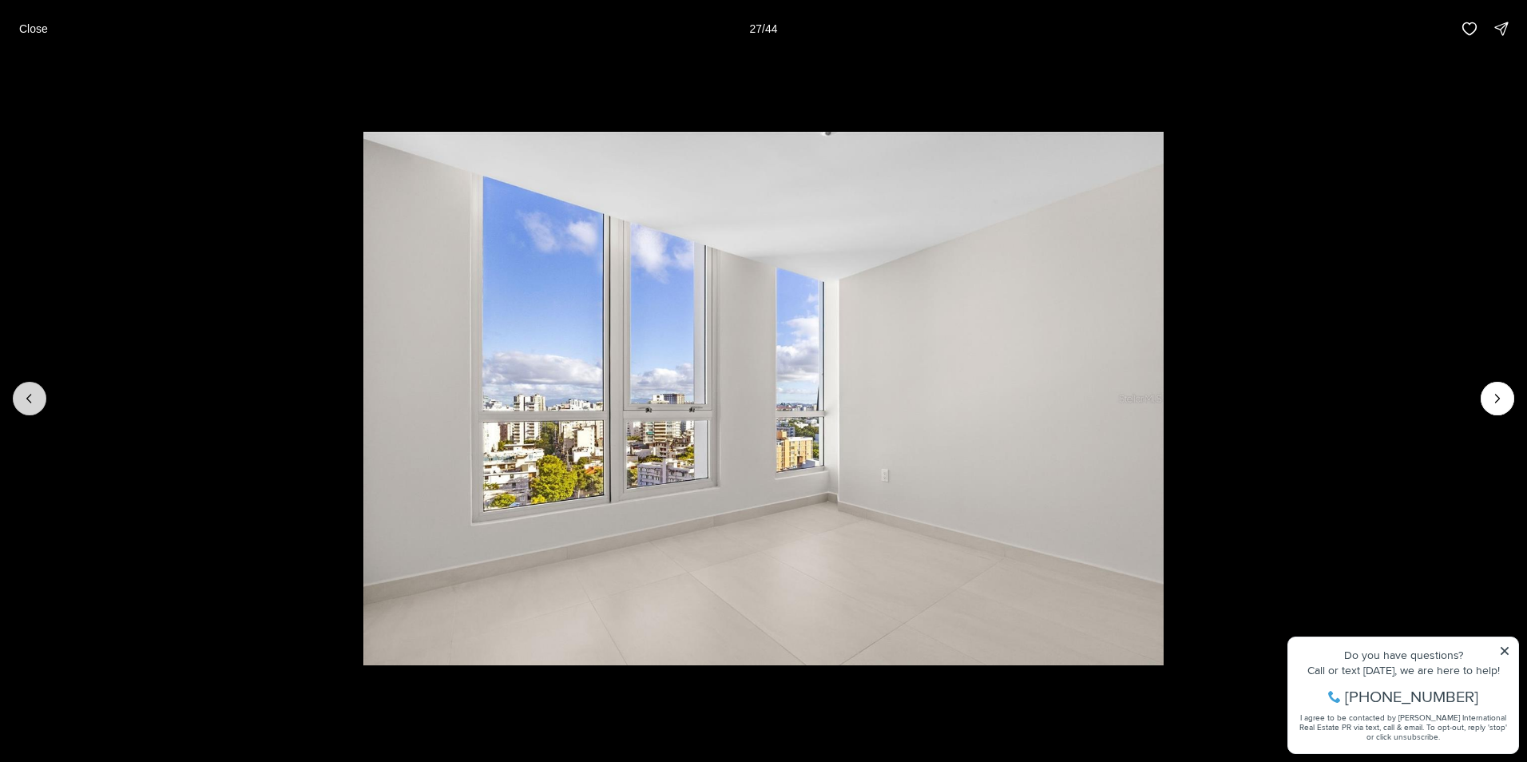
click at [32, 395] on icon "Previous slide" at bounding box center [30, 398] width 16 height 16
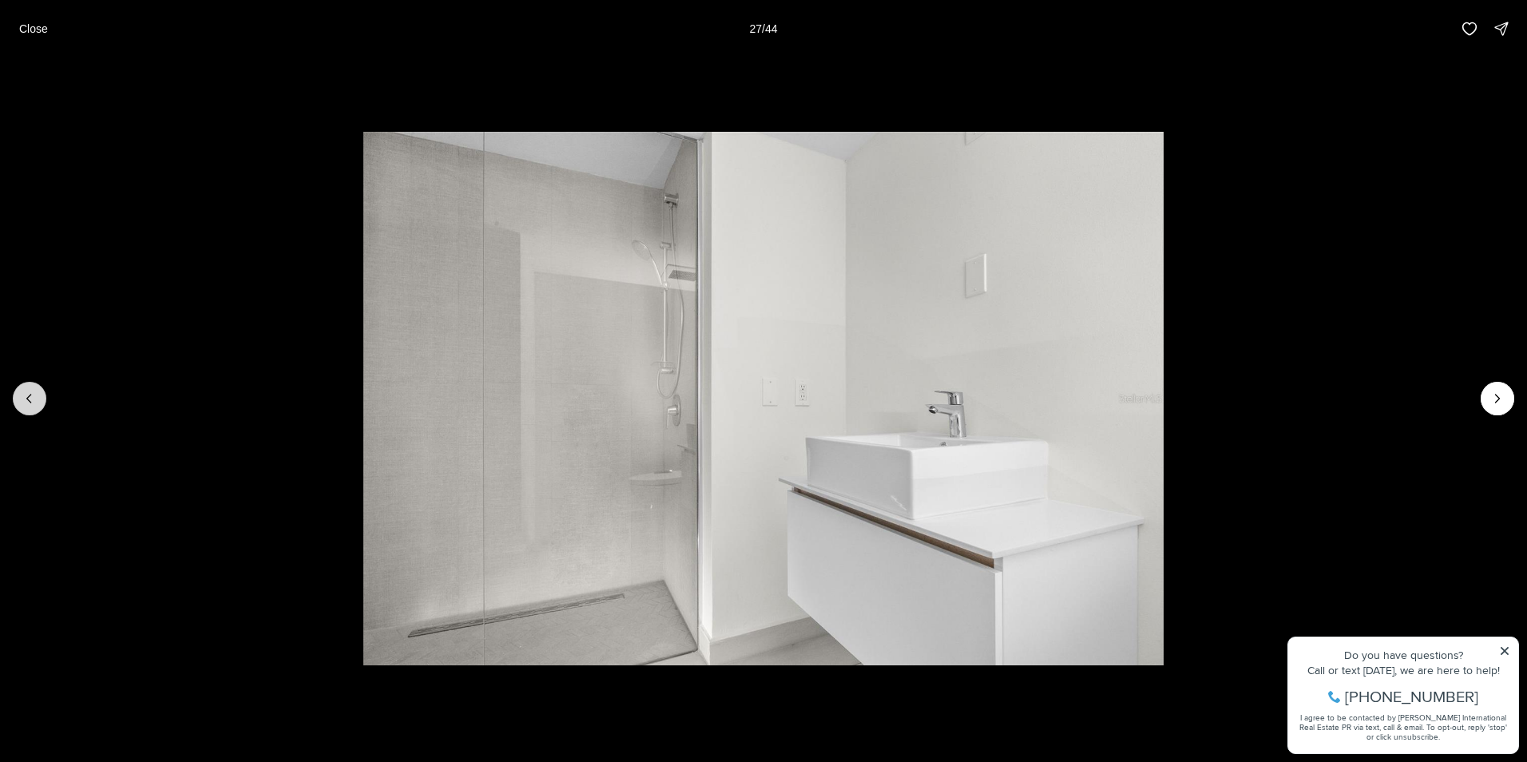
click at [32, 395] on icon "Previous slide" at bounding box center [30, 398] width 16 height 16
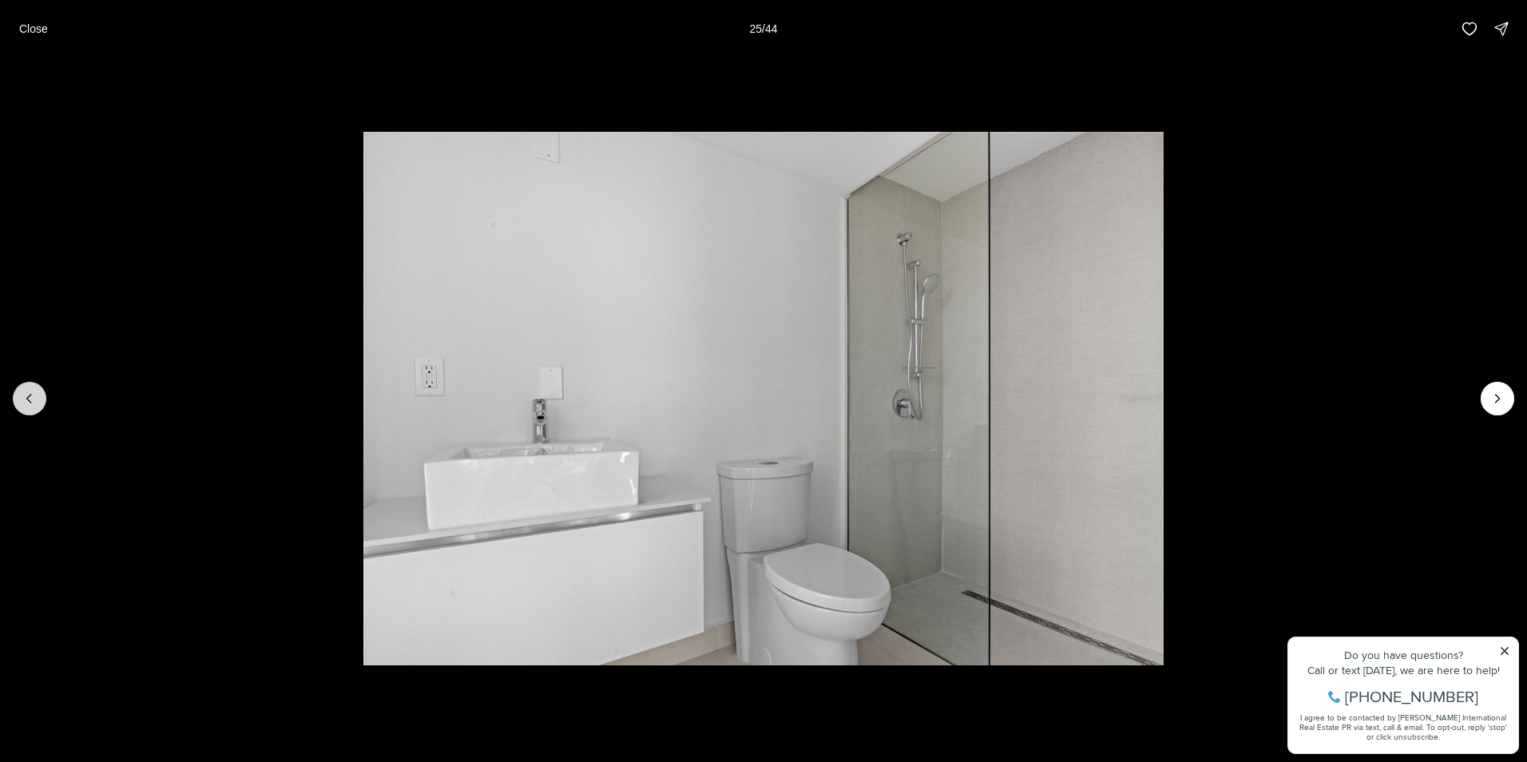
click at [32, 395] on icon "Previous slide" at bounding box center [30, 398] width 16 height 16
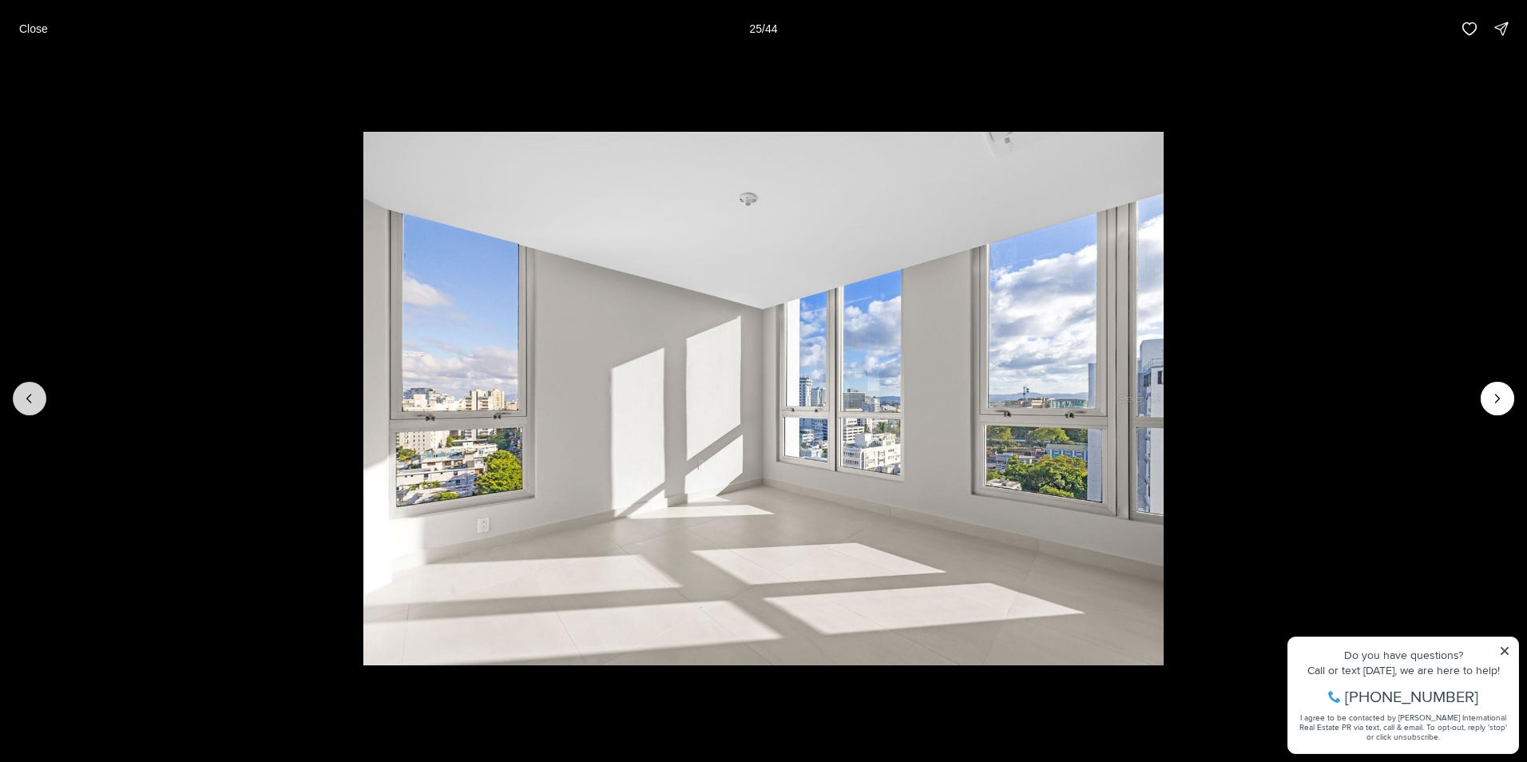
click at [32, 395] on icon "Previous slide" at bounding box center [30, 398] width 16 height 16
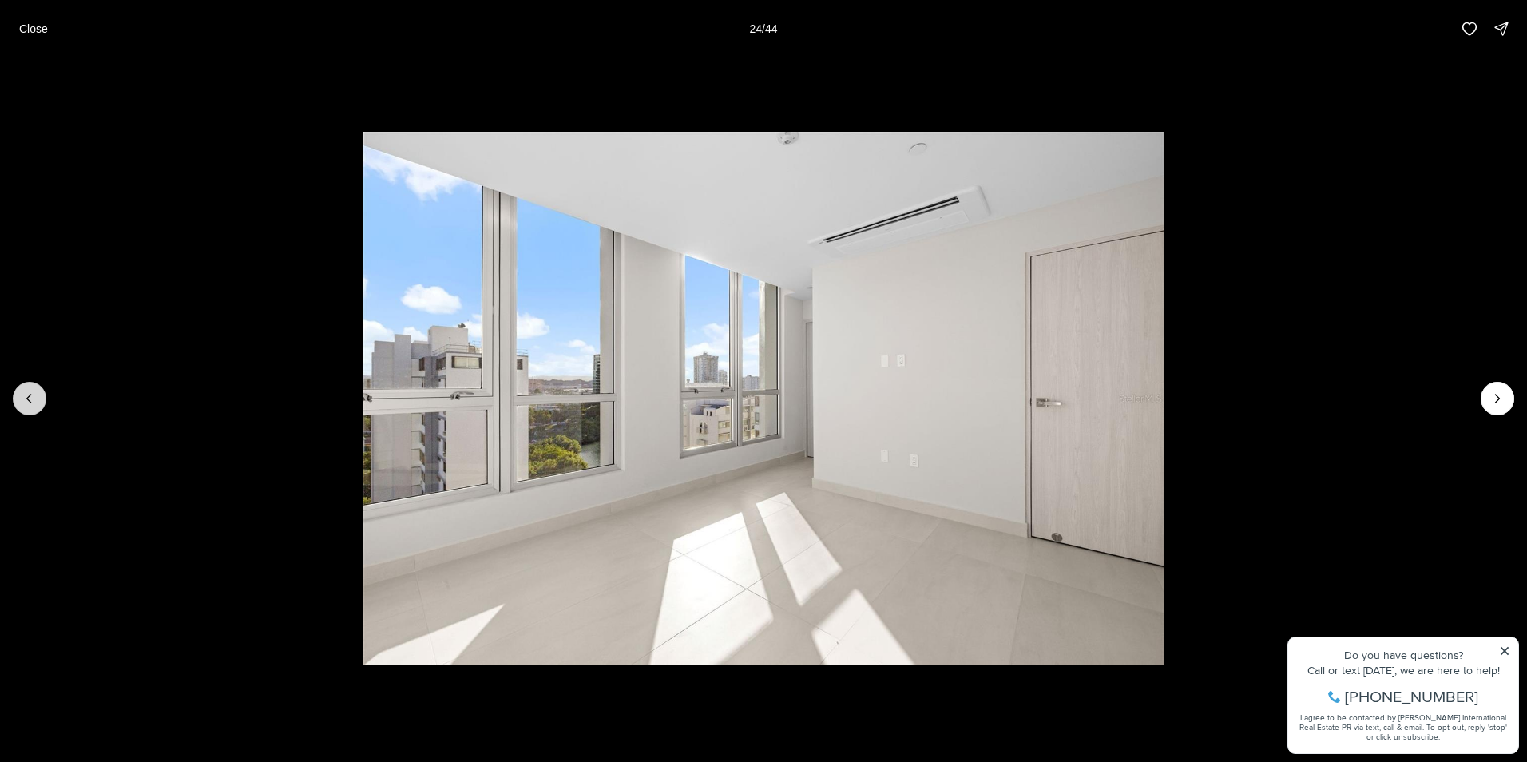
click at [32, 395] on icon "Previous slide" at bounding box center [30, 398] width 16 height 16
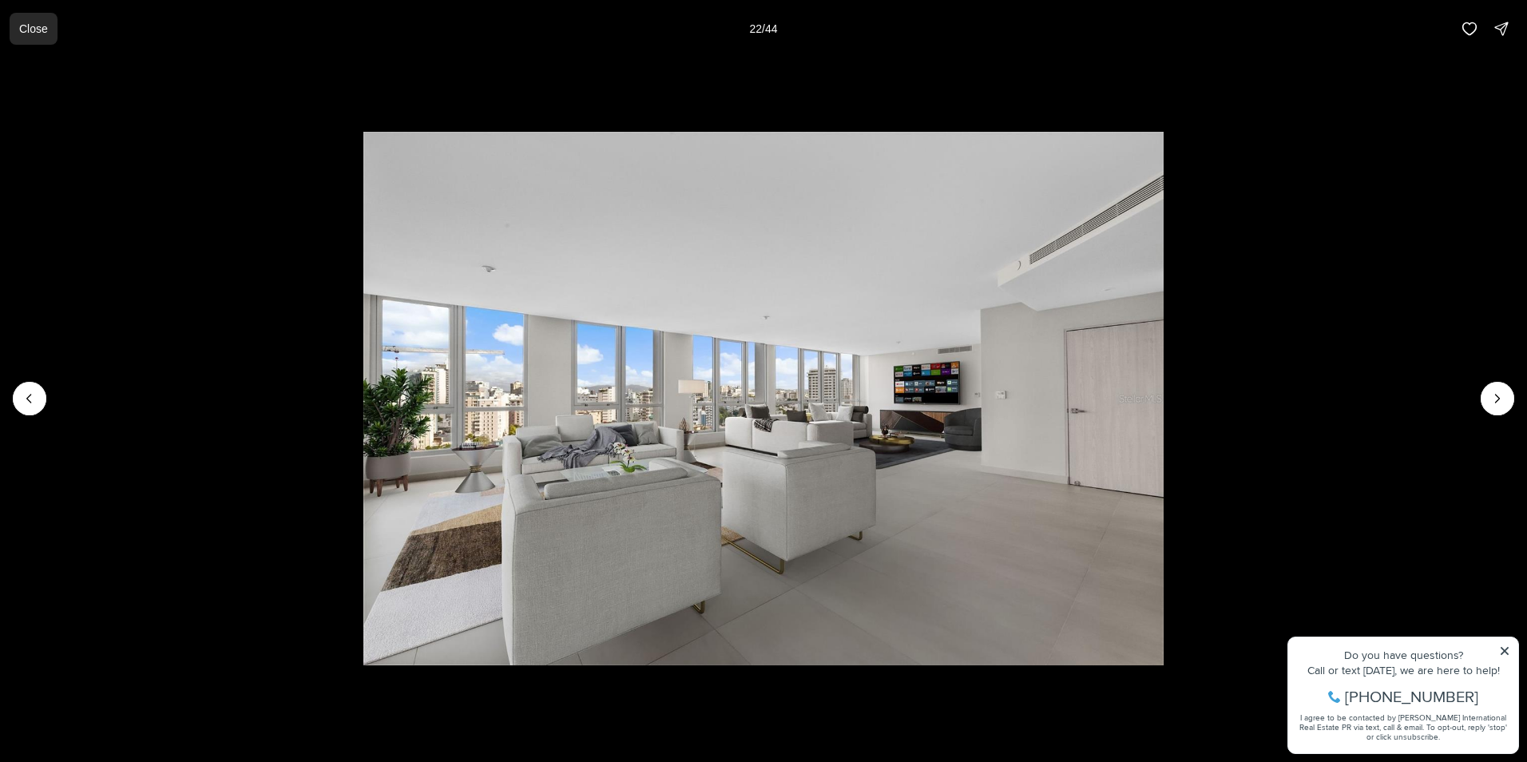
click at [47, 30] on button "Close" at bounding box center [34, 29] width 48 height 32
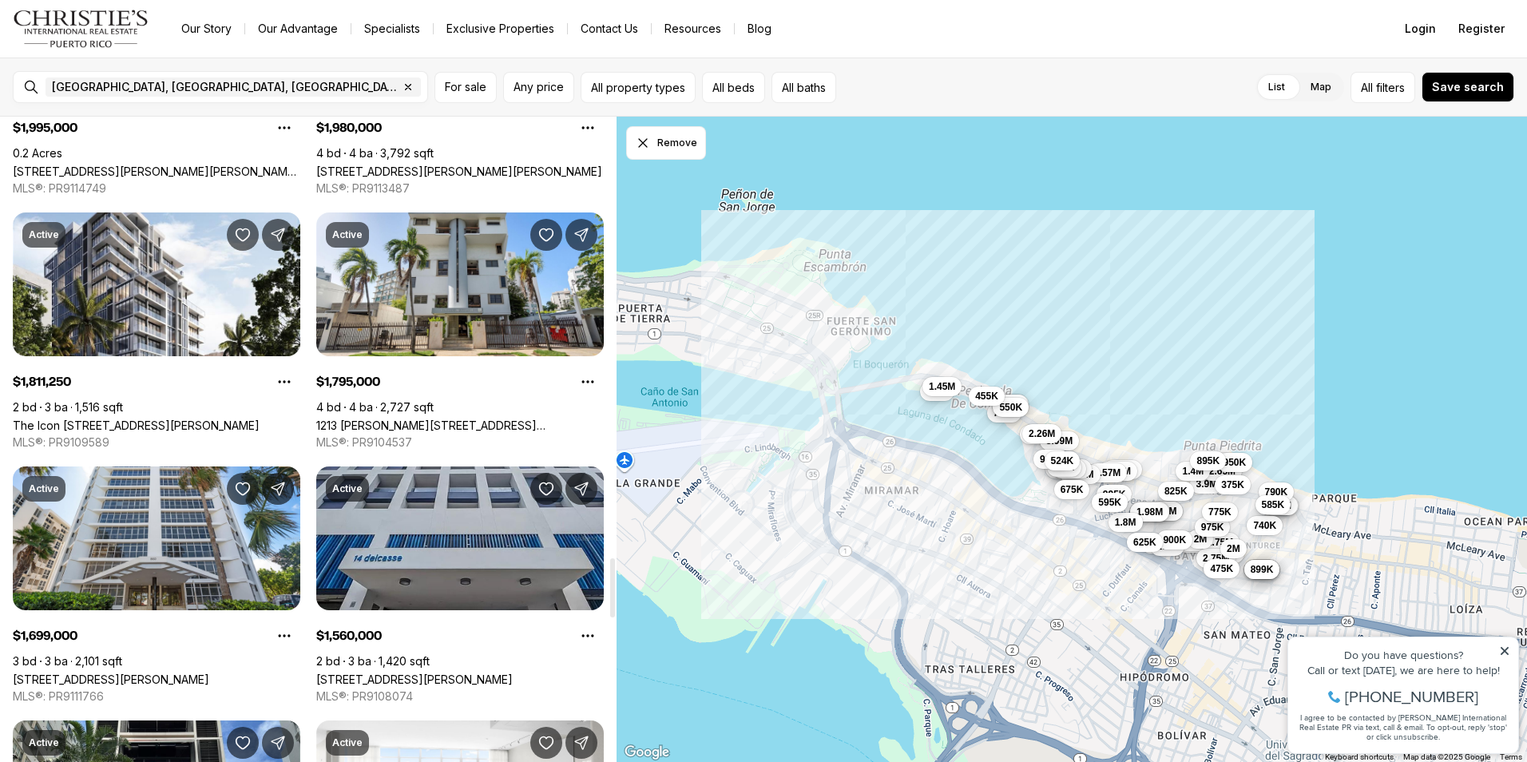
scroll to position [4808, 0]
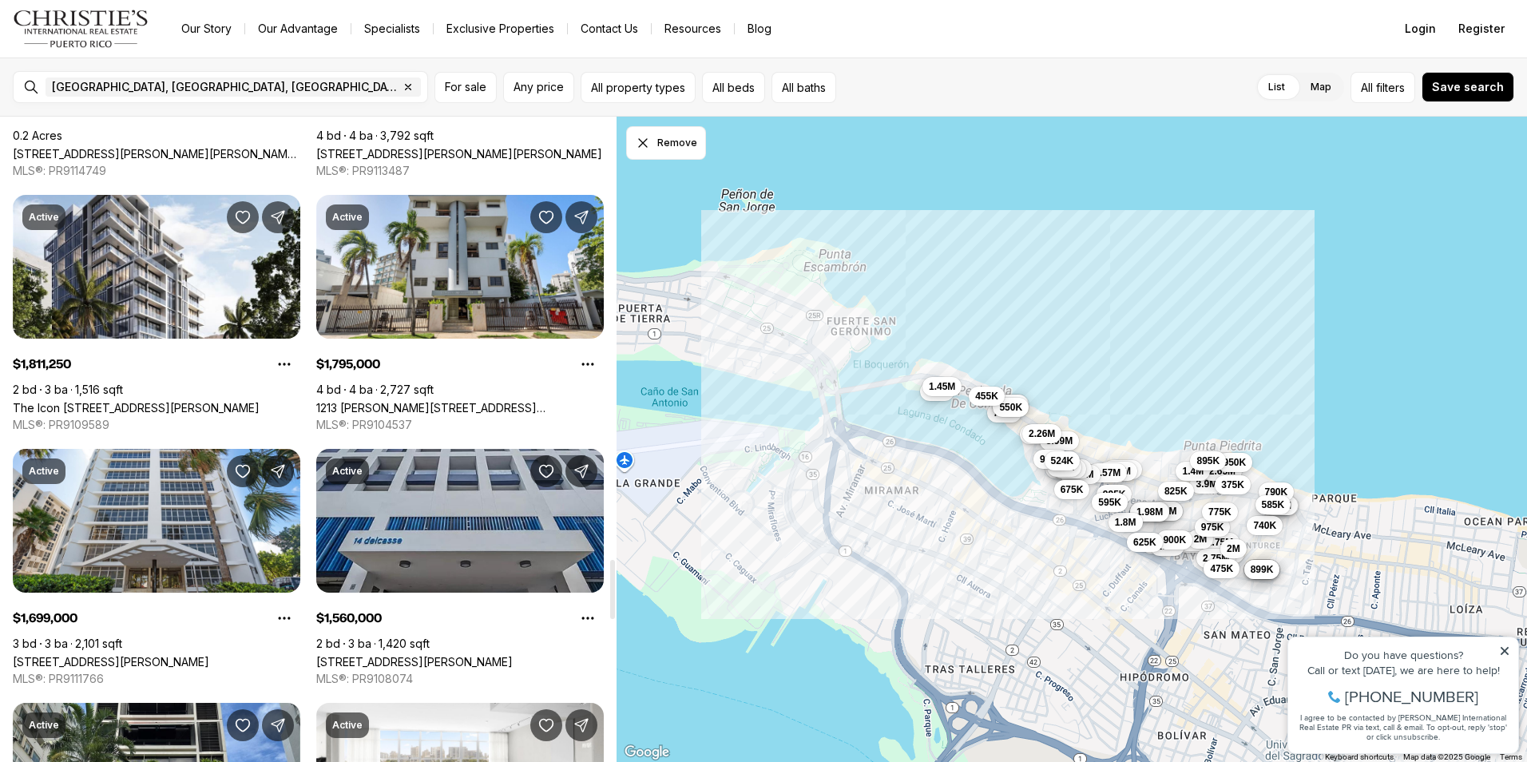
drag, startPoint x: 613, startPoint y: 349, endPoint x: 554, endPoint y: 594, distance: 252.1
click at [610, 594] on div at bounding box center [612, 589] width 5 height 59
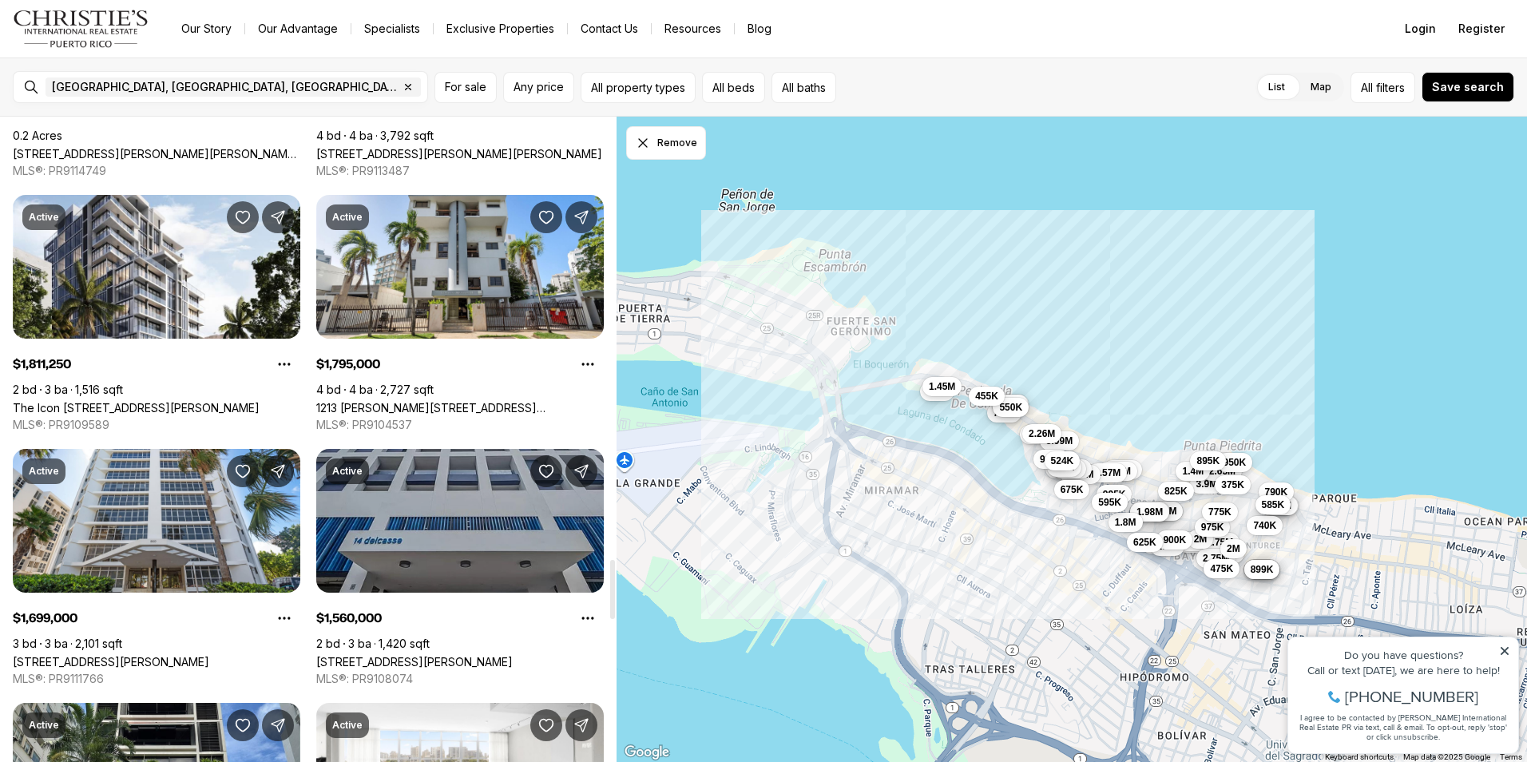
click at [422, 655] on link "[STREET_ADDRESS][PERSON_NAME]" at bounding box center [414, 662] width 196 height 14
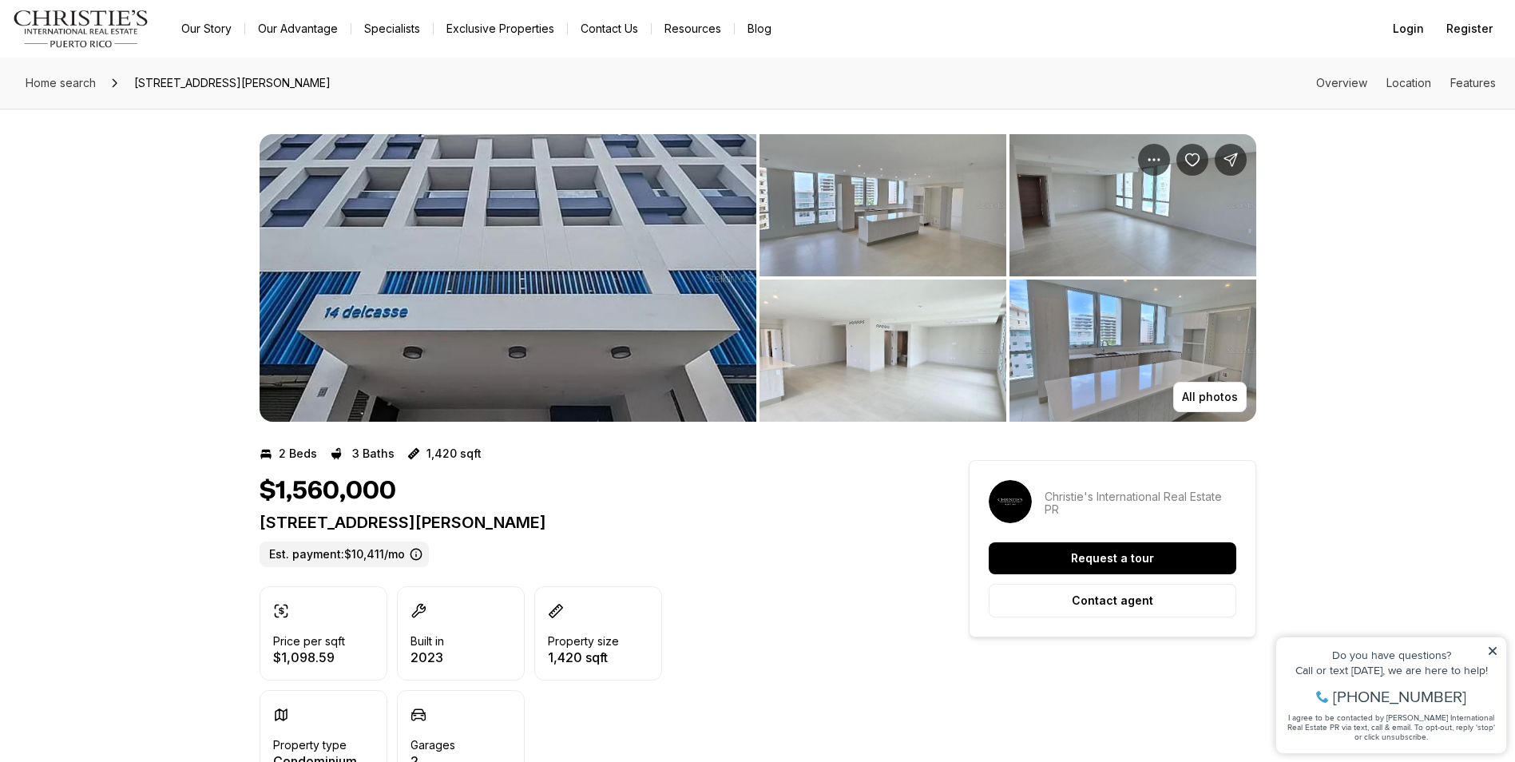
click at [1210, 351] on img "View image gallery" at bounding box center [1132, 350] width 247 height 142
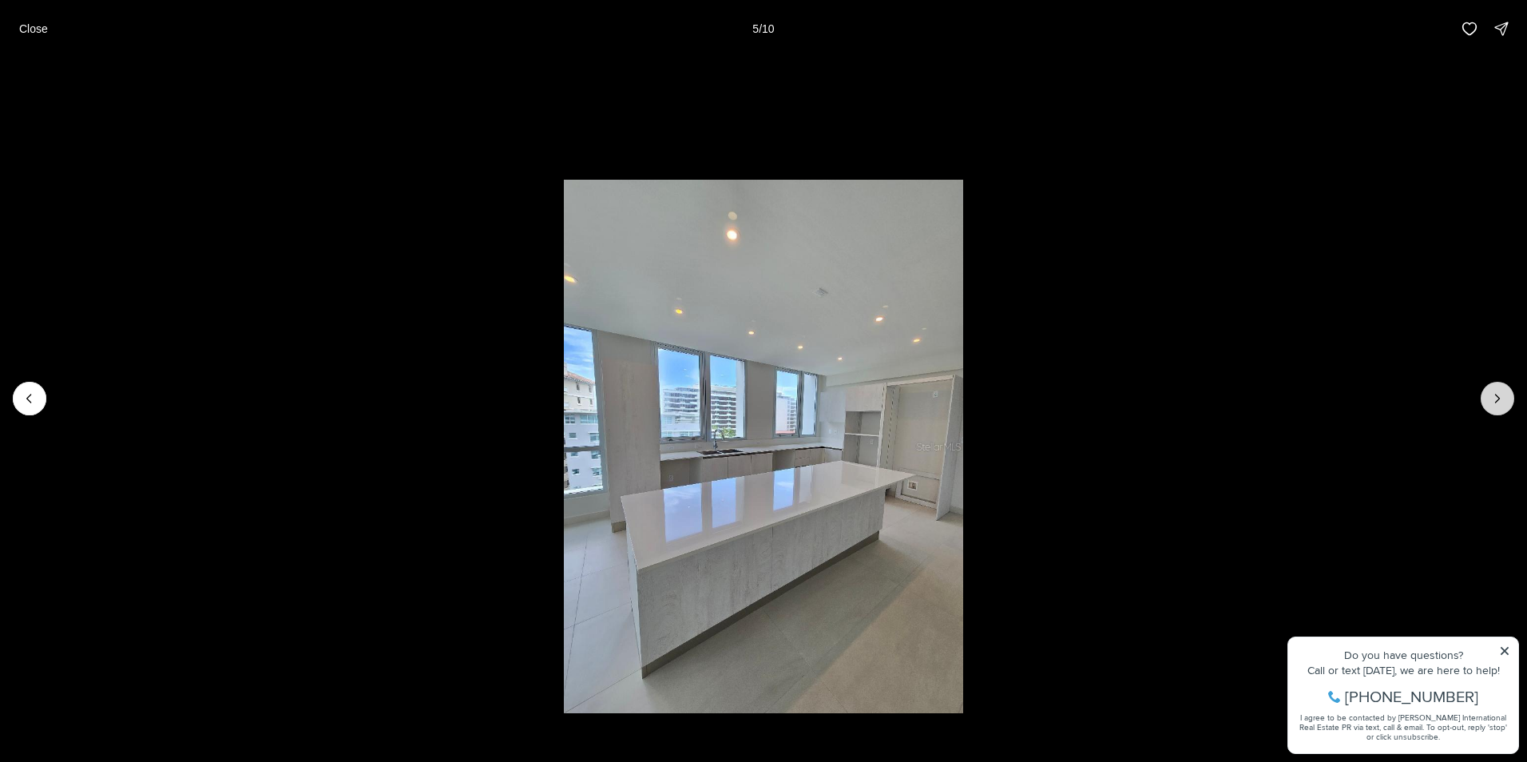
click at [1498, 390] on icon "Next slide" at bounding box center [1497, 398] width 16 height 16
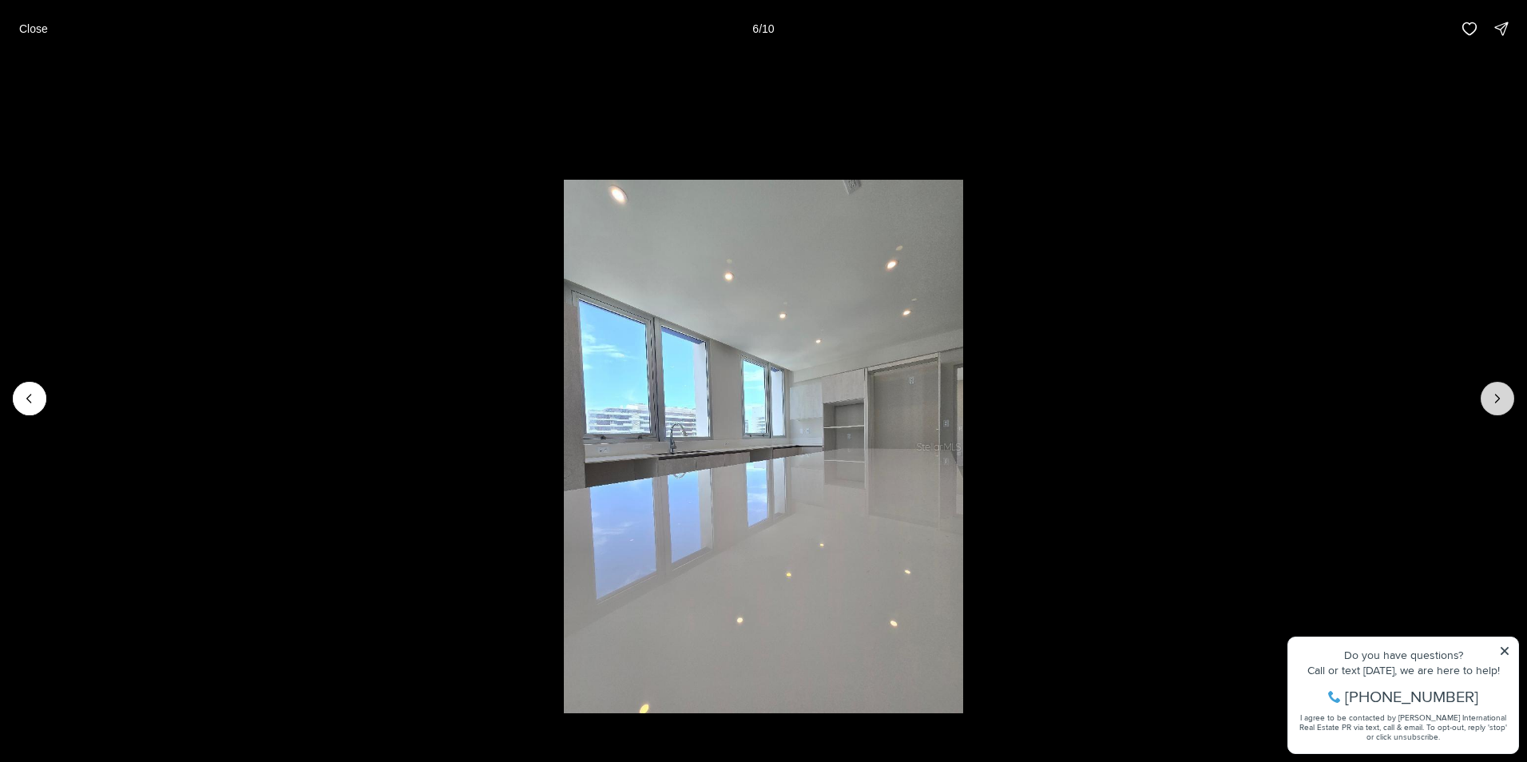
click at [1498, 390] on icon "Next slide" at bounding box center [1497, 398] width 16 height 16
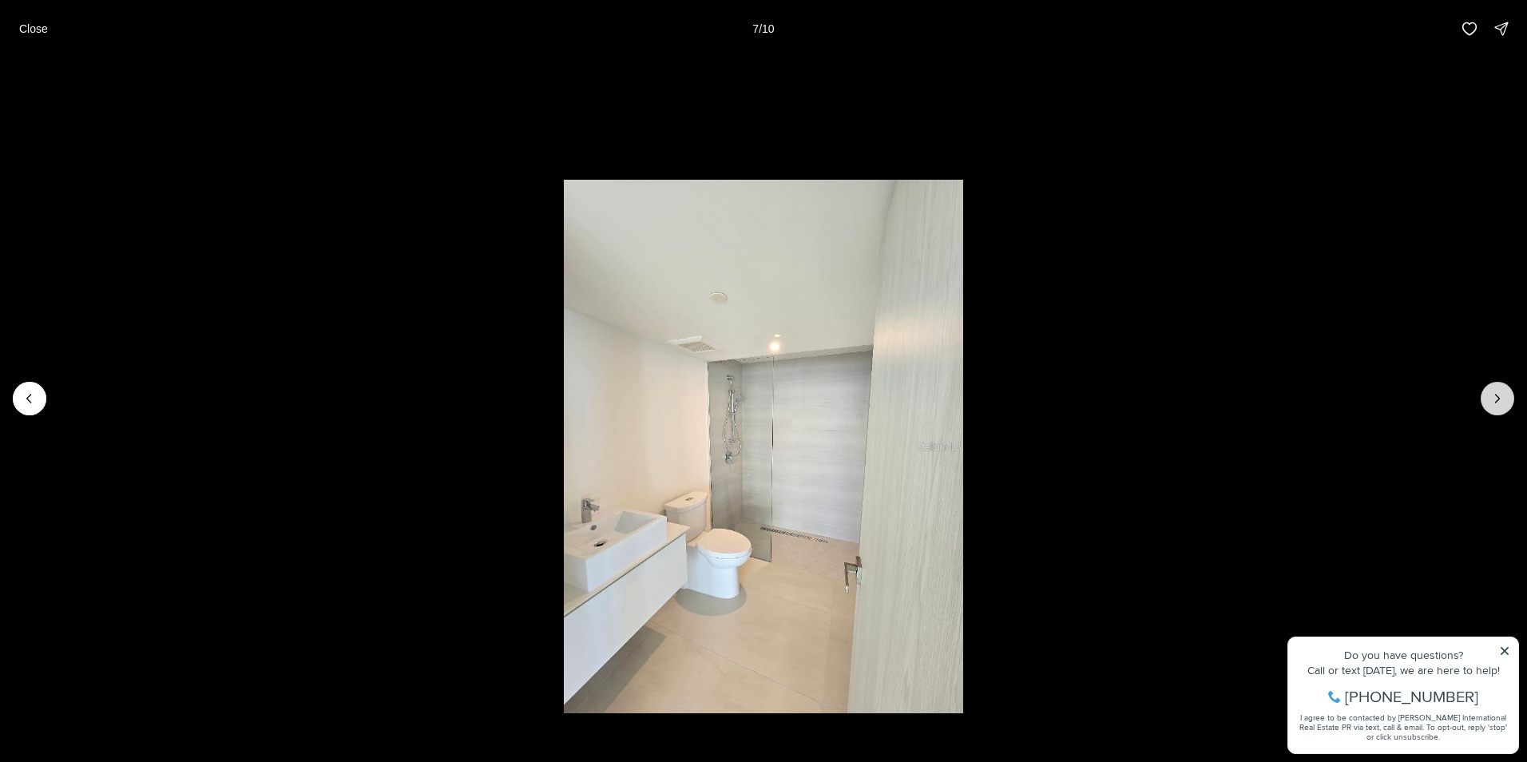
click at [1498, 390] on icon "Next slide" at bounding box center [1497, 398] width 16 height 16
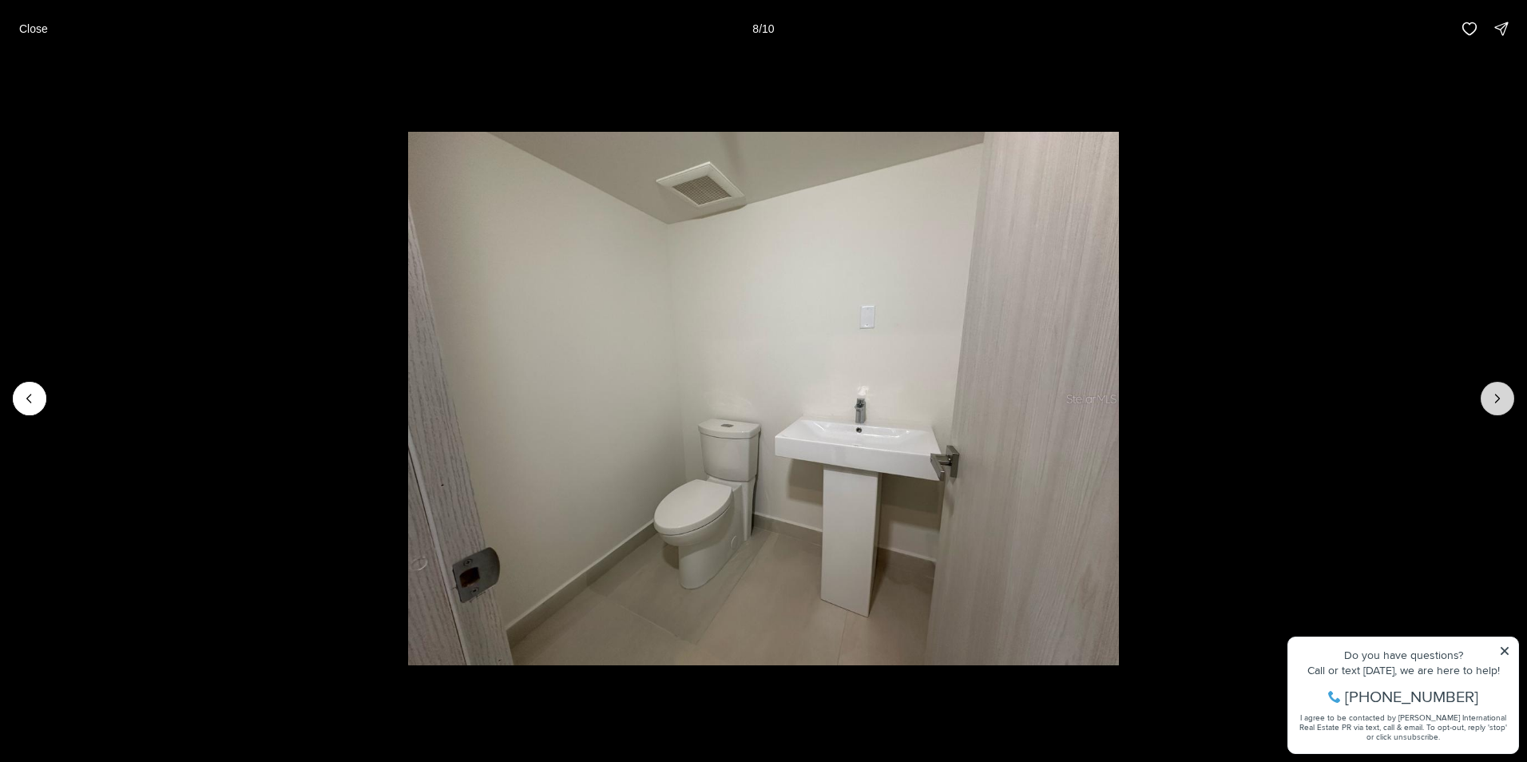
click at [1495, 389] on button "Next slide" at bounding box center [1497, 399] width 34 height 34
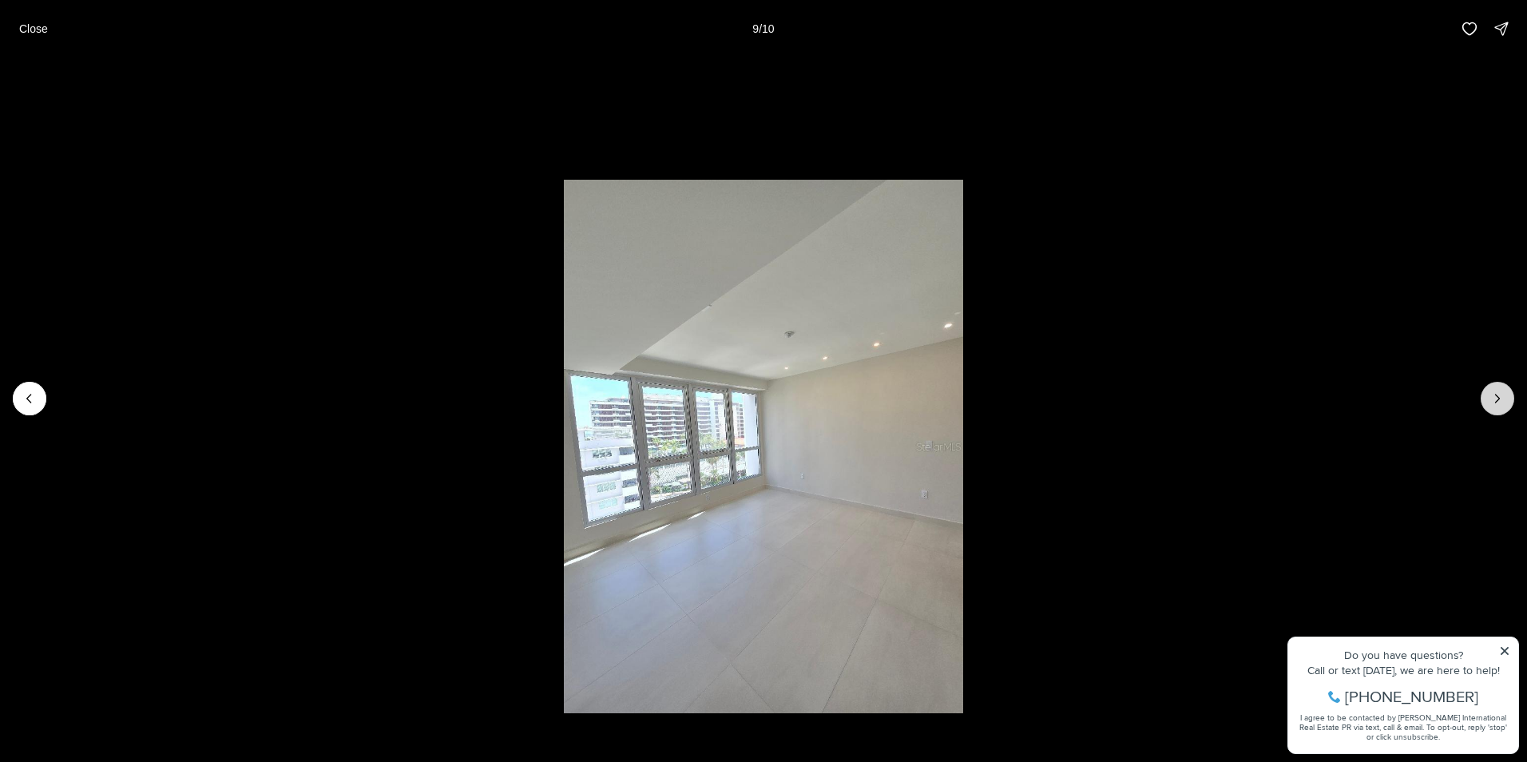
click at [1496, 401] on icon "Next slide" at bounding box center [1497, 398] width 4 height 8
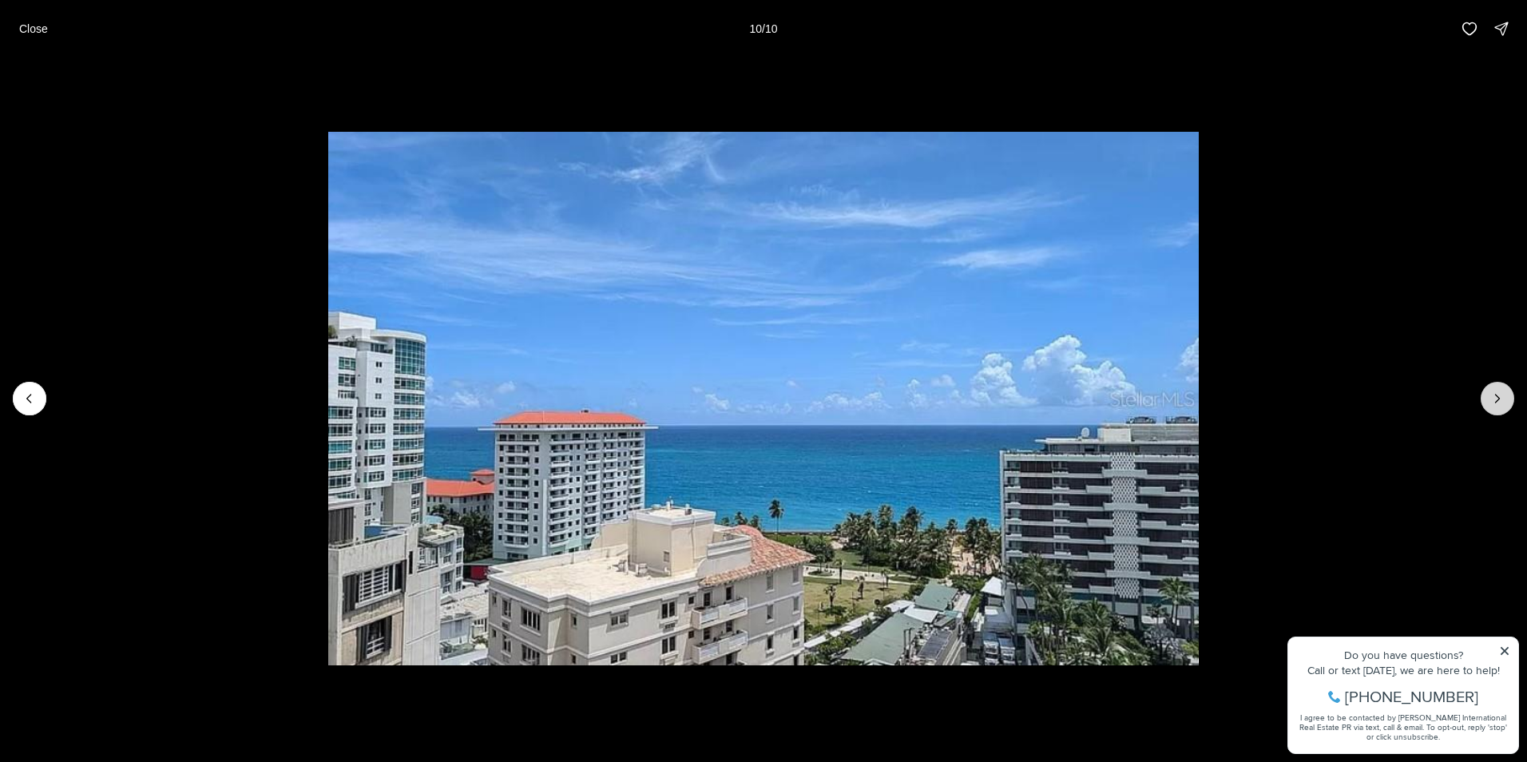
click at [1496, 401] on div at bounding box center [1497, 399] width 34 height 34
click at [1499, 401] on div at bounding box center [1497, 399] width 34 height 34
click at [1499, 395] on div at bounding box center [1497, 399] width 34 height 34
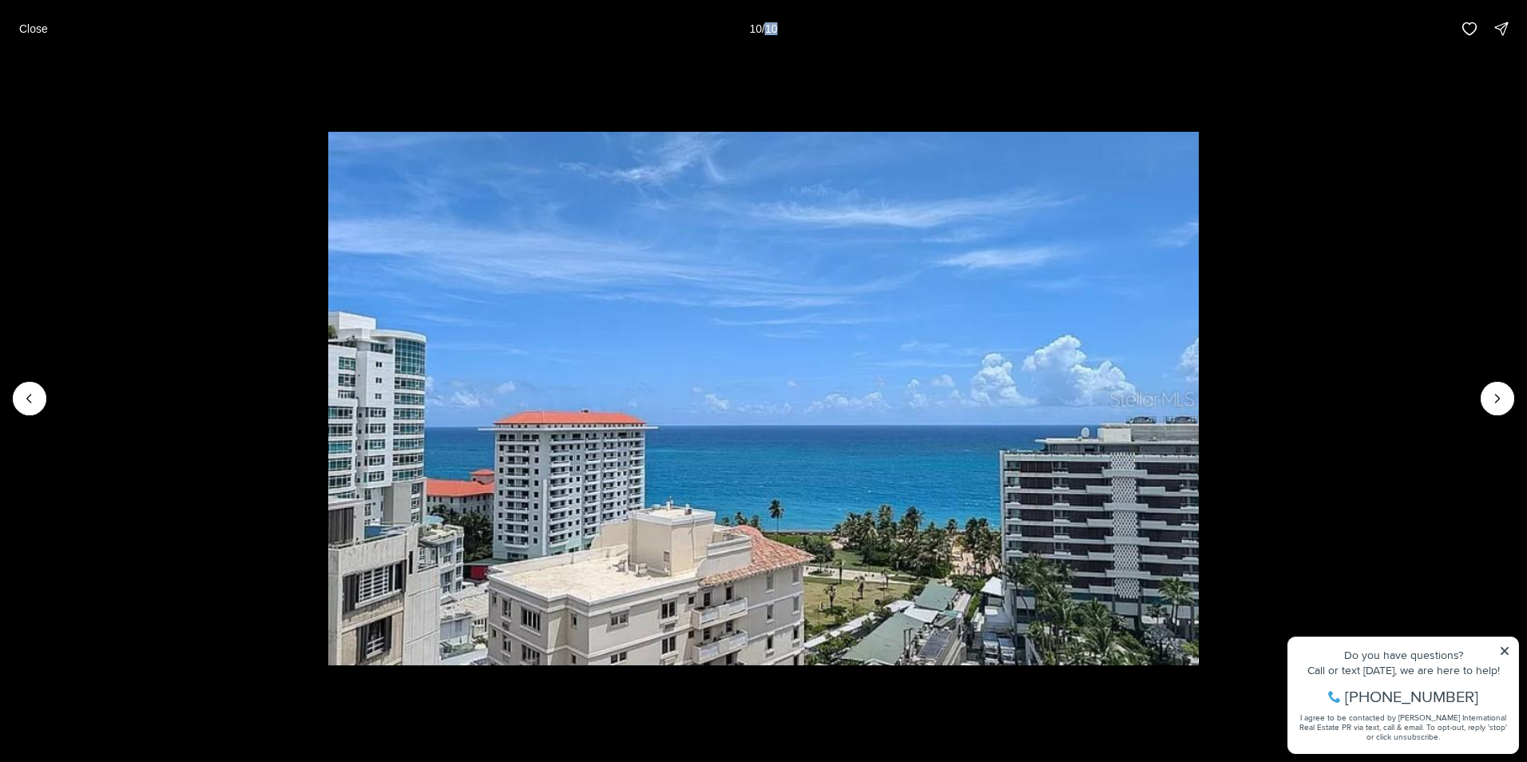
click at [34, 27] on p "Close" at bounding box center [33, 28] width 29 height 13
